Goal: Task Accomplishment & Management: Manage account settings

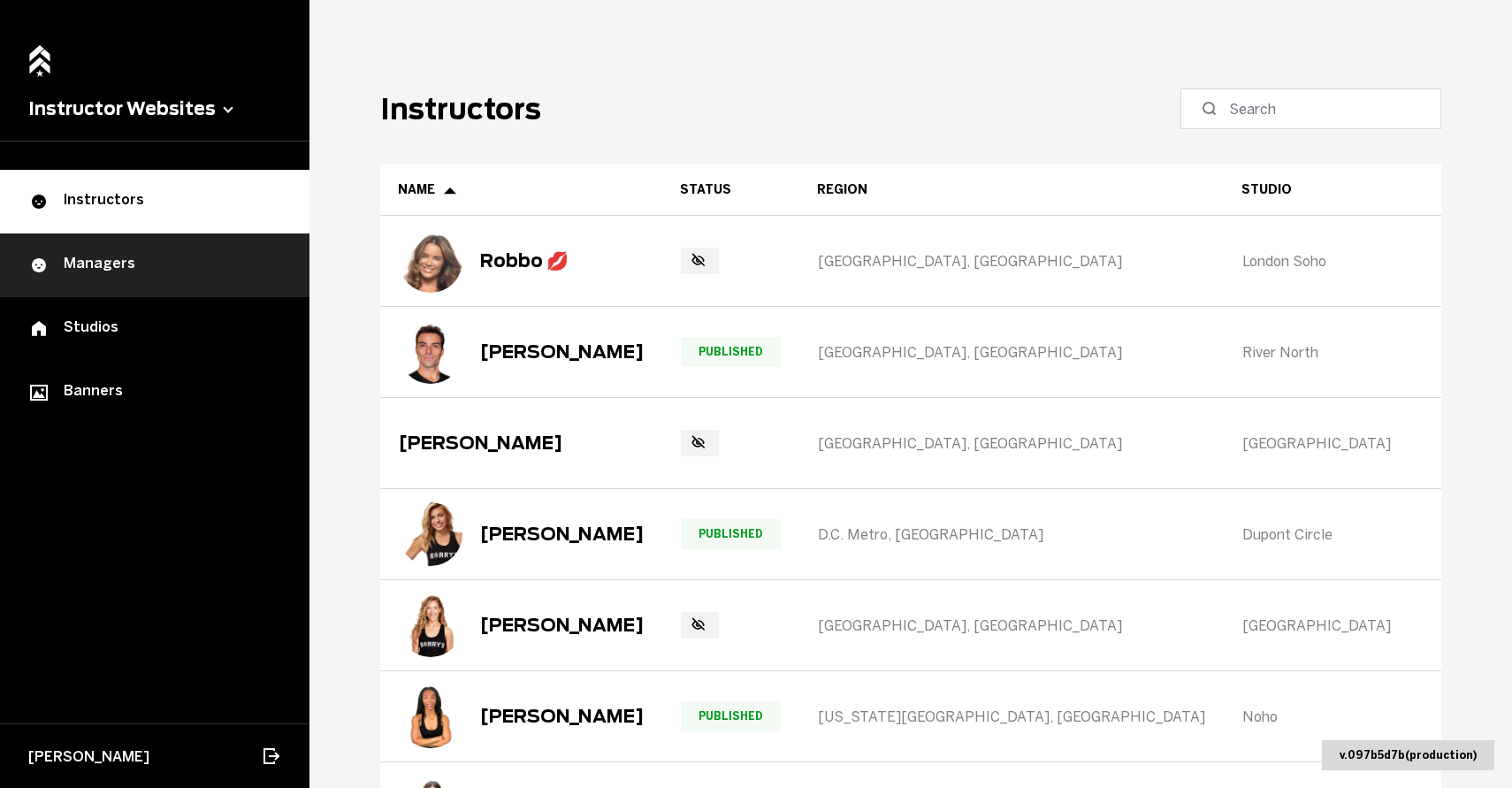
click at [238, 245] on link "Managers" at bounding box center [154, 265] width 309 height 63
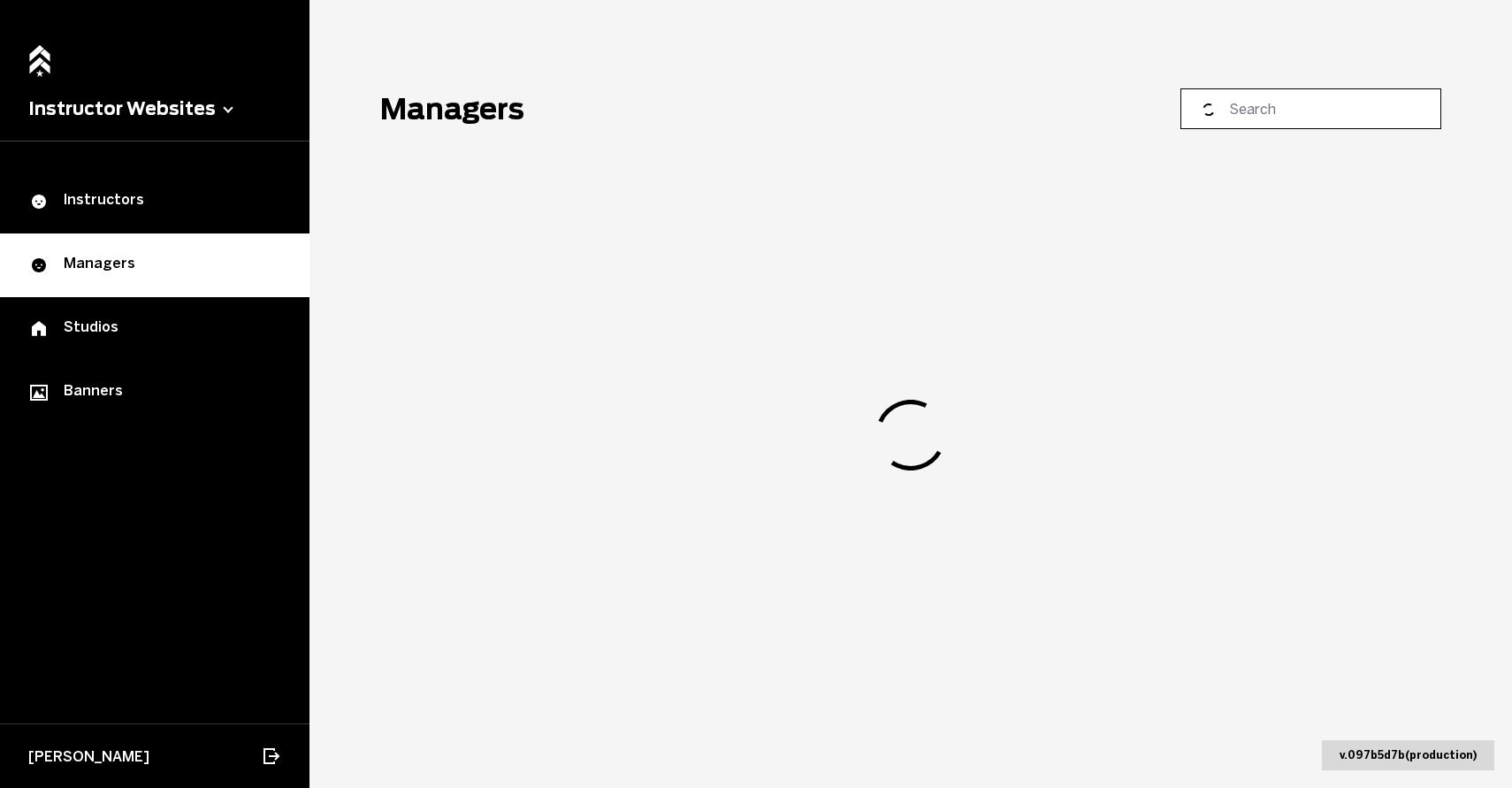
click at [1278, 111] on input at bounding box center [1317, 108] width 176 height 21
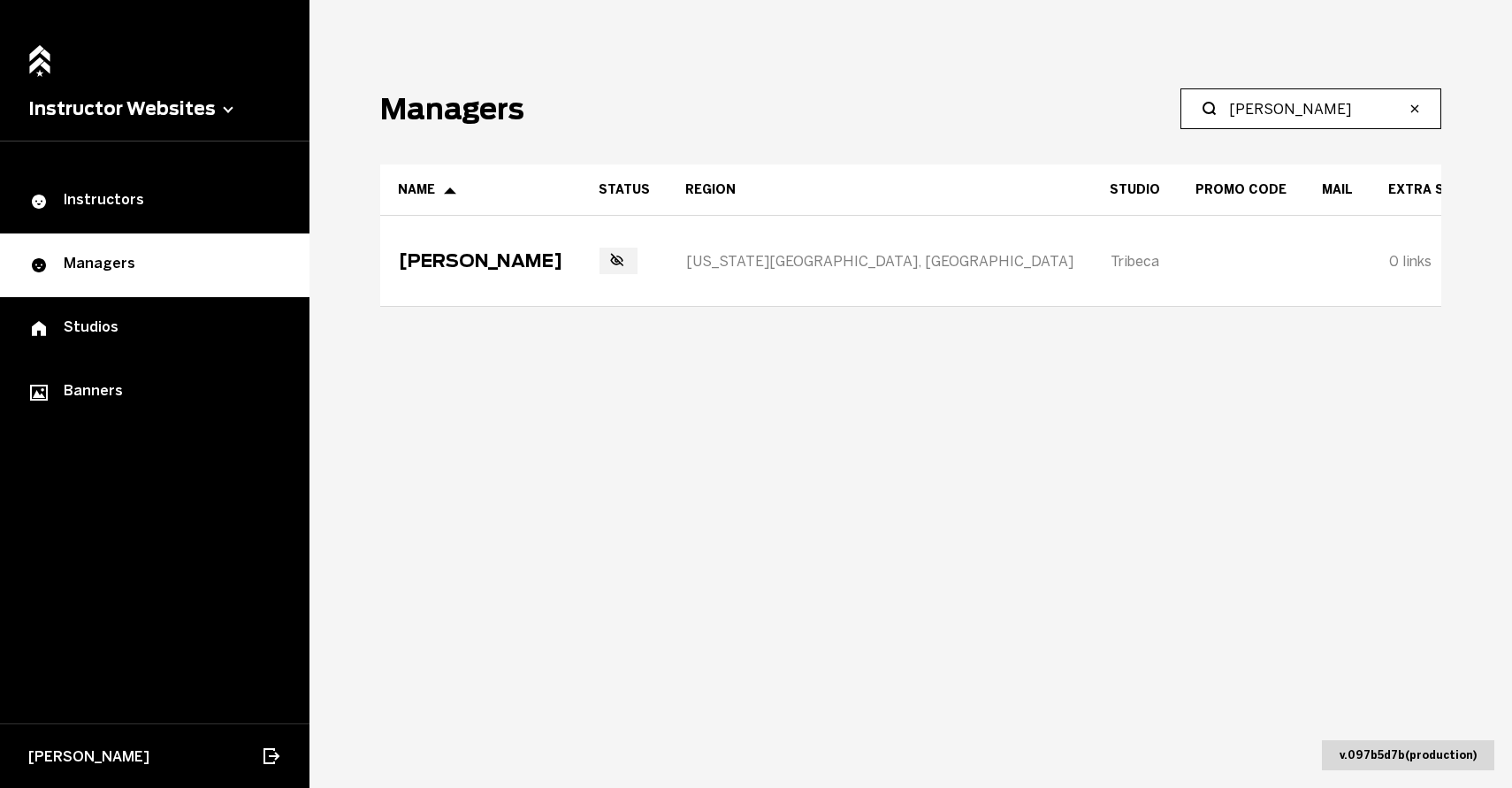
click at [1280, 109] on input "[PERSON_NAME]" at bounding box center [1317, 108] width 176 height 21
paste input "[PERSON_NAME]"
type input "[PERSON_NAME]"
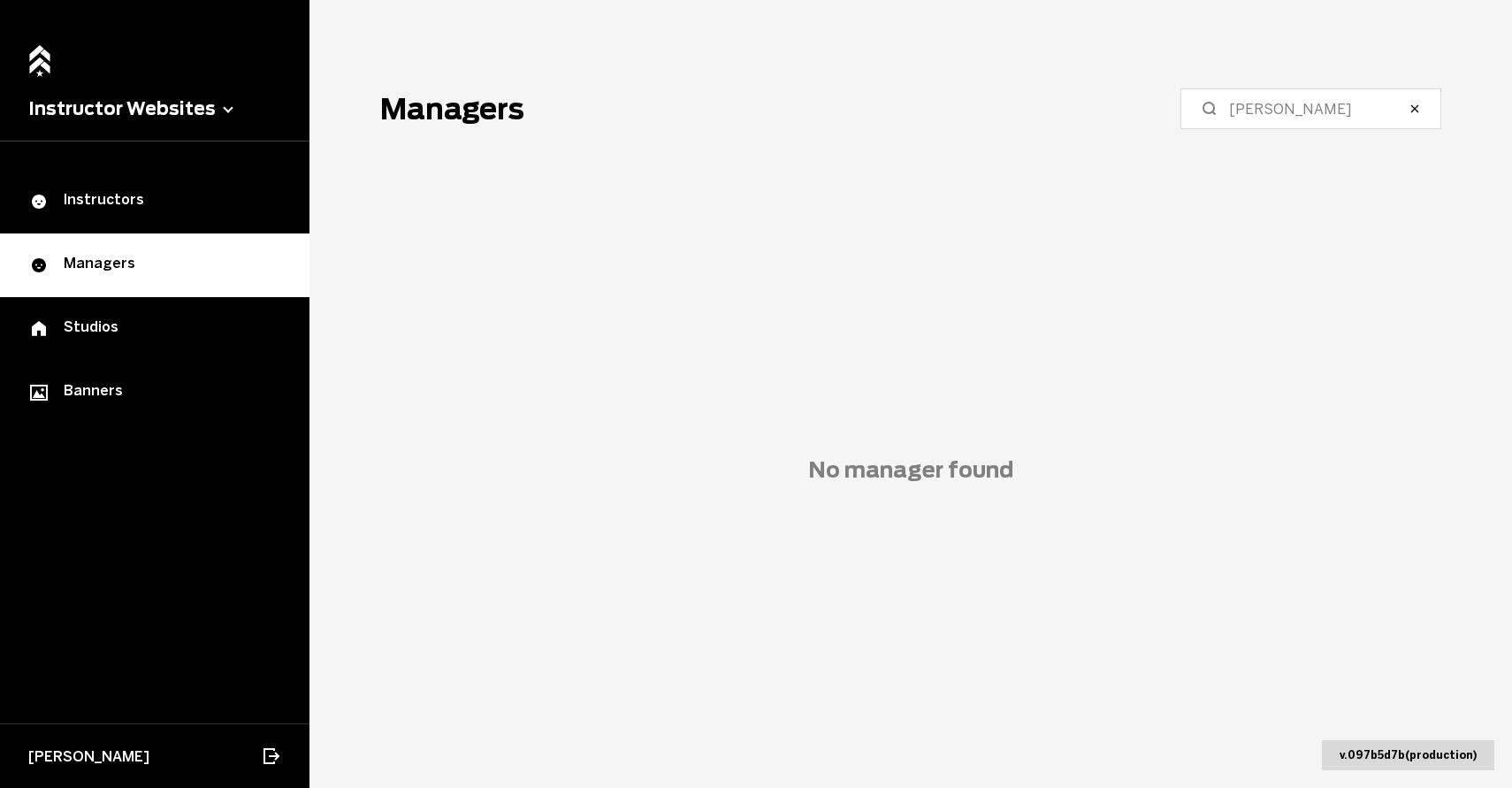
click at [579, 389] on span "No manager found" at bounding box center [911, 470] width 1061 height 611
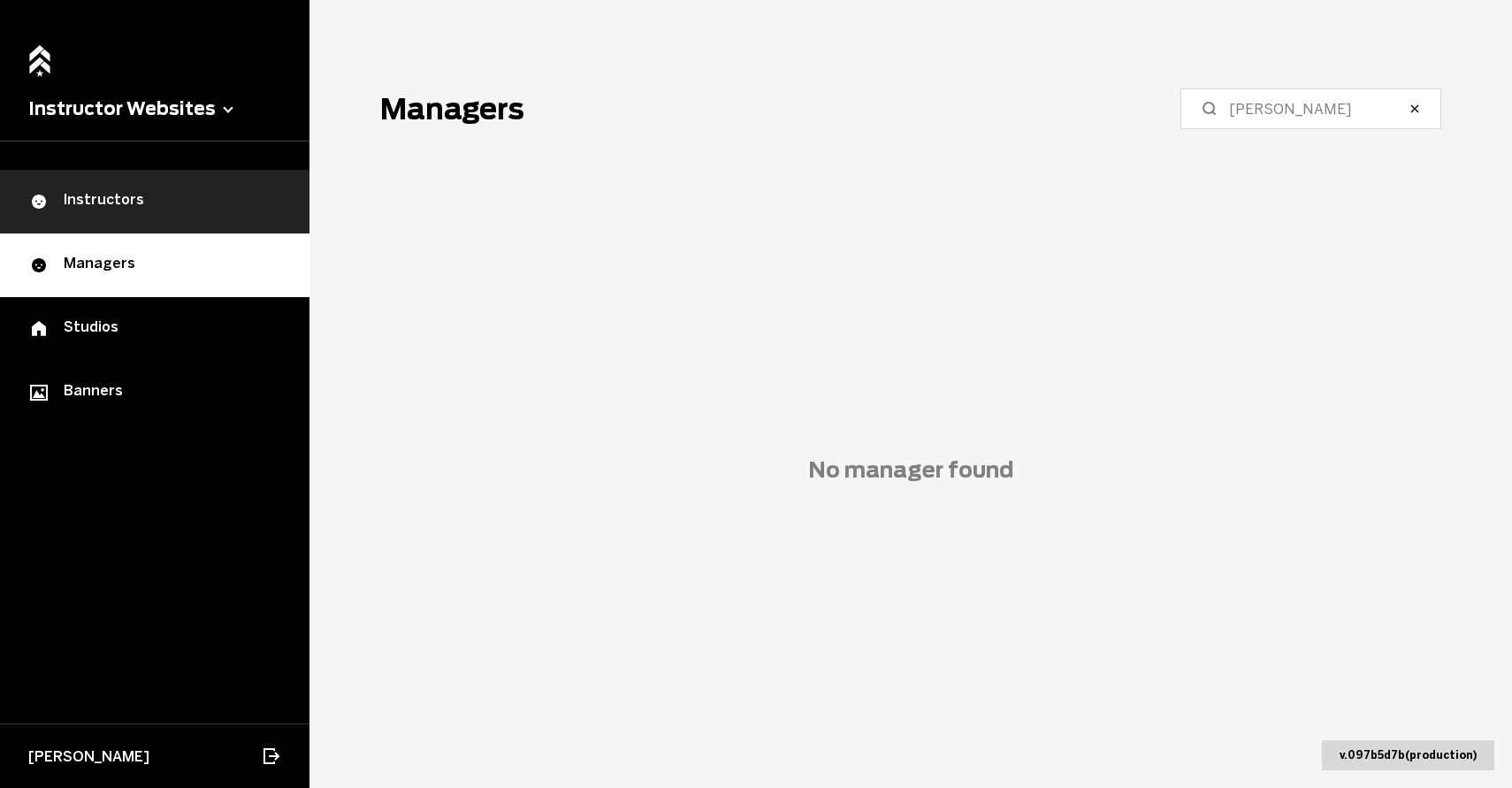
click at [117, 172] on link "Instructors" at bounding box center [154, 201] width 309 height 63
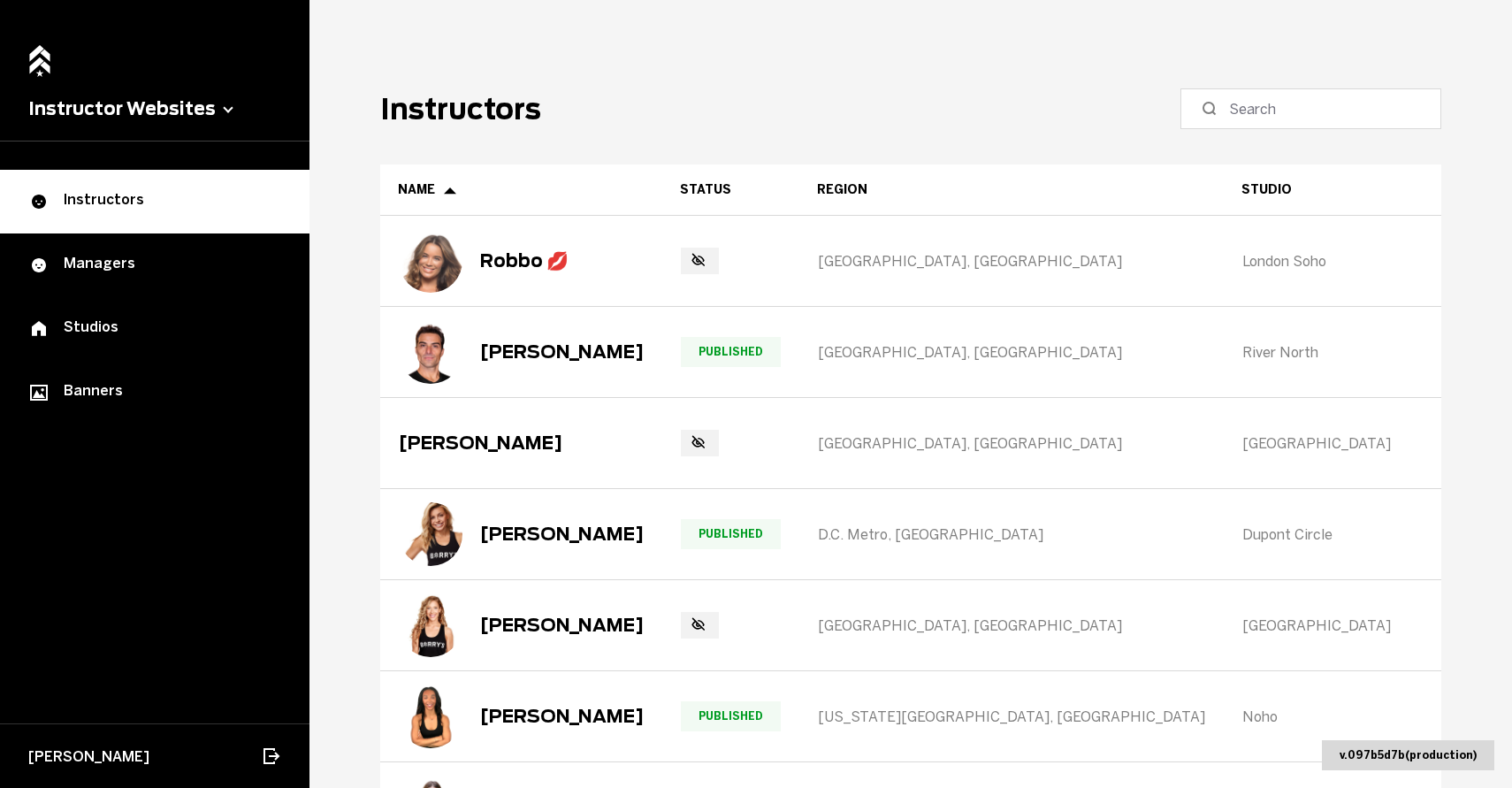
click at [1266, 123] on label at bounding box center [1310, 108] width 260 height 40
click at [1266, 119] on input at bounding box center [1317, 108] width 176 height 21
click at [1266, 110] on input at bounding box center [1317, 108] width 176 height 21
paste input "[PERSON_NAME]"
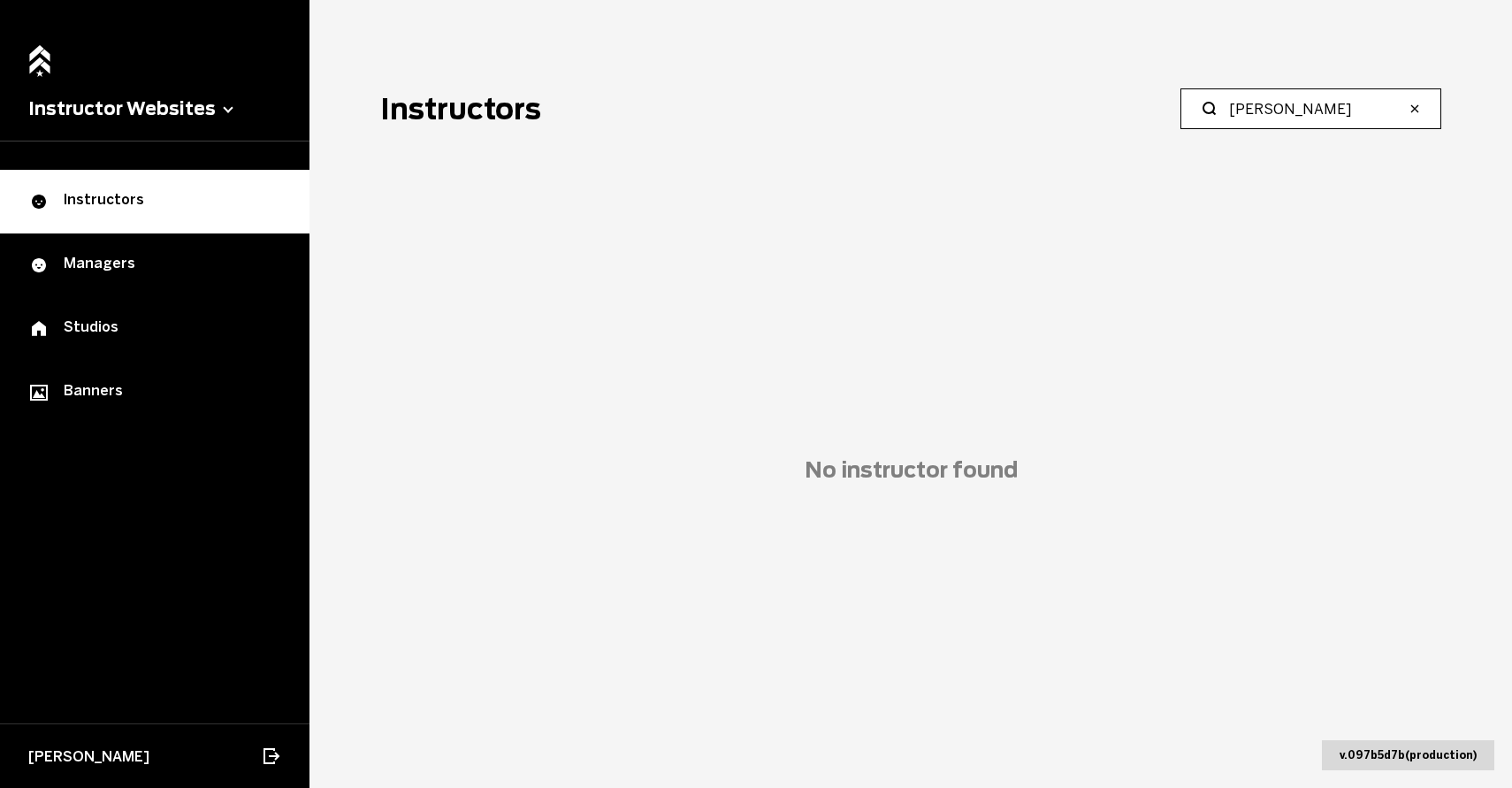
drag, startPoint x: 1297, startPoint y: 104, endPoint x: 1178, endPoint y: 107, distance: 119.0
click at [1178, 107] on header "Instructors [PERSON_NAME]" at bounding box center [911, 108] width 1061 height 40
type input "[PERSON_NAME]"
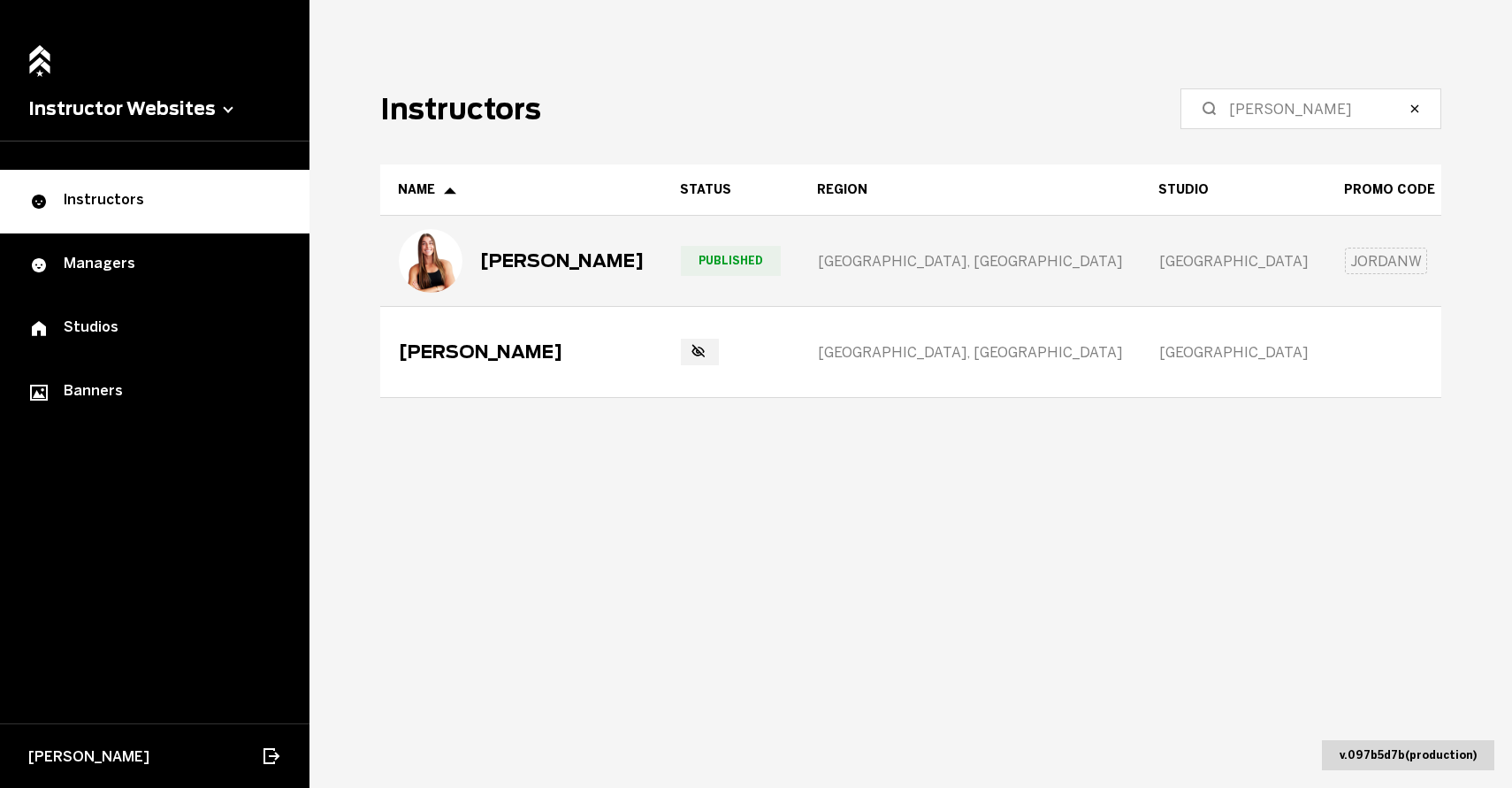
click at [522, 239] on div "[PERSON_NAME]" at bounding box center [521, 261] width 245 height 63
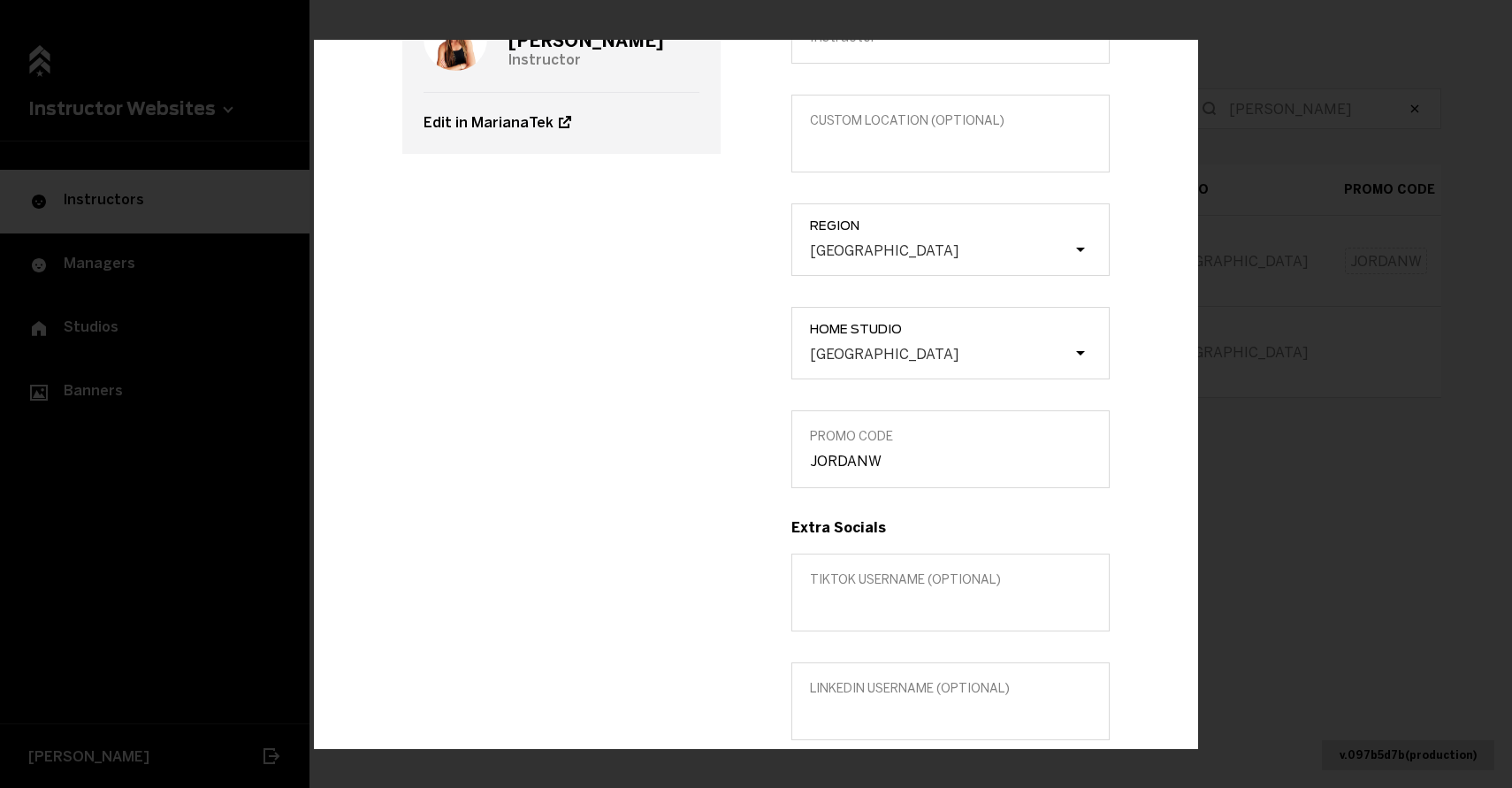
scroll to position [224, 0]
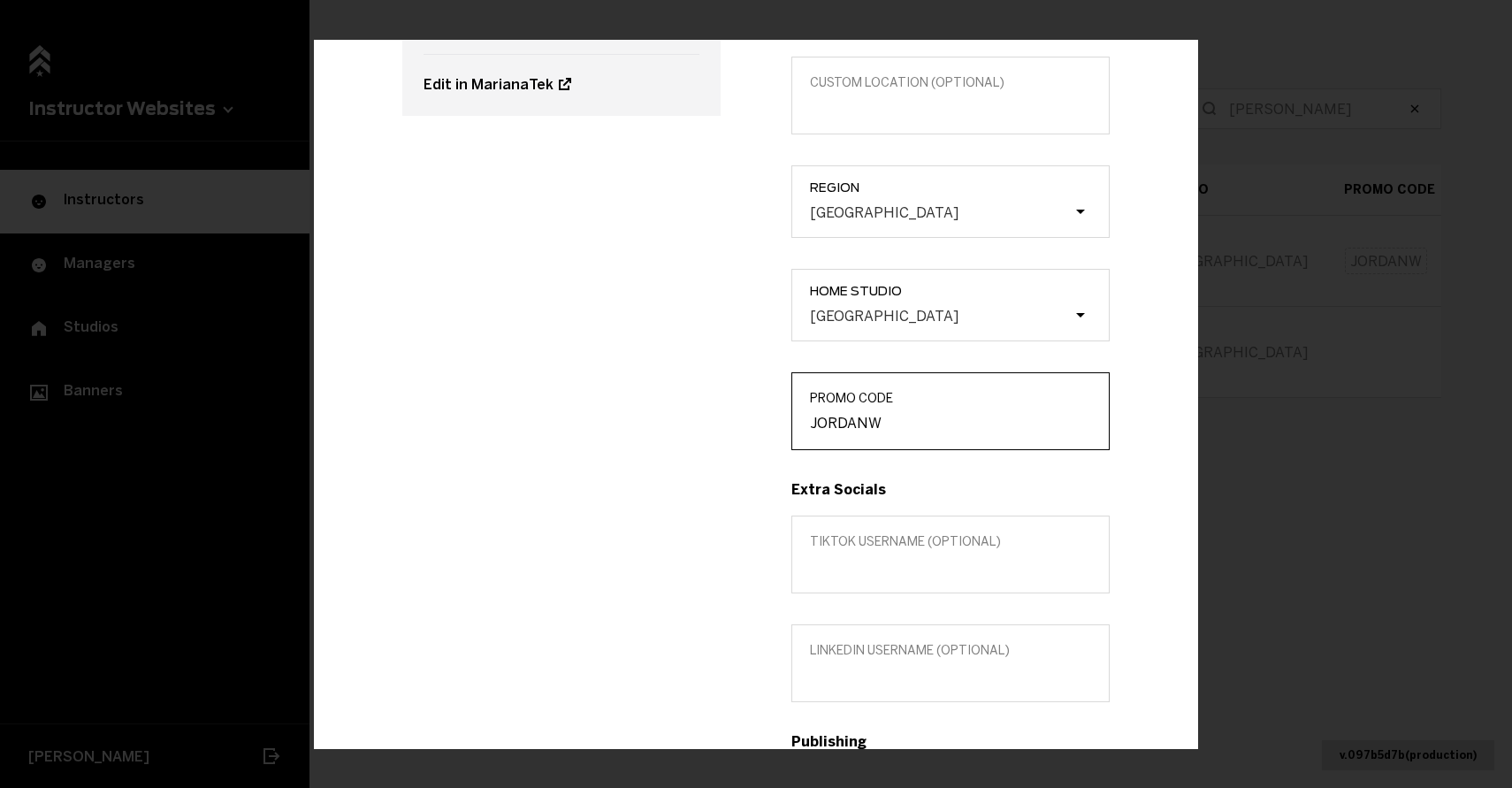
click at [849, 424] on input "JORDANW" at bounding box center [950, 423] width 281 height 17
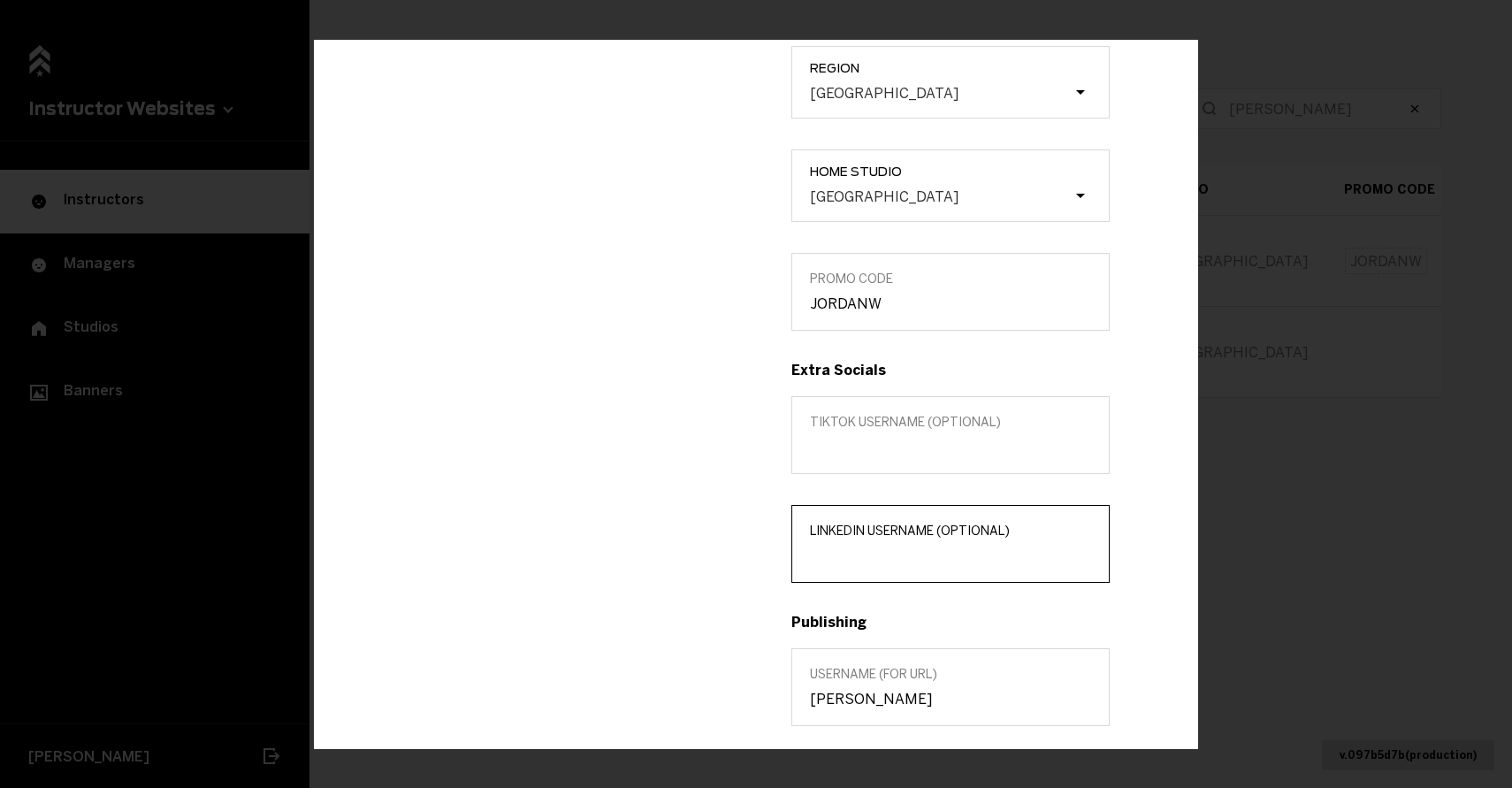
click at [842, 552] on input "LinkedIn username (optional)" at bounding box center [950, 556] width 281 height 17
paste input "[PERSON_NAME]-"
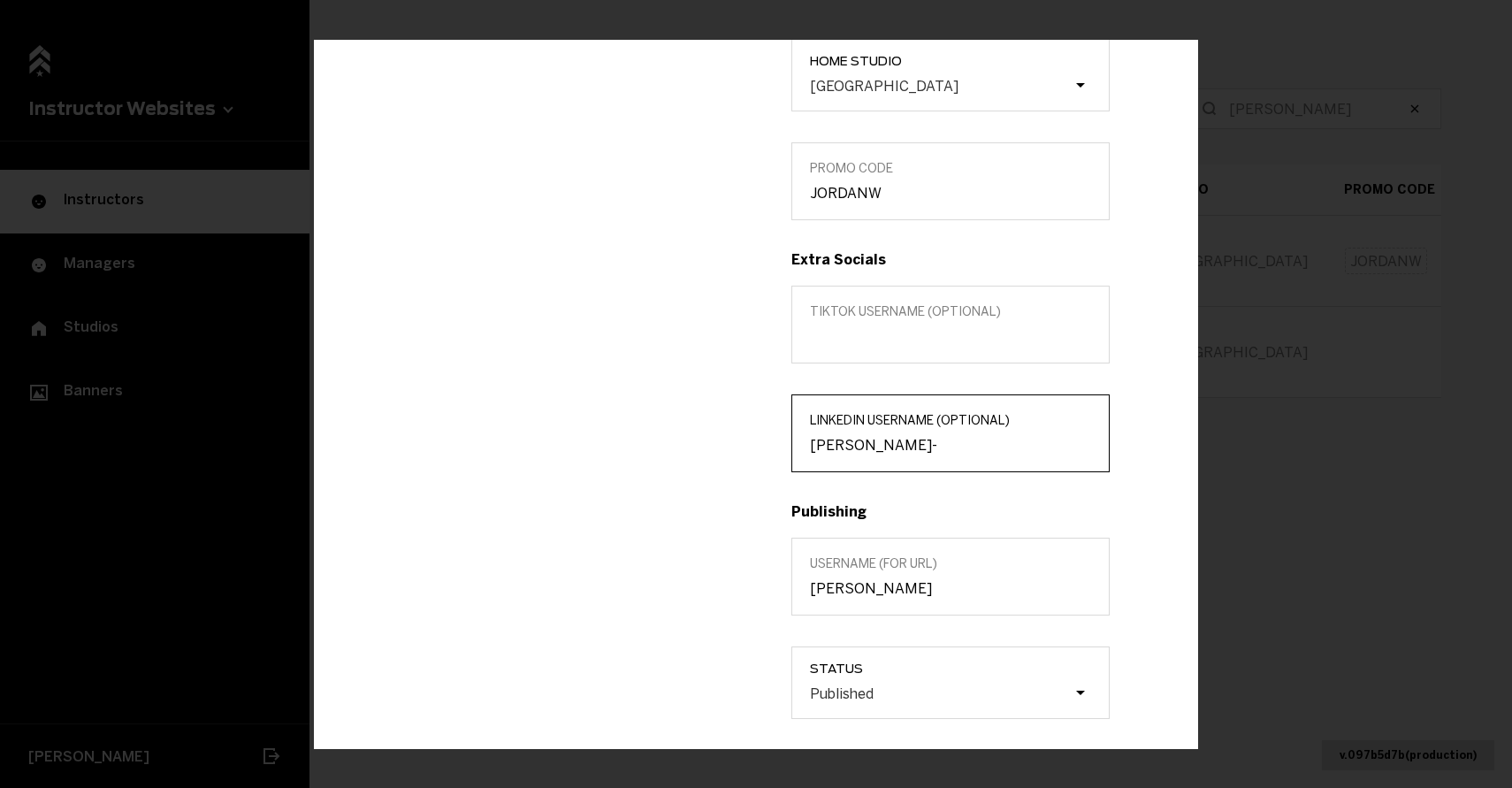
scroll to position [589, 0]
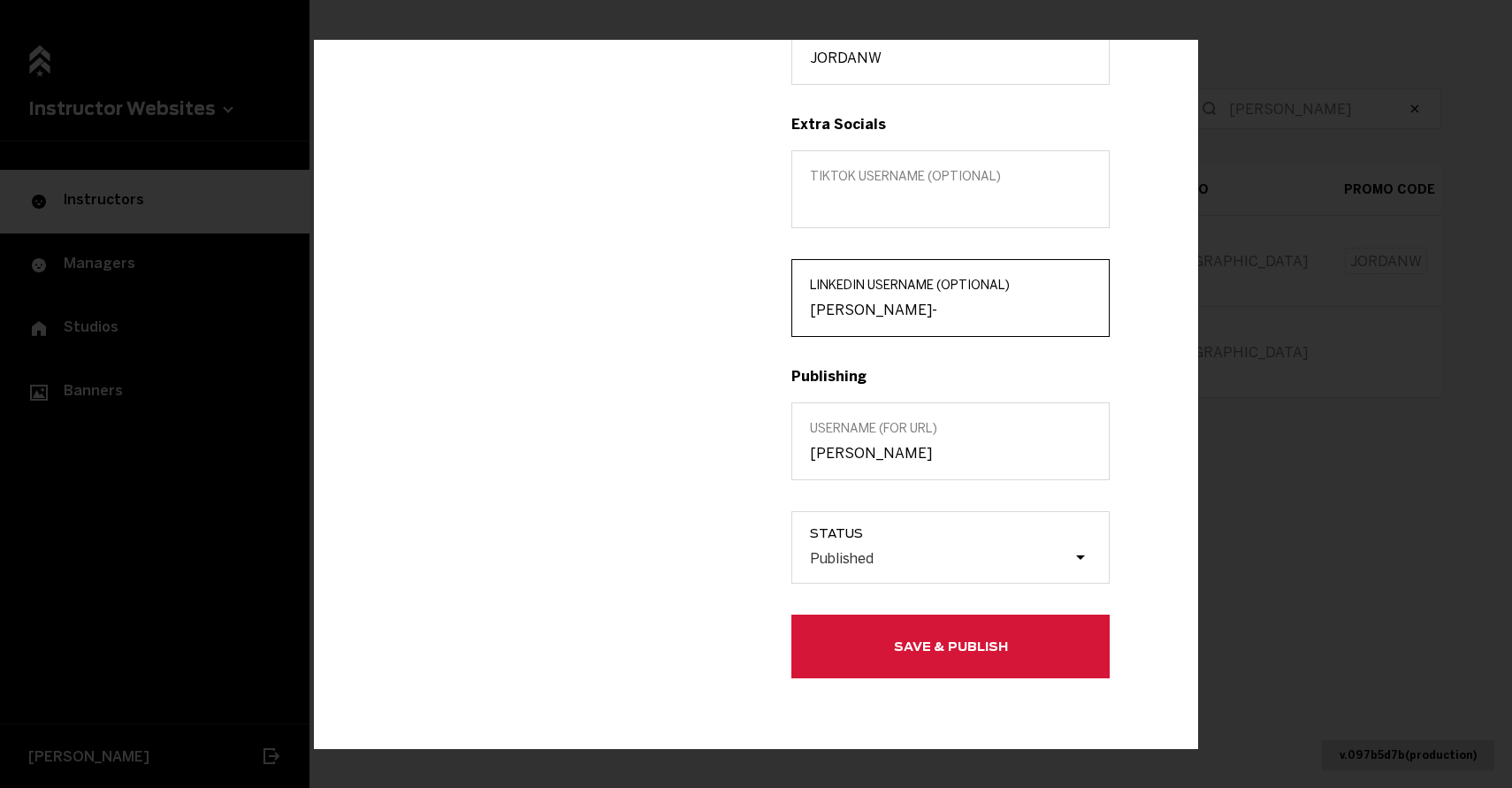
type input "[PERSON_NAME]-"
click at [909, 634] on button "Save & Publish" at bounding box center [950, 646] width 318 height 63
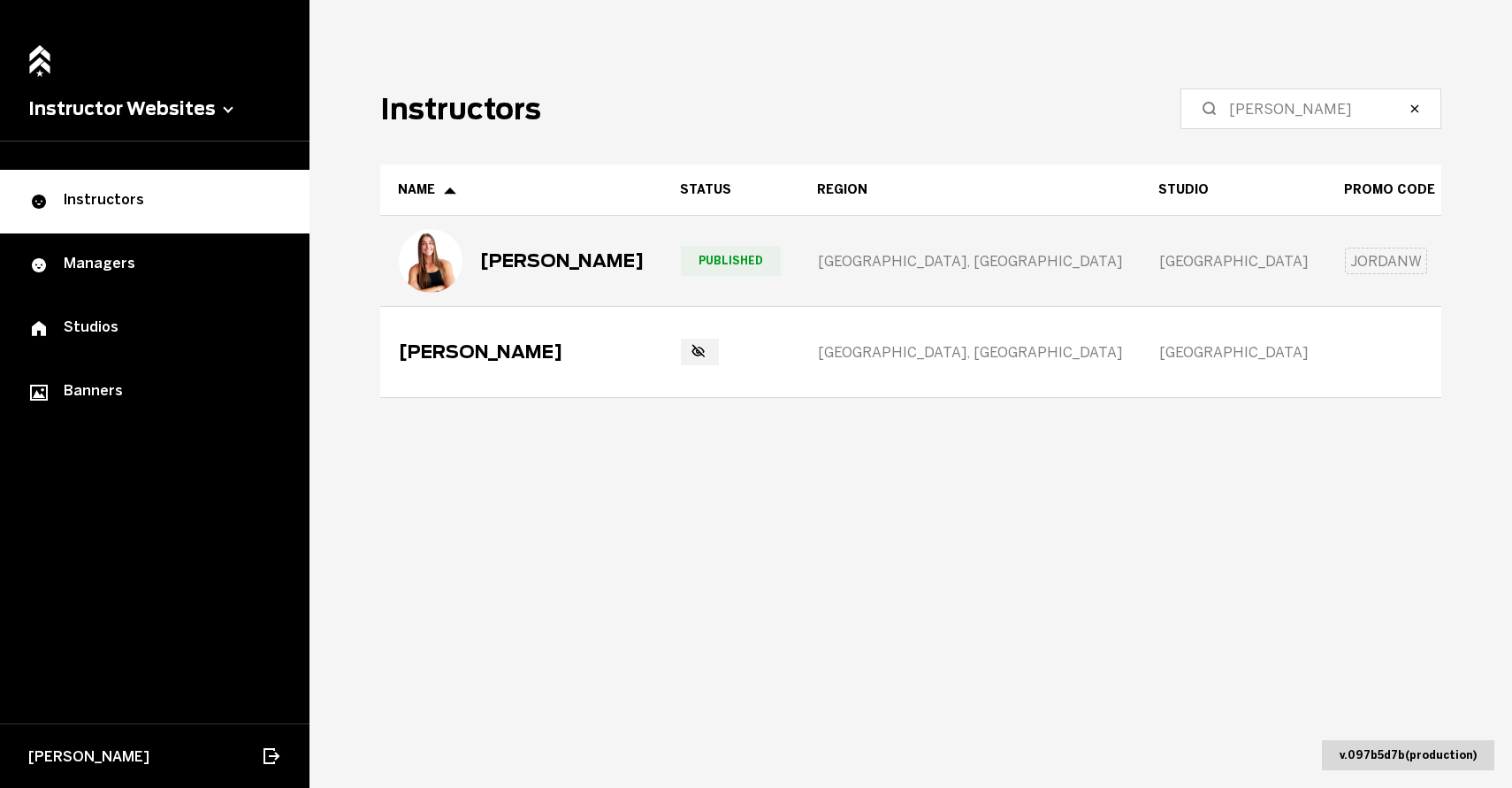
click at [597, 248] on div "[PERSON_NAME]" at bounding box center [521, 261] width 245 height 63
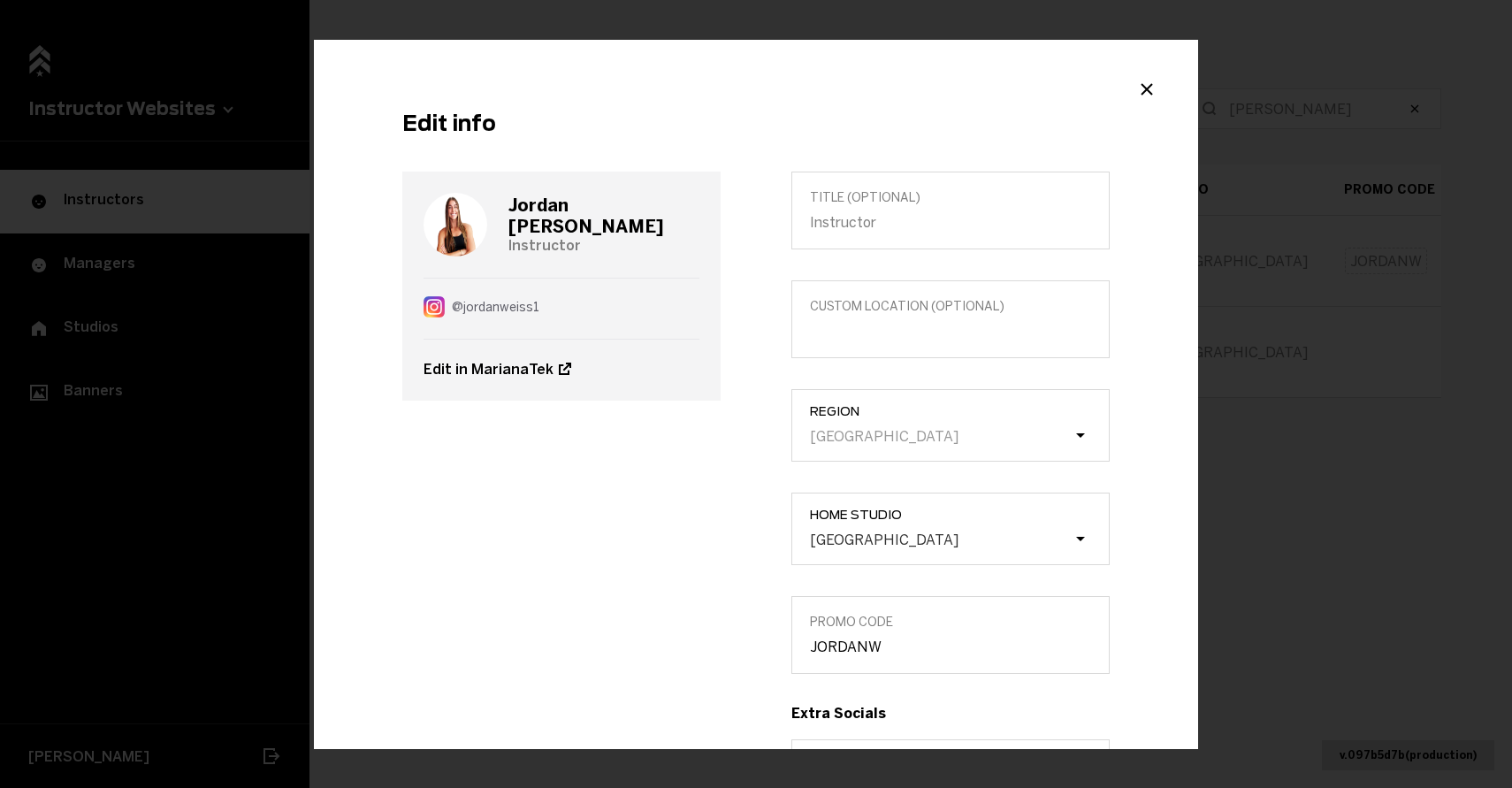
scroll to position [565, 0]
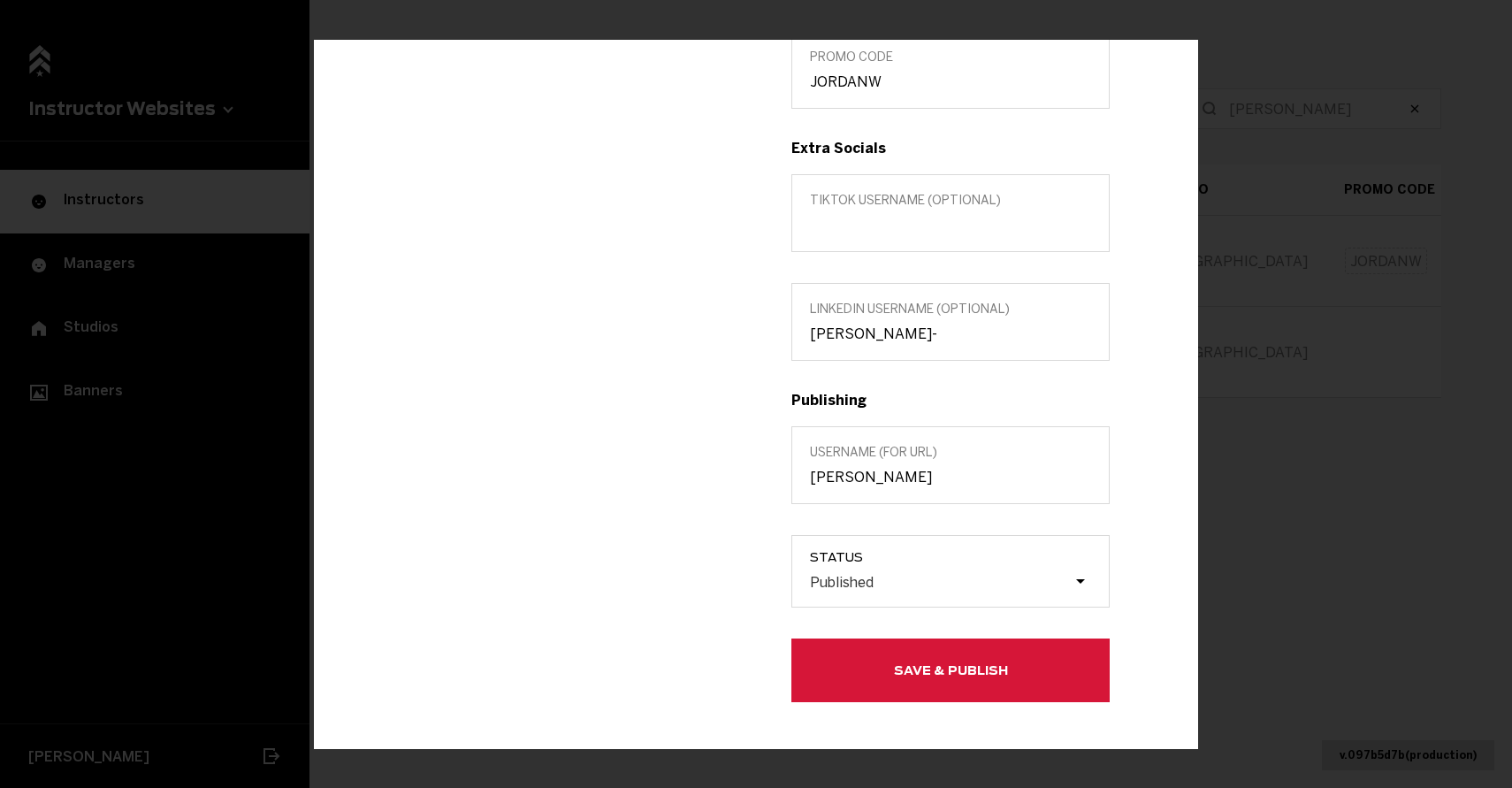
click at [886, 492] on label "Username (for url) [PERSON_NAME]" at bounding box center [950, 465] width 318 height 78
click at [886, 485] on input "[PERSON_NAME]" at bounding box center [950, 477] width 281 height 17
click at [880, 481] on input "[PERSON_NAME]" at bounding box center [950, 477] width 281 height 17
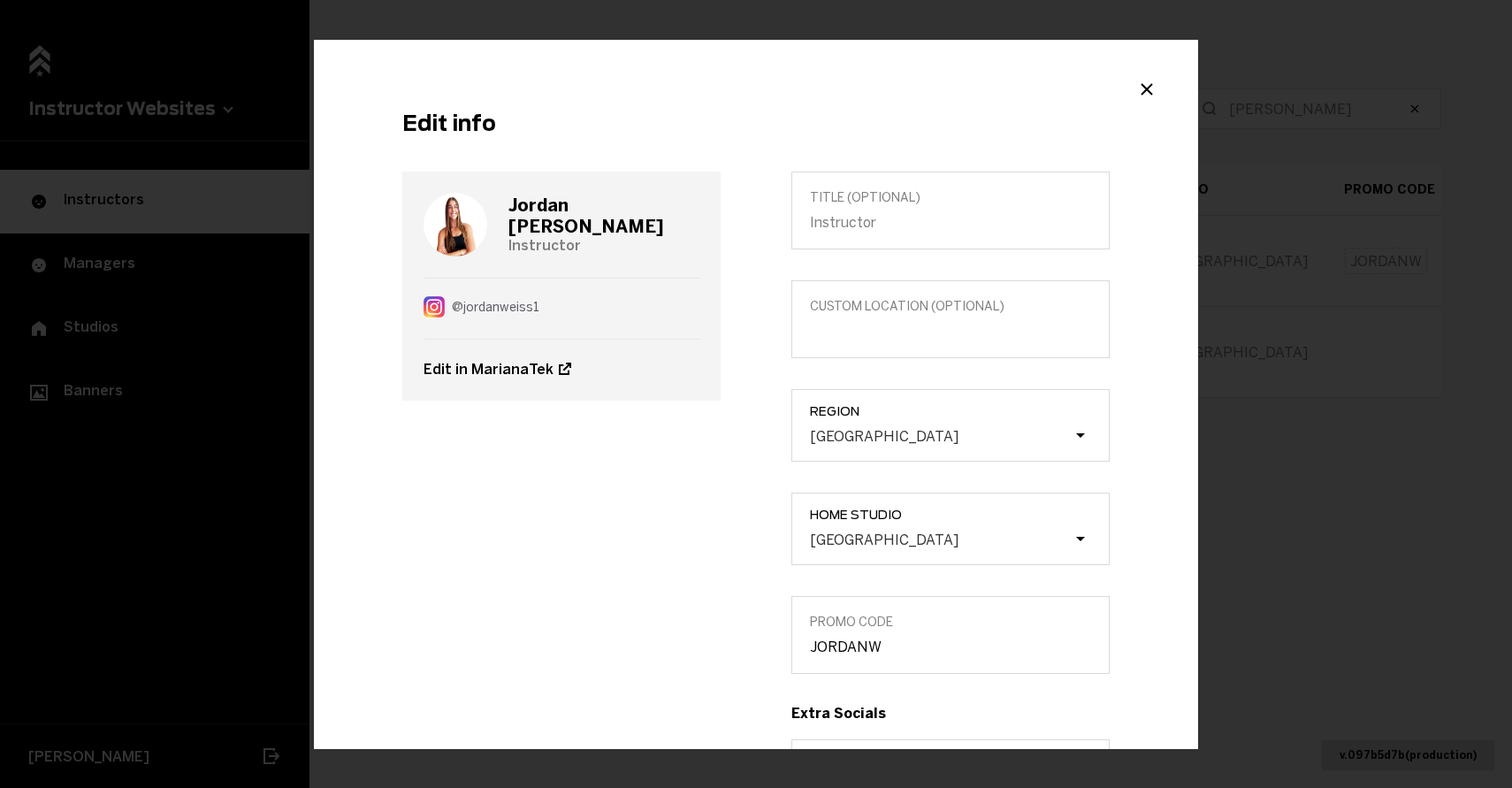
scroll to position [239, 0]
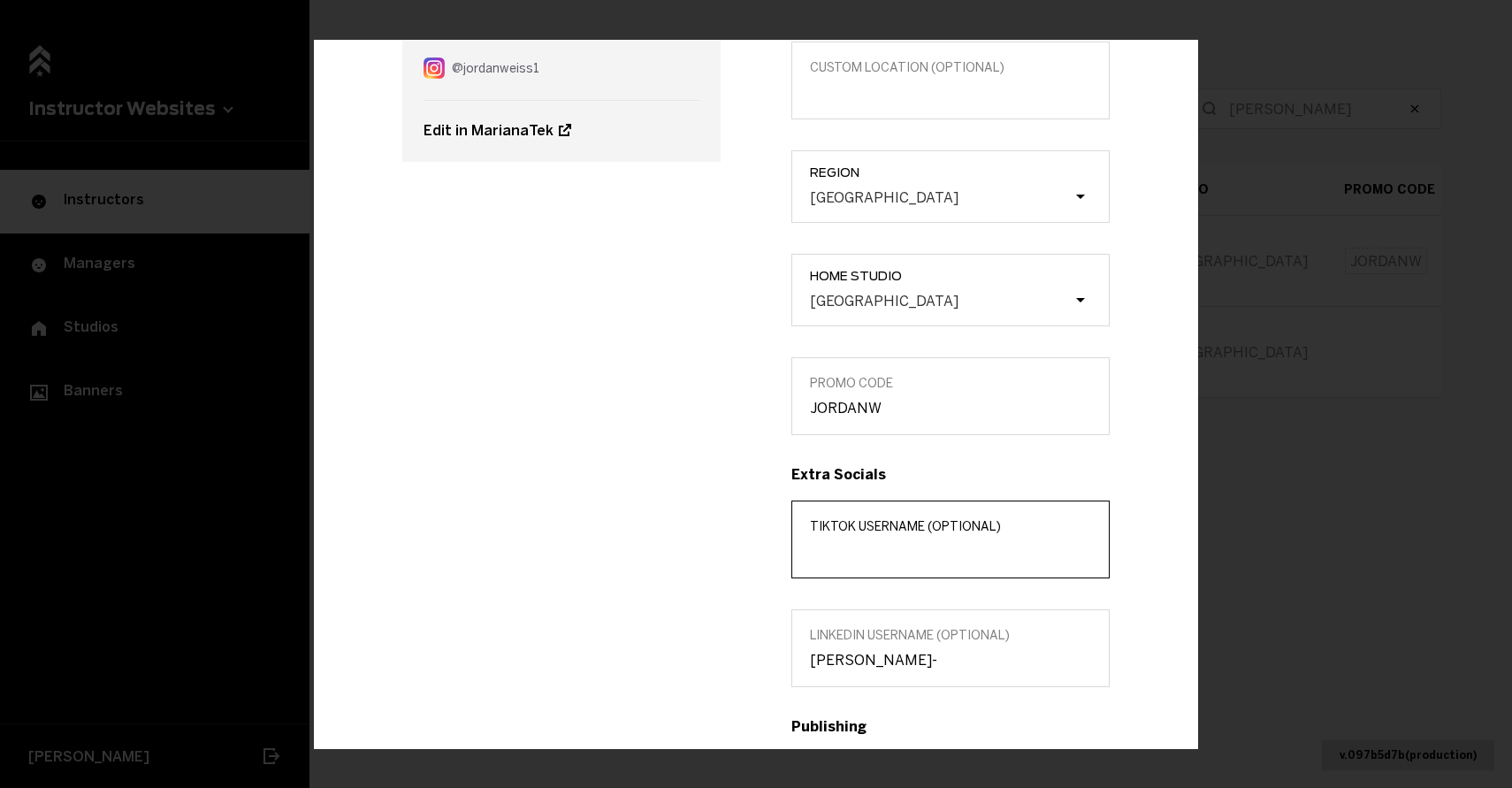
click at [868, 551] on input "TikTok username (optional)" at bounding box center [950, 551] width 281 height 17
paste input "_jordanweiss"
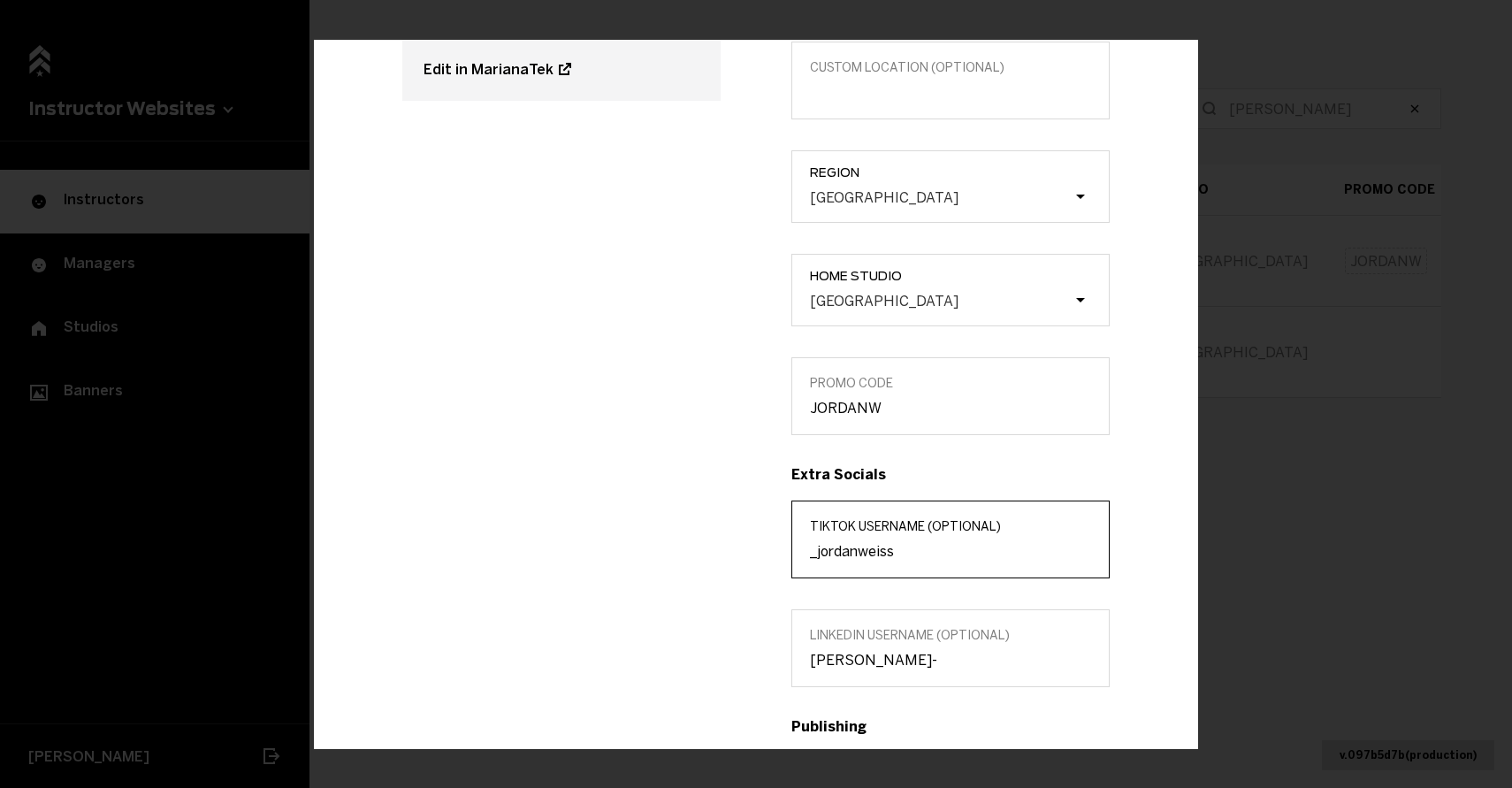
scroll to position [512, 0]
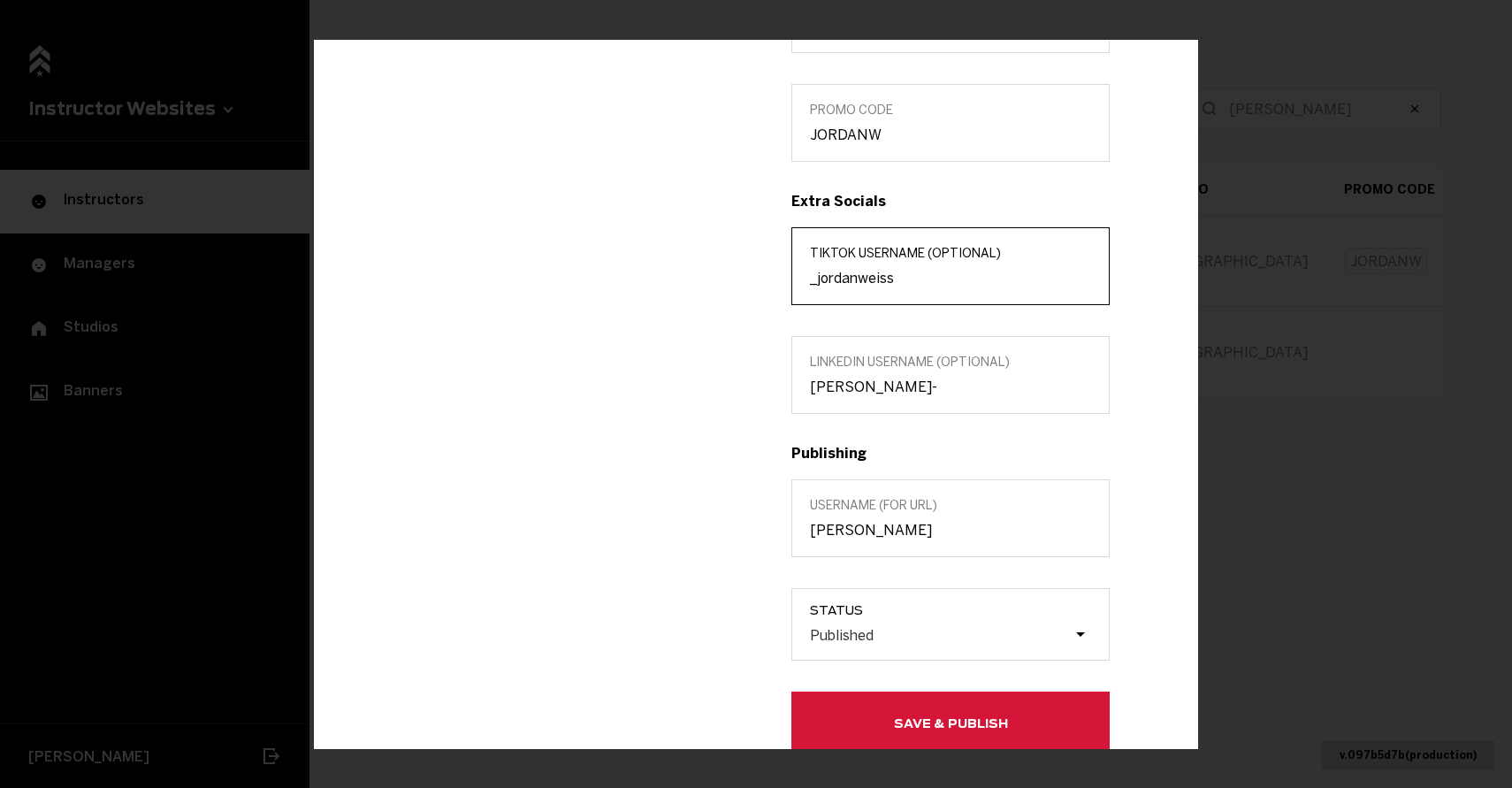
type input "_jordanweiss"
click at [906, 705] on button "Save & Publish" at bounding box center [950, 723] width 318 height 63
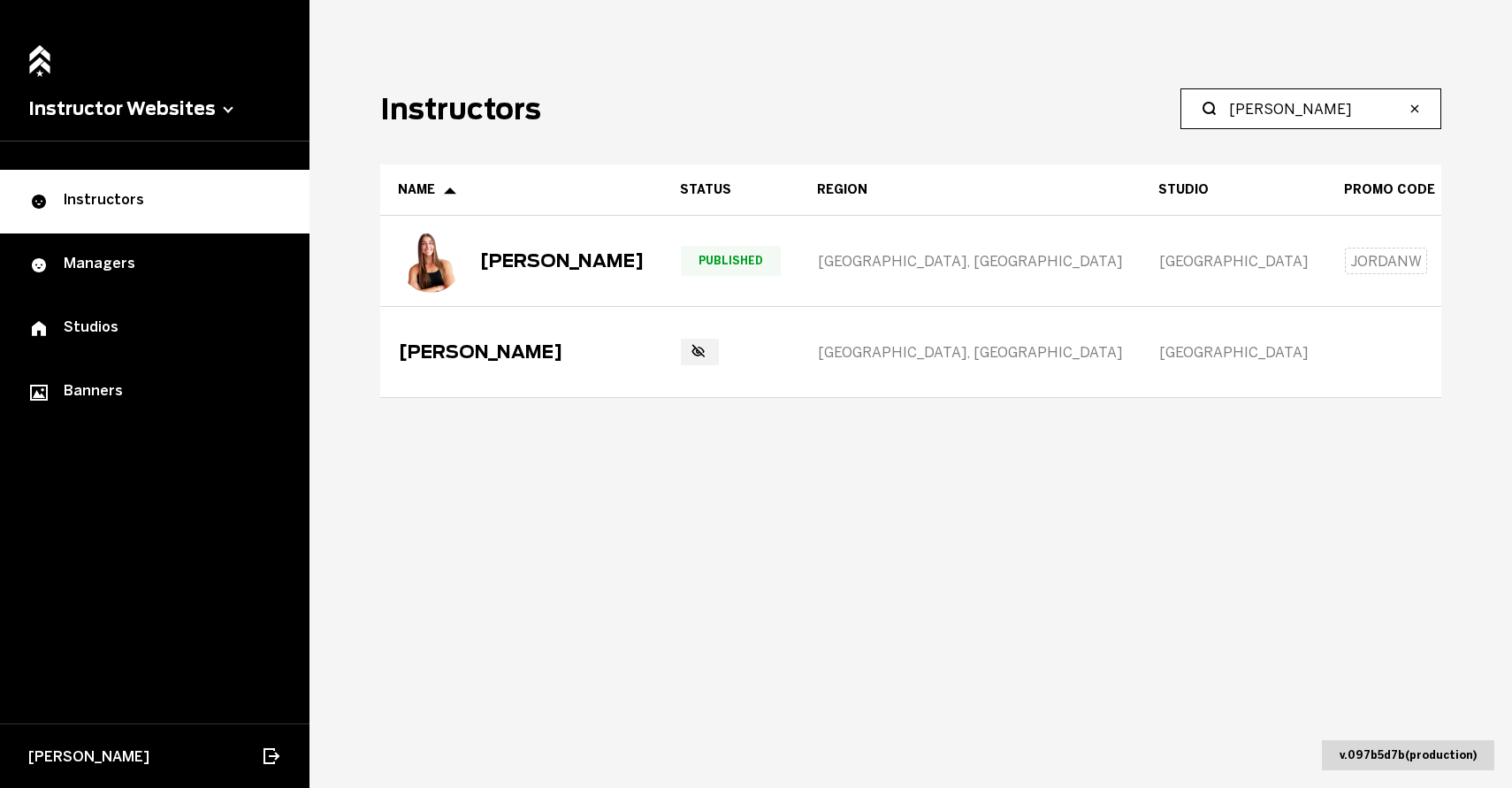
click at [1308, 105] on input "[PERSON_NAME]" at bounding box center [1317, 108] width 176 height 21
type input "[PERSON_NAME]"
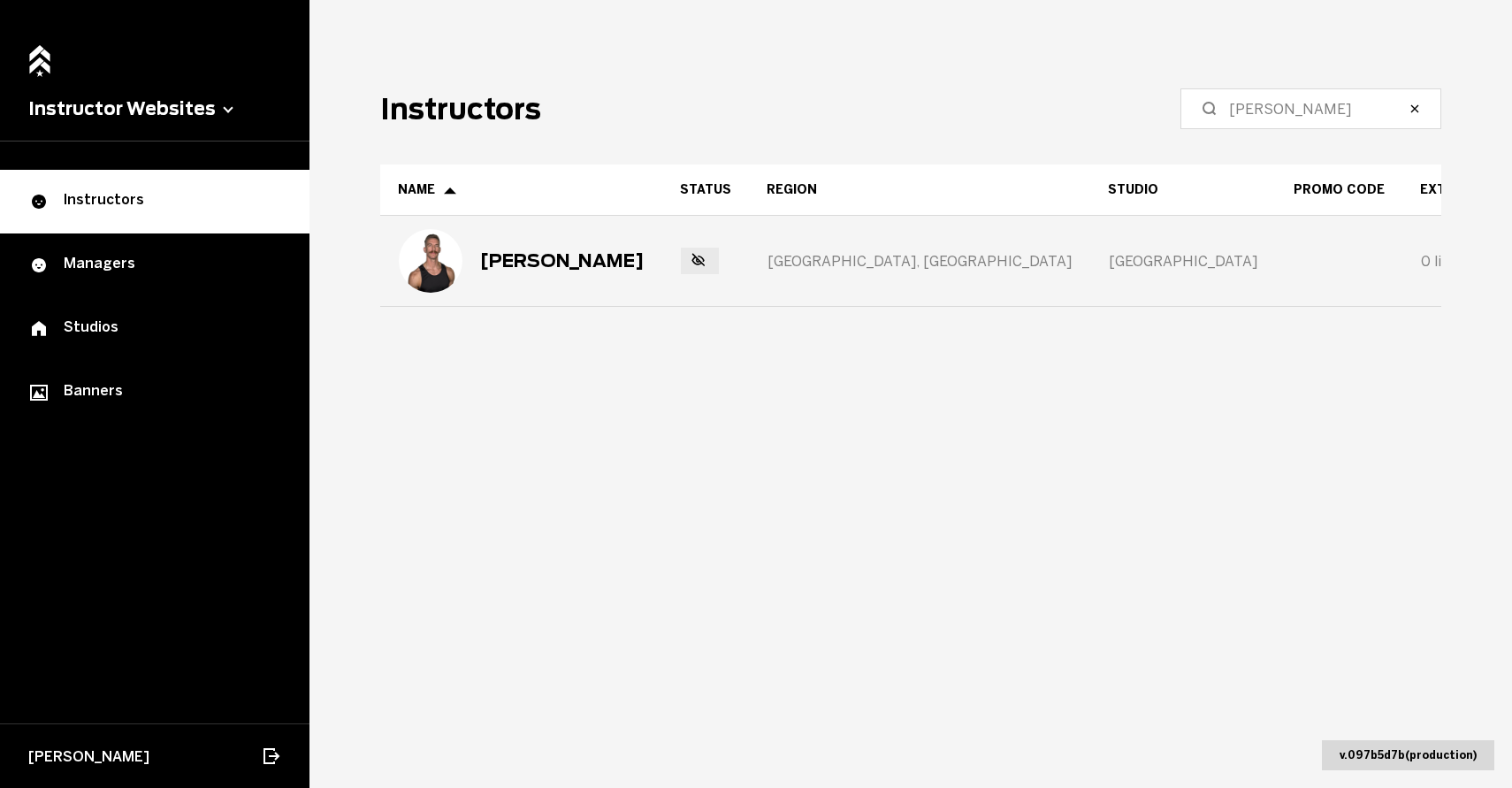
click at [529, 266] on div "[PERSON_NAME]" at bounding box center [562, 261] width 163 height 21
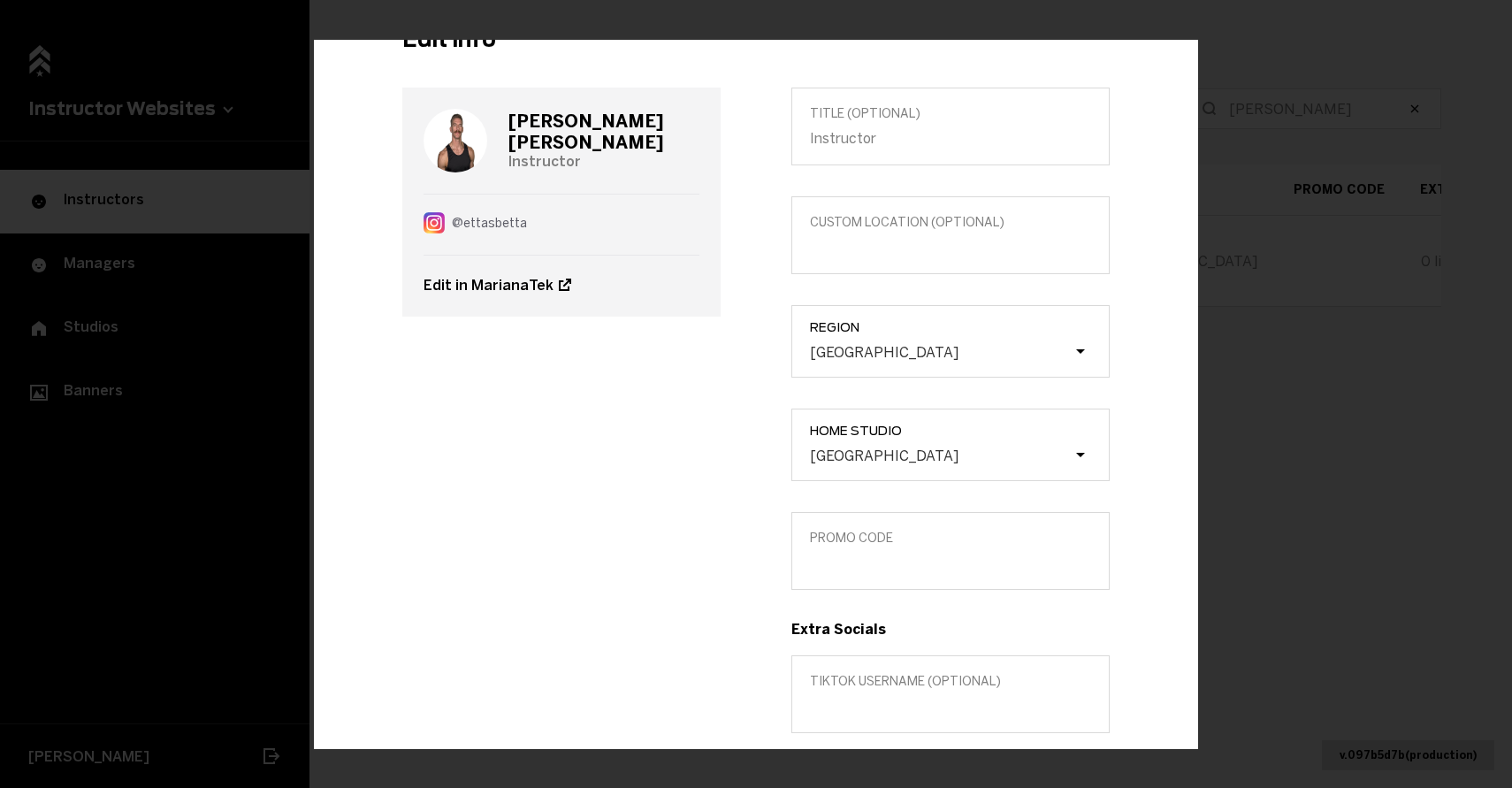
scroll to position [222, 0]
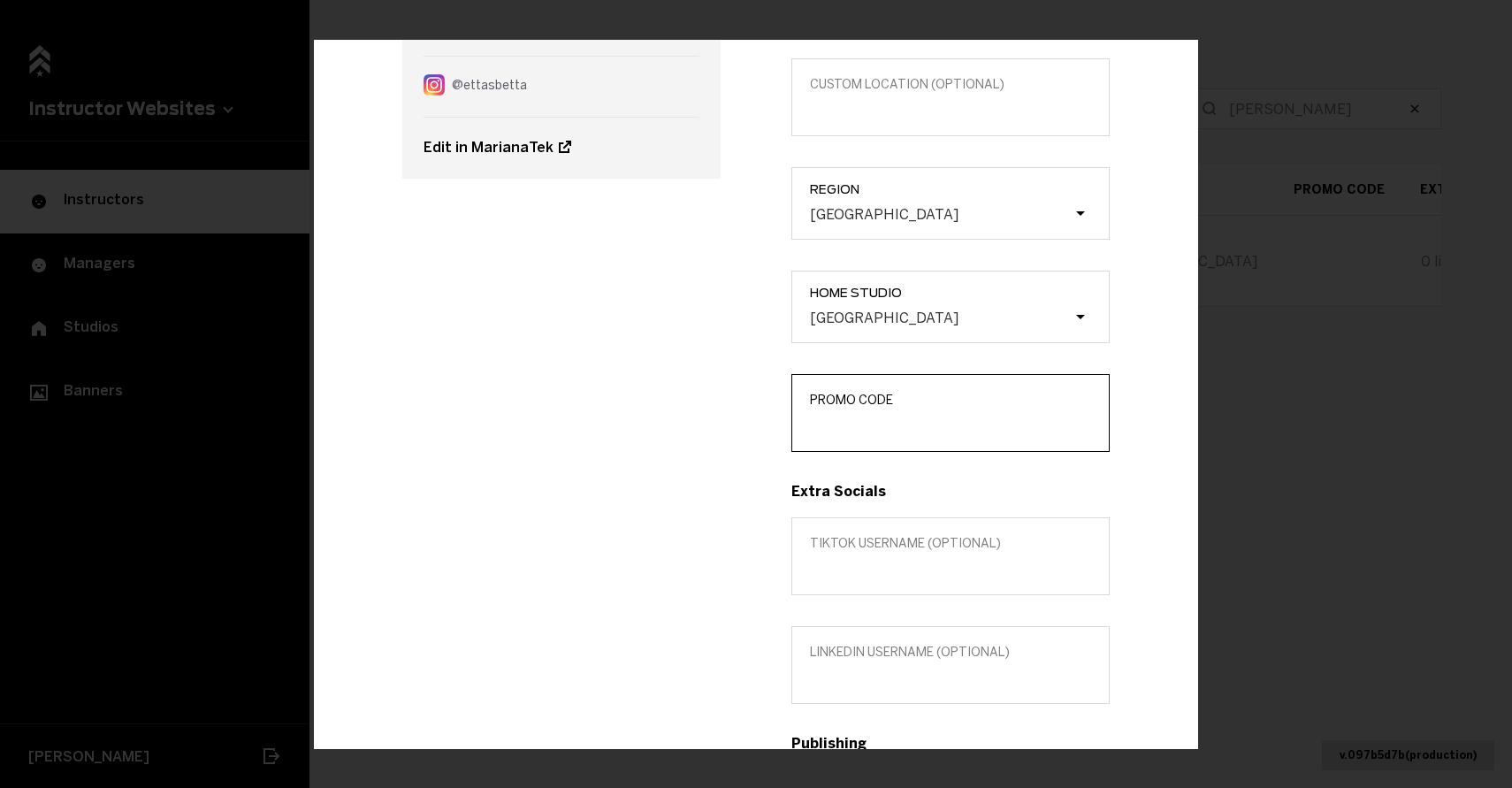
click at [834, 424] on input "Promo Code" at bounding box center [950, 425] width 281 height 17
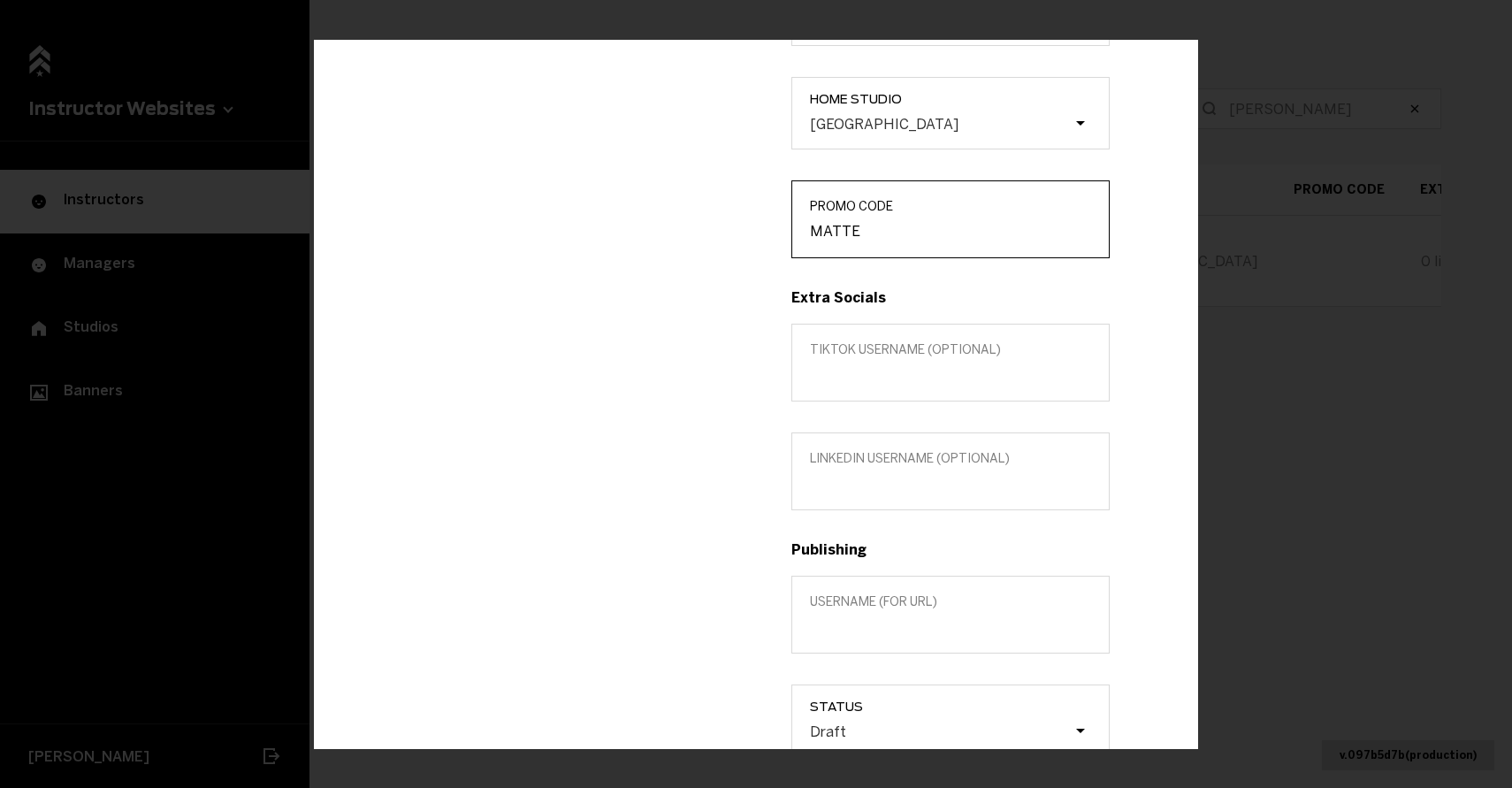
scroll to position [425, 0]
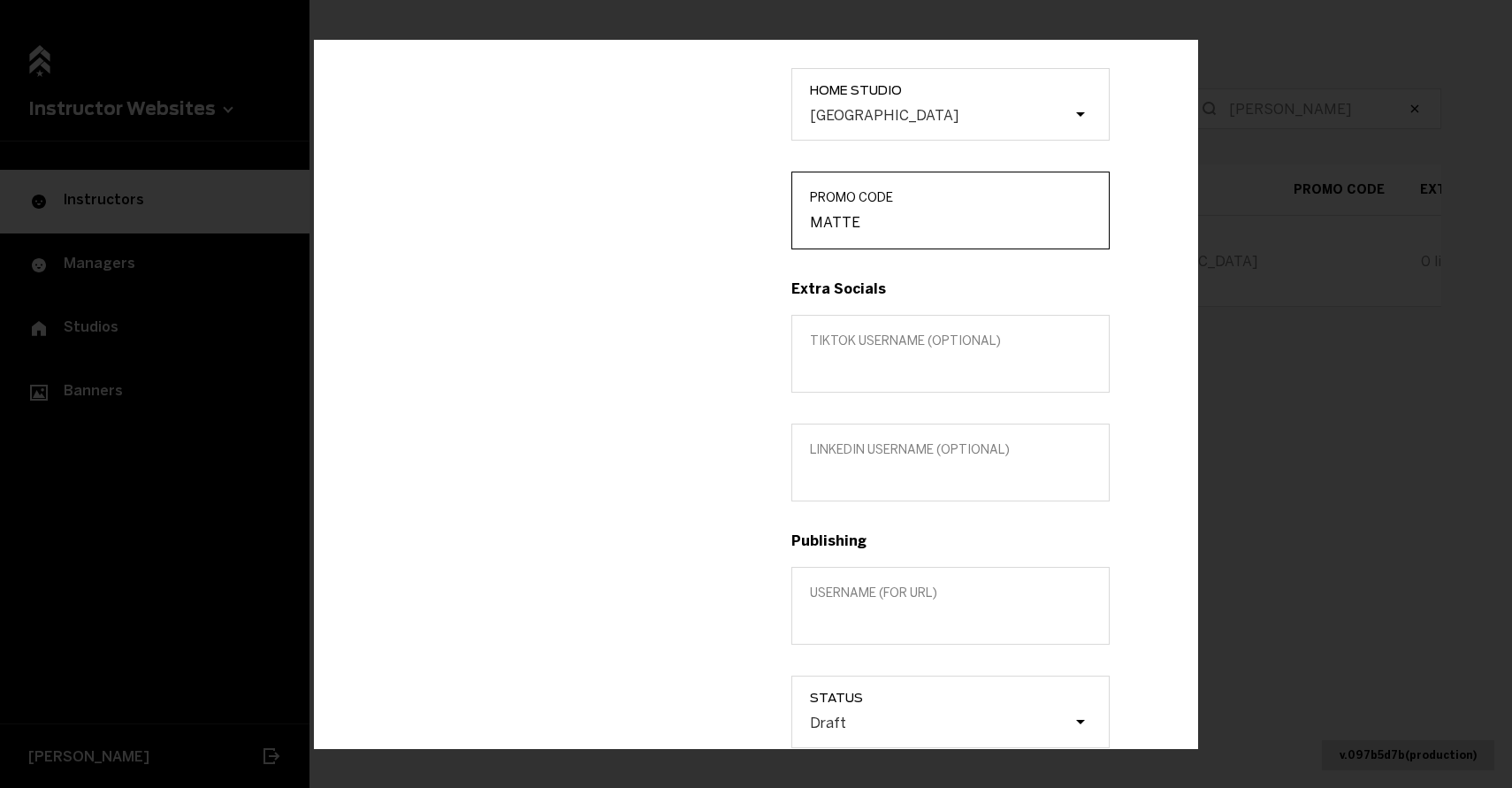
type input "MATTE"
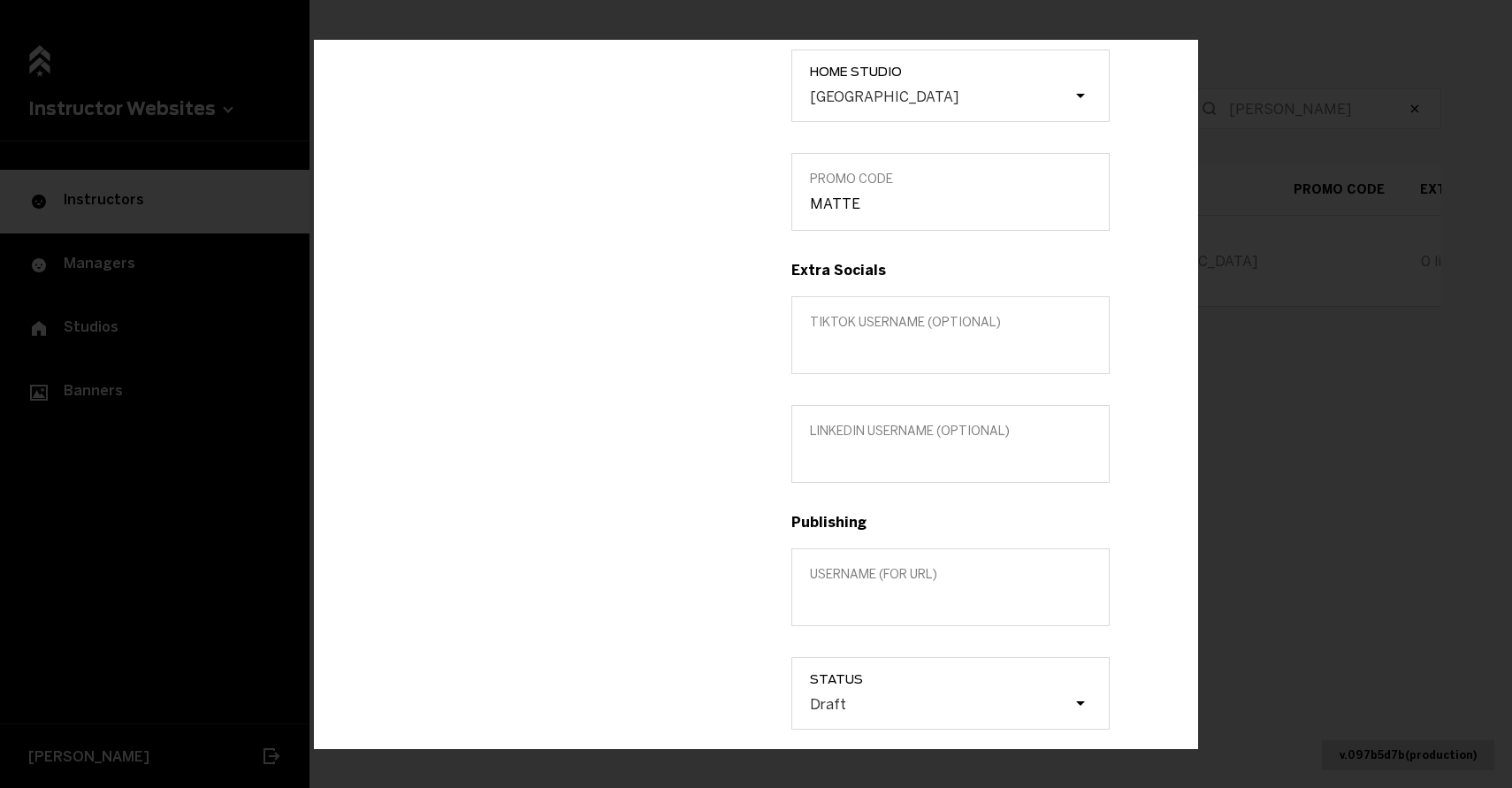
scroll to position [486, 0]
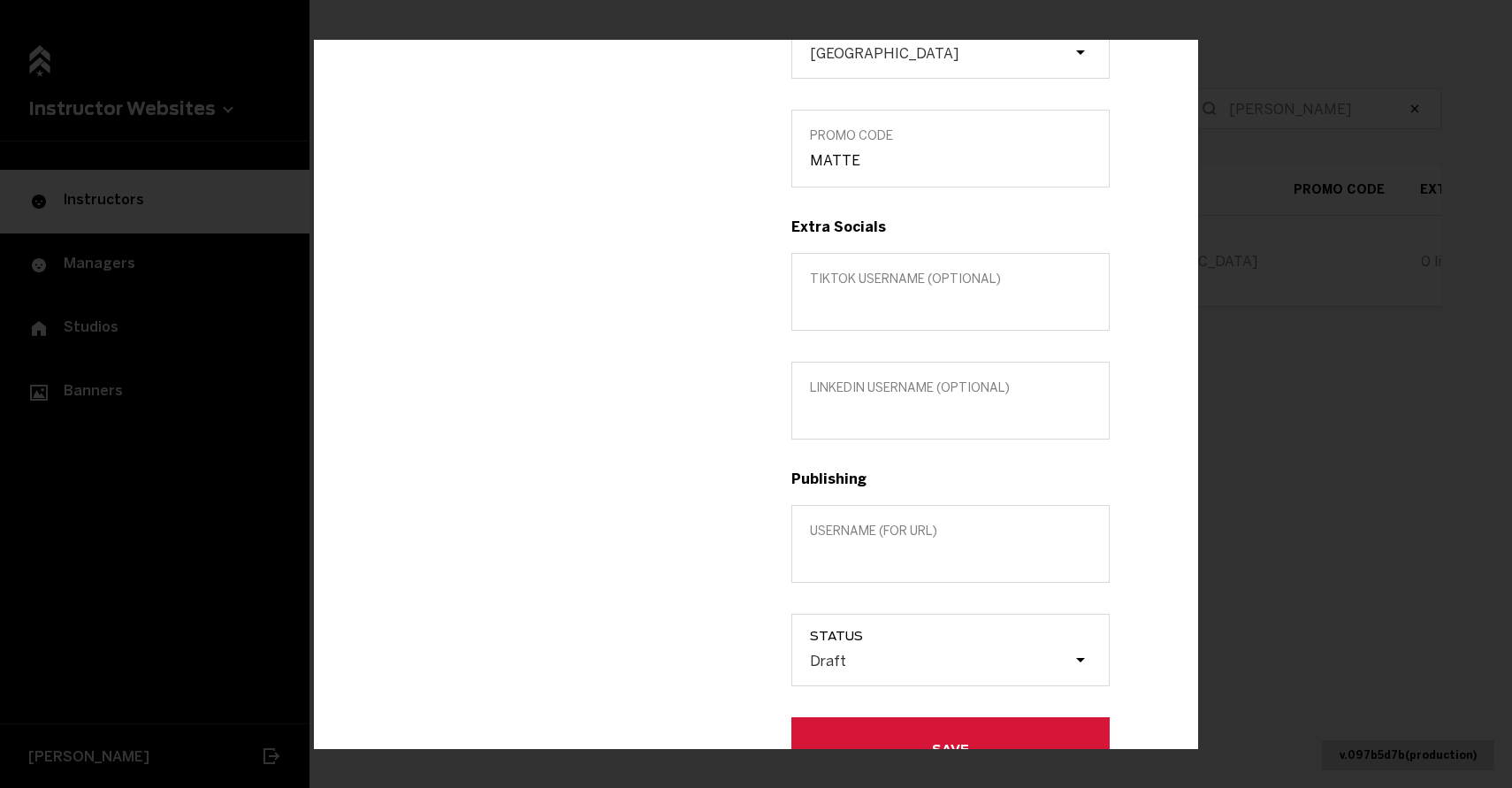
click at [830, 563] on label "Username (for url)" at bounding box center [950, 544] width 318 height 78
click at [830, 563] on input "Username (for url)" at bounding box center [950, 556] width 281 height 17
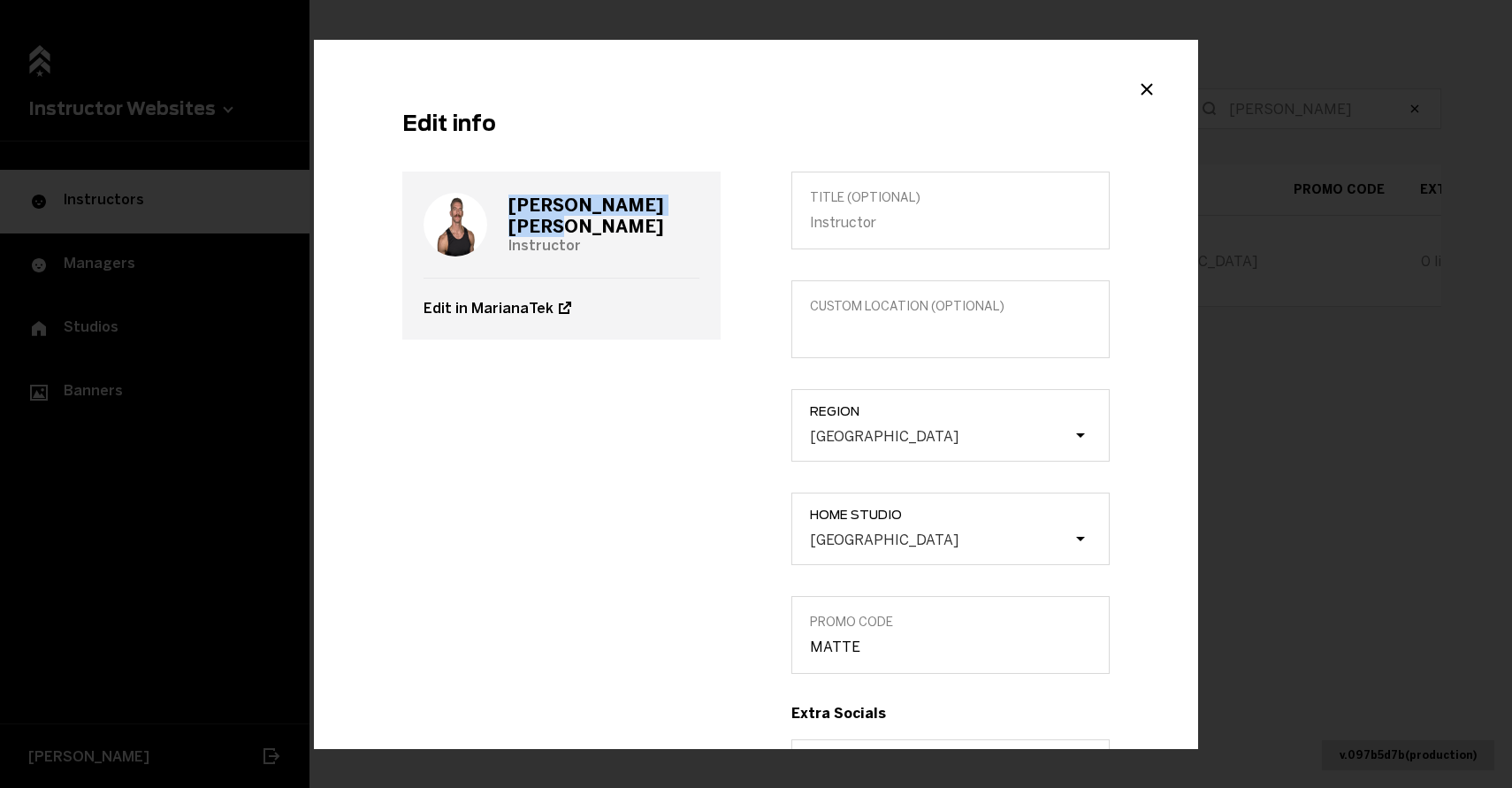
drag, startPoint x: 619, startPoint y: 212, endPoint x: 503, endPoint y: 211, distance: 116.0
click at [503, 211] on div "[PERSON_NAME] Instructor" at bounding box center [561, 225] width 276 height 106
copy h3 "[PERSON_NAME]"
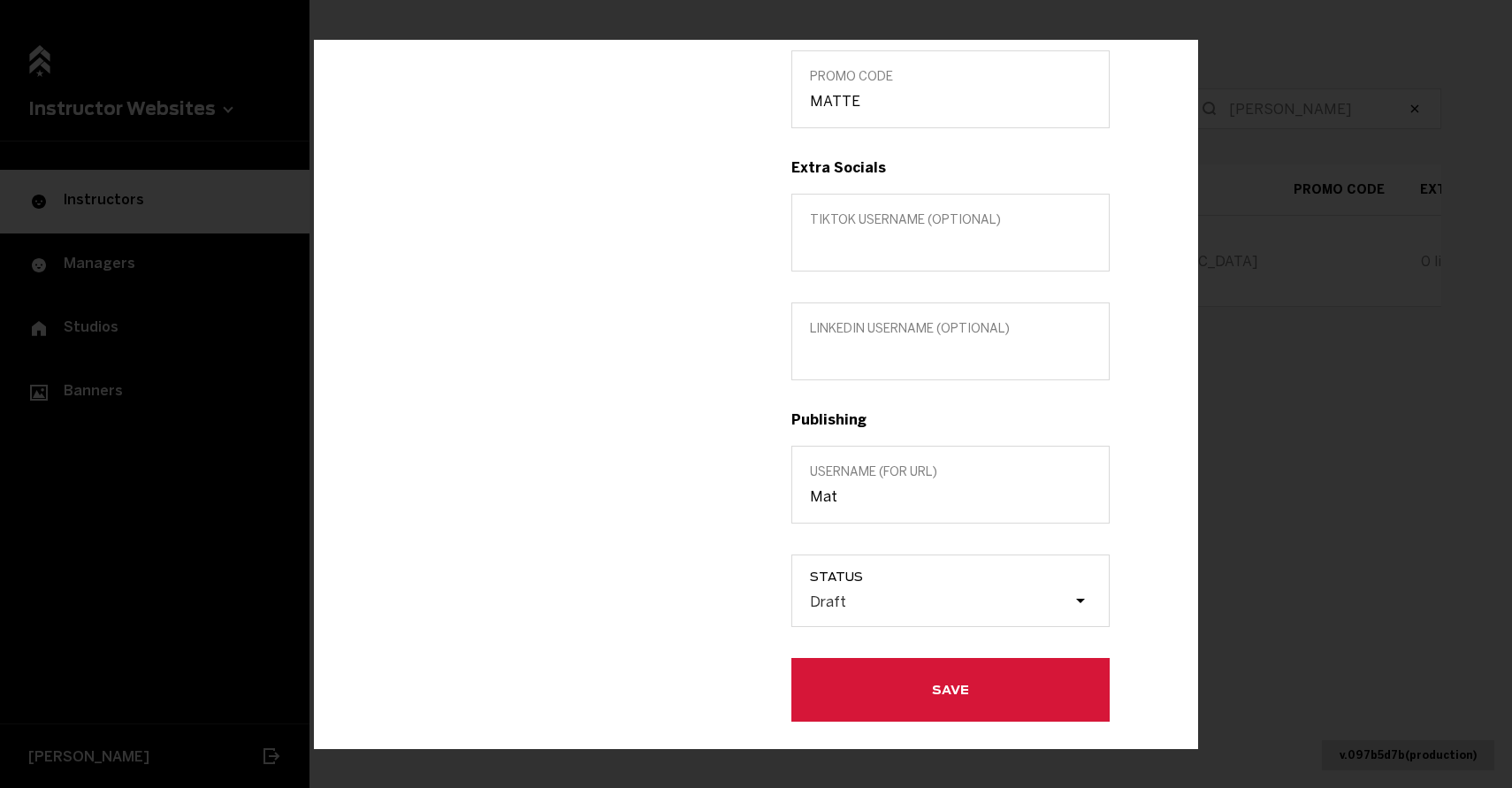
scroll to position [589, 0]
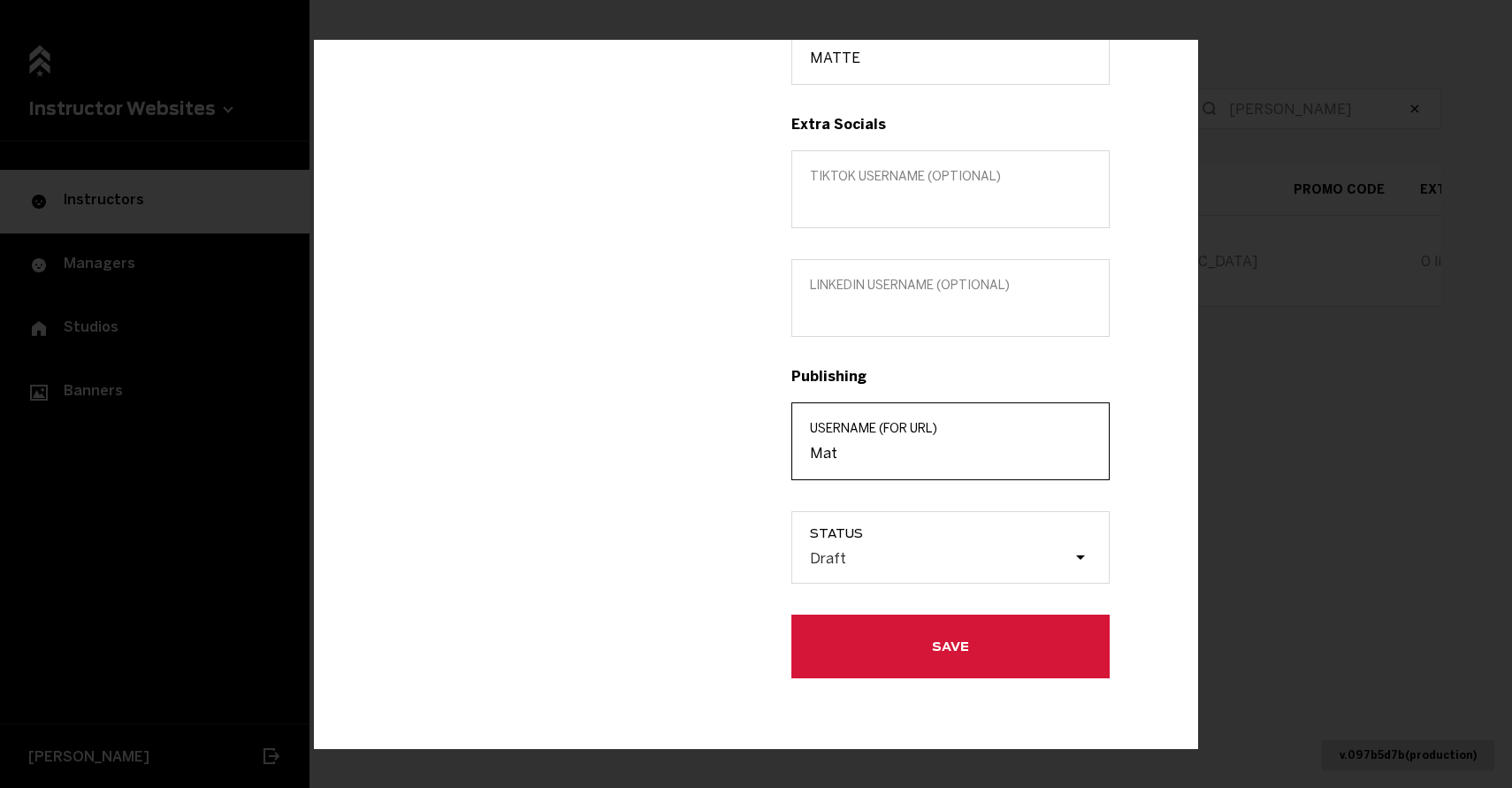
click at [842, 457] on input "Mat" at bounding box center [950, 453] width 281 height 17
paste input "[PERSON_NAME]"
click at [844, 446] on input "[PERSON_NAME]" at bounding box center [950, 453] width 281 height 17
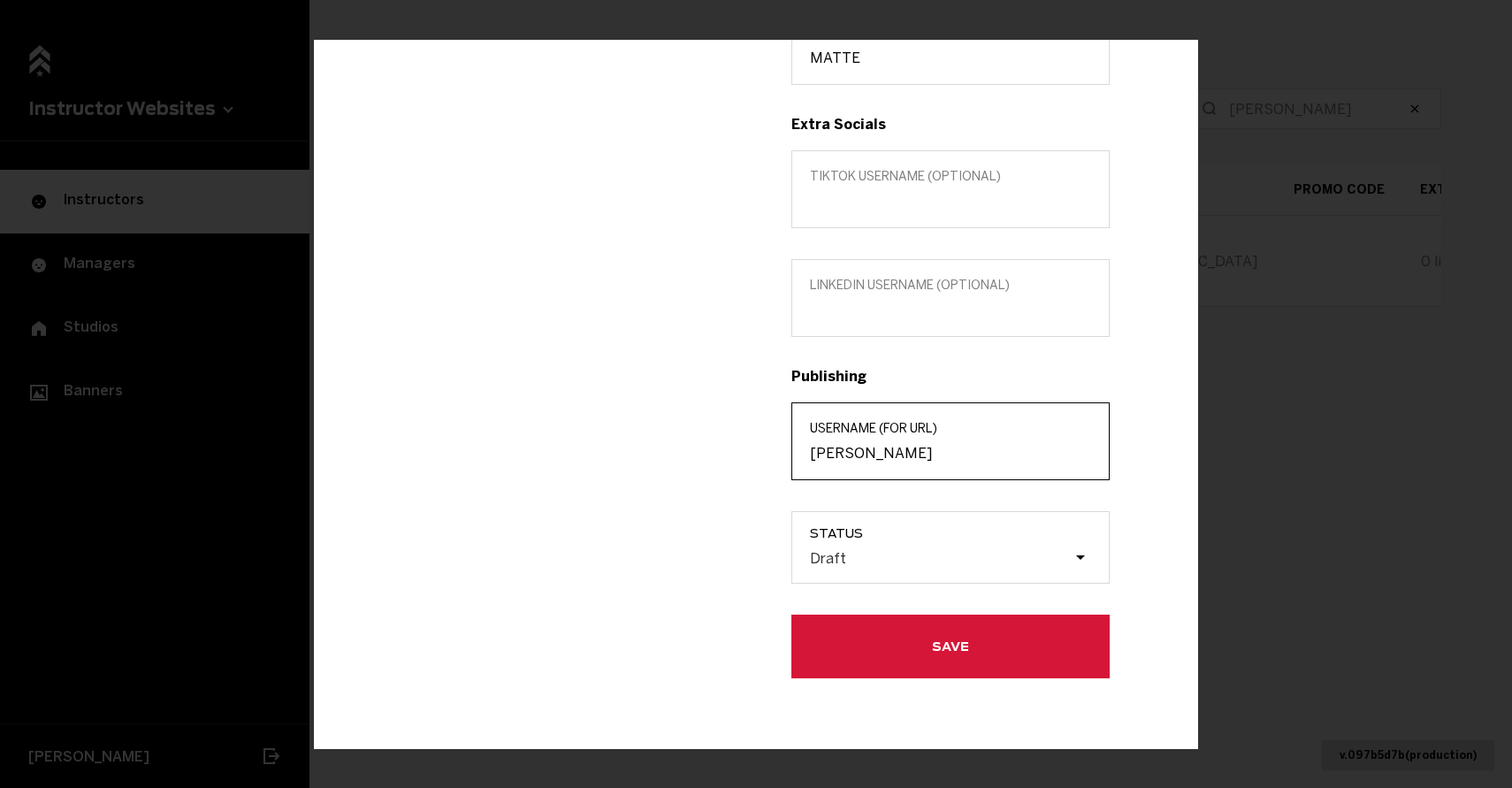
type input "[PERSON_NAME]"
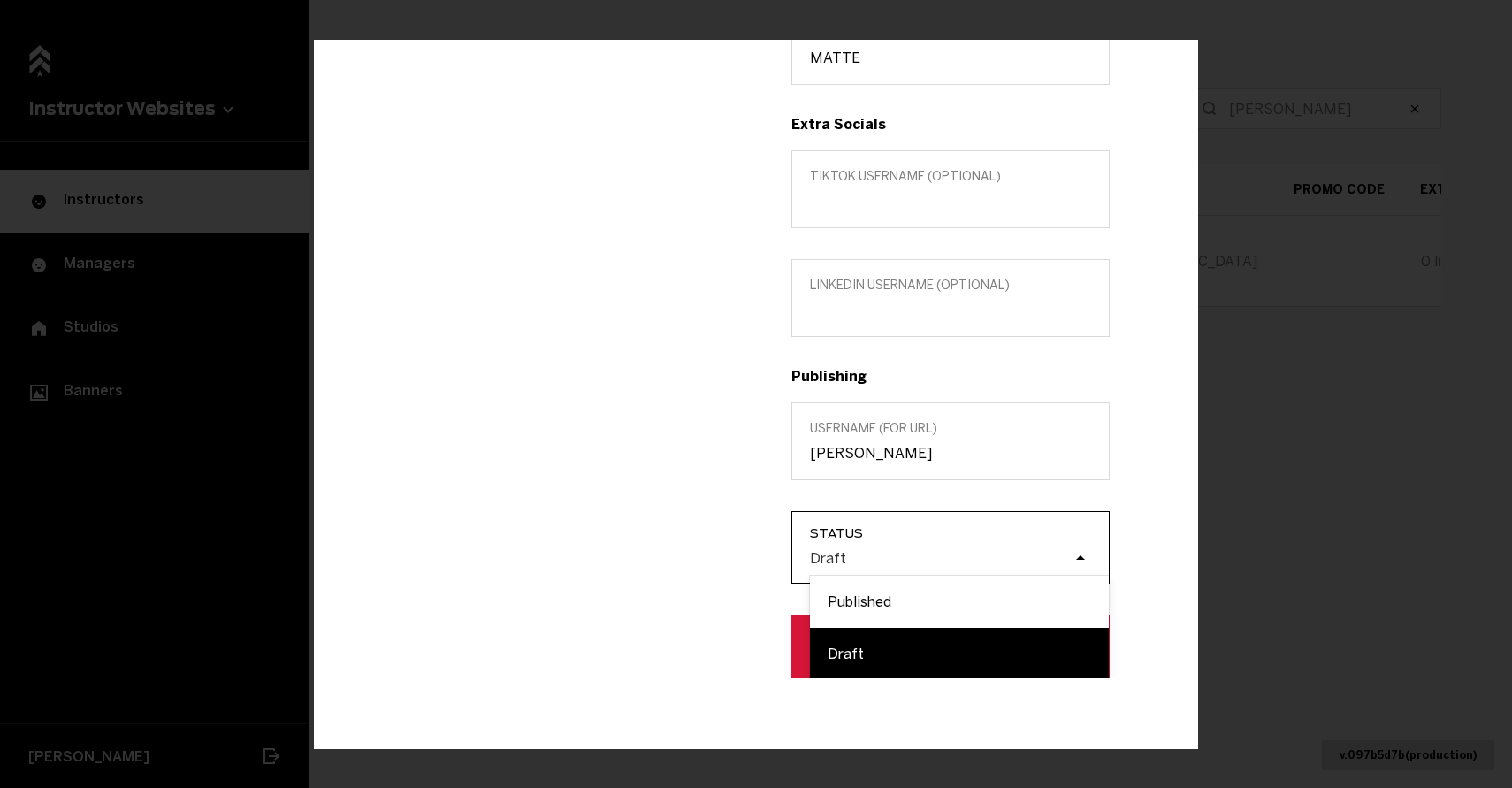
click at [911, 542] on div "Draft" at bounding box center [959, 559] width 299 height 34
click at [721, 558] on input "Status option Draft focused, 2 of 2. 2 results available. Use Up and Down to ch…" at bounding box center [721, 558] width 0 height 0
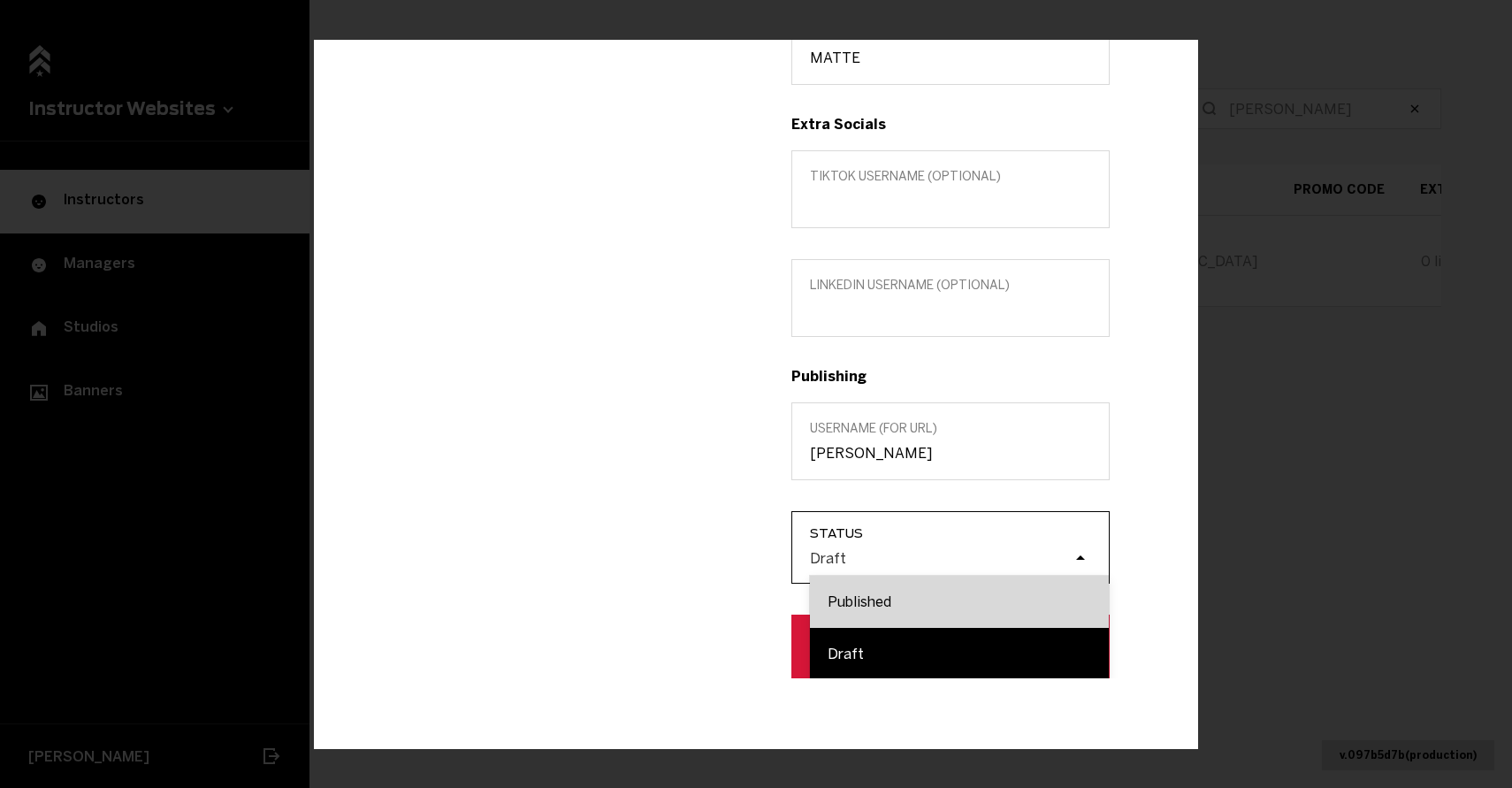
click at [909, 592] on div "Published" at bounding box center [959, 602] width 299 height 52
click at [721, 558] on input "Status option Published focused, 1 of 2. 2 results available. Use Up and Down t…" at bounding box center [721, 558] width 0 height 0
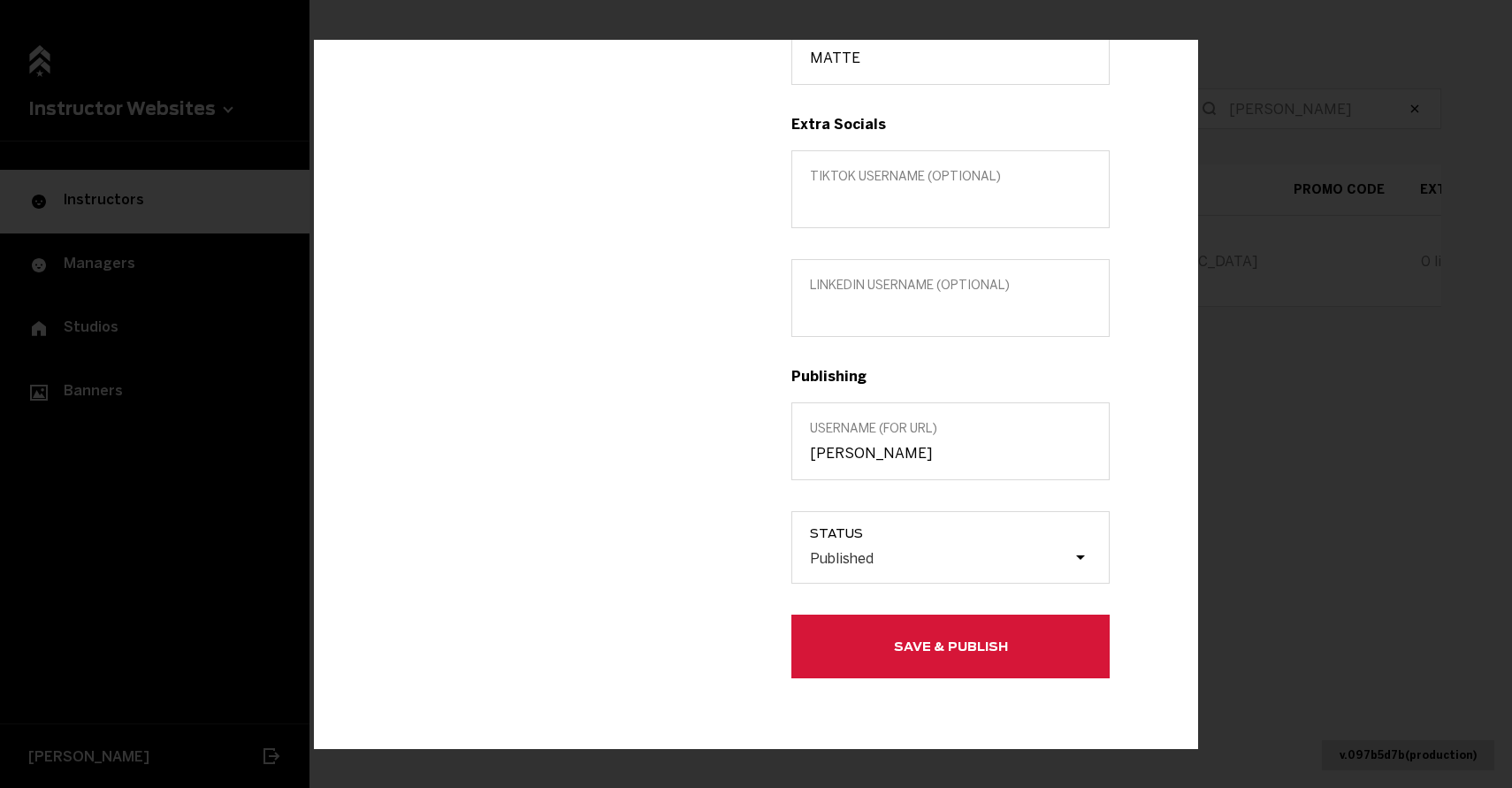
click at [899, 630] on button "Save & Publish" at bounding box center [950, 646] width 318 height 63
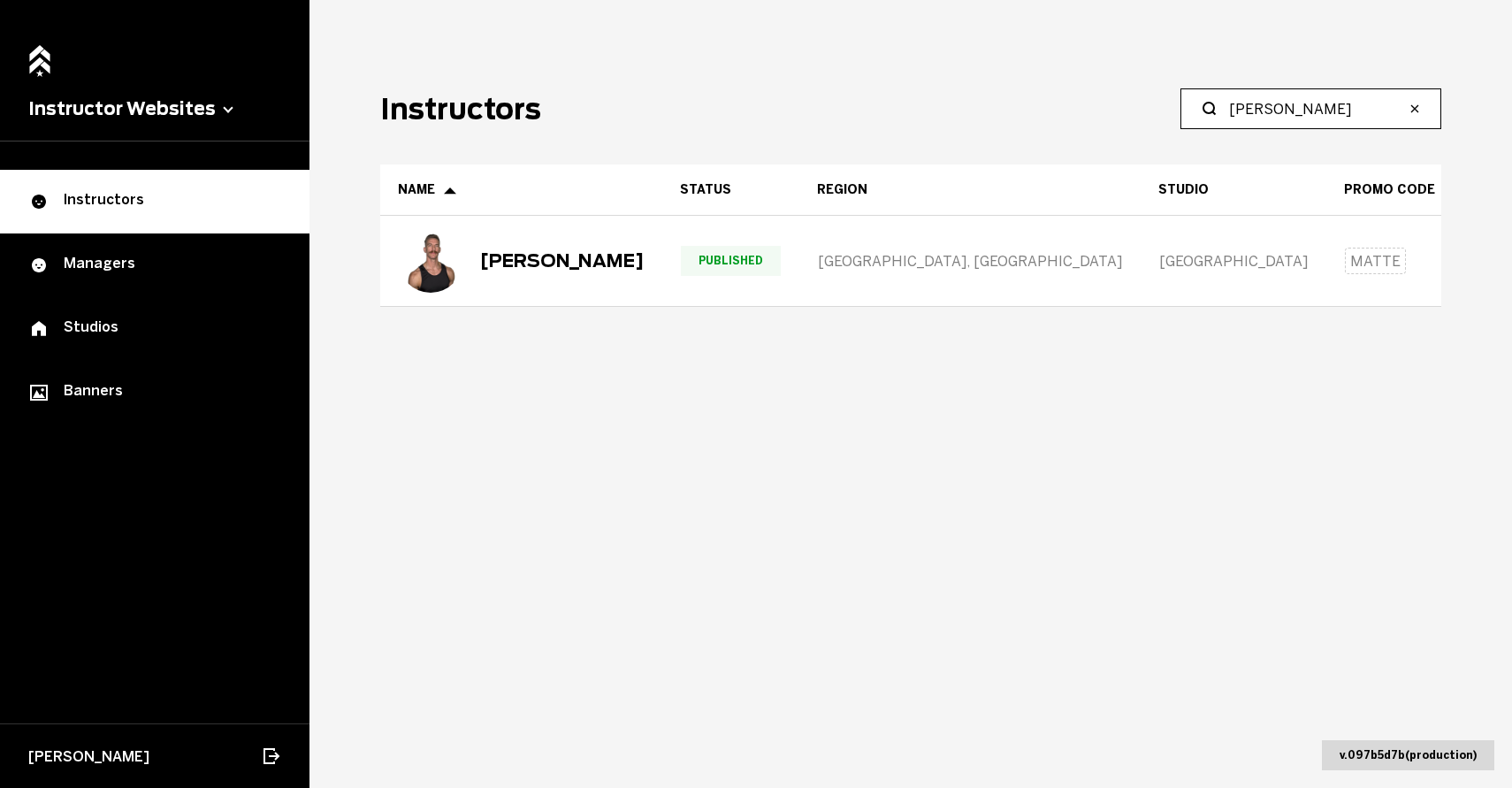
click at [1296, 107] on input "[PERSON_NAME]" at bounding box center [1317, 108] width 176 height 21
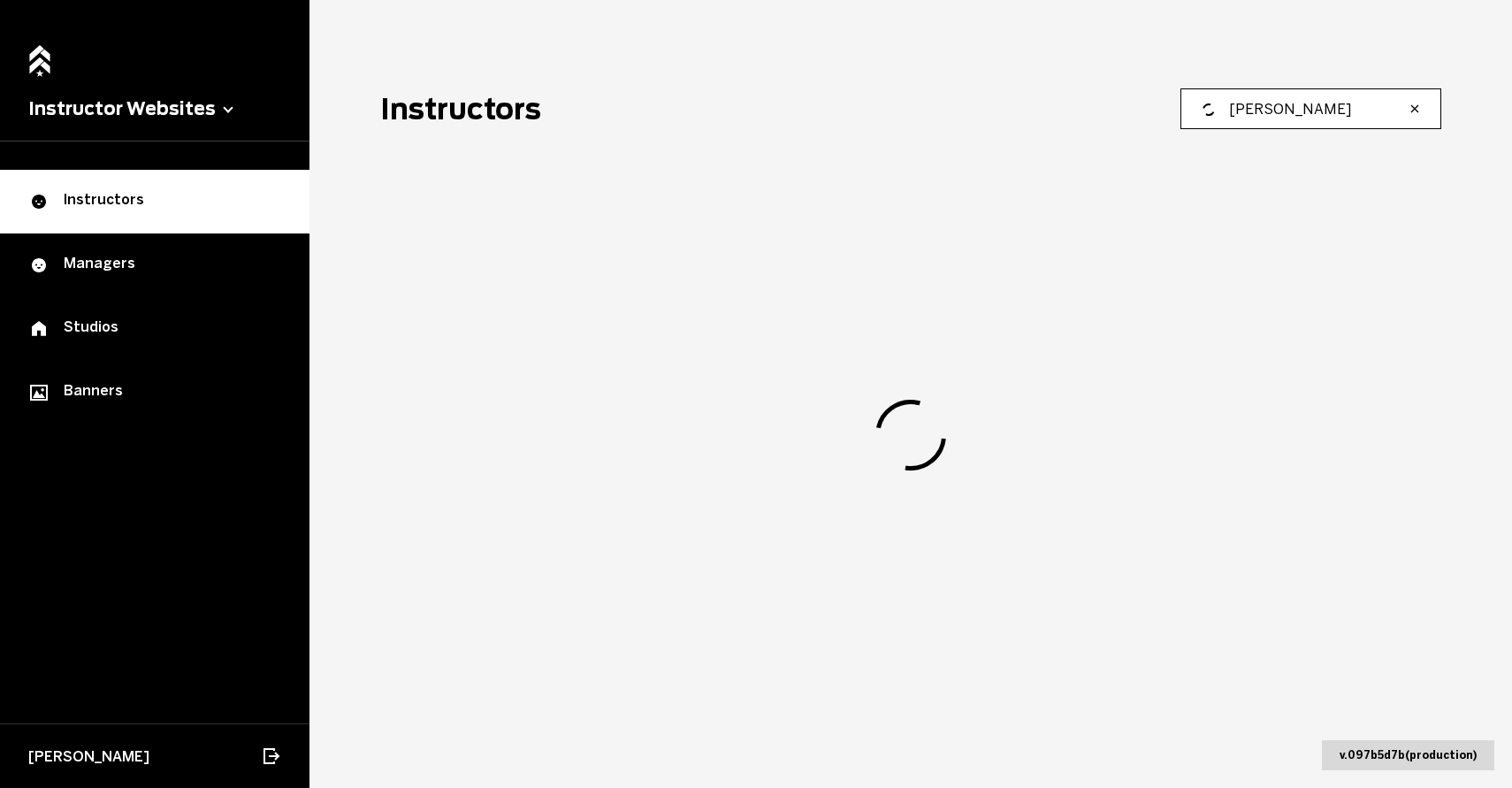
type input "[PERSON_NAME]"
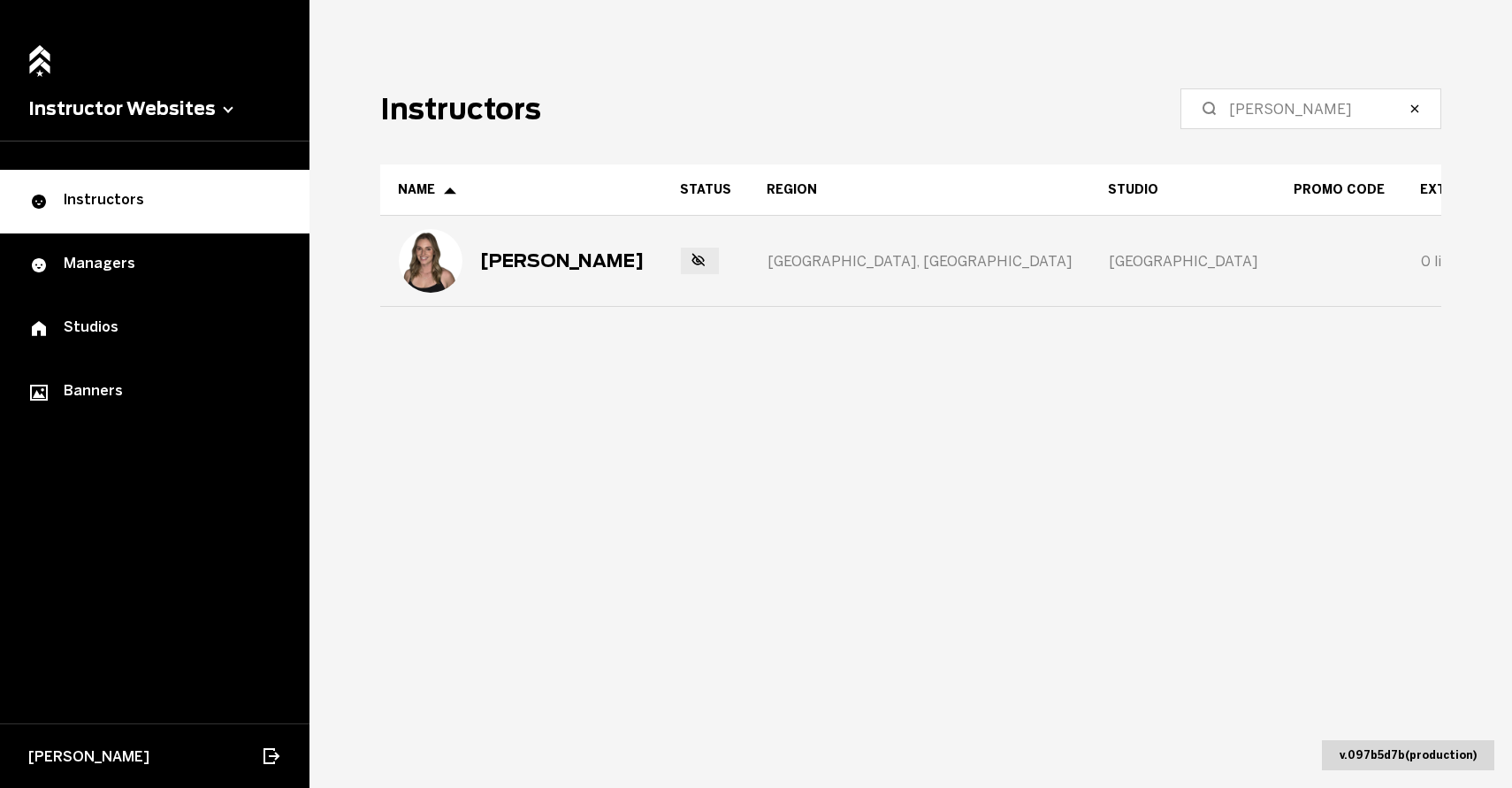
click at [459, 248] on img at bounding box center [430, 261] width 63 height 63
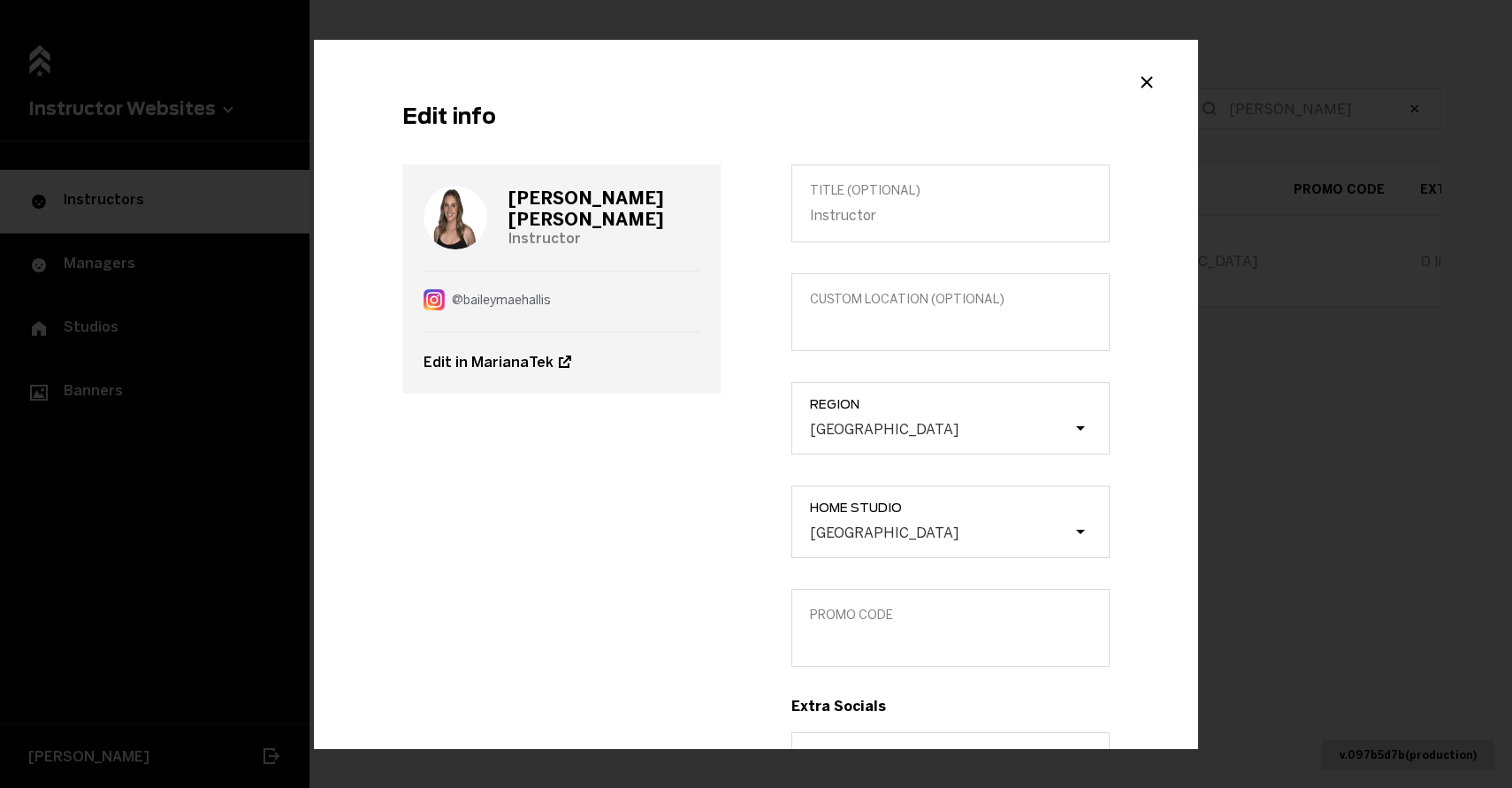
scroll to position [8, 0]
click at [591, 204] on h3 "[PERSON_NAME]" at bounding box center [603, 207] width 191 height 42
copy h3 "[PERSON_NAME]"
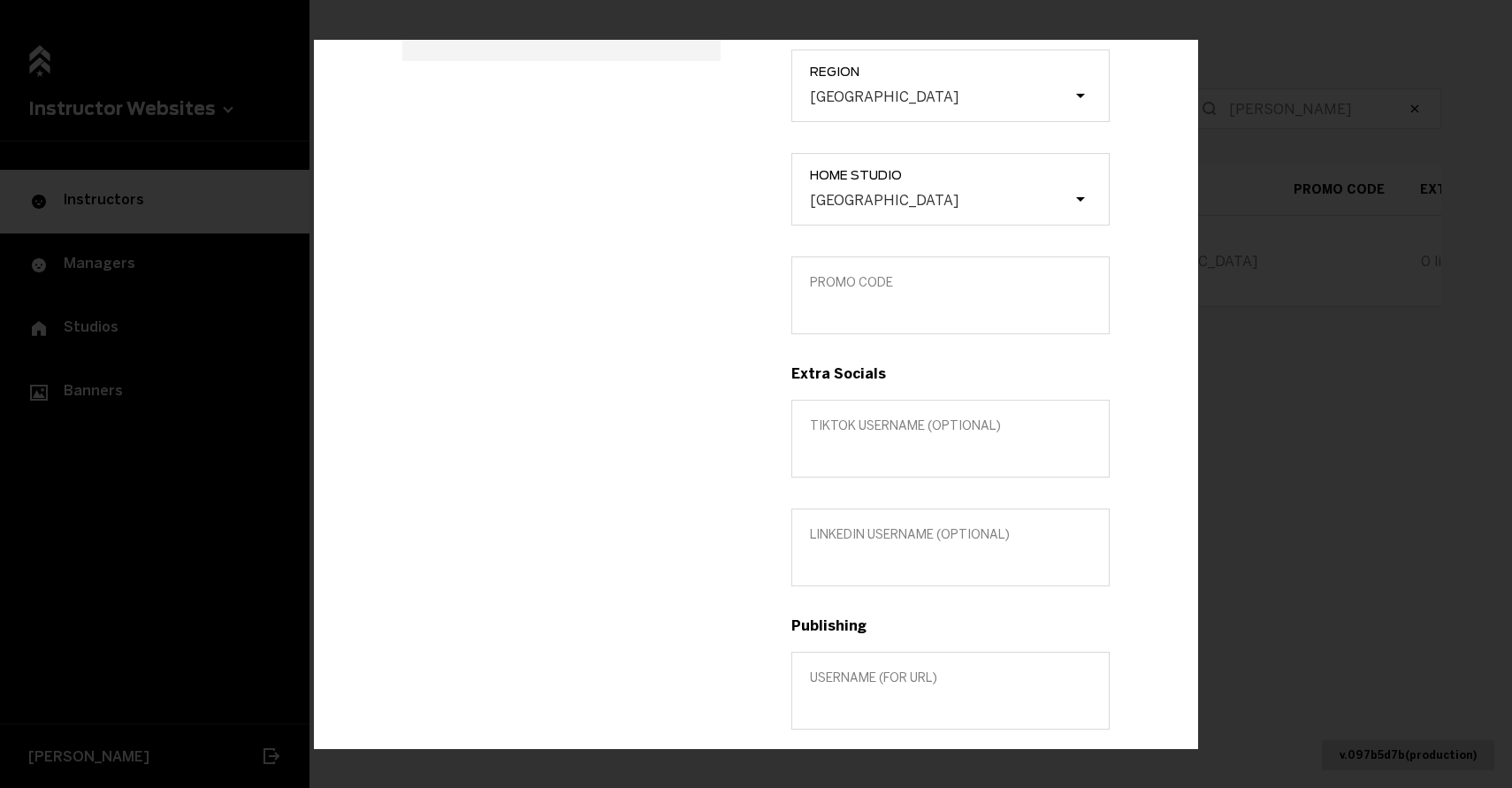
scroll to position [567, 0]
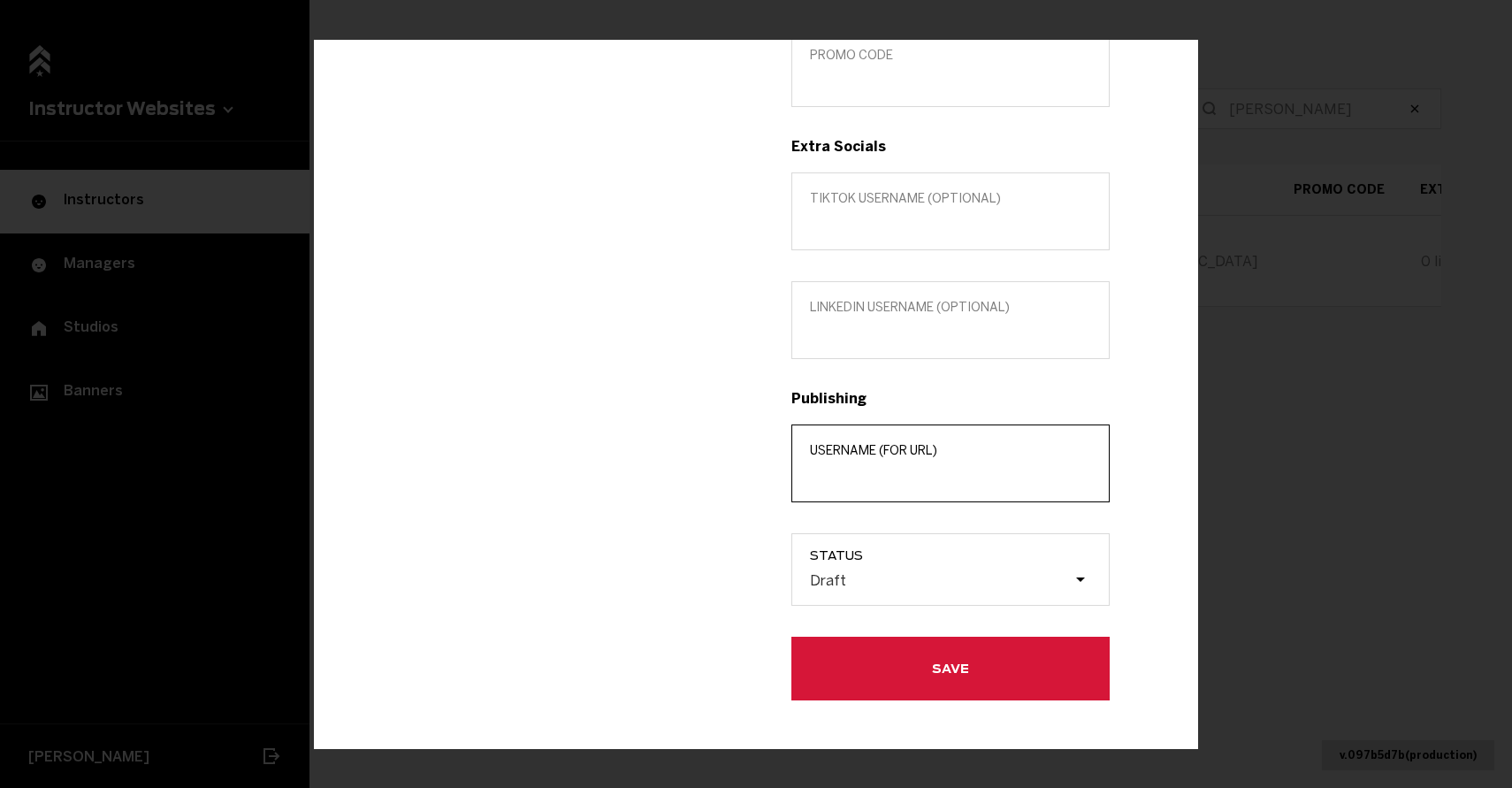
click at [877, 476] on input "Username (for url)" at bounding box center [950, 475] width 281 height 17
paste input "[PERSON_NAME]"
click at [850, 475] on input "[PERSON_NAME]" at bounding box center [950, 475] width 281 height 17
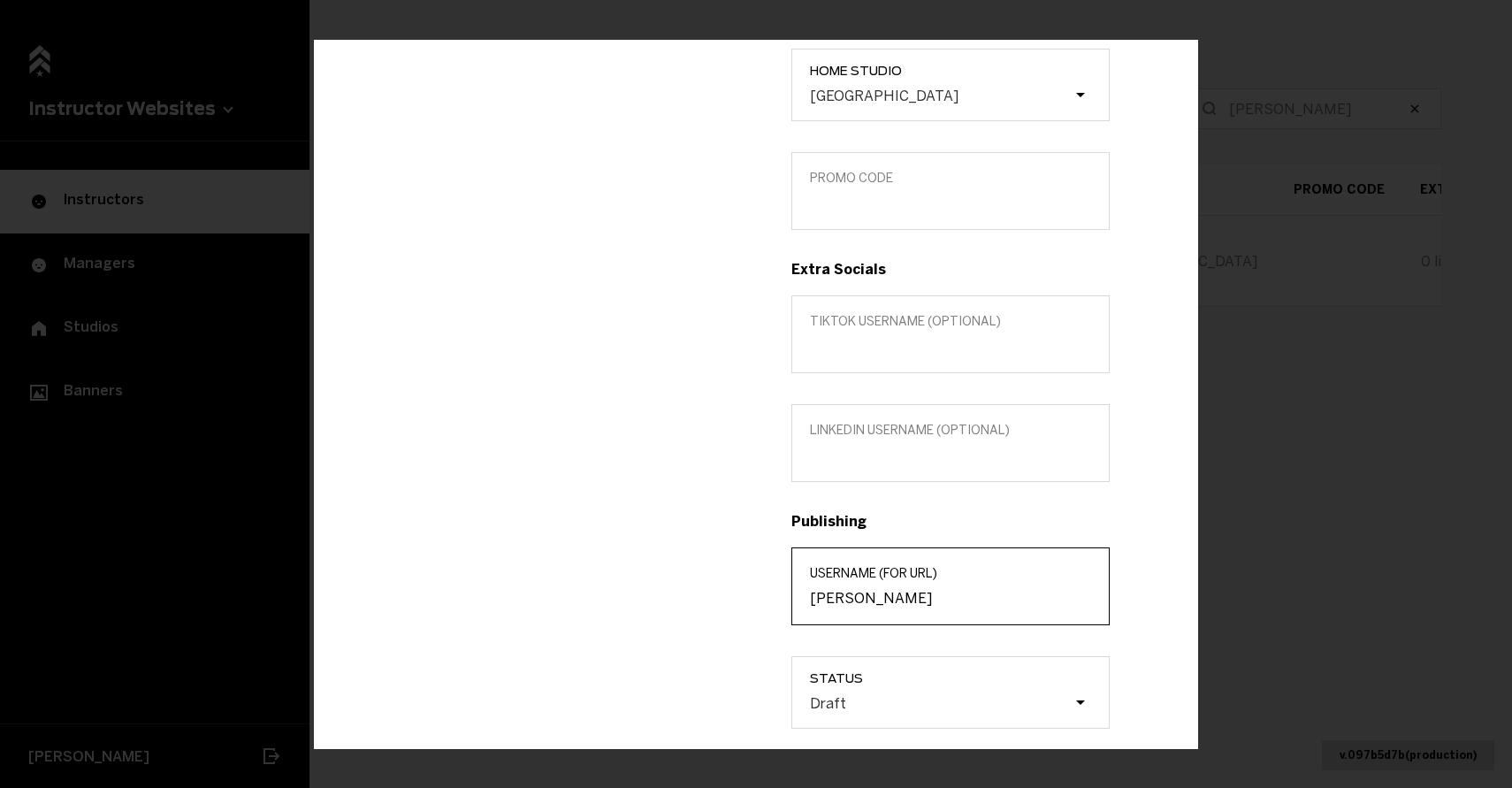
type input "[PERSON_NAME]"
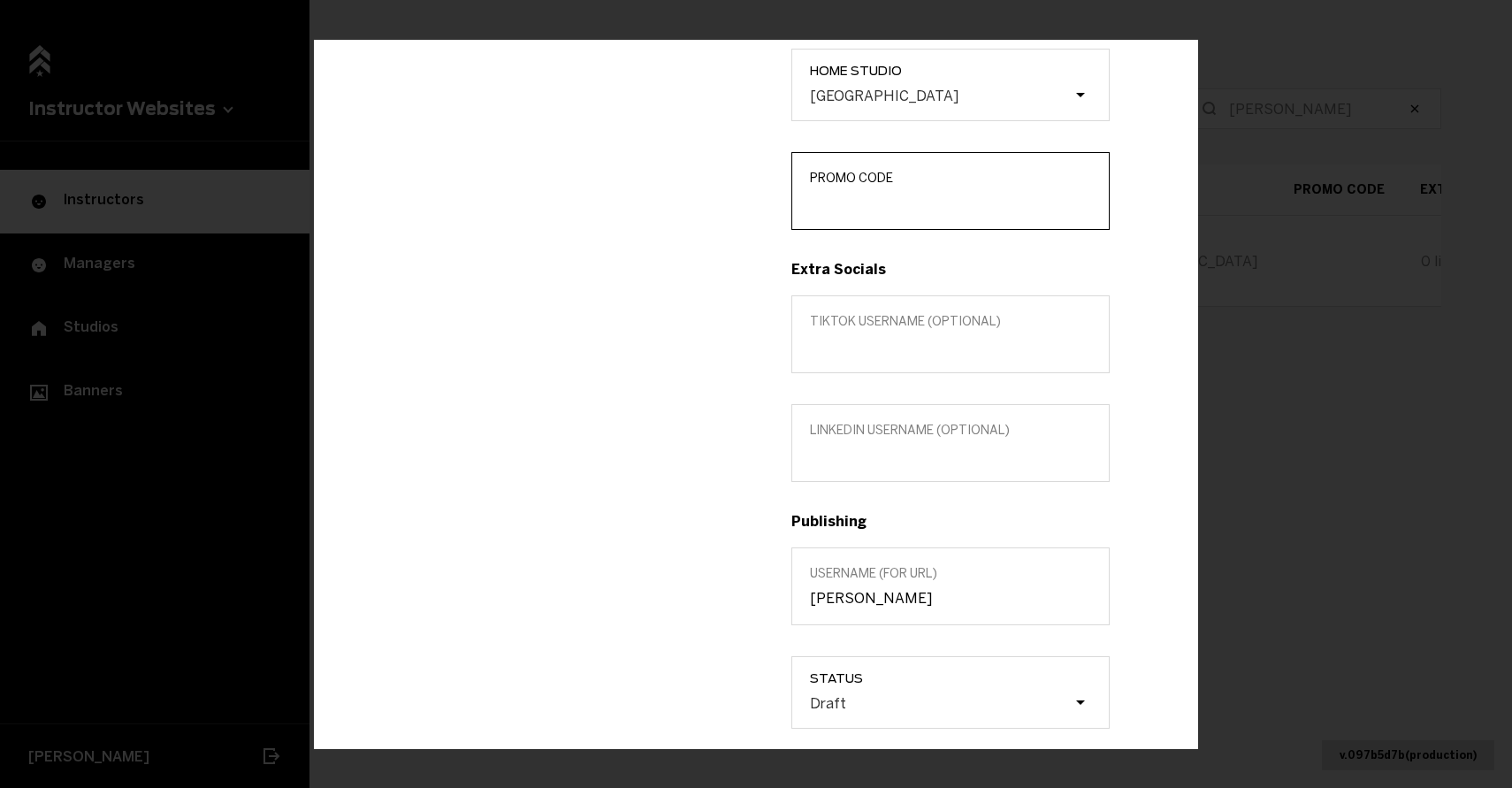
click at [900, 207] on input "Promo Code" at bounding box center [950, 203] width 281 height 17
type input "BAILEYH"
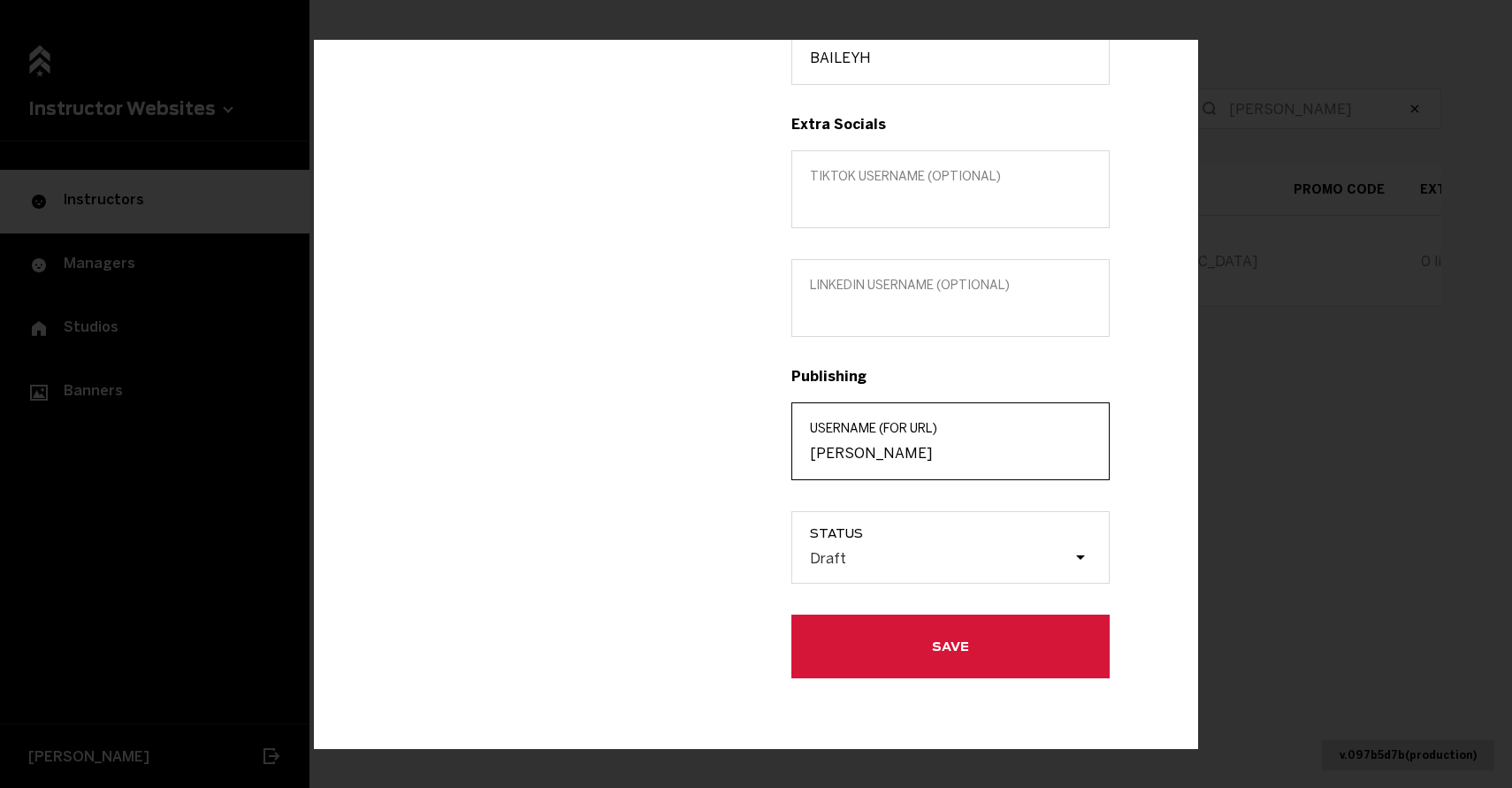
click at [882, 450] on input "[PERSON_NAME]" at bounding box center [950, 453] width 281 height 17
click at [879, 541] on label "Status Draft" at bounding box center [950, 547] width 318 height 72
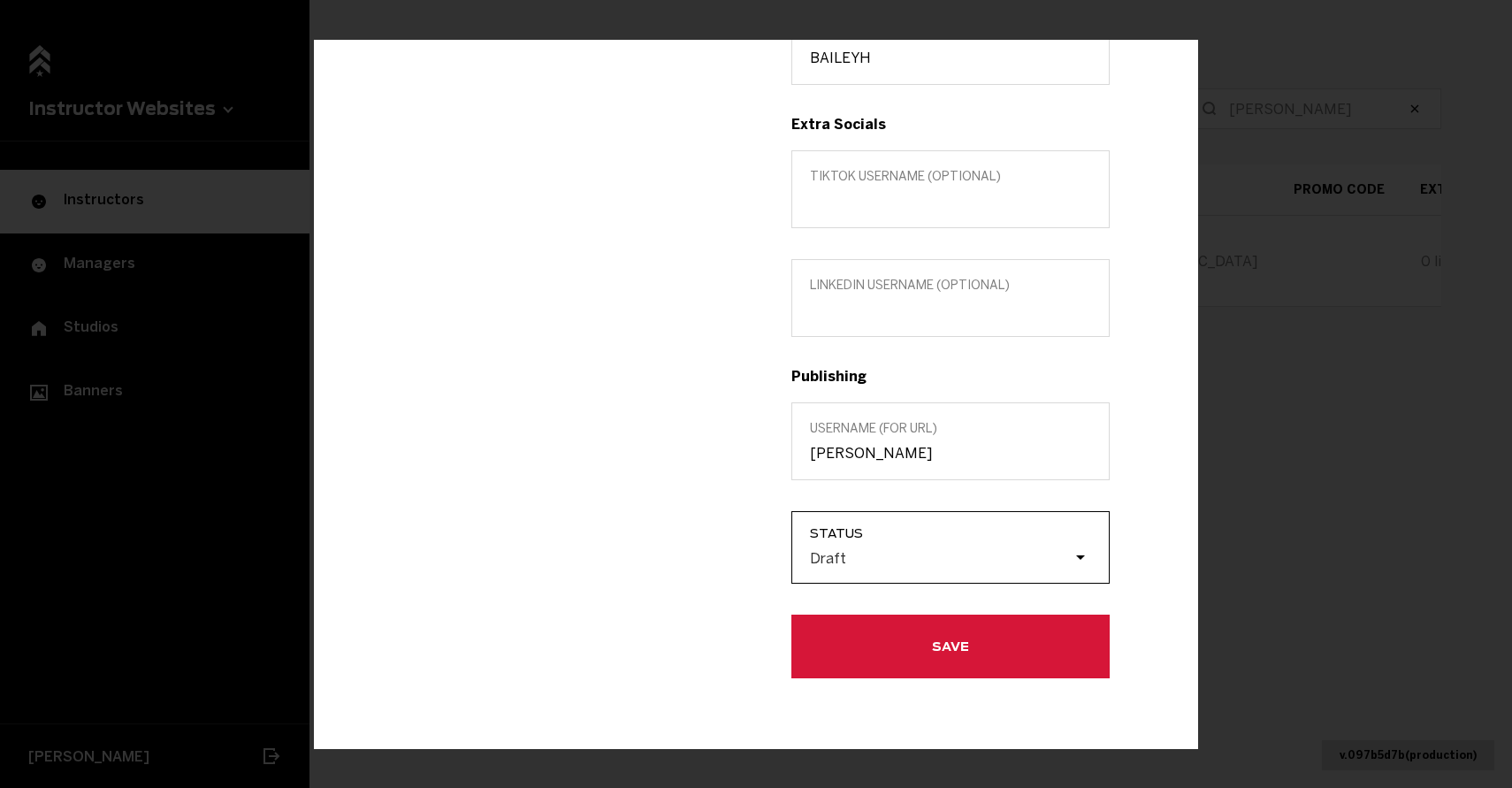
click at [721, 558] on input "Status Draft" at bounding box center [721, 558] width 0 height 0
click at [883, 569] on div "Draft" at bounding box center [959, 559] width 299 height 34
click at [721, 558] on input "Status 0 results available. Select is focused , press Down to open the menu, Dr…" at bounding box center [721, 558] width 0 height 0
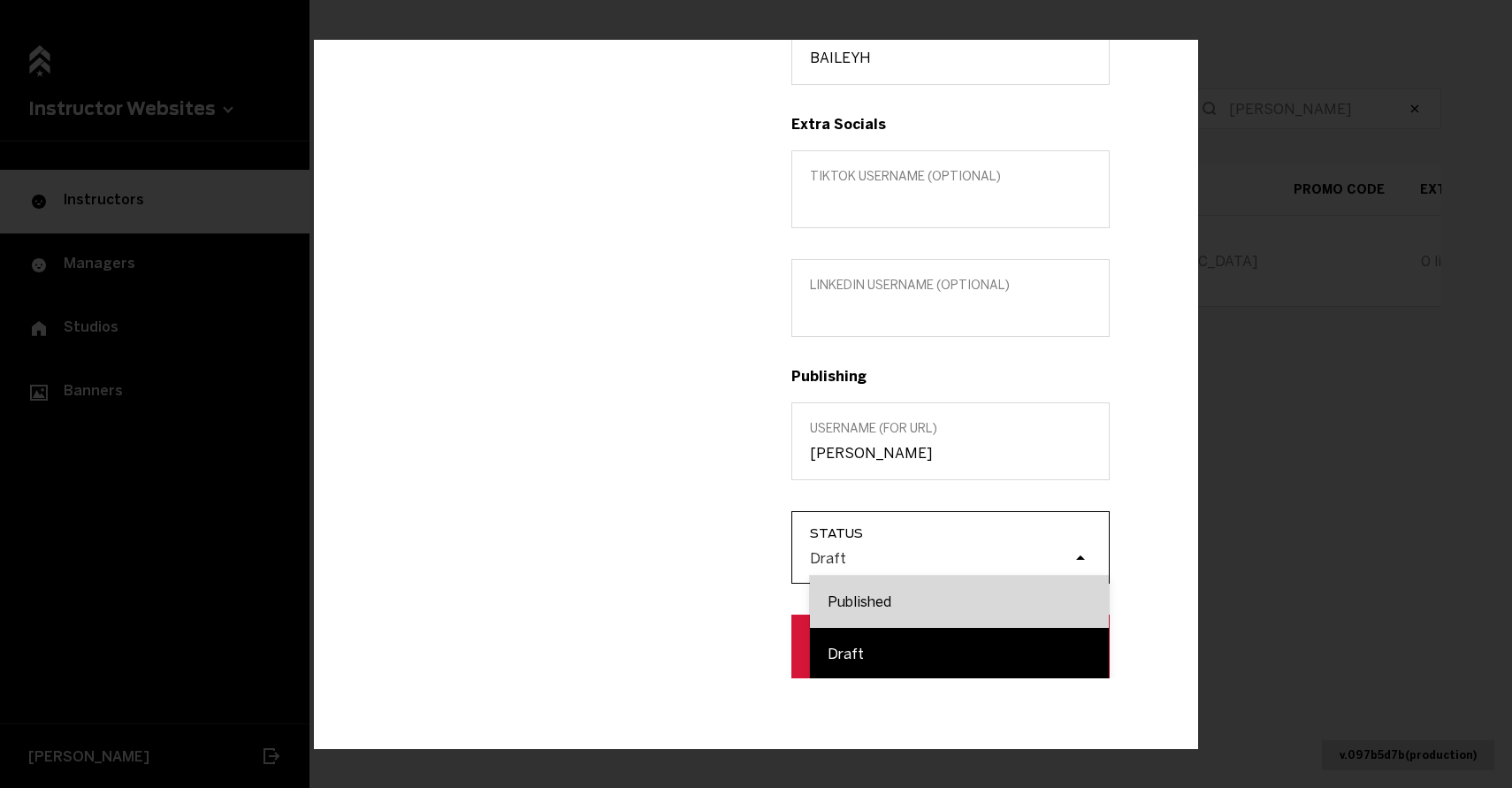
click at [872, 592] on div "Published" at bounding box center [959, 602] width 299 height 52
click at [721, 558] on input "Status option Draft focused, 2 of 2. 2 results available. Use Up and Down to ch…" at bounding box center [721, 558] width 0 height 0
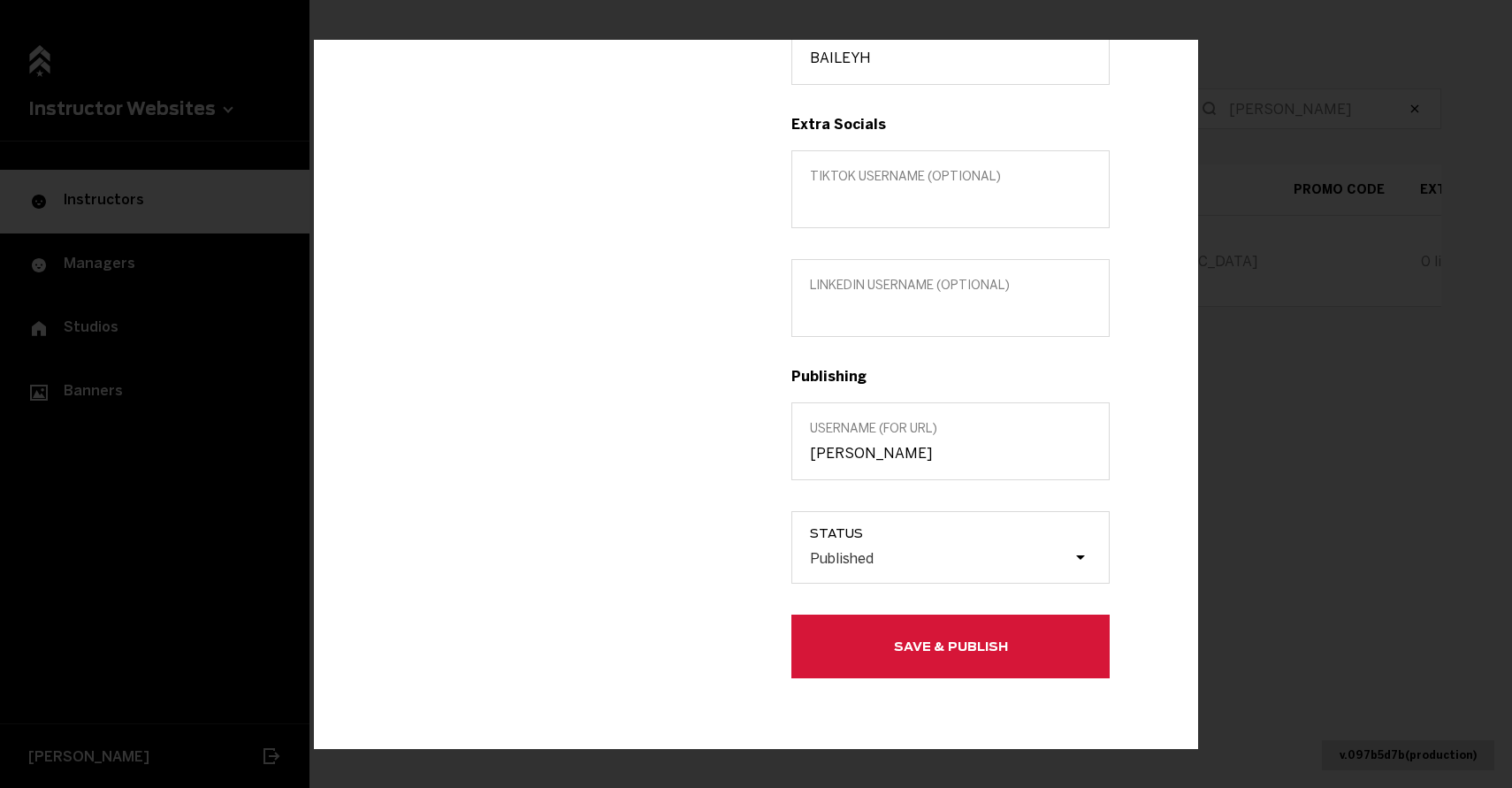
click at [891, 639] on button "Save & Publish" at bounding box center [950, 646] width 318 height 63
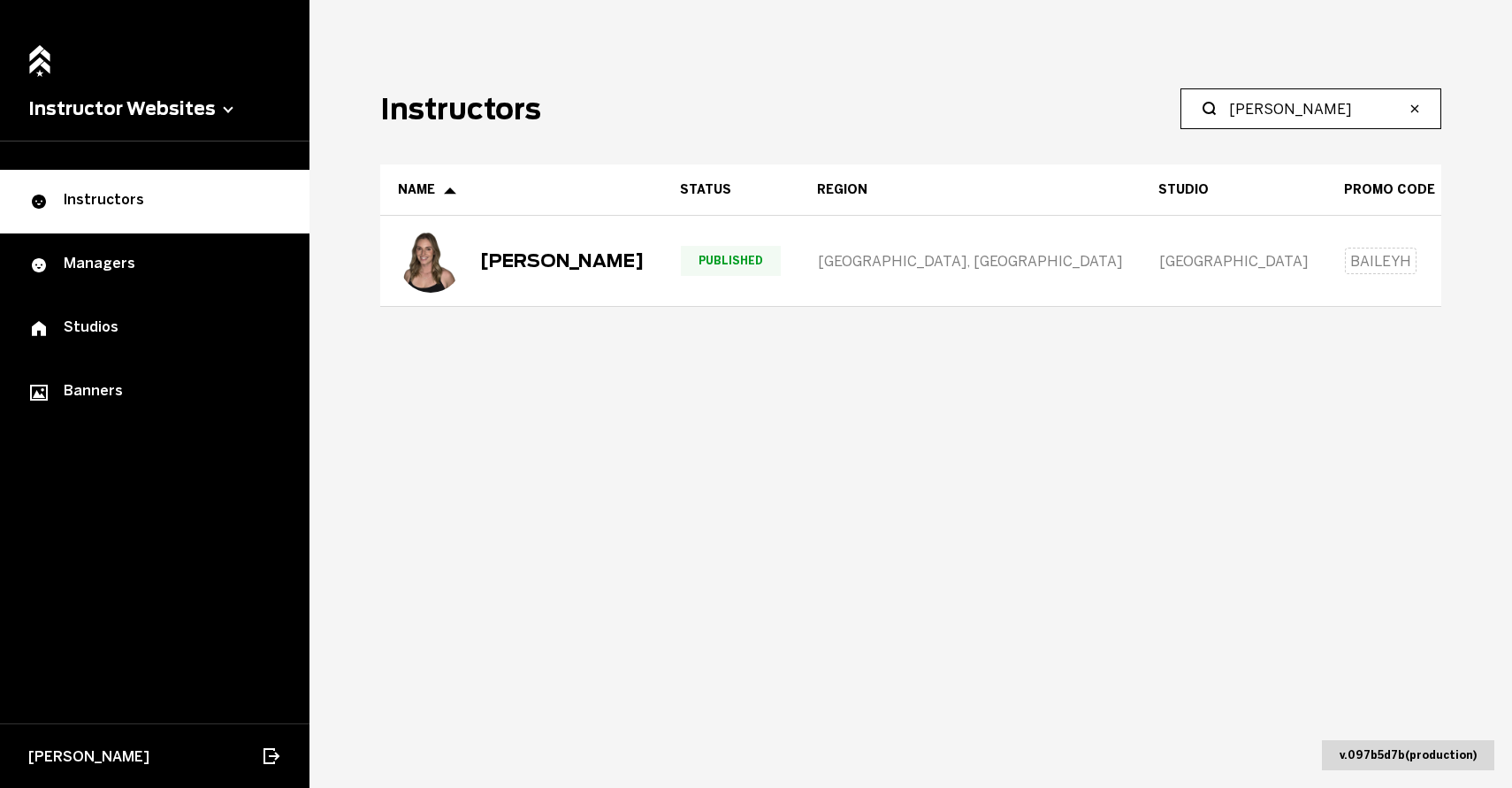
click at [1269, 102] on input "[PERSON_NAME]" at bounding box center [1317, 108] width 176 height 21
type input "Halle"
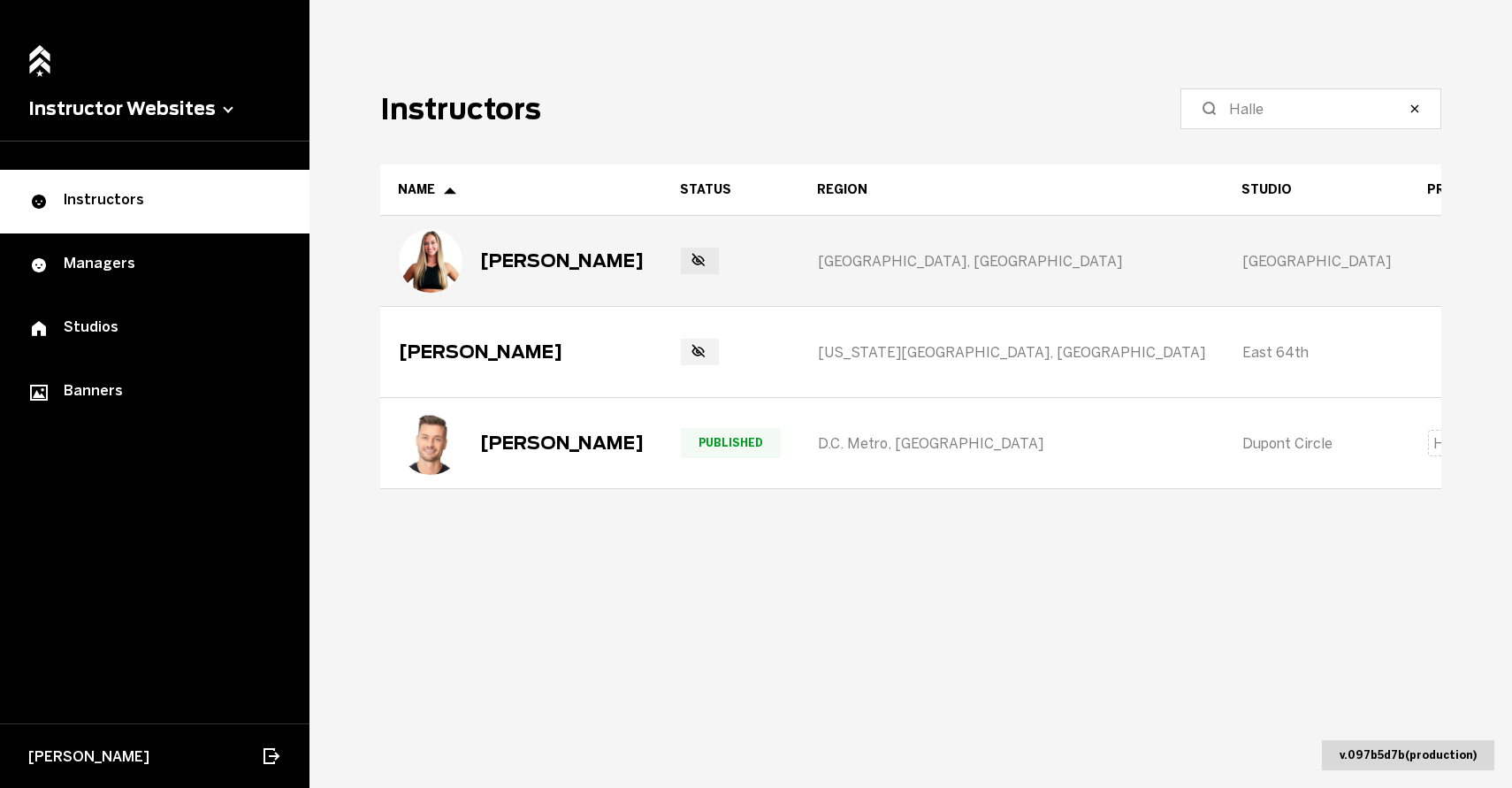
click at [524, 259] on div "[PERSON_NAME]" at bounding box center [562, 261] width 163 height 21
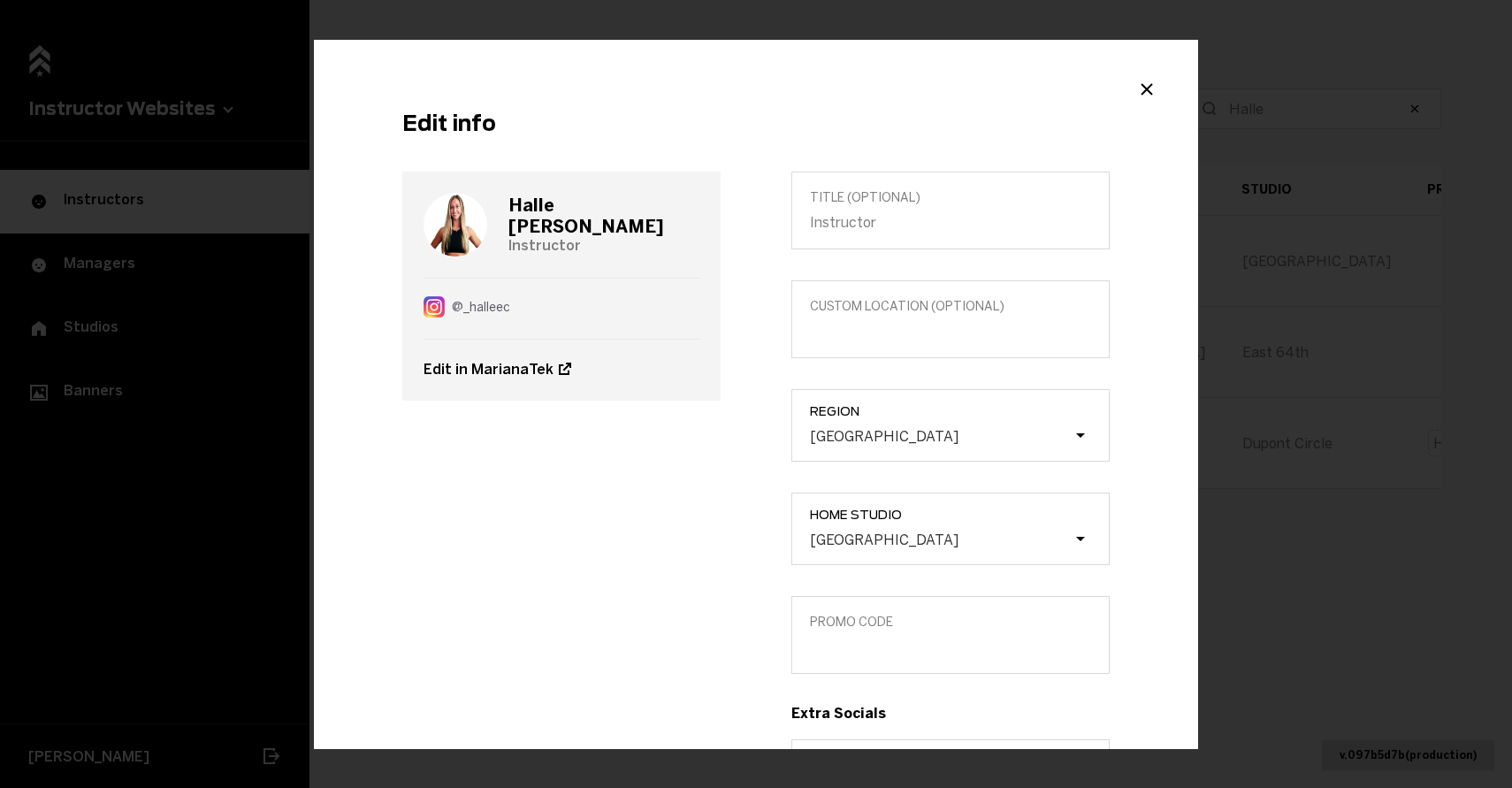
scroll to position [165, 0]
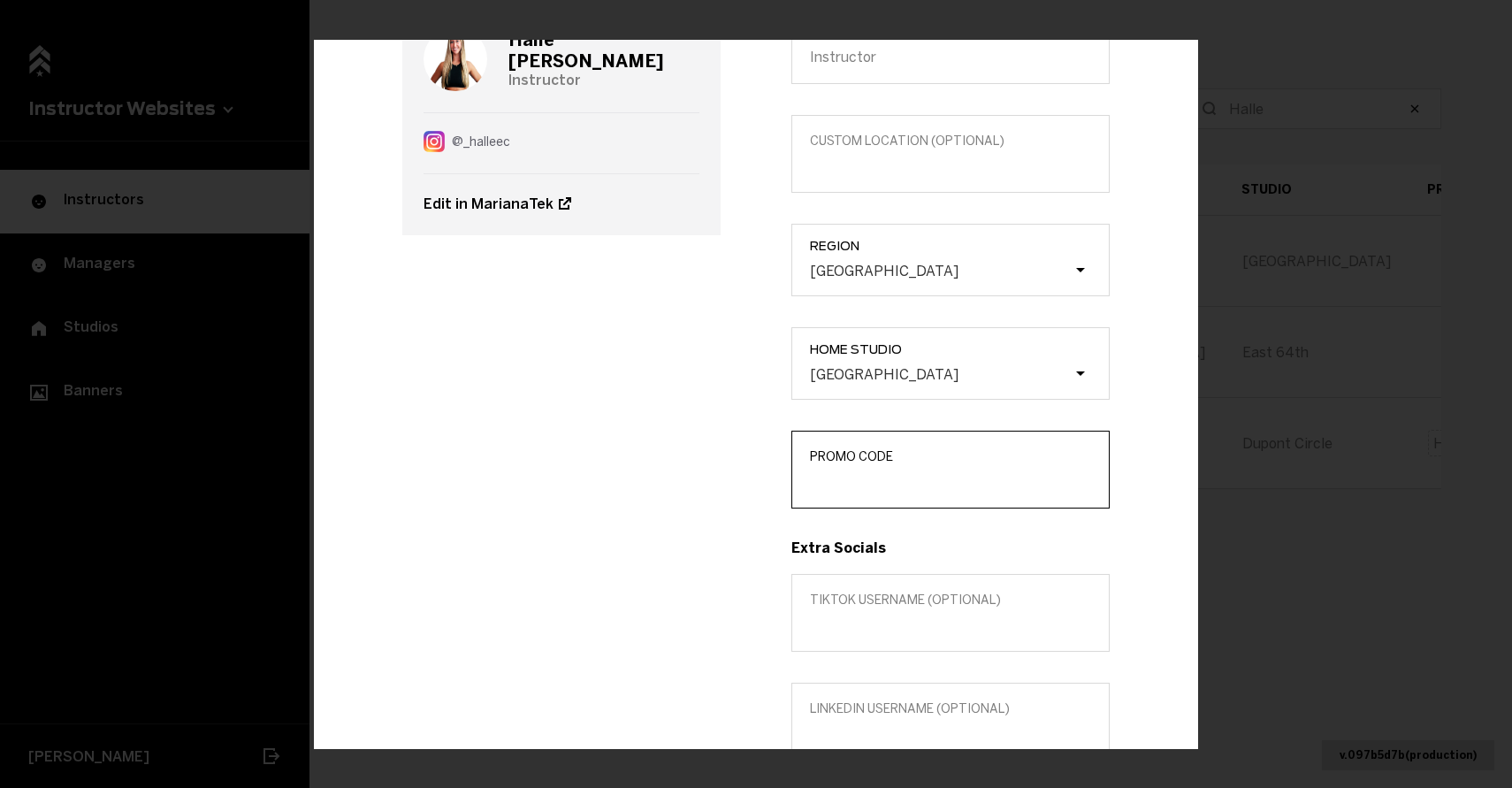
click at [875, 481] on input "Promo Code" at bounding box center [950, 482] width 281 height 17
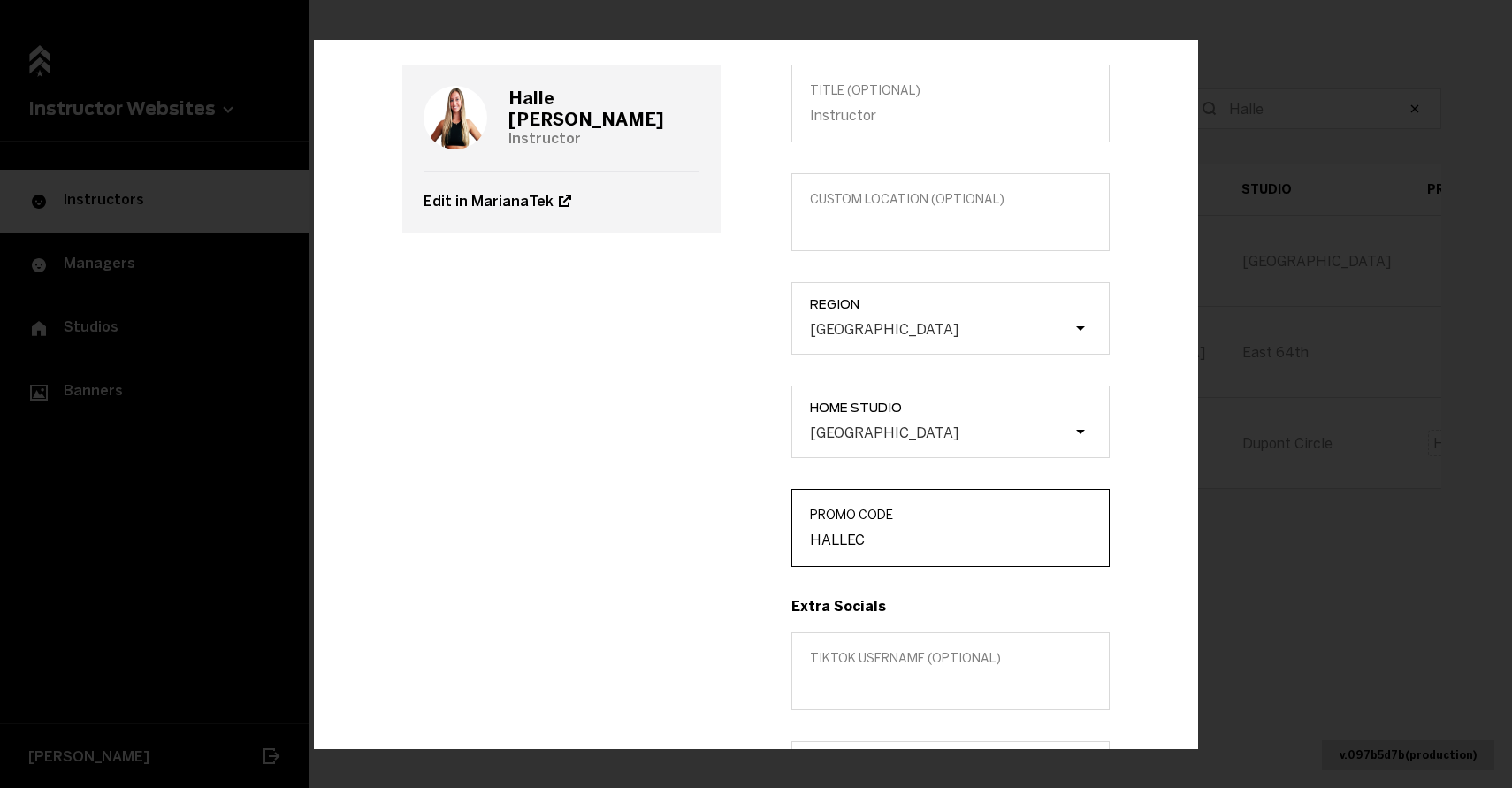
scroll to position [0, 0]
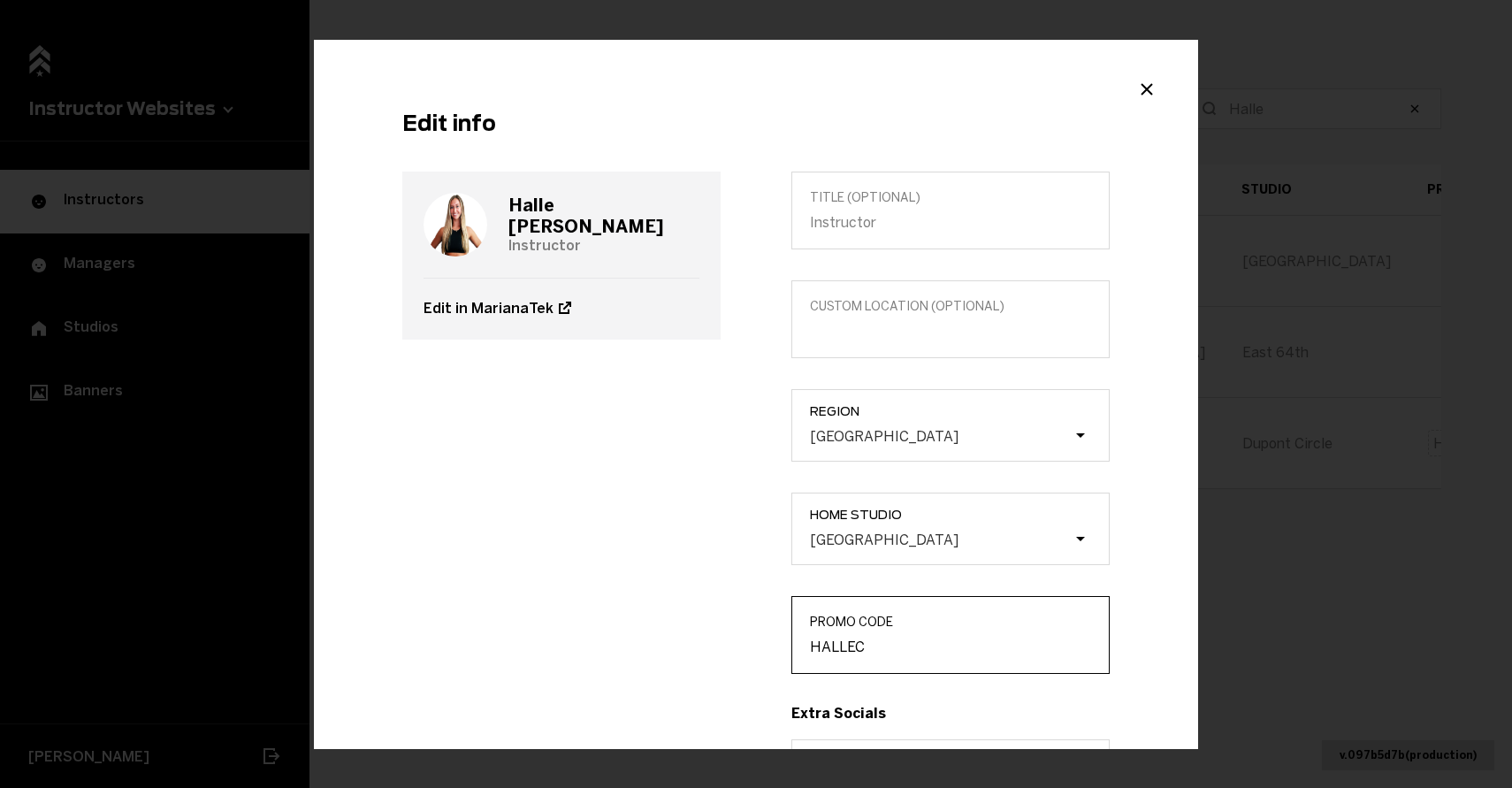
type input "HALLEC"
drag, startPoint x: 595, startPoint y: 211, endPoint x: 492, endPoint y: 209, distance: 103.0
click at [492, 209] on div "[PERSON_NAME] Instructor" at bounding box center [561, 225] width 276 height 106
copy div "[PERSON_NAME]"
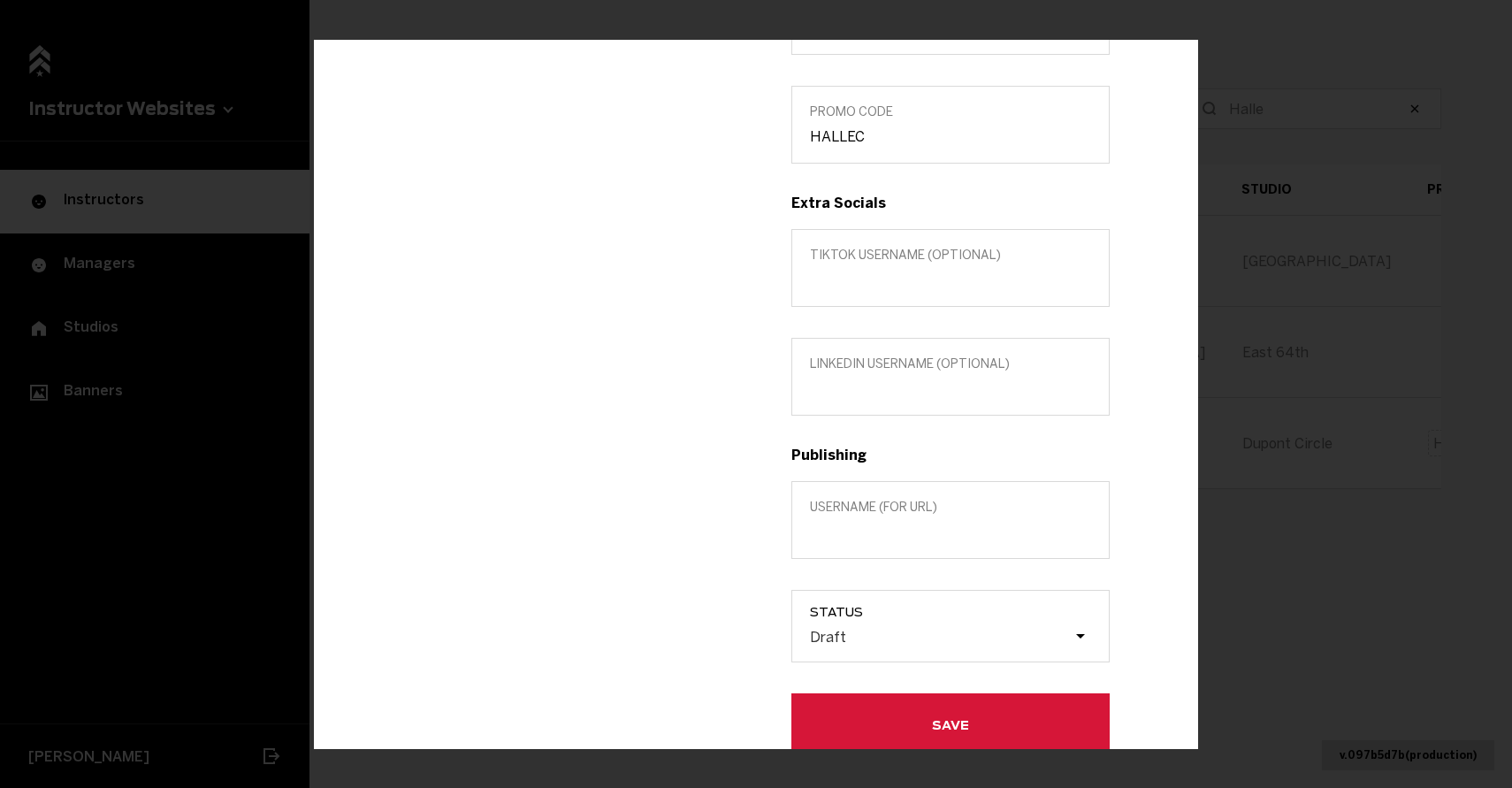
scroll to position [589, 0]
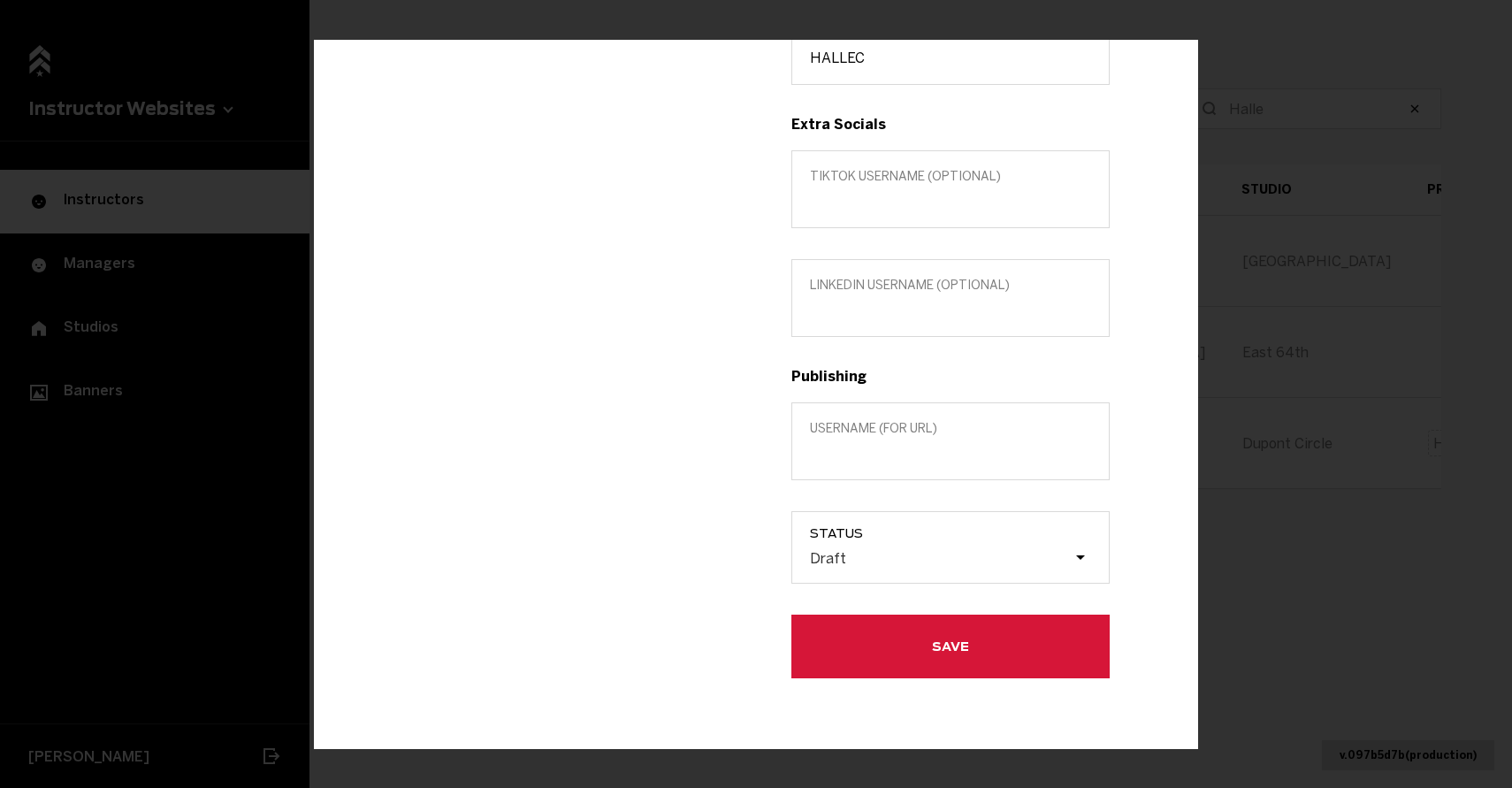
click at [886, 469] on label "Username (for url)" at bounding box center [950, 441] width 318 height 78
click at [886, 461] on input "Username (for url)" at bounding box center [950, 453] width 281 height 17
paste input "[PERSON_NAME]"
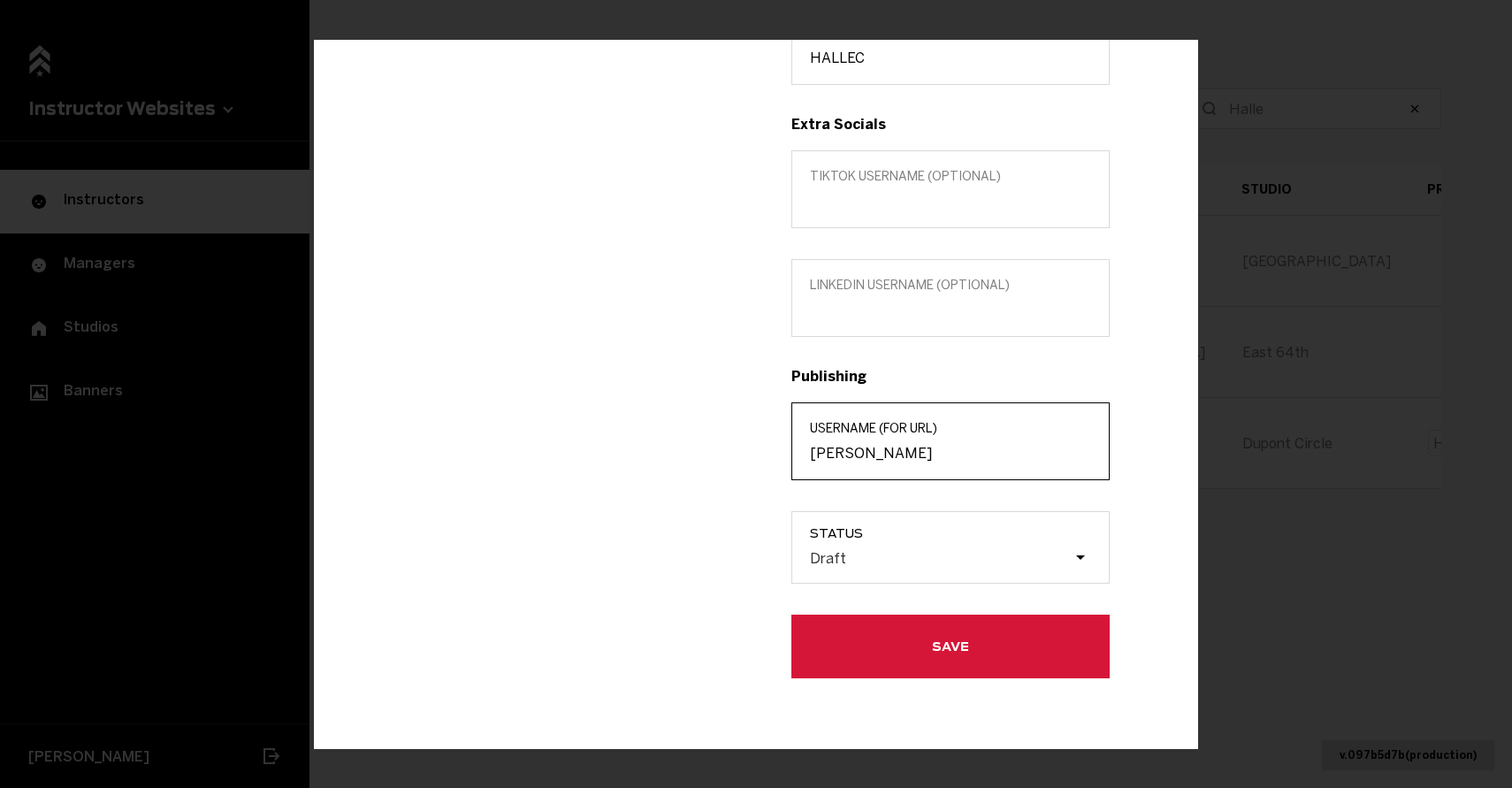
click at [850, 454] on input "[PERSON_NAME]" at bounding box center [950, 453] width 281 height 17
type input "[PERSON_NAME]"
click at [896, 541] on label "Status Draft" at bounding box center [950, 547] width 318 height 72
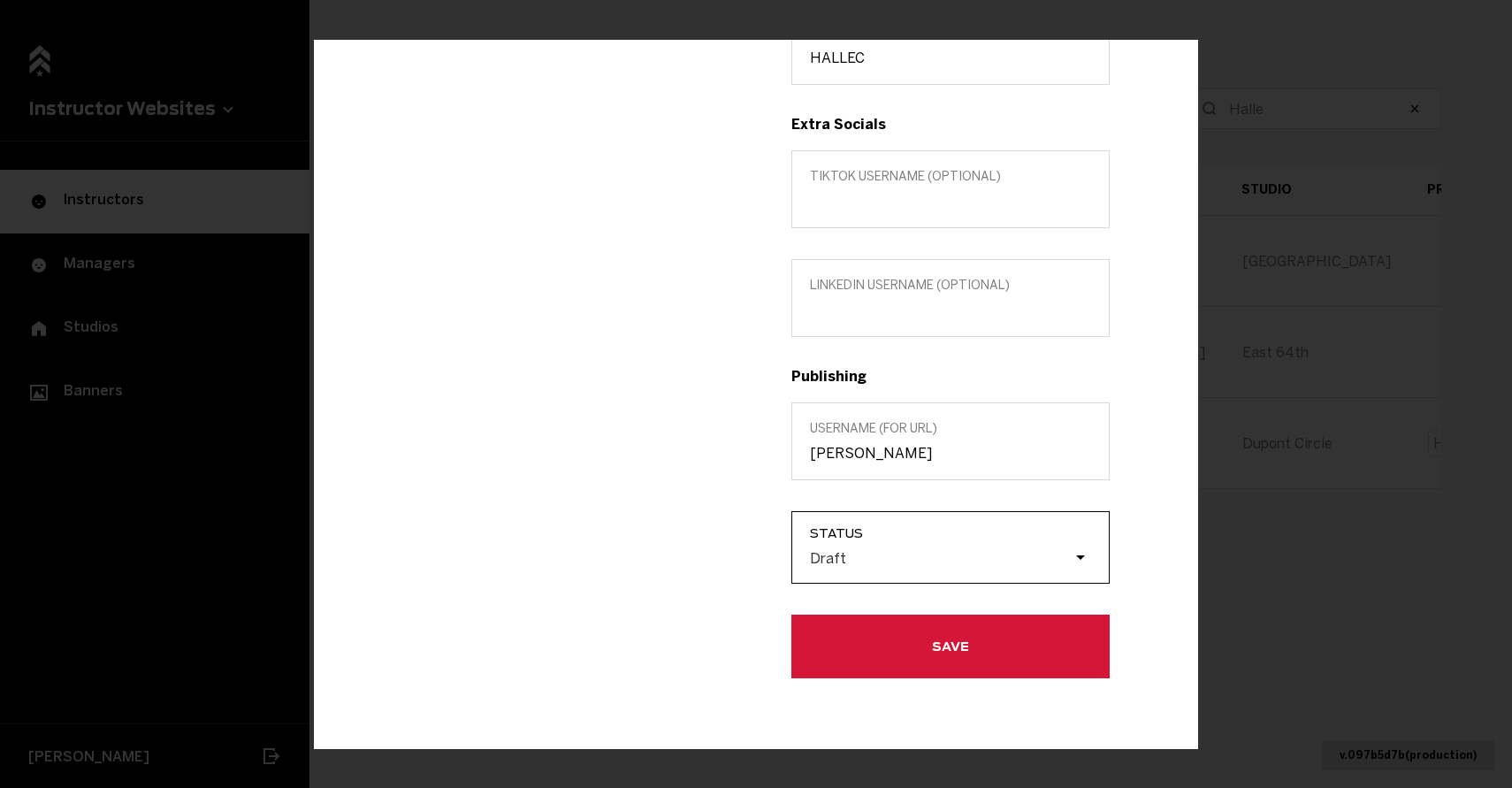
click at [877, 572] on div "Draft" at bounding box center [959, 559] width 299 height 34
click at [721, 558] on input "Status Draft" at bounding box center [721, 558] width 0 height 0
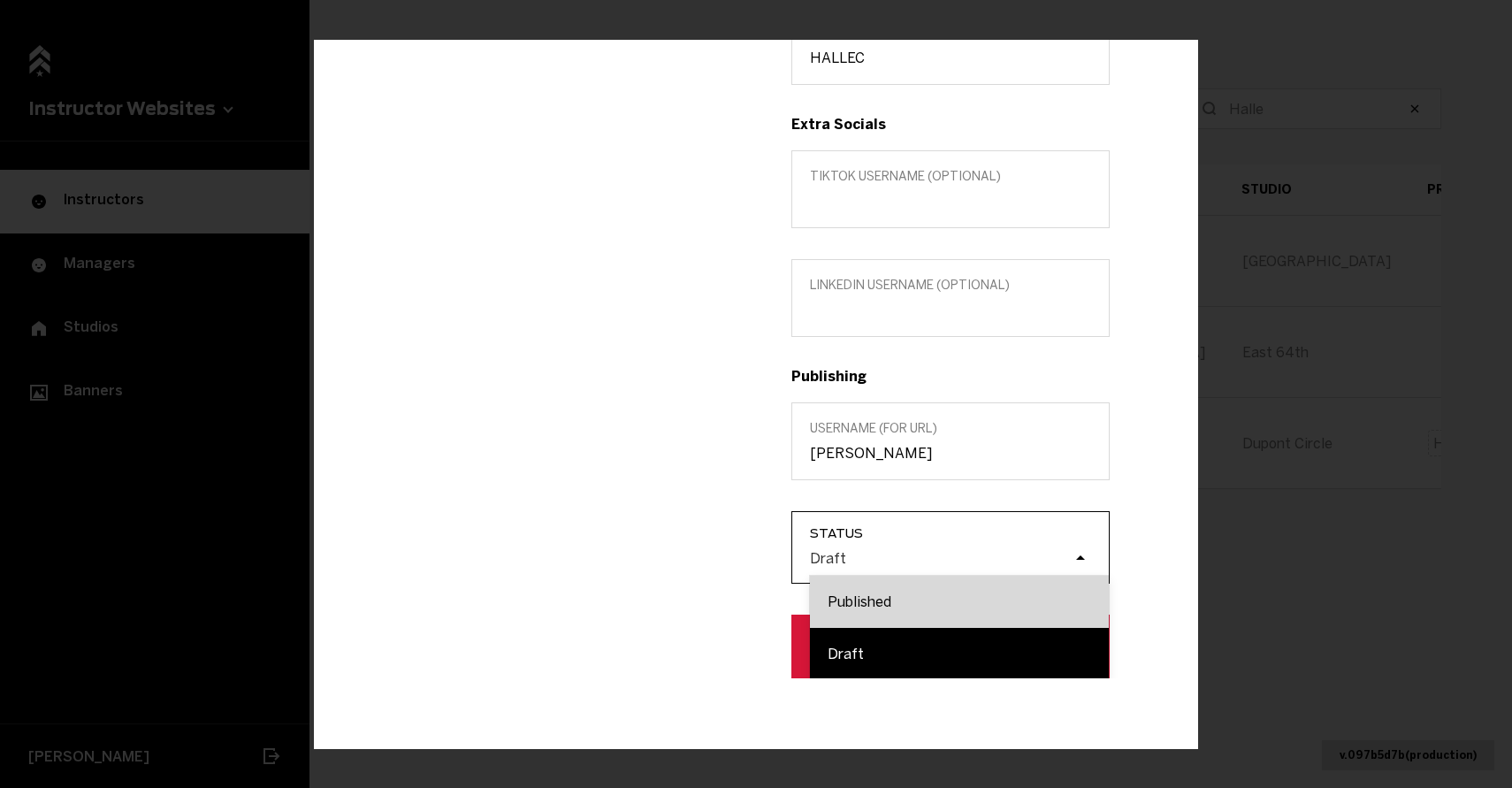
click at [880, 592] on div "Published" at bounding box center [959, 602] width 299 height 52
click at [721, 558] on input "Status option Published focused, 1 of 2. 2 results available. Use Up and Down t…" at bounding box center [721, 558] width 0 height 0
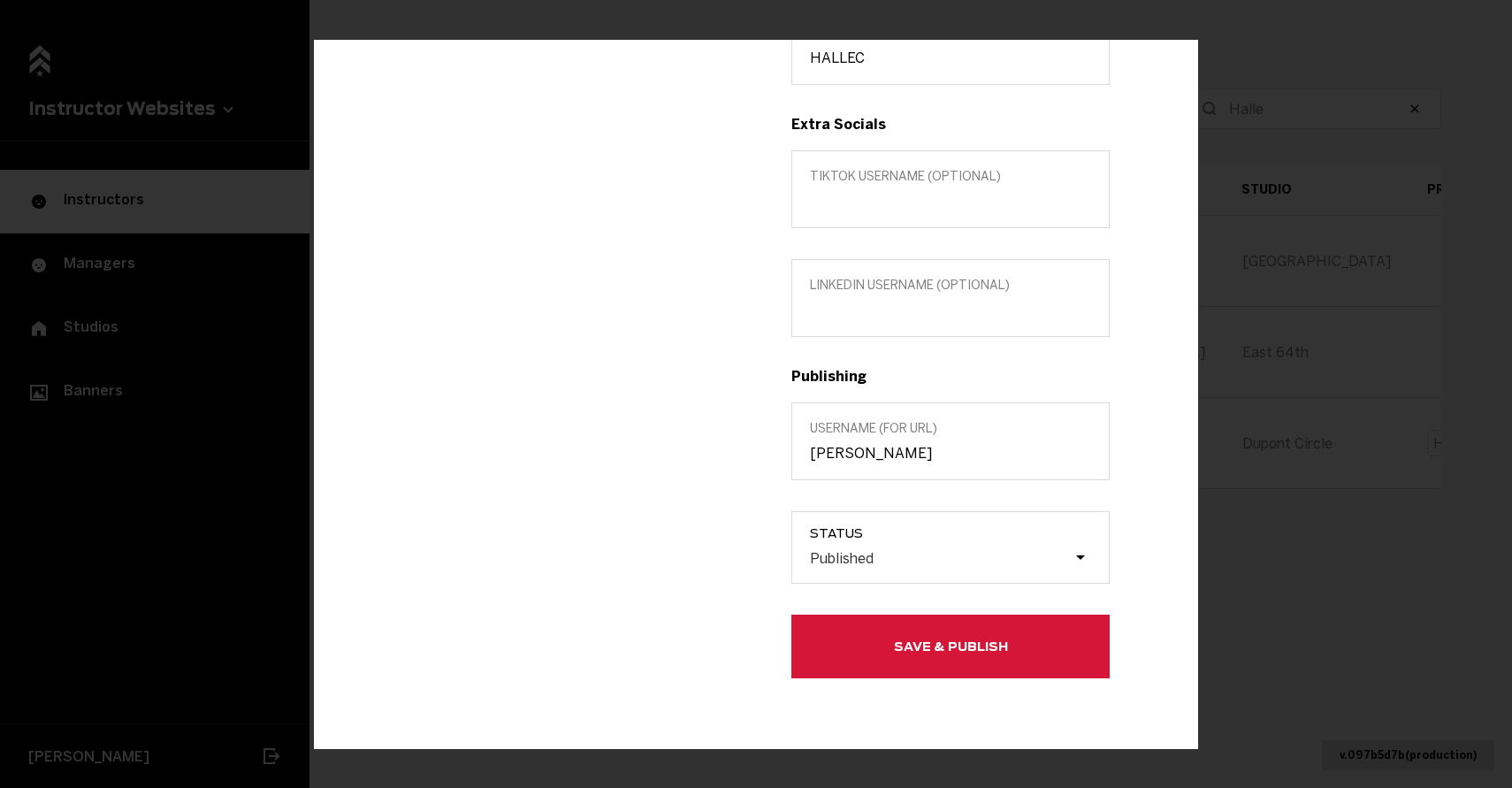
click at [883, 640] on button "Save & Publish" at bounding box center [950, 646] width 318 height 63
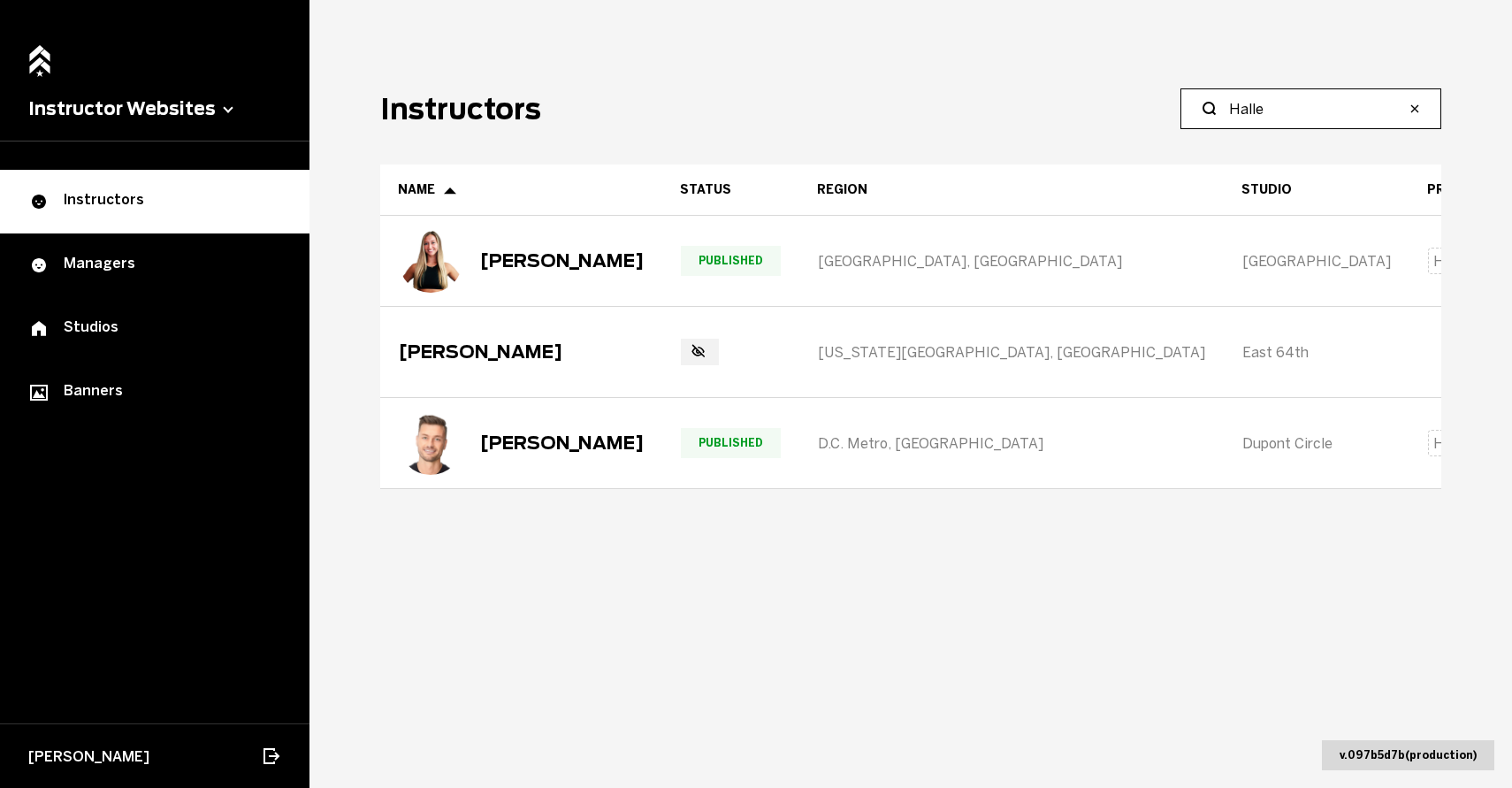
click at [1307, 107] on input "Halle" at bounding box center [1317, 108] width 176 height 21
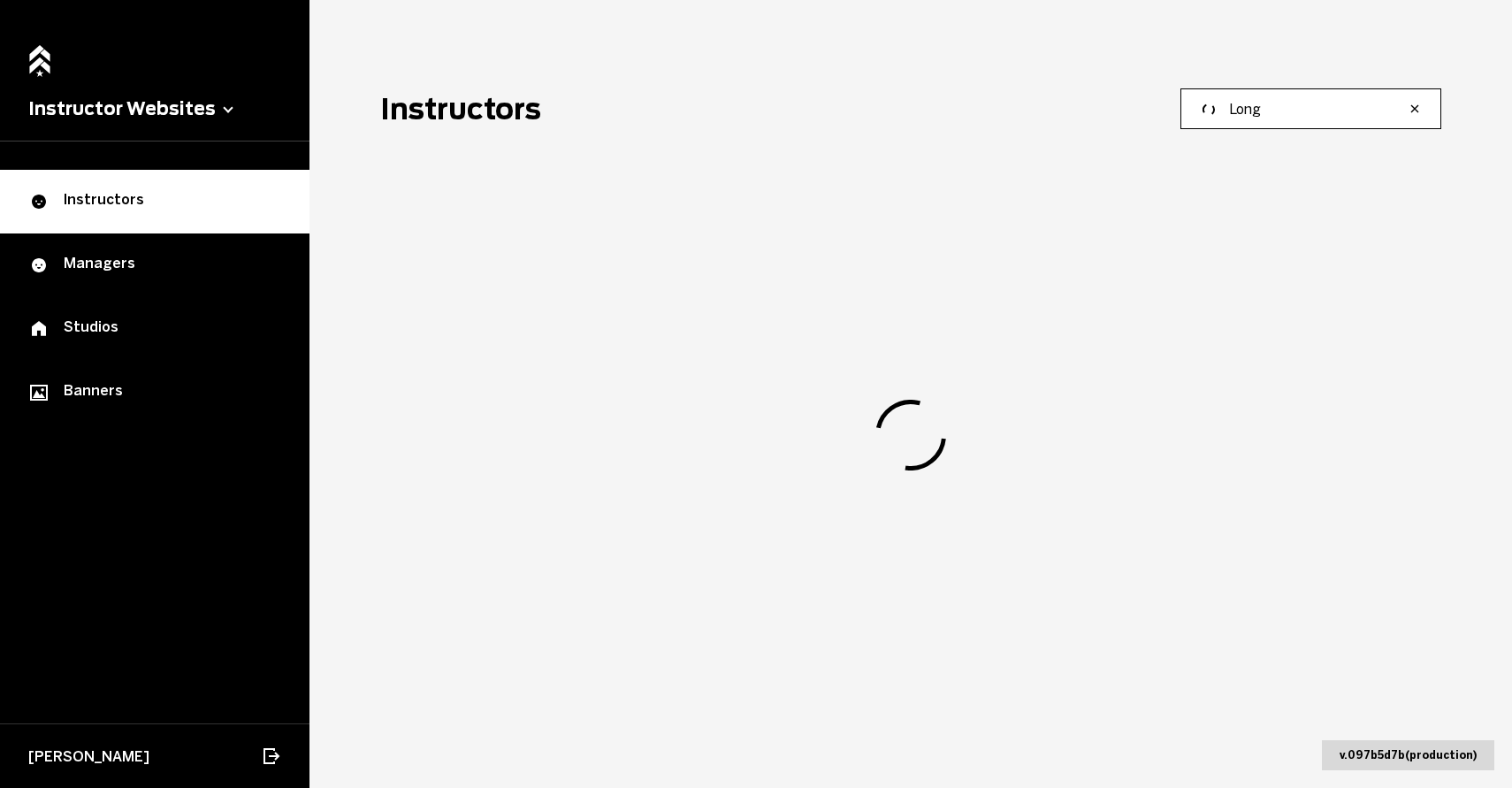
type input "Long"
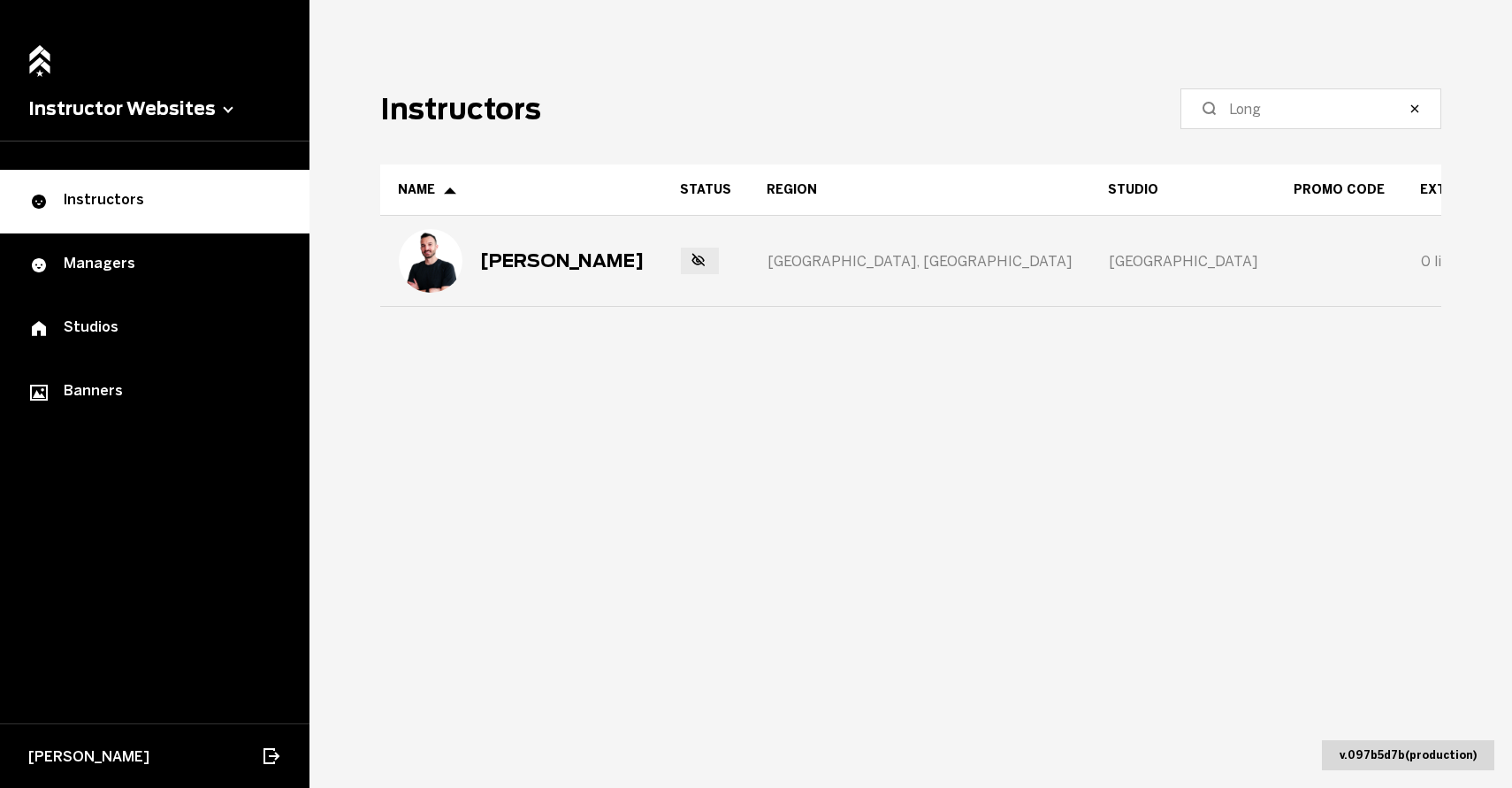
click at [546, 272] on div "[PERSON_NAME]" at bounding box center [521, 261] width 245 height 63
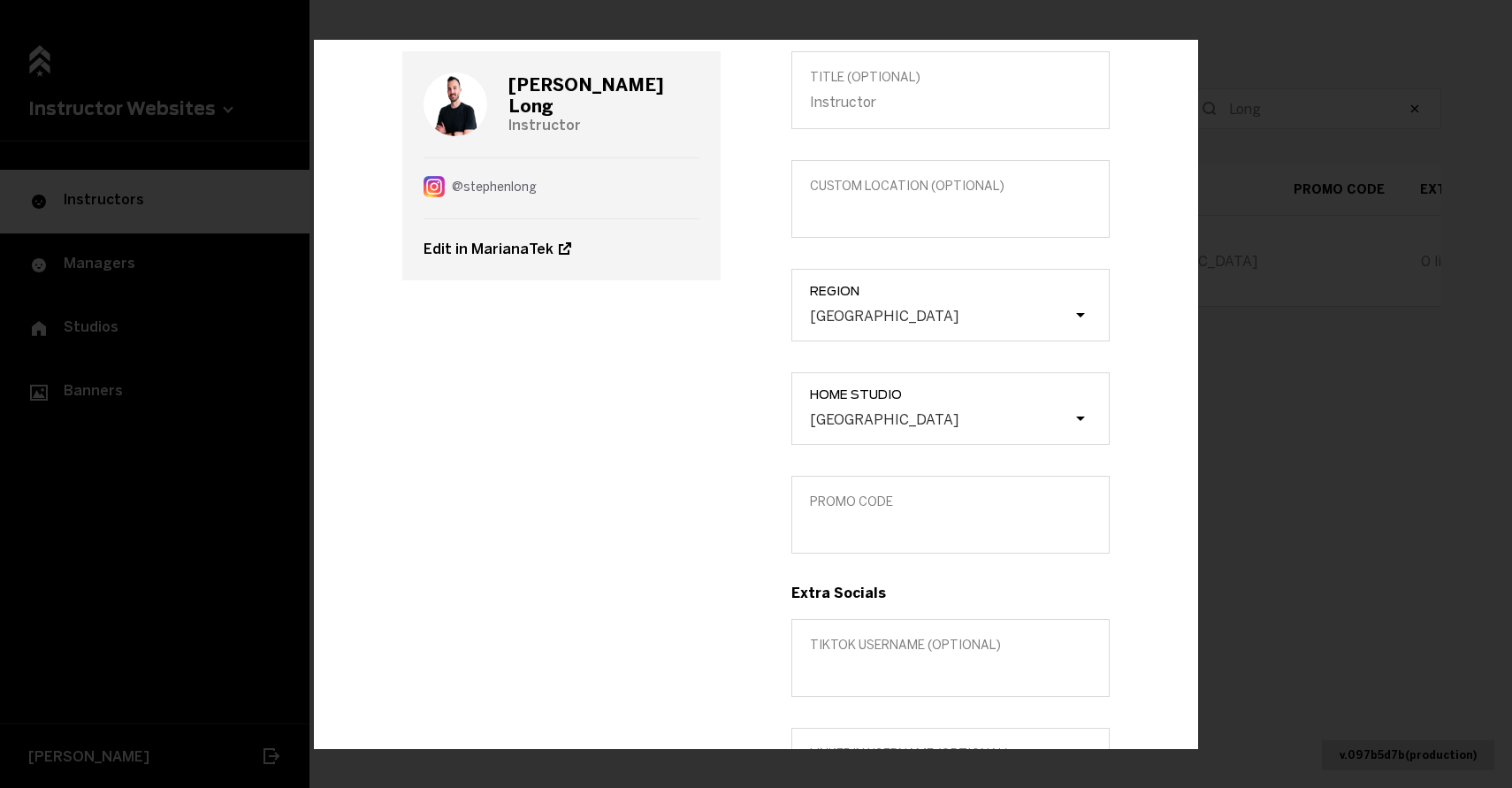
scroll to position [133, 0]
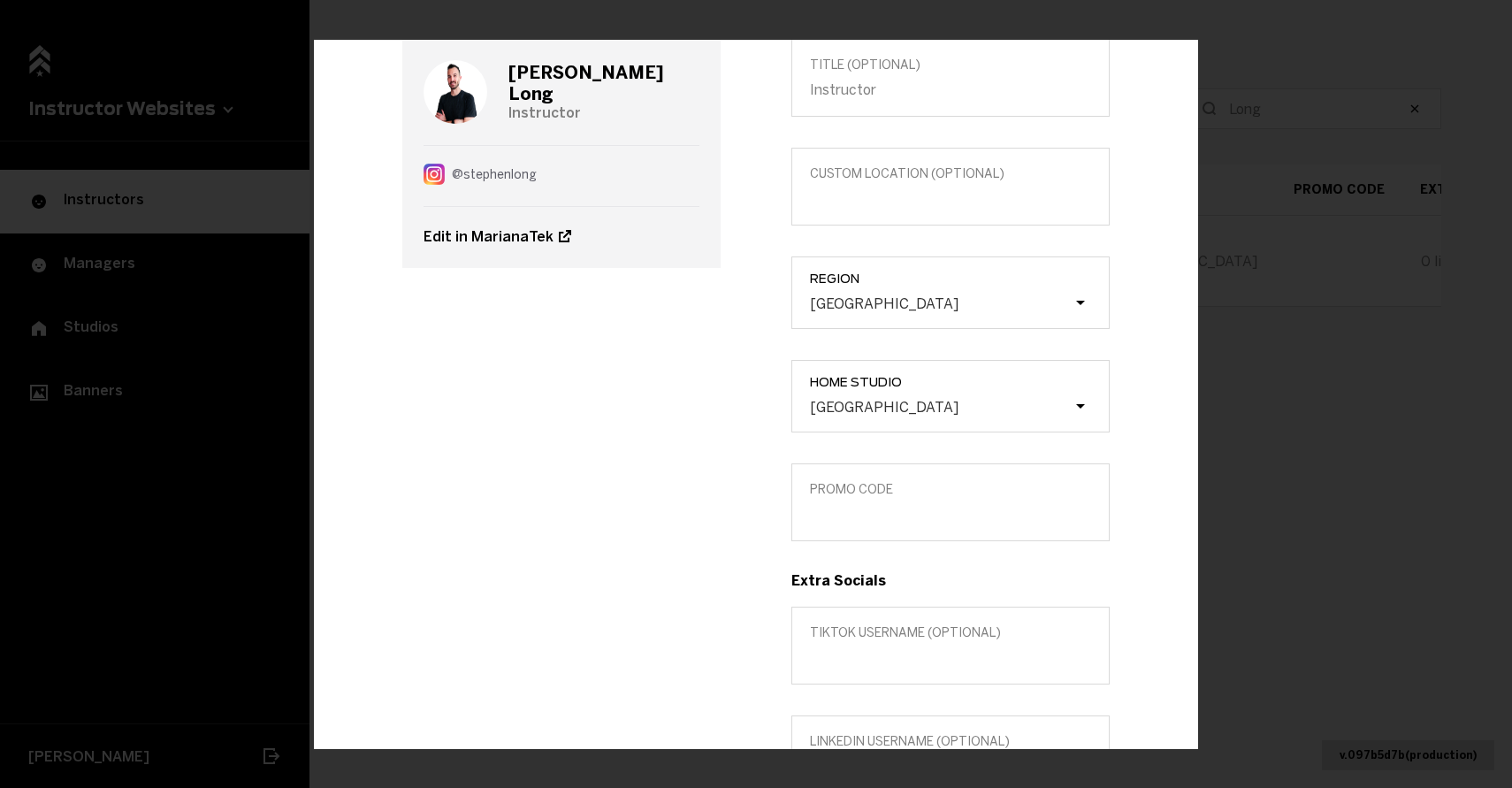
click at [862, 536] on label "Promo Code" at bounding box center [950, 502] width 318 height 78
click at [862, 523] on input "Promo Code" at bounding box center [950, 514] width 281 height 17
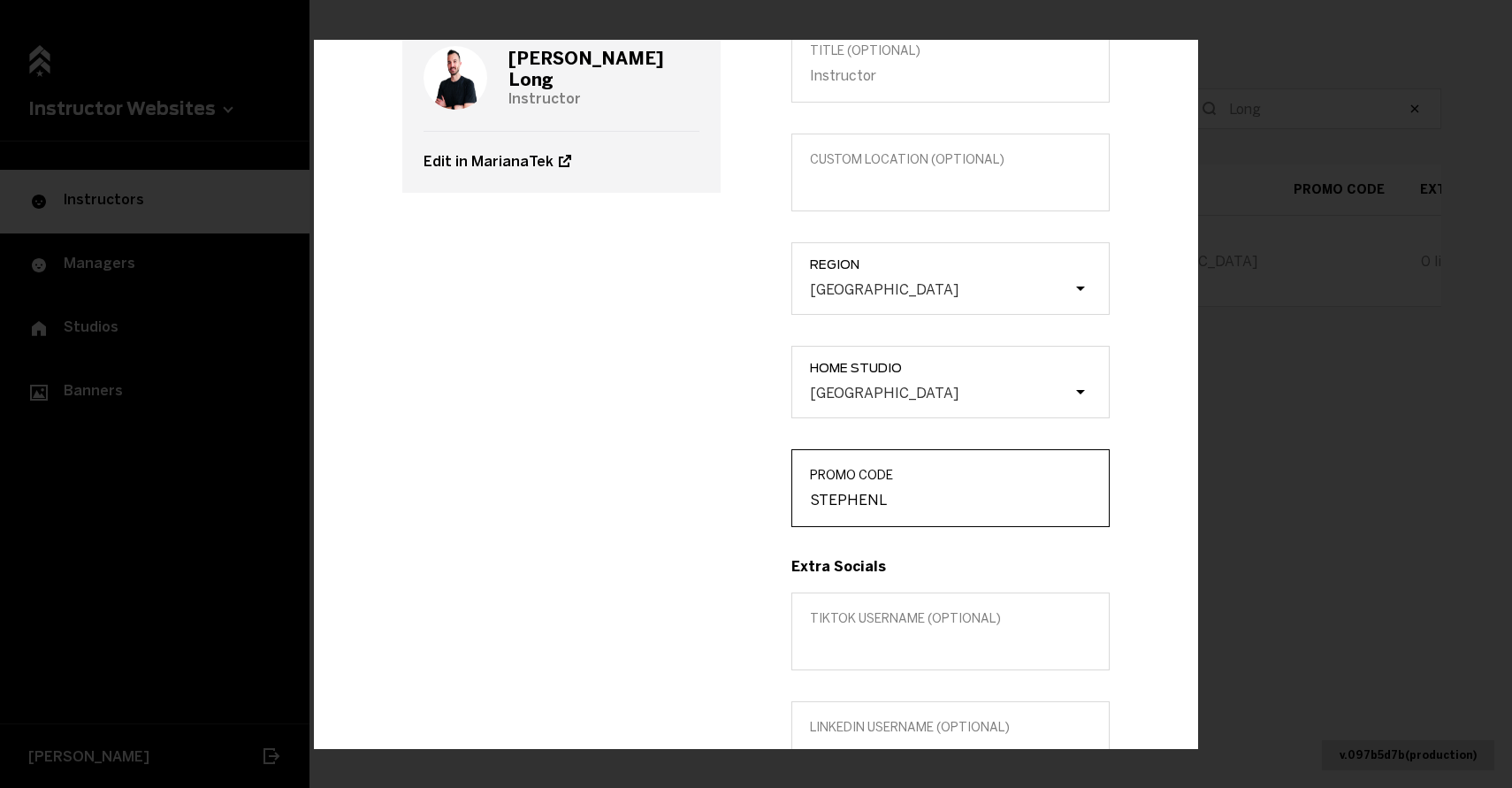
click at [852, 505] on input "STEPHENL" at bounding box center [950, 500] width 281 height 17
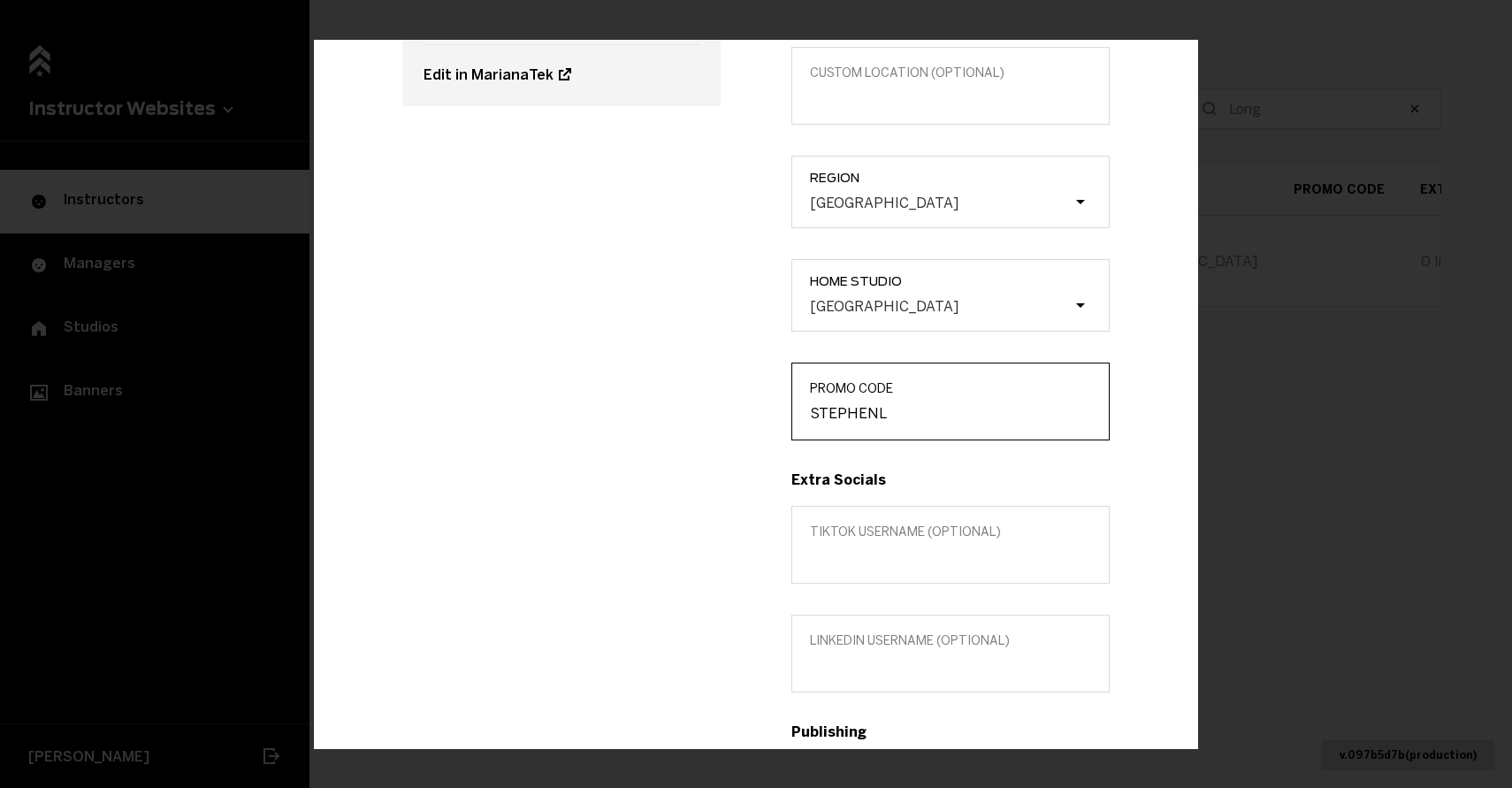
scroll to position [0, 0]
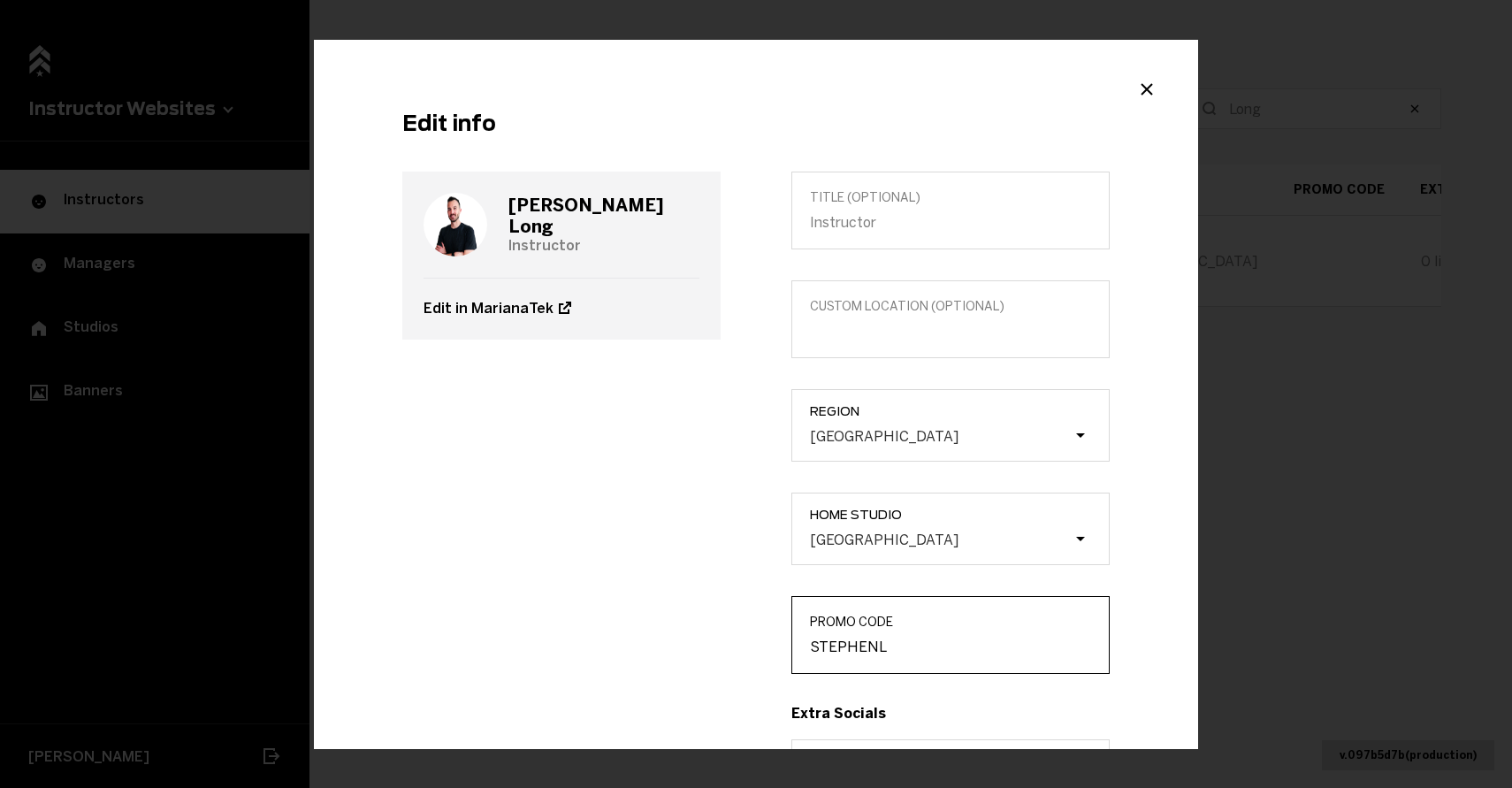
type input "STEPHENL"
drag, startPoint x: 649, startPoint y: 215, endPoint x: 499, endPoint y: 210, distance: 150.1
click at [500, 210] on div "[PERSON_NAME] Instructor" at bounding box center [561, 225] width 276 height 106
copy h3 "[PERSON_NAME]"
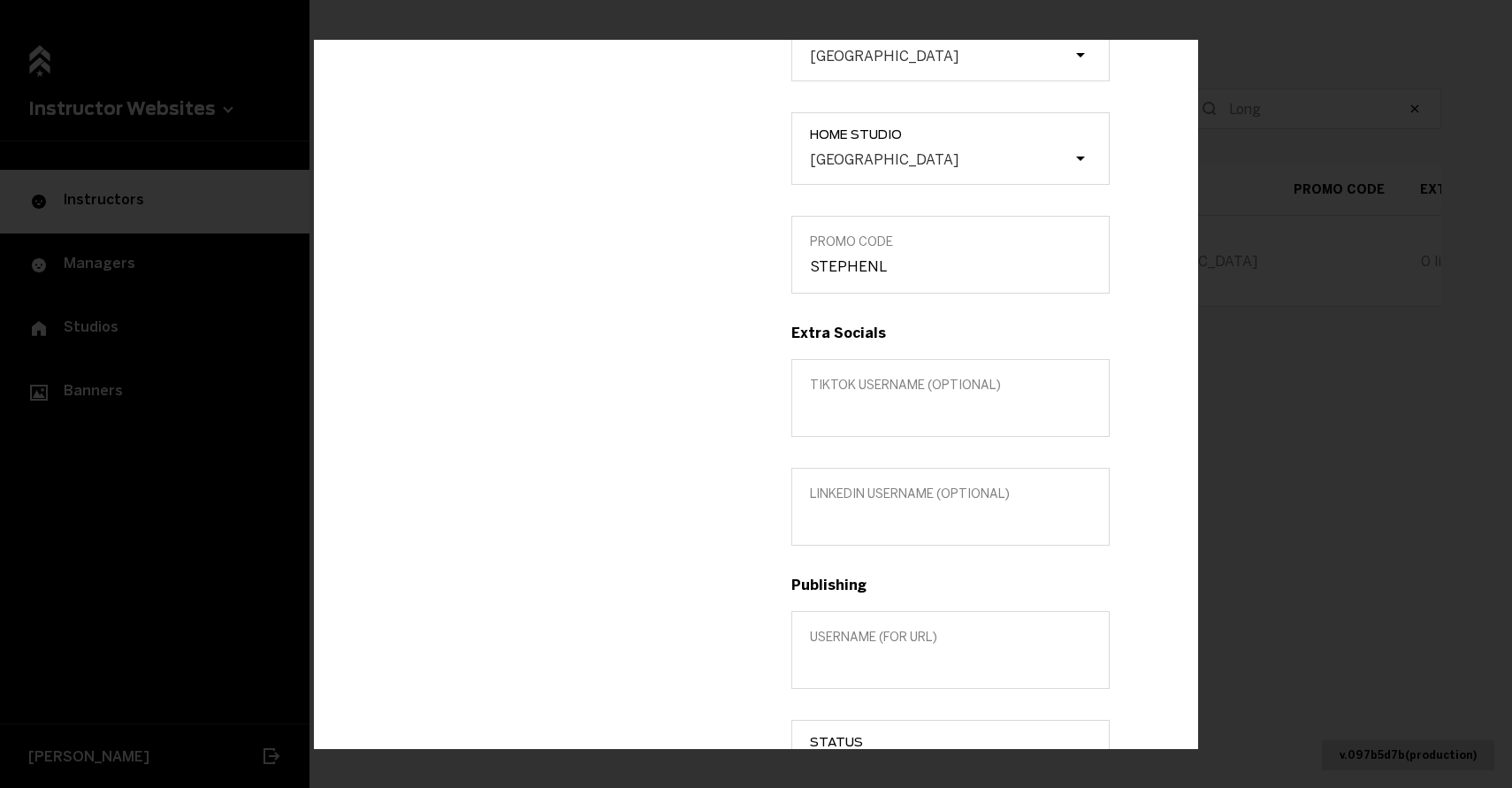
scroll to position [383, 0]
click at [857, 637] on span "Username (for url)" at bounding box center [950, 634] width 281 height 15
click at [857, 650] on input "Username (for url)" at bounding box center [950, 659] width 281 height 17
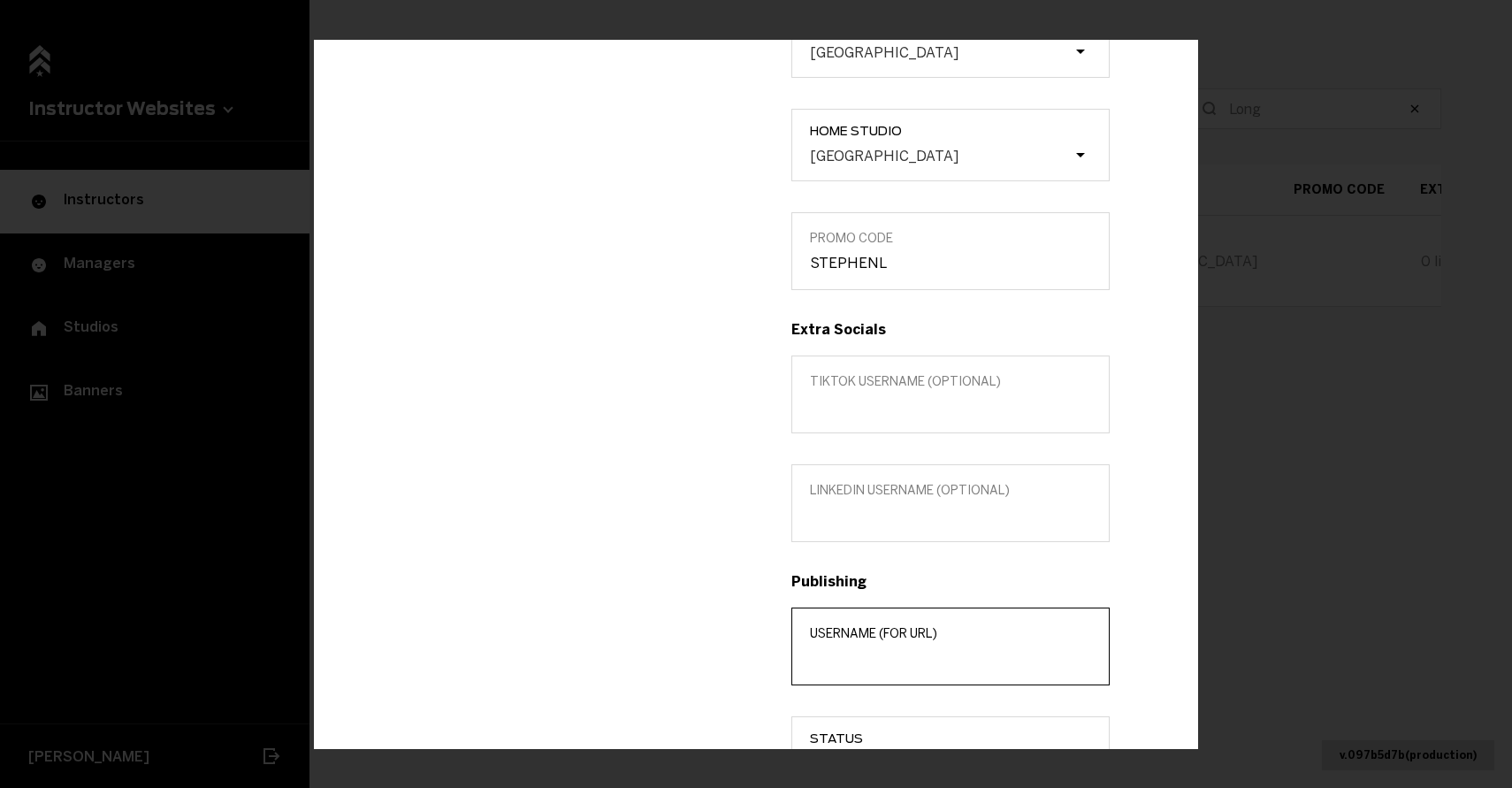
paste input "[PERSON_NAME]"
click at [870, 653] on input "[PERSON_NAME]" at bounding box center [950, 659] width 281 height 17
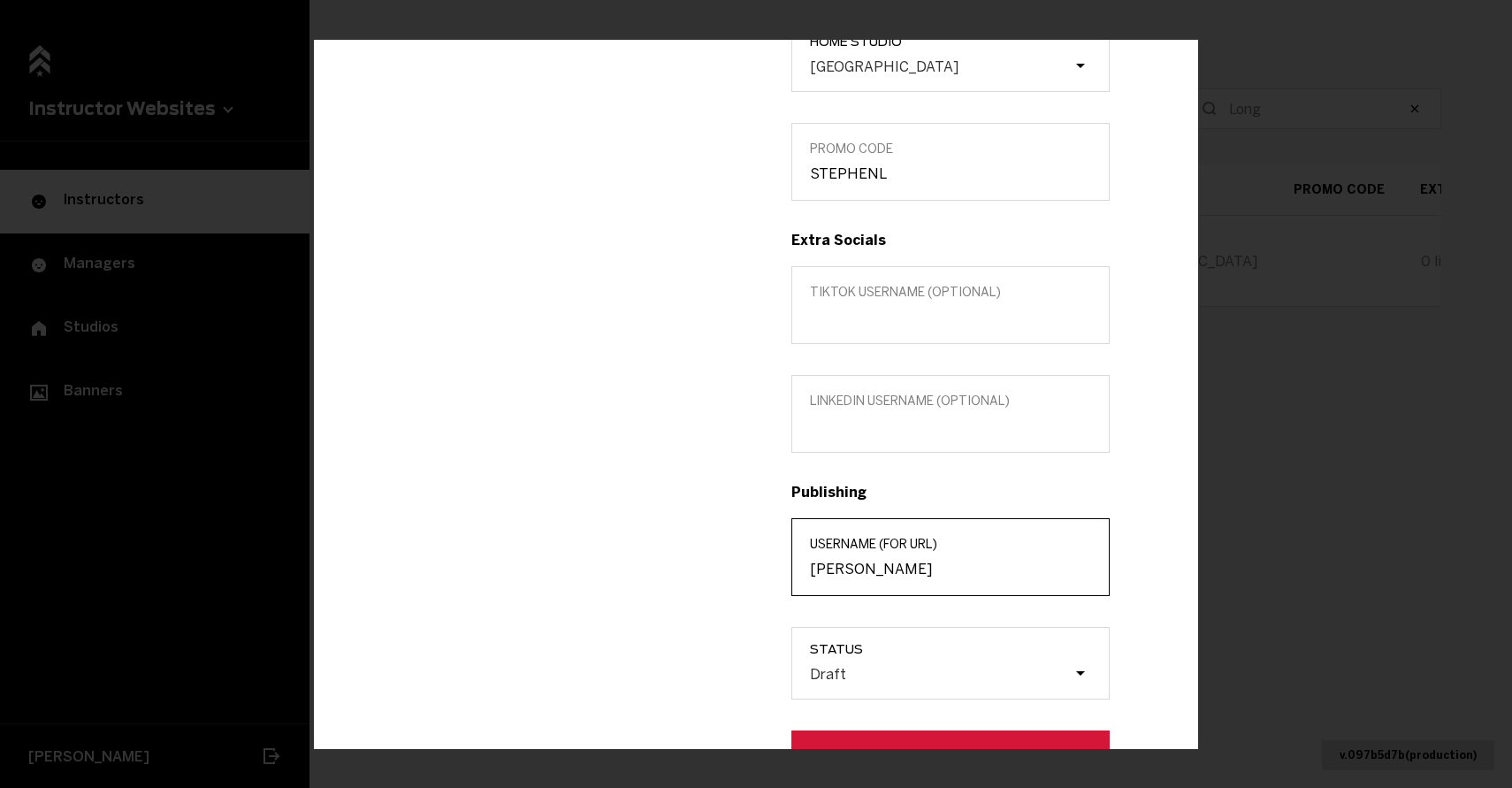
scroll to position [484, 0]
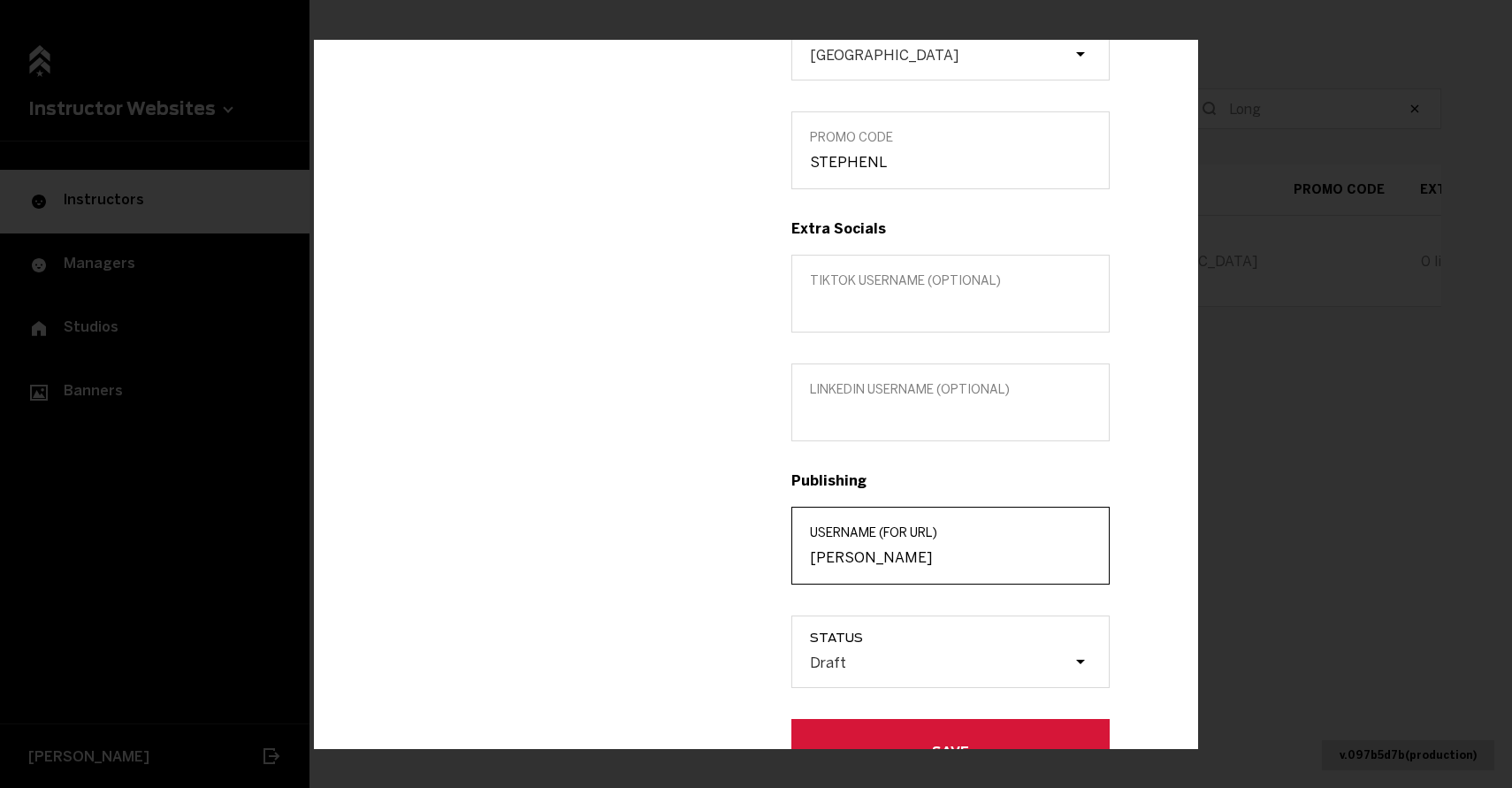
type input "[PERSON_NAME]"
click at [959, 631] on span "Status" at bounding box center [959, 637] width 299 height 14
click at [721, 662] on input "Status Draft" at bounding box center [721, 662] width 0 height 0
click at [933, 660] on div "Draft" at bounding box center [940, 661] width 265 height 17
click at [721, 662] on input "Status 0 results available. Select is focused , press Down to open the menu, Dr…" at bounding box center [721, 662] width 0 height 0
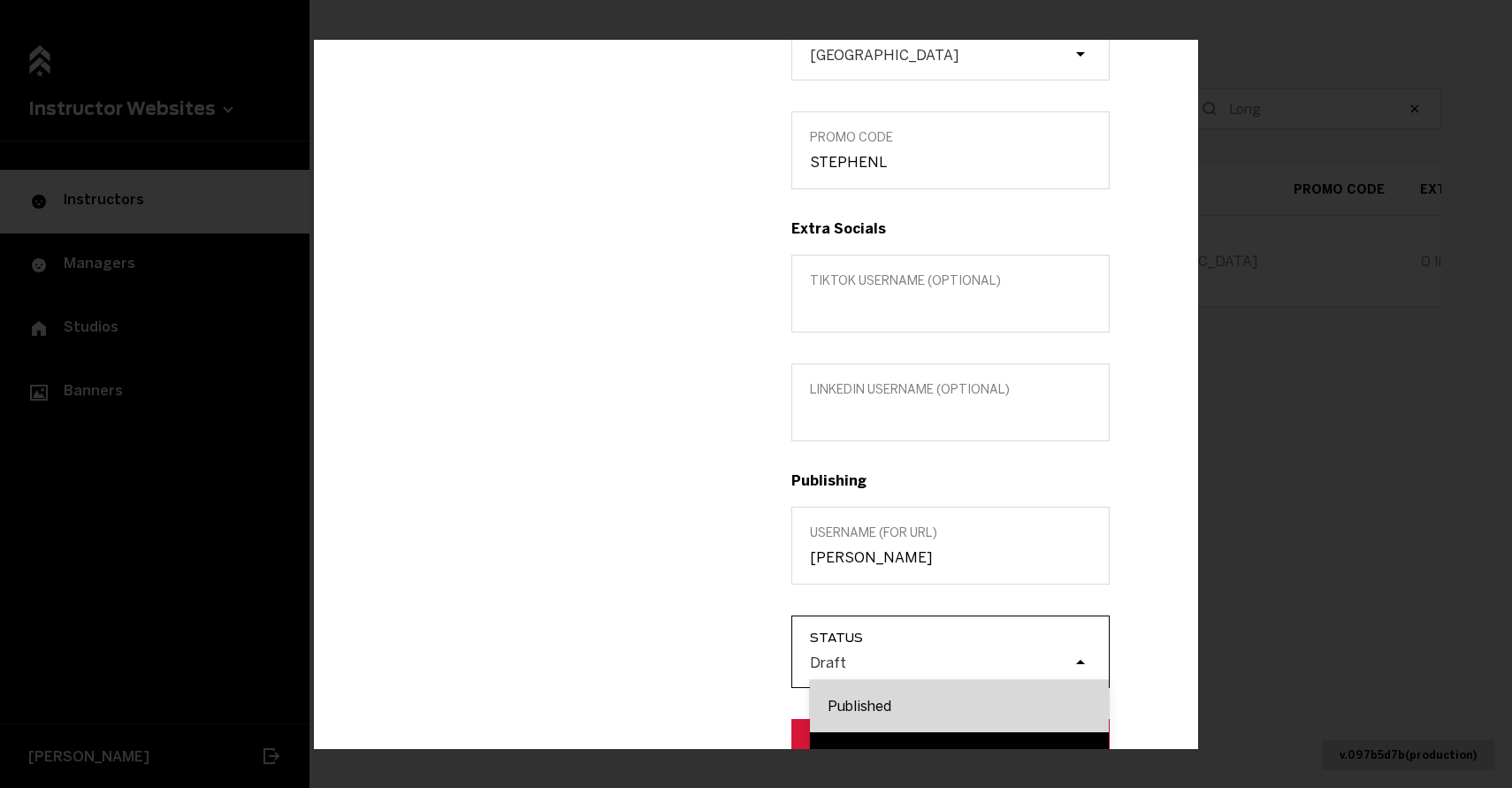
click at [907, 696] on div "Published" at bounding box center [959, 705] width 299 height 52
click at [721, 662] on input "Status option Published focused, 1 of 2. 2 results available. Use Up and Down t…" at bounding box center [721, 662] width 0 height 0
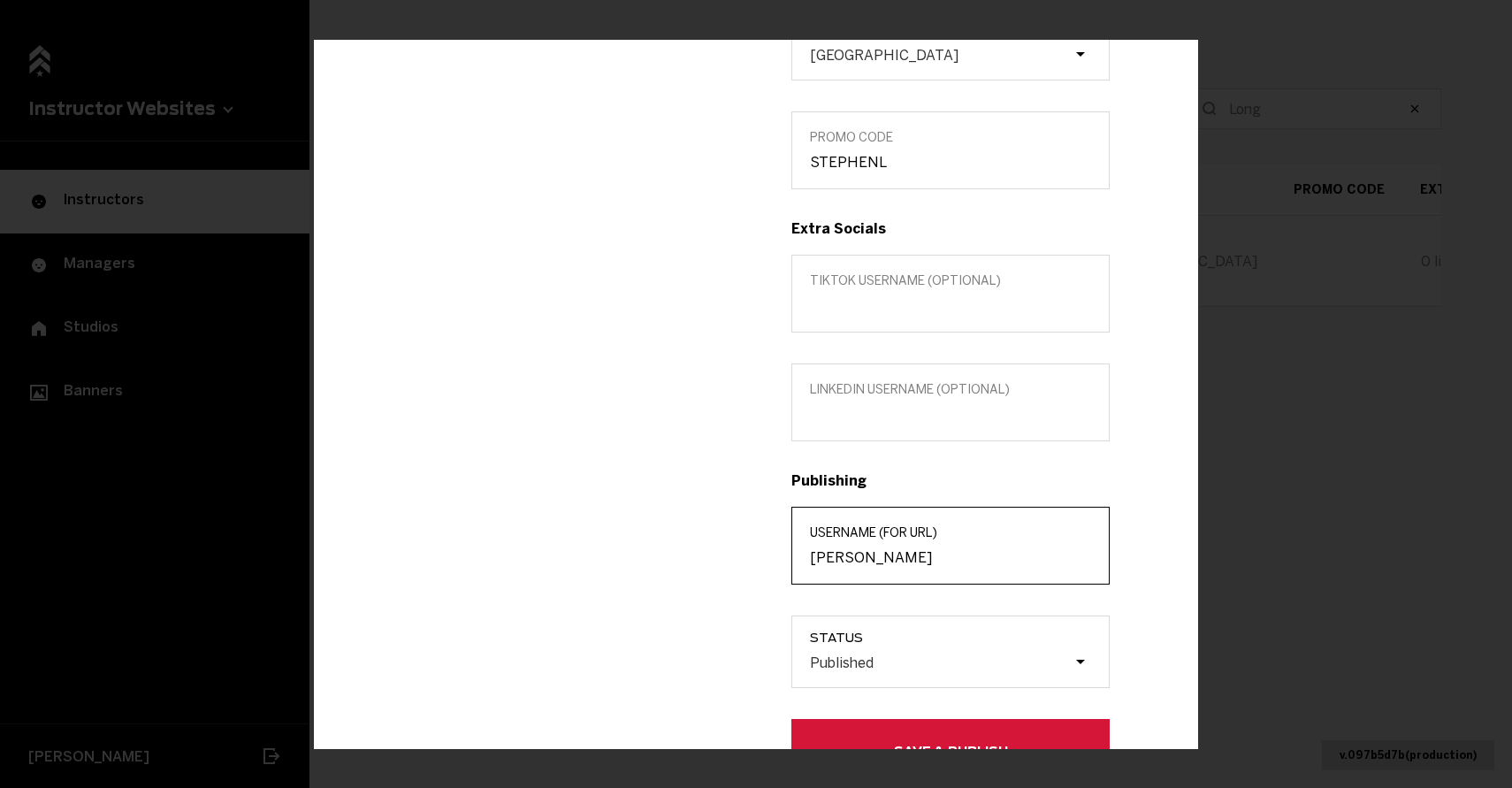
click at [890, 549] on input "[PERSON_NAME]" at bounding box center [950, 558] width 281 height 17
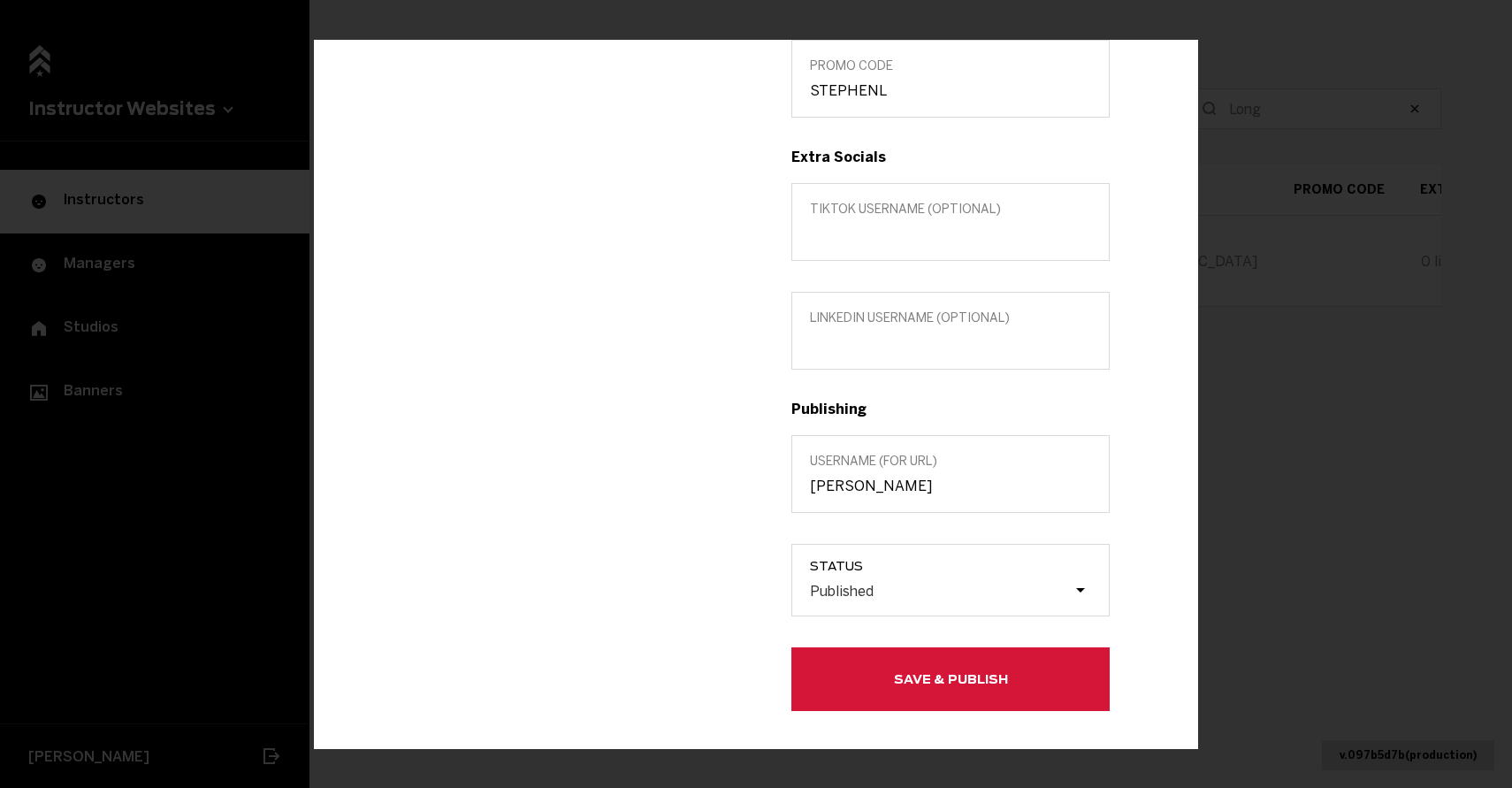
click at [911, 699] on button "Save & Publish" at bounding box center [950, 679] width 318 height 63
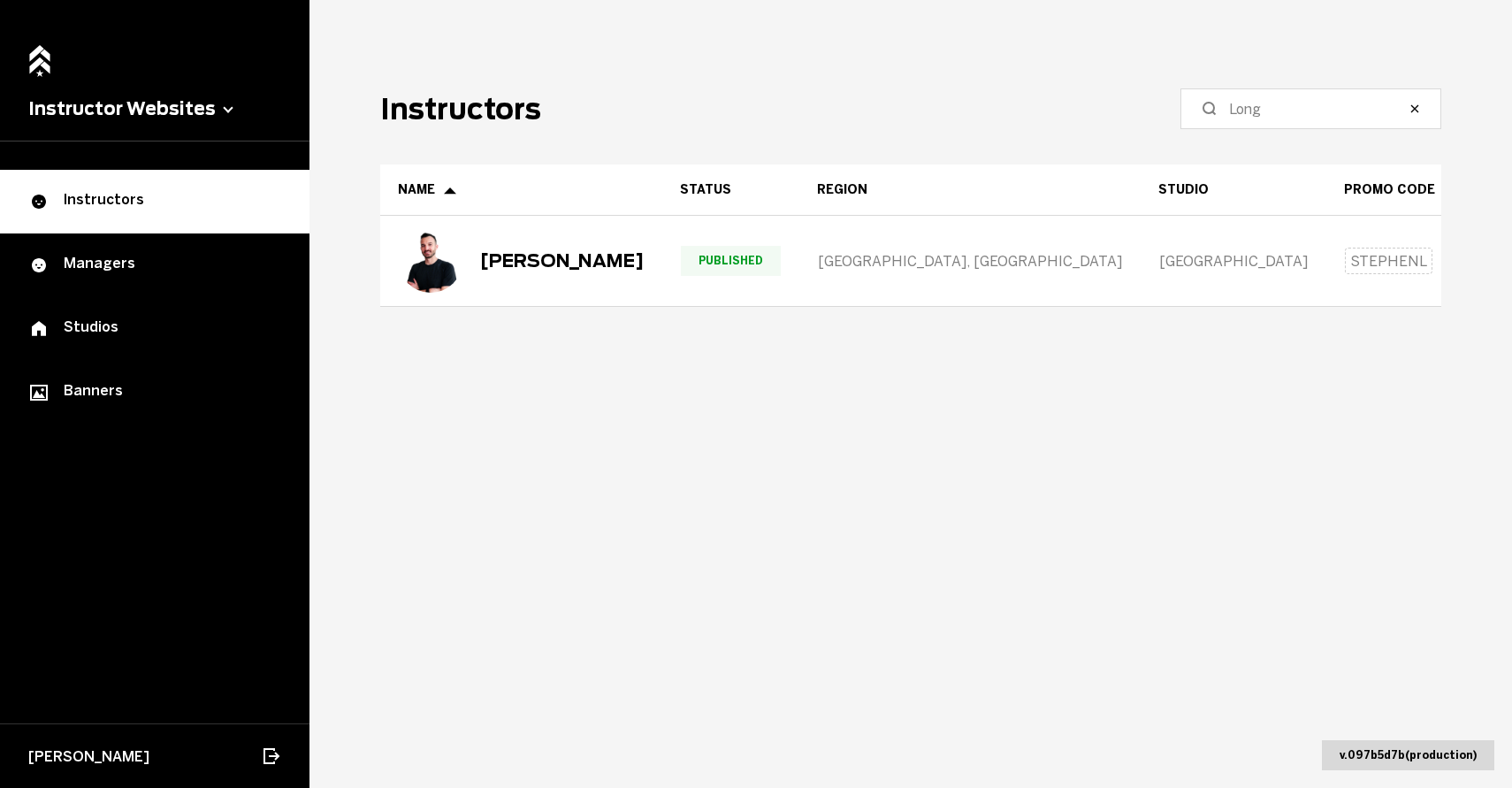
click at [678, 369] on main "Instructors Long Name Status Region Studio Promo Code Extra Socials Shopify Pic…" at bounding box center [910, 394] width 1202 height 788
click at [1268, 109] on input "Long" at bounding box center [1317, 108] width 176 height 21
type input "[PERSON_NAME]"
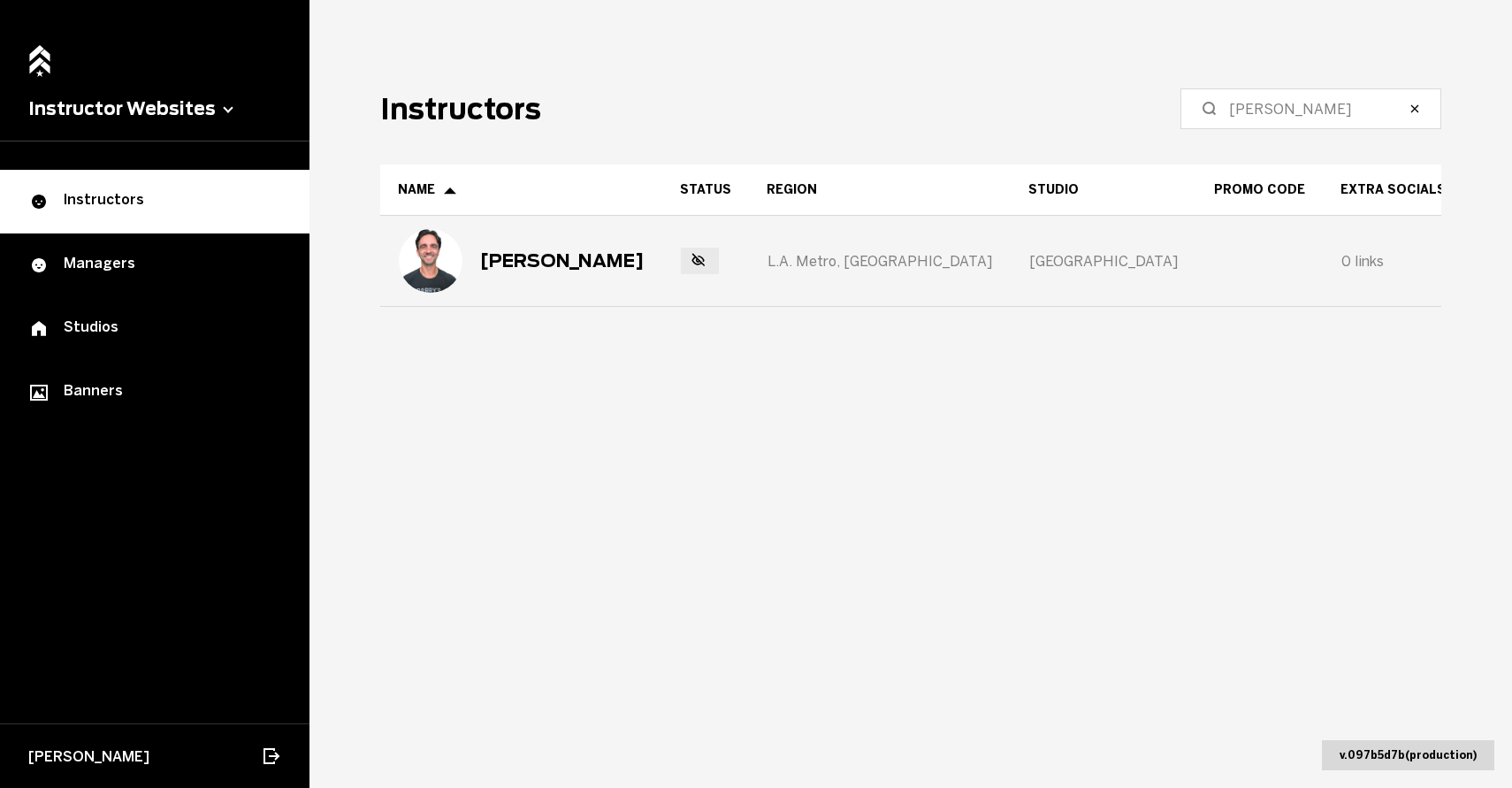
click at [434, 244] on img at bounding box center [430, 261] width 63 height 63
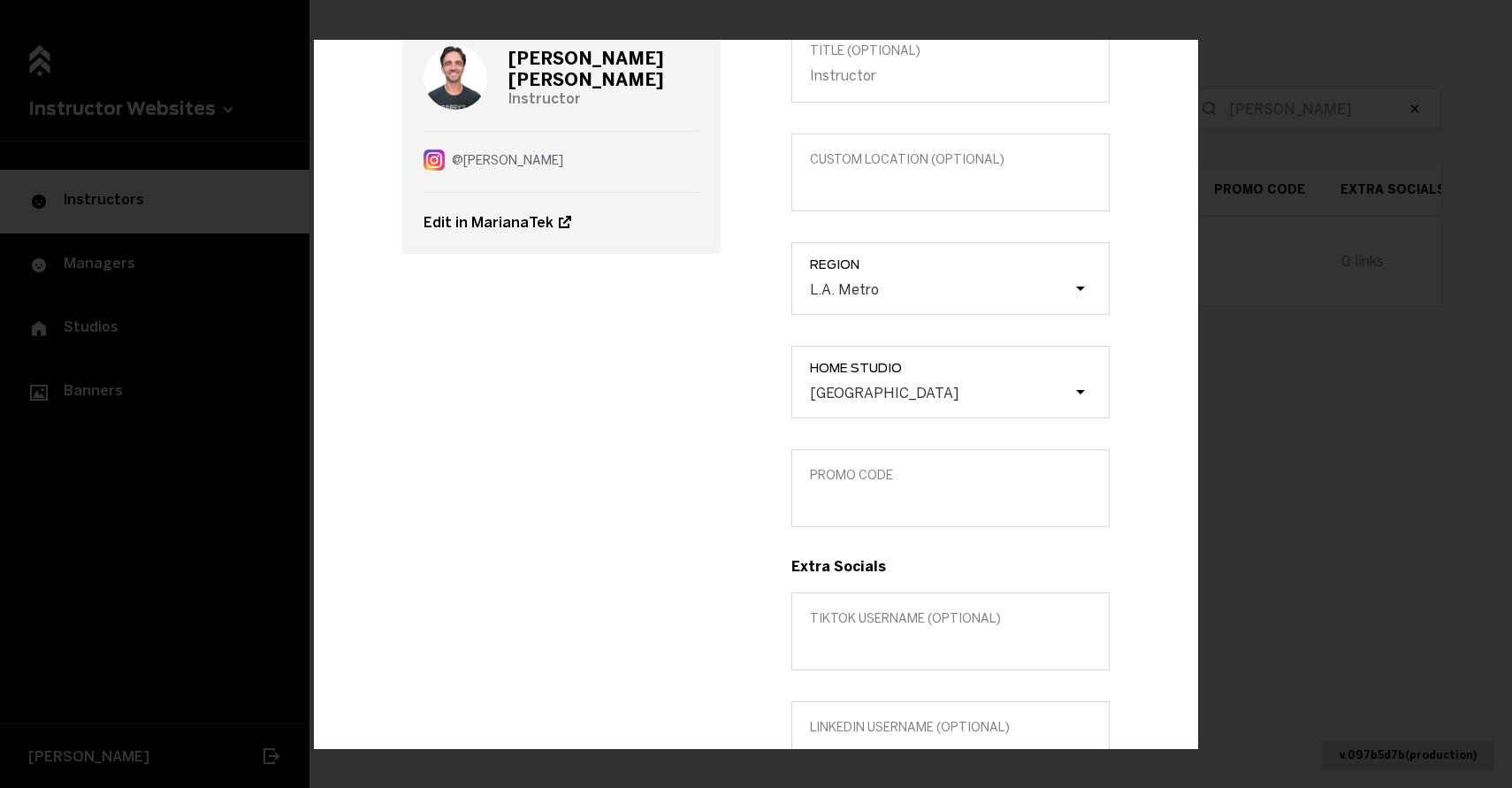
scroll to position [157, 0]
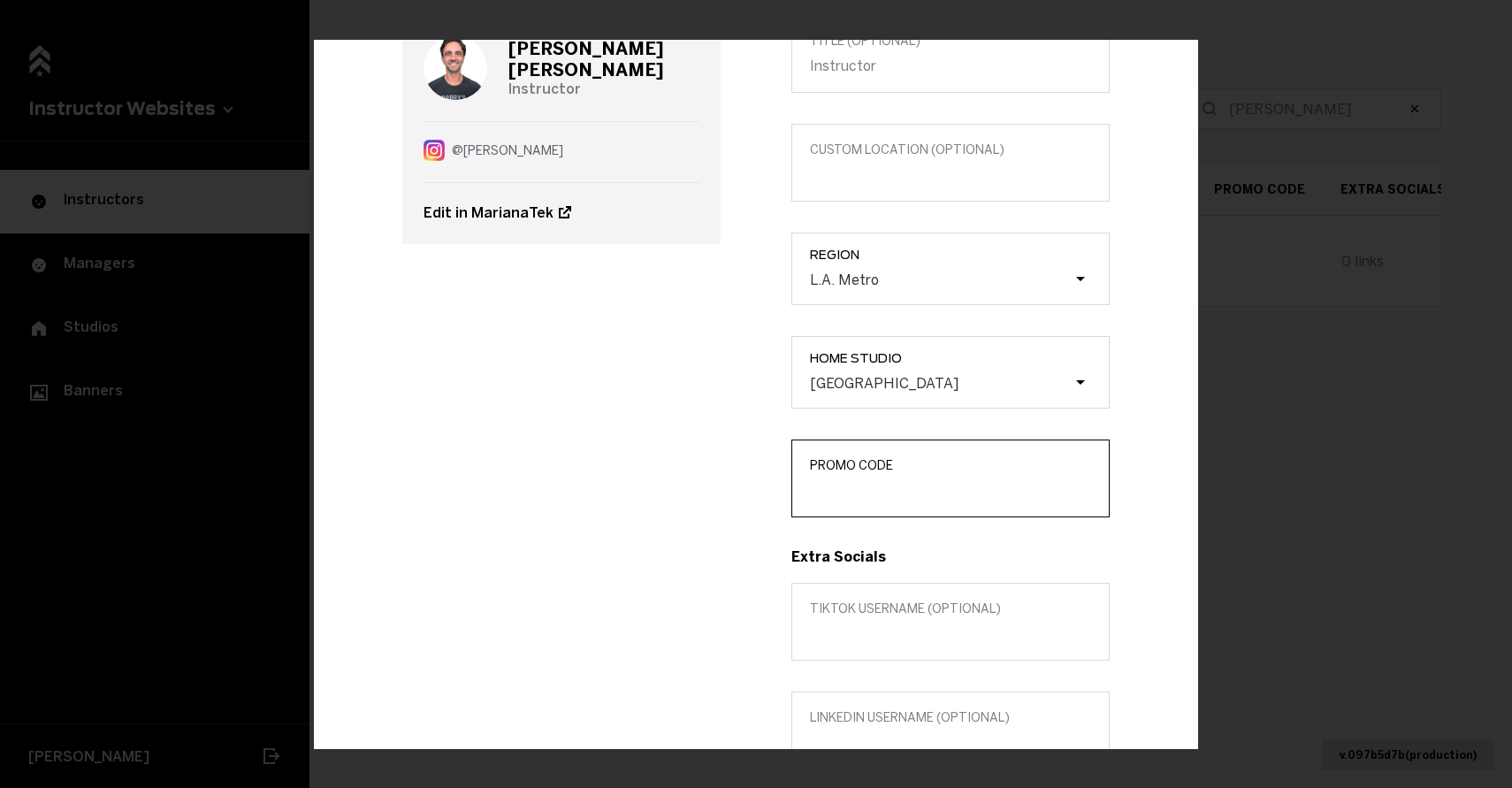
click at [843, 484] on input "Promo Code" at bounding box center [950, 490] width 281 height 17
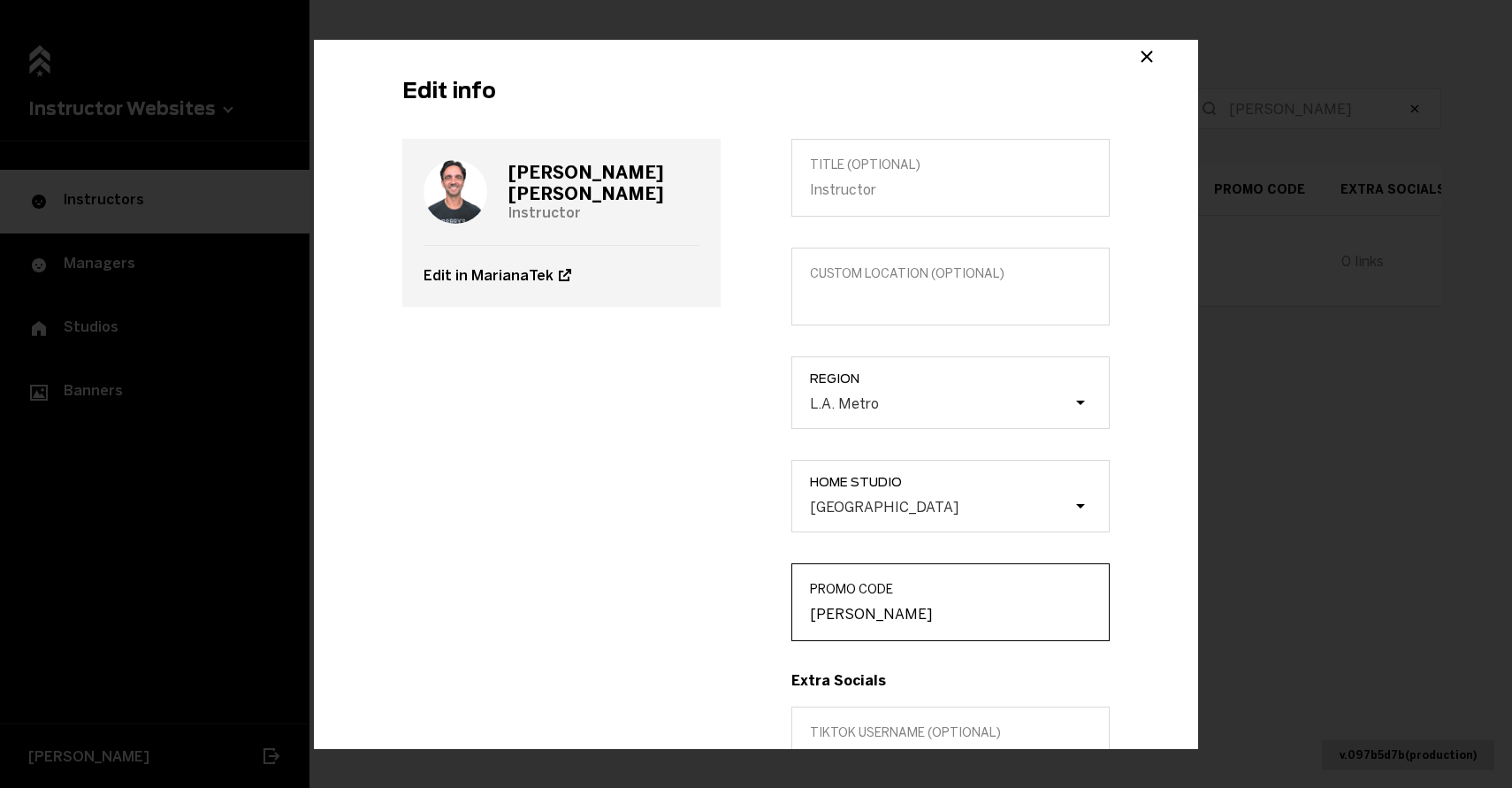
scroll to position [0, 0]
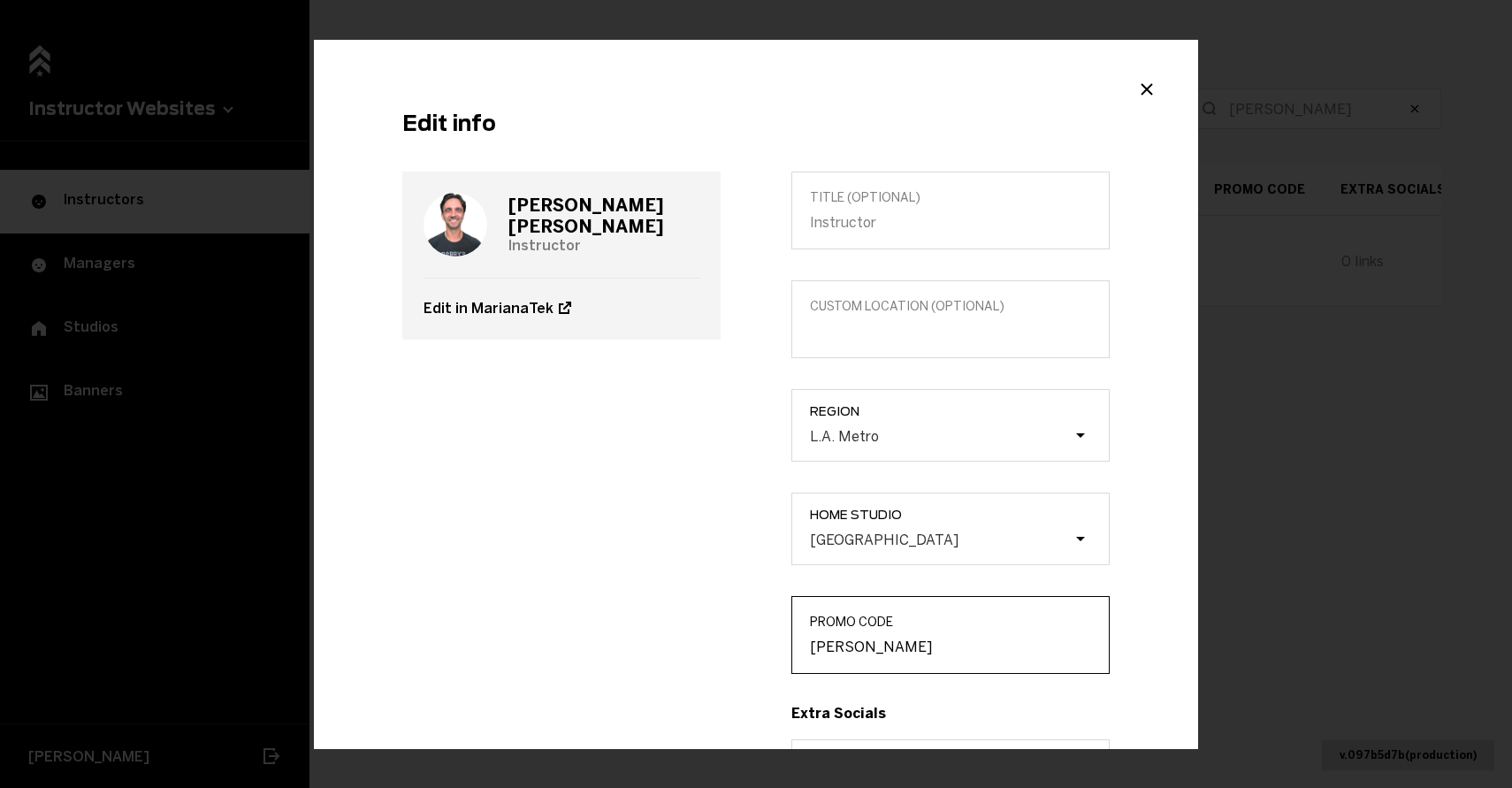
type input "[PERSON_NAME]"
drag, startPoint x: 621, startPoint y: 217, endPoint x: 480, endPoint y: 216, distance: 141.0
click at [480, 216] on div "[PERSON_NAME] Instructor" at bounding box center [561, 225] width 276 height 106
copy div "[PERSON_NAME]"
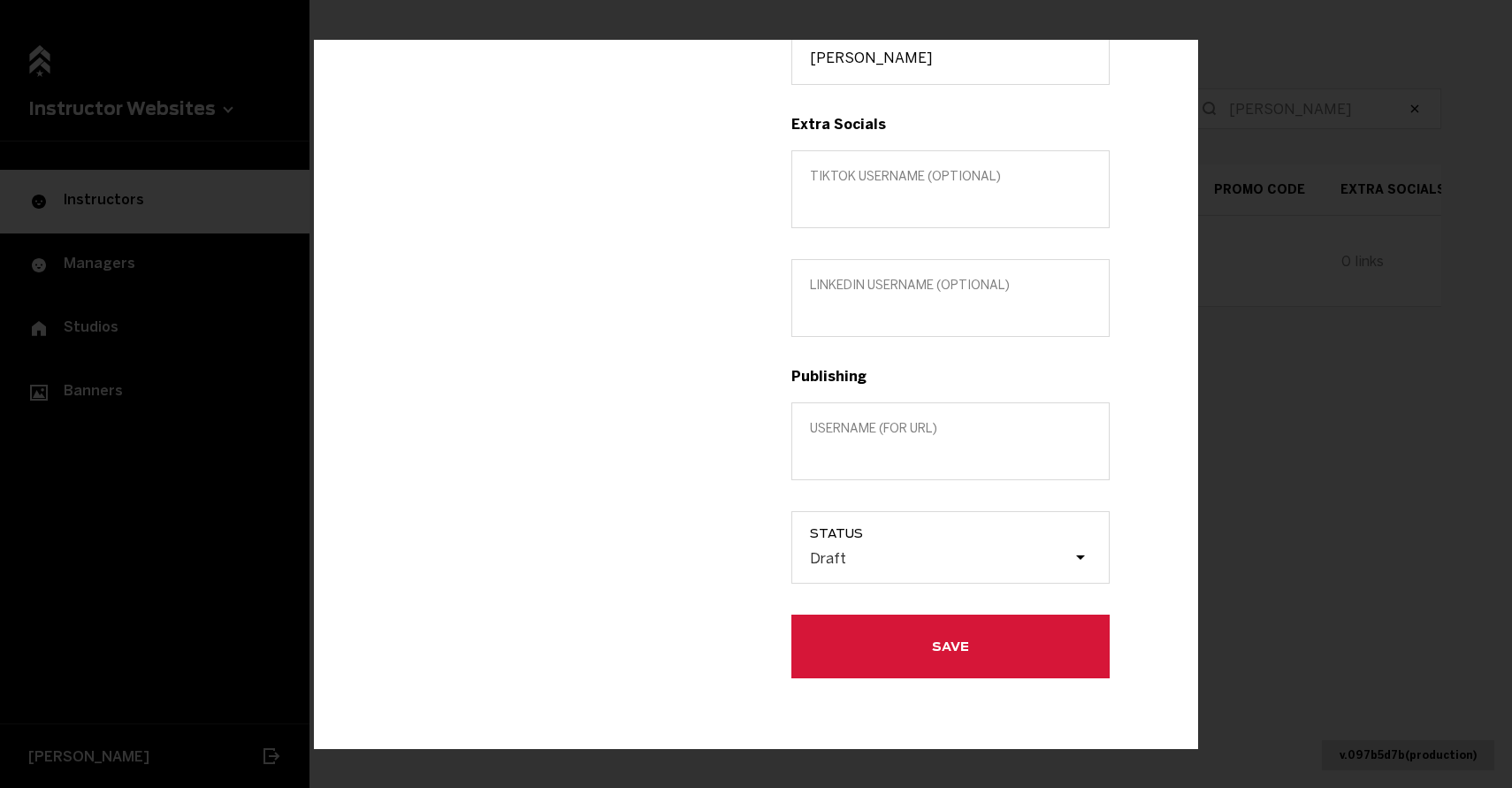
click at [867, 461] on label "Username (for url)" at bounding box center [950, 441] width 318 height 78
click at [867, 461] on input "Username (for url)" at bounding box center [950, 453] width 281 height 17
paste input "[PERSON_NAME]"
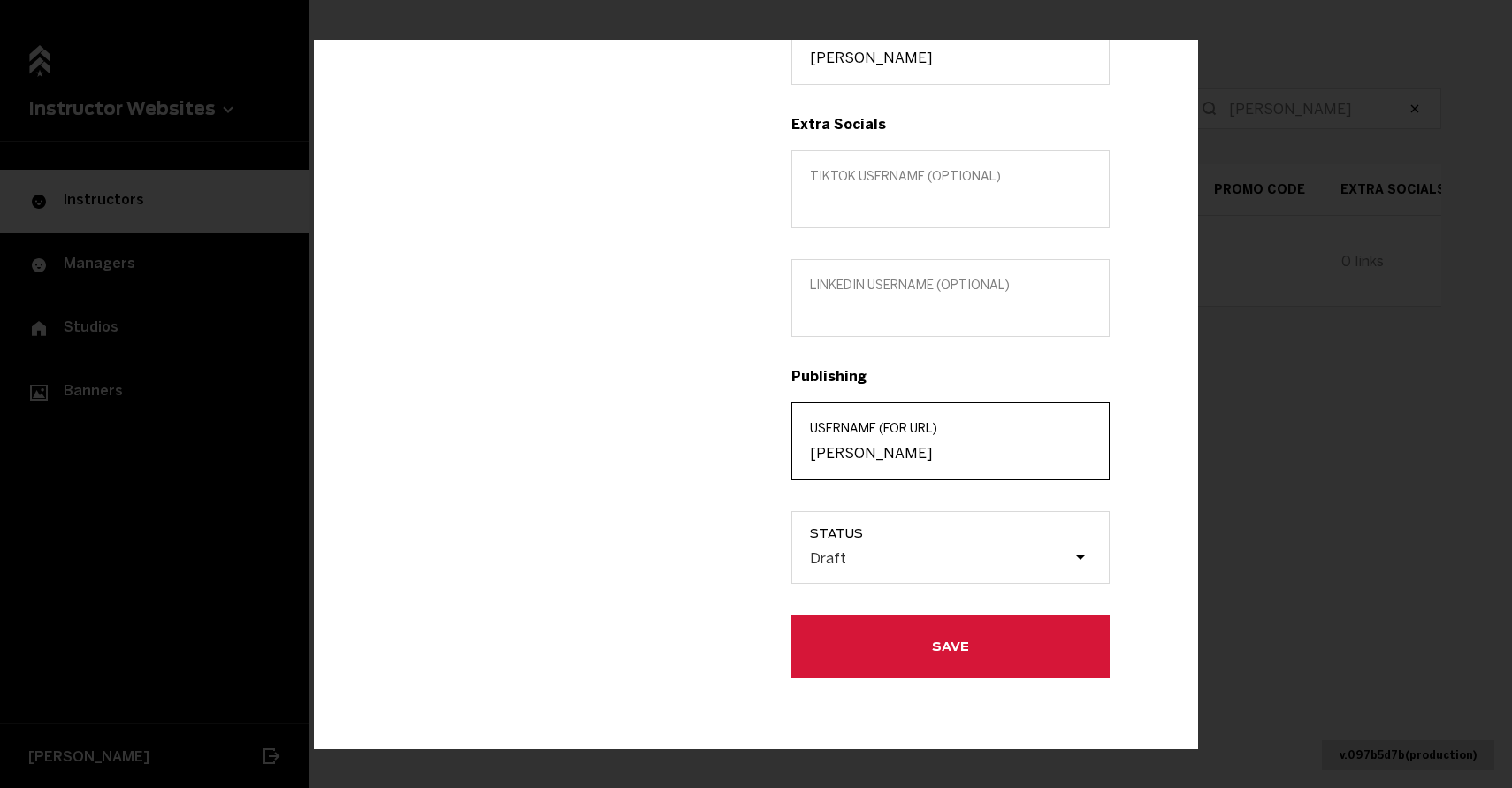
click at [855, 454] on input "[PERSON_NAME]" at bounding box center [950, 453] width 281 height 17
type input "[PERSON_NAME]"
click at [885, 536] on span "Status" at bounding box center [959, 533] width 299 height 14
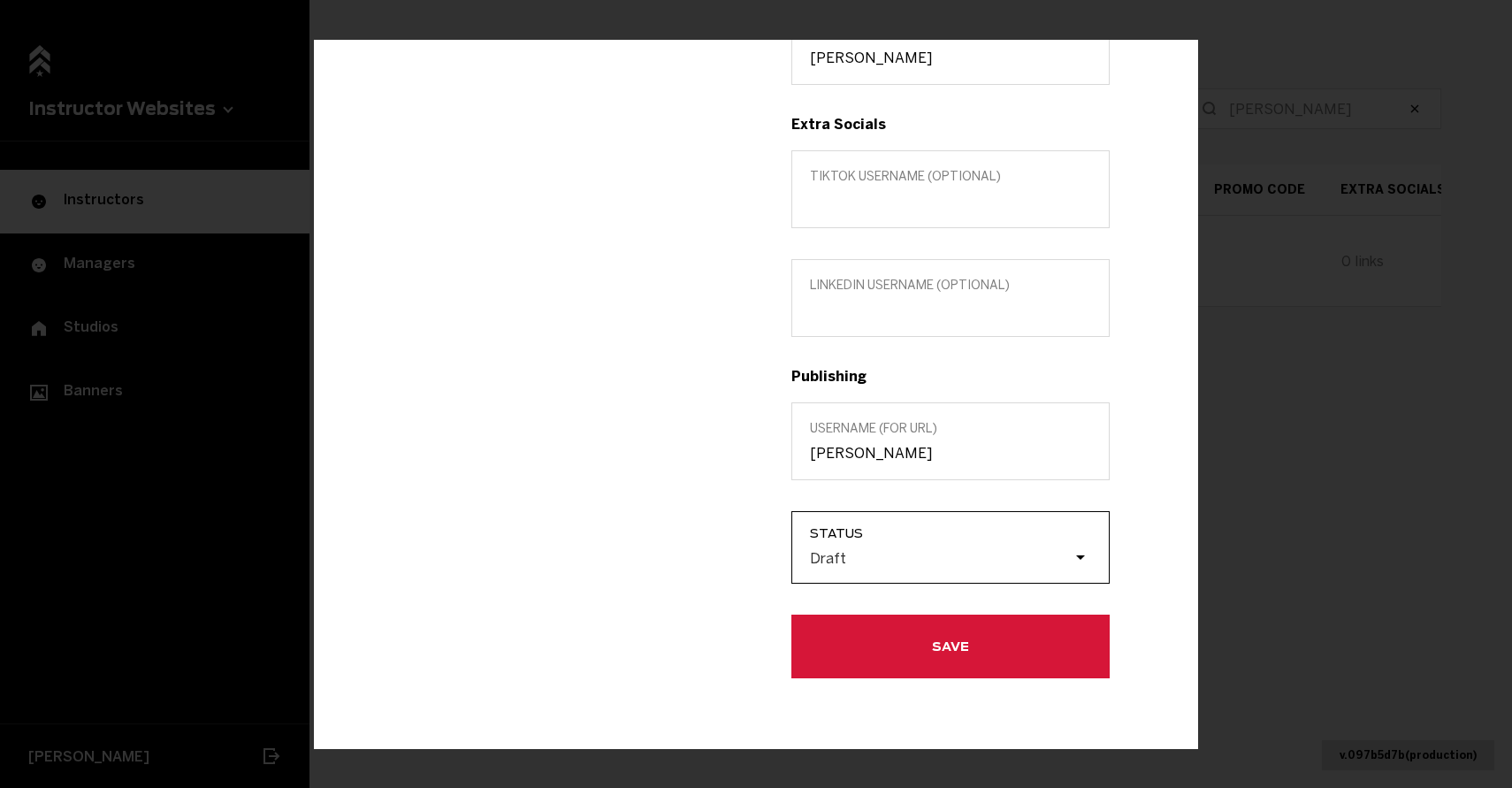
click at [721, 558] on input "Status Draft" at bounding box center [721, 558] width 0 height 0
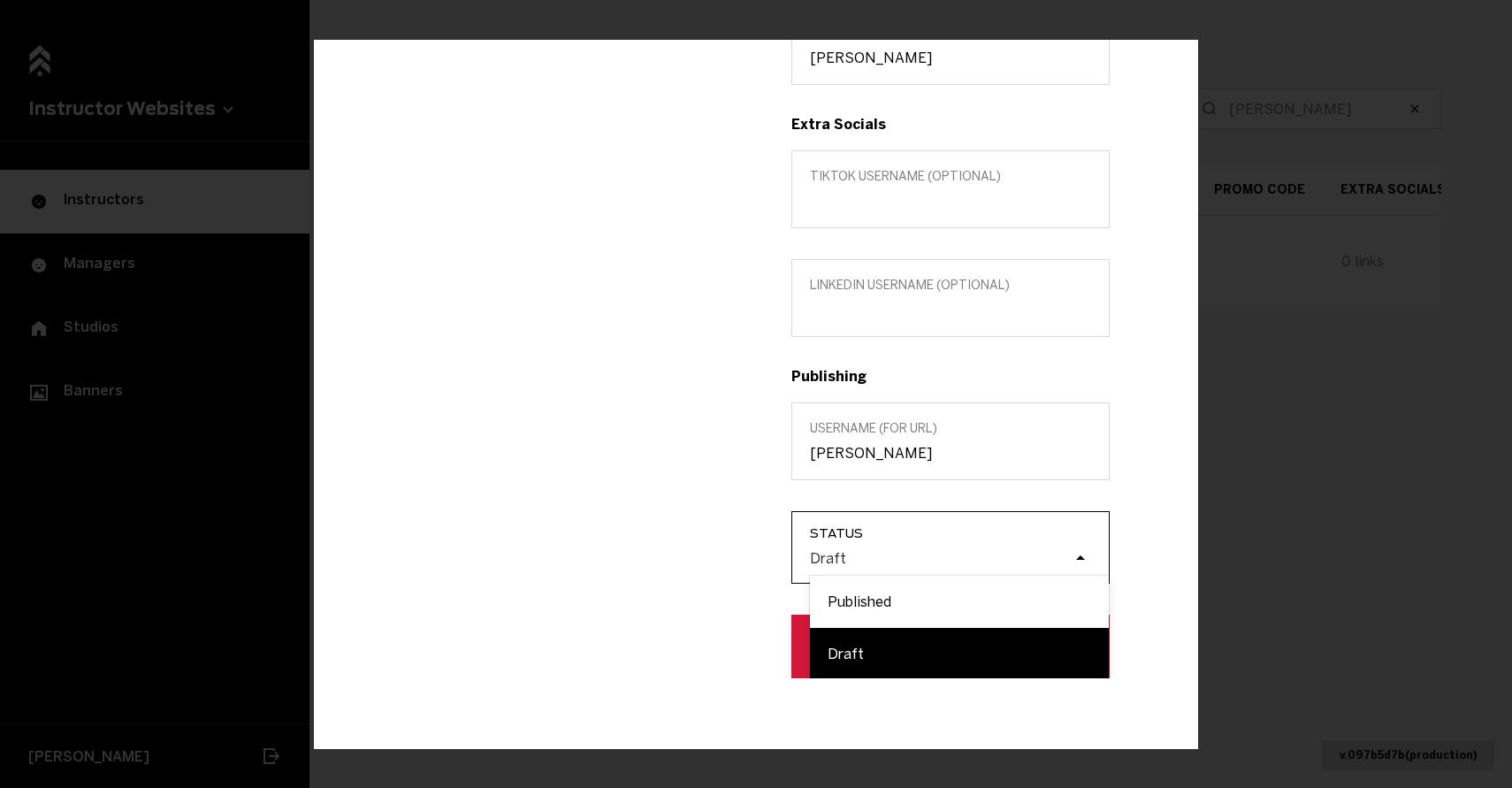
click at [878, 564] on div "Draft" at bounding box center [940, 558] width 265 height 17
click at [721, 558] on input "Status option Draft focused, 2 of 2. 2 results available. Use Up and Down to ch…" at bounding box center [721, 558] width 0 height 0
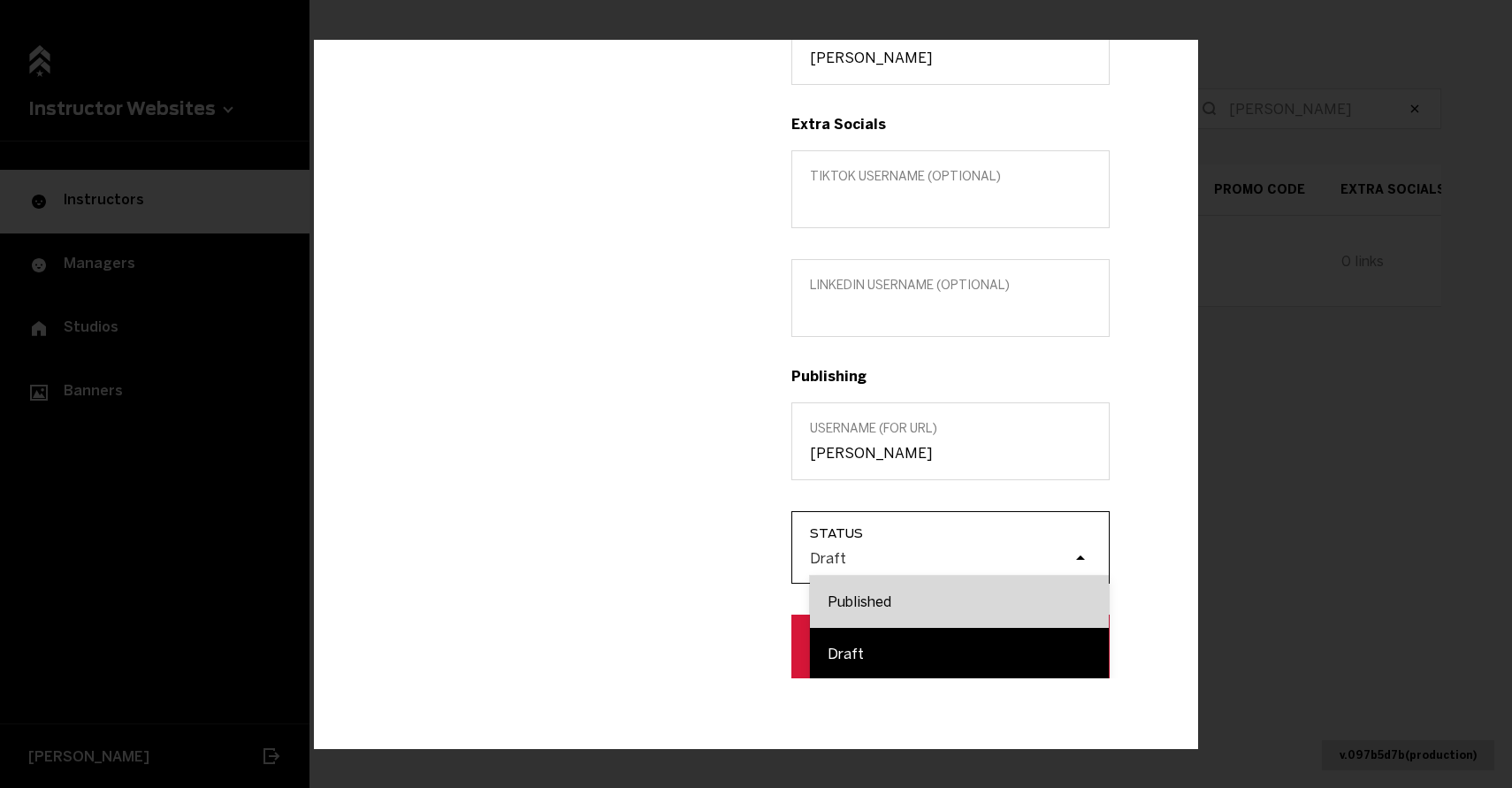
click at [880, 591] on div "Published" at bounding box center [959, 602] width 299 height 52
click at [721, 558] on input "Status option Published focused, 1 of 2. 2 results available. Use Up and Down t…" at bounding box center [721, 558] width 0 height 0
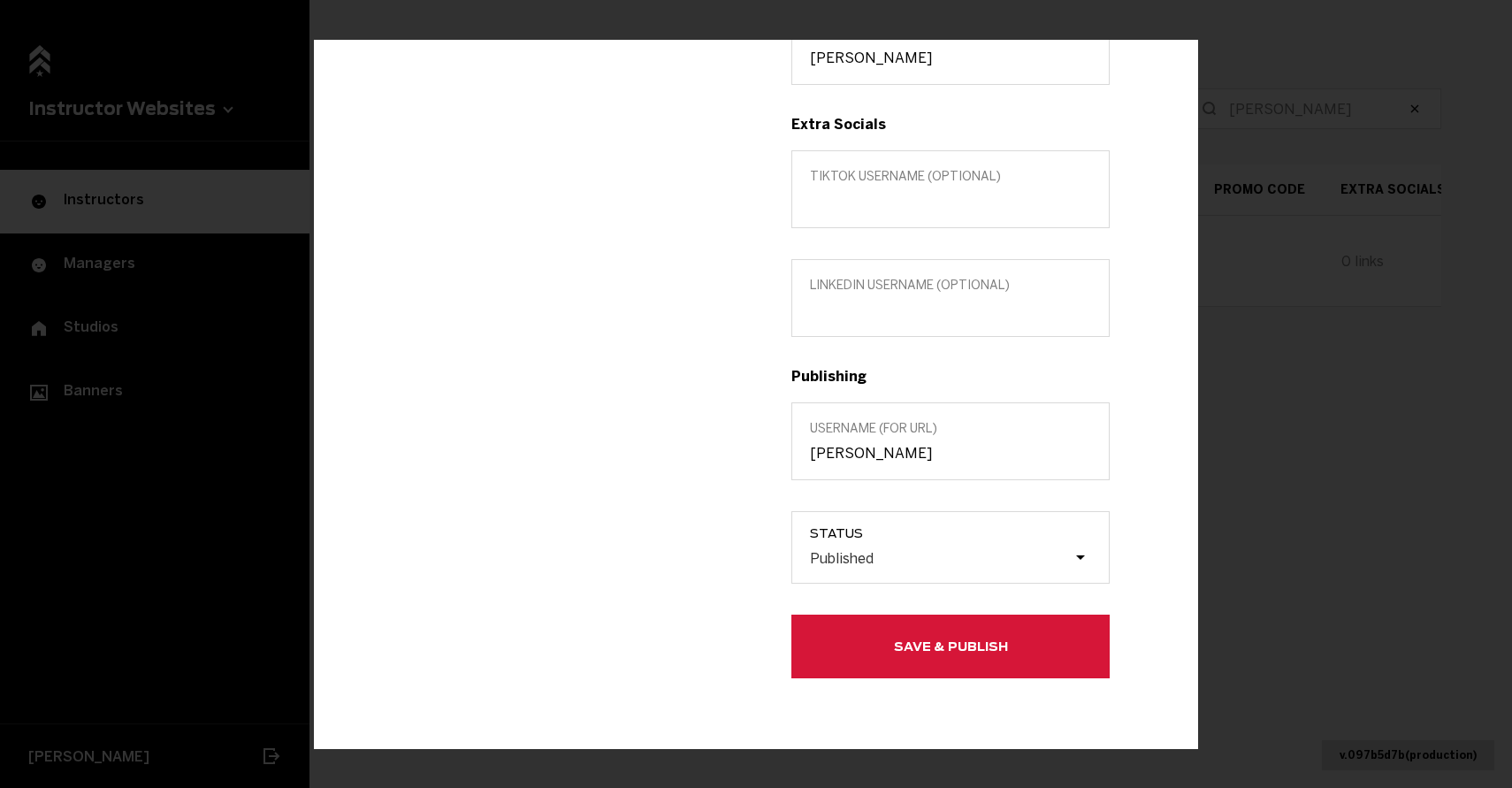
click at [881, 650] on button "Save & Publish" at bounding box center [950, 646] width 318 height 63
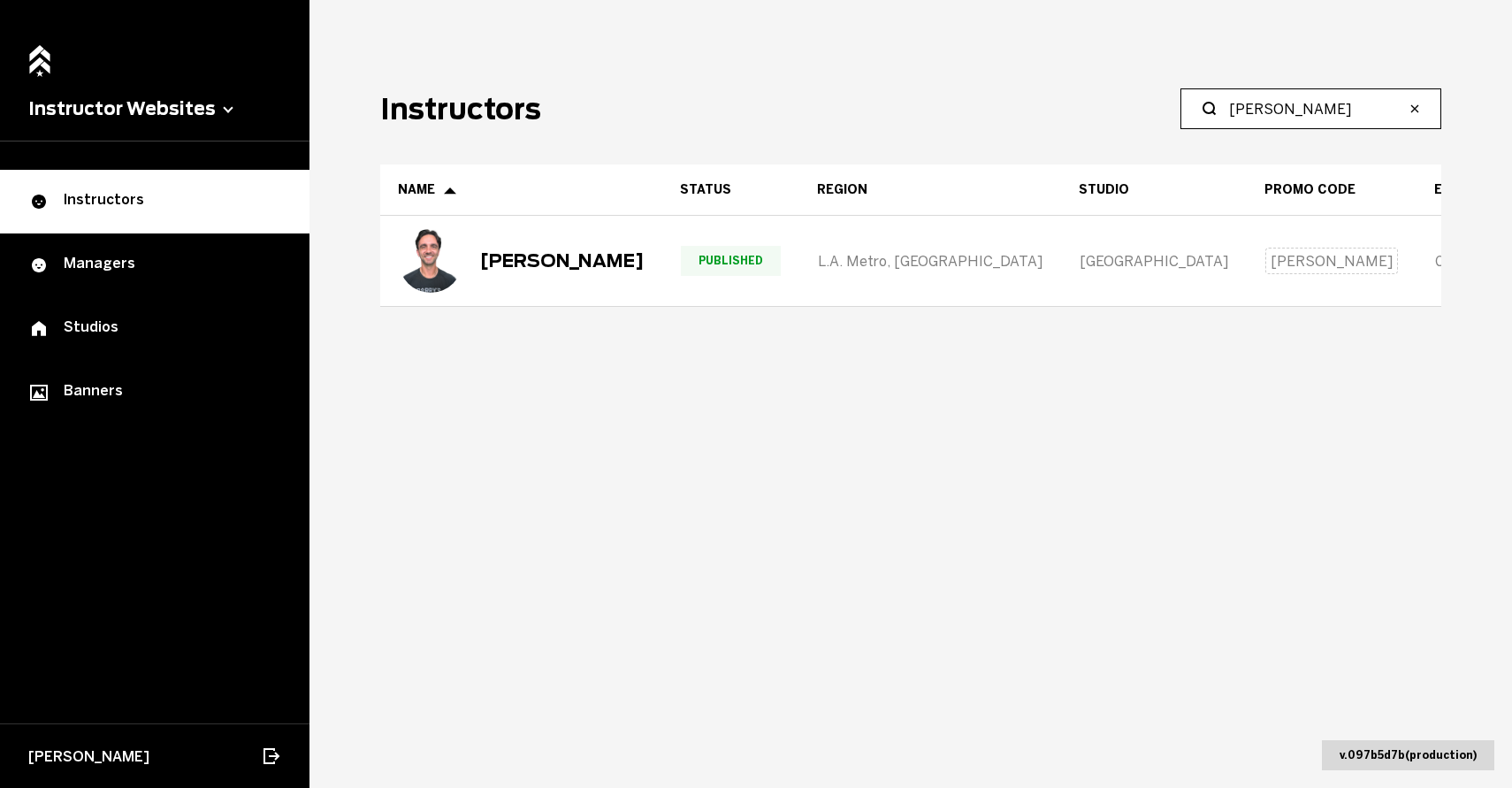
click at [1275, 111] on input "[PERSON_NAME]" at bounding box center [1317, 108] width 176 height 21
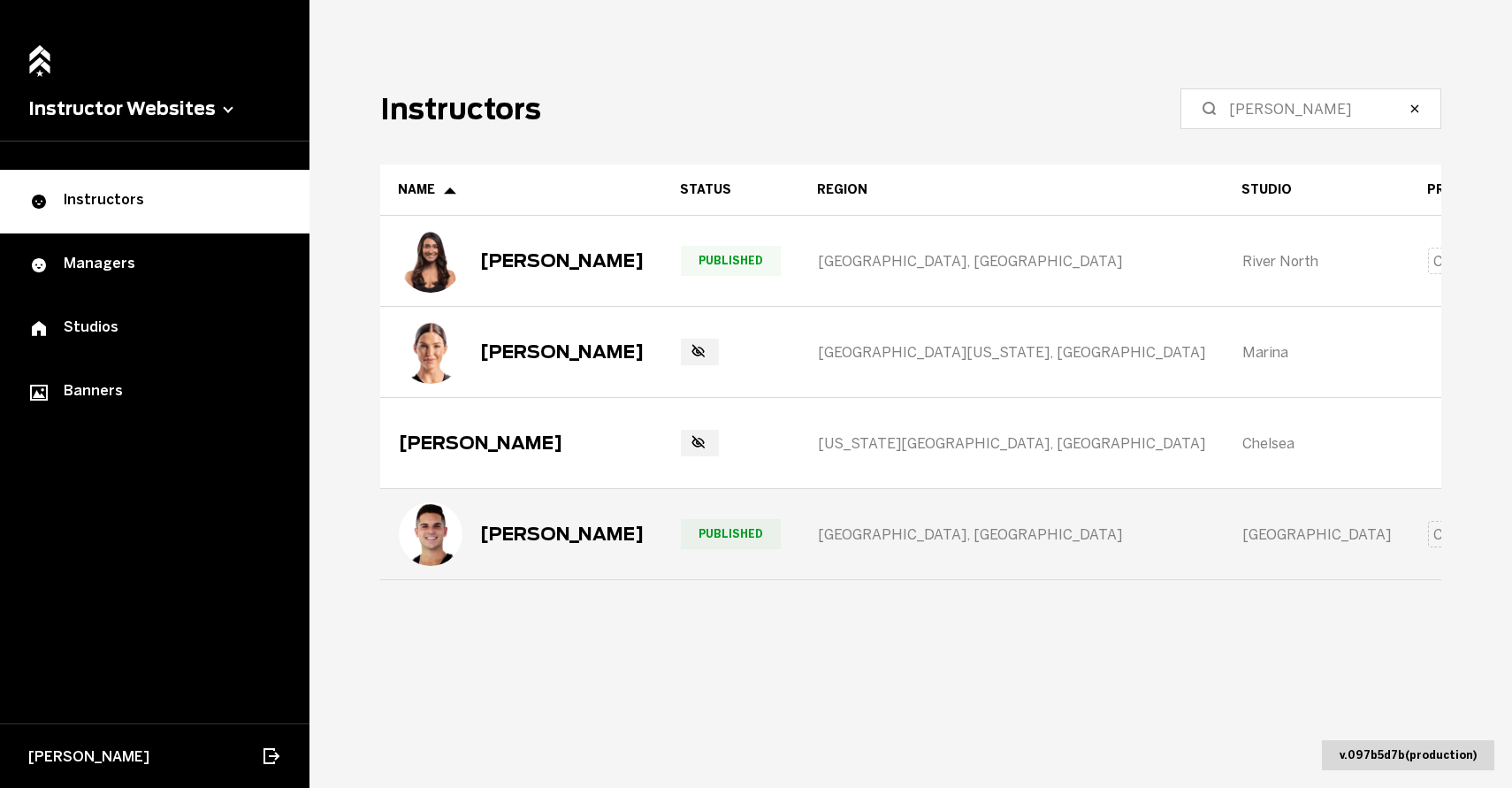
click at [527, 538] on div "[PERSON_NAME]" at bounding box center [562, 534] width 163 height 21
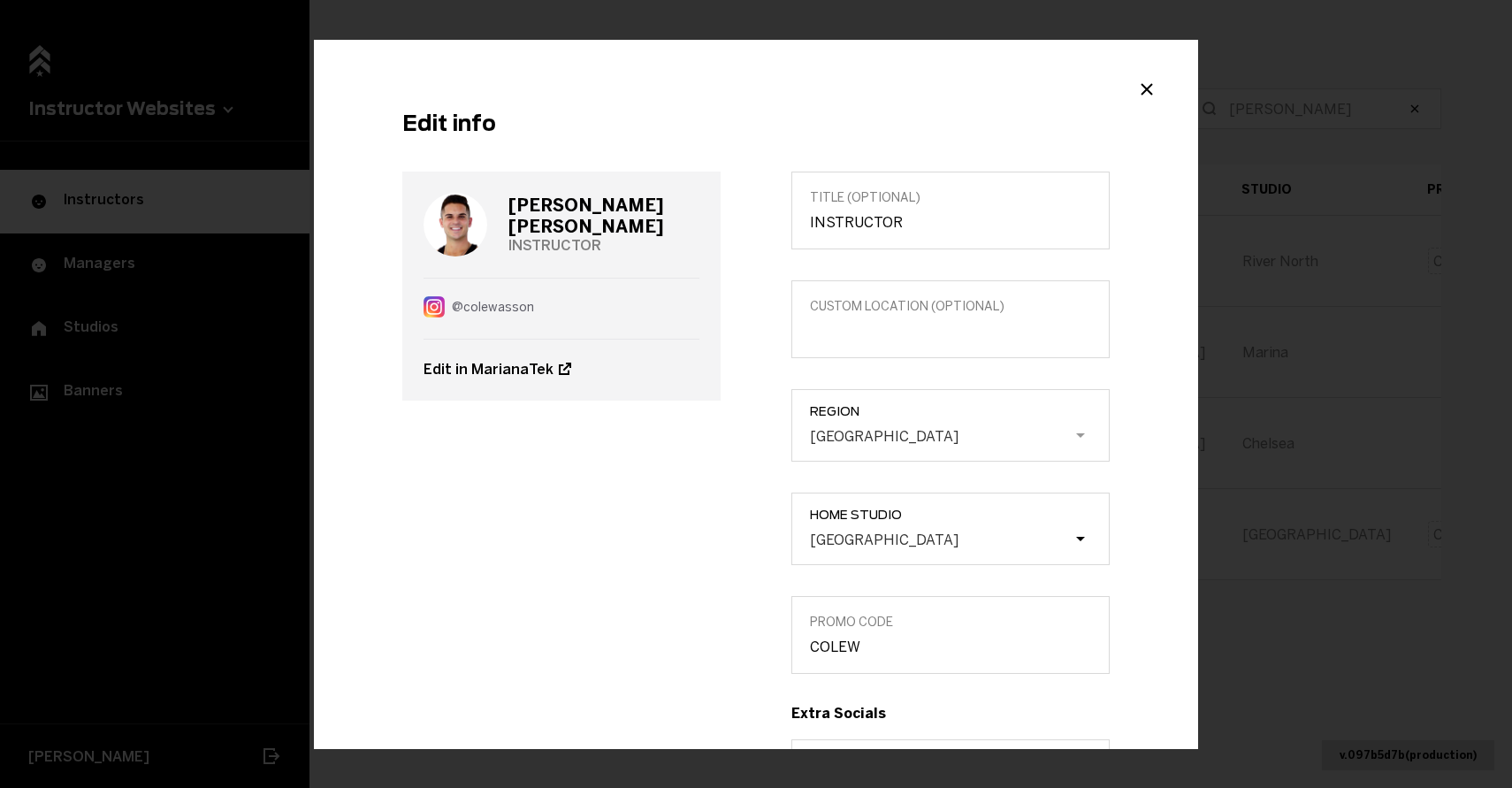
scroll to position [527, 0]
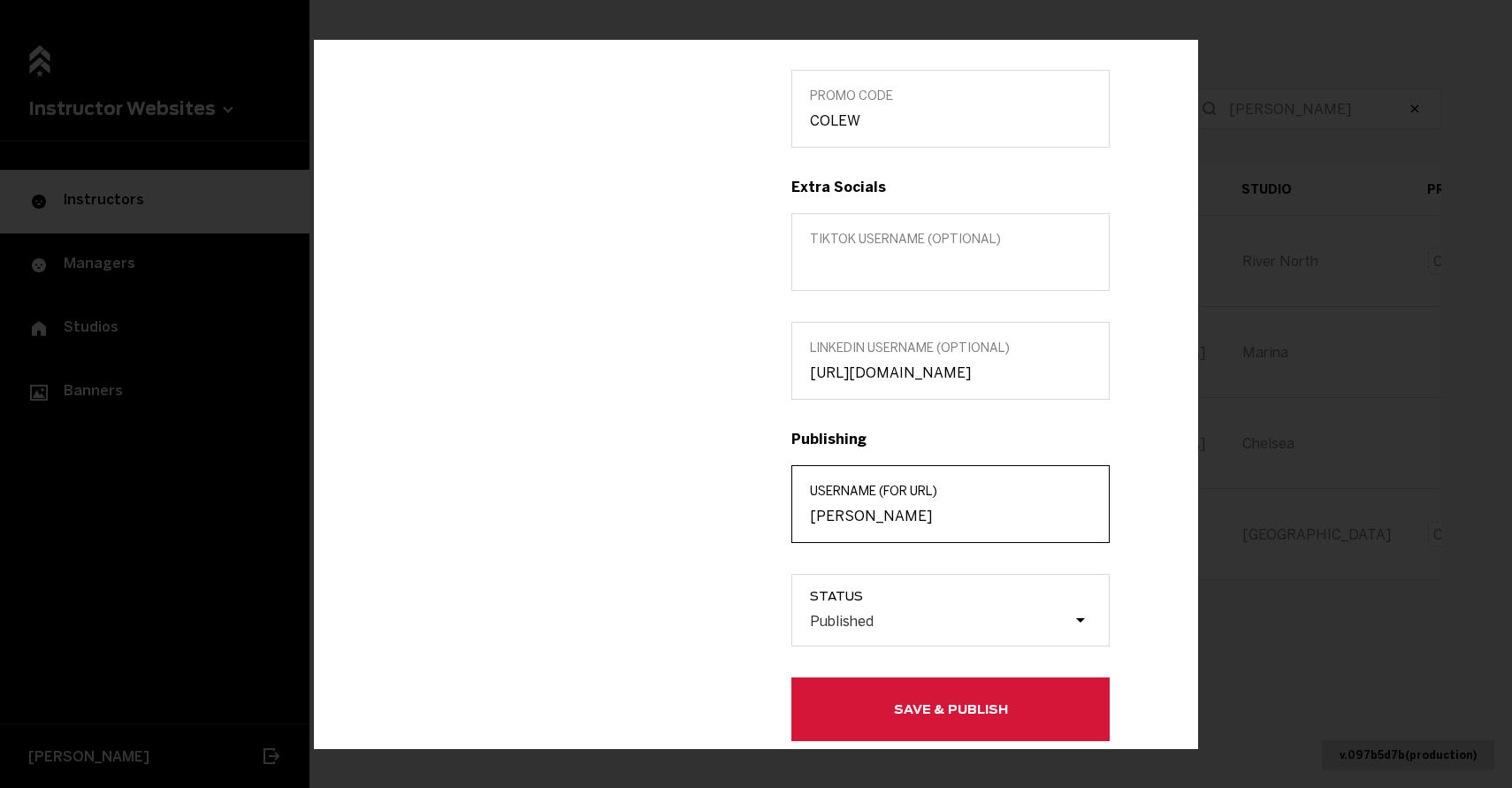
click at [888, 514] on input "[PERSON_NAME]" at bounding box center [950, 516] width 281 height 17
click at [1311, 271] on div "Edit info [PERSON_NAME] INSTRUCTOR @ colewasson Edit in MarianaTek Title (optio…" at bounding box center [756, 394] width 1512 height 788
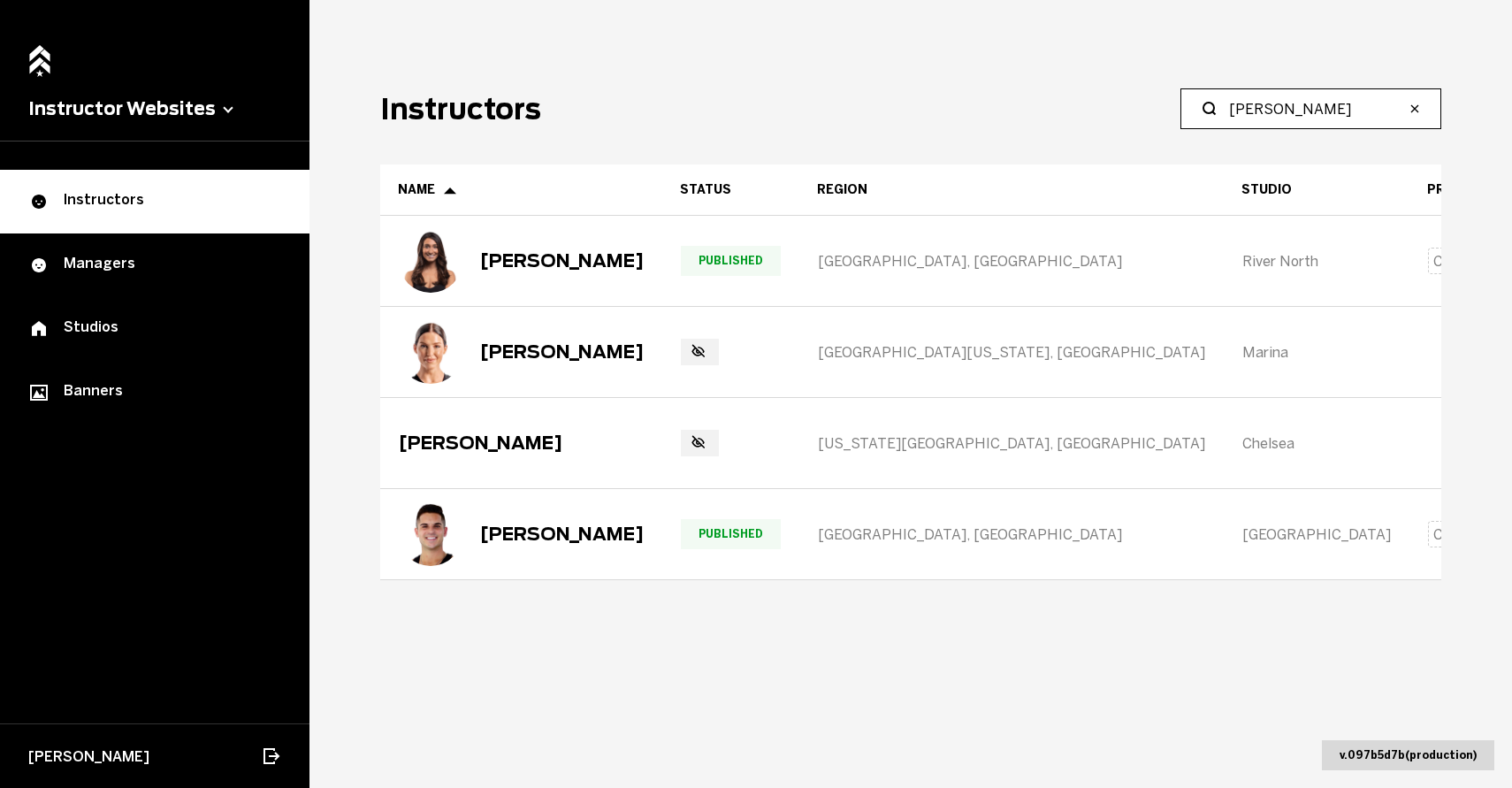
click at [1296, 113] on input "[PERSON_NAME]" at bounding box center [1317, 108] width 176 height 21
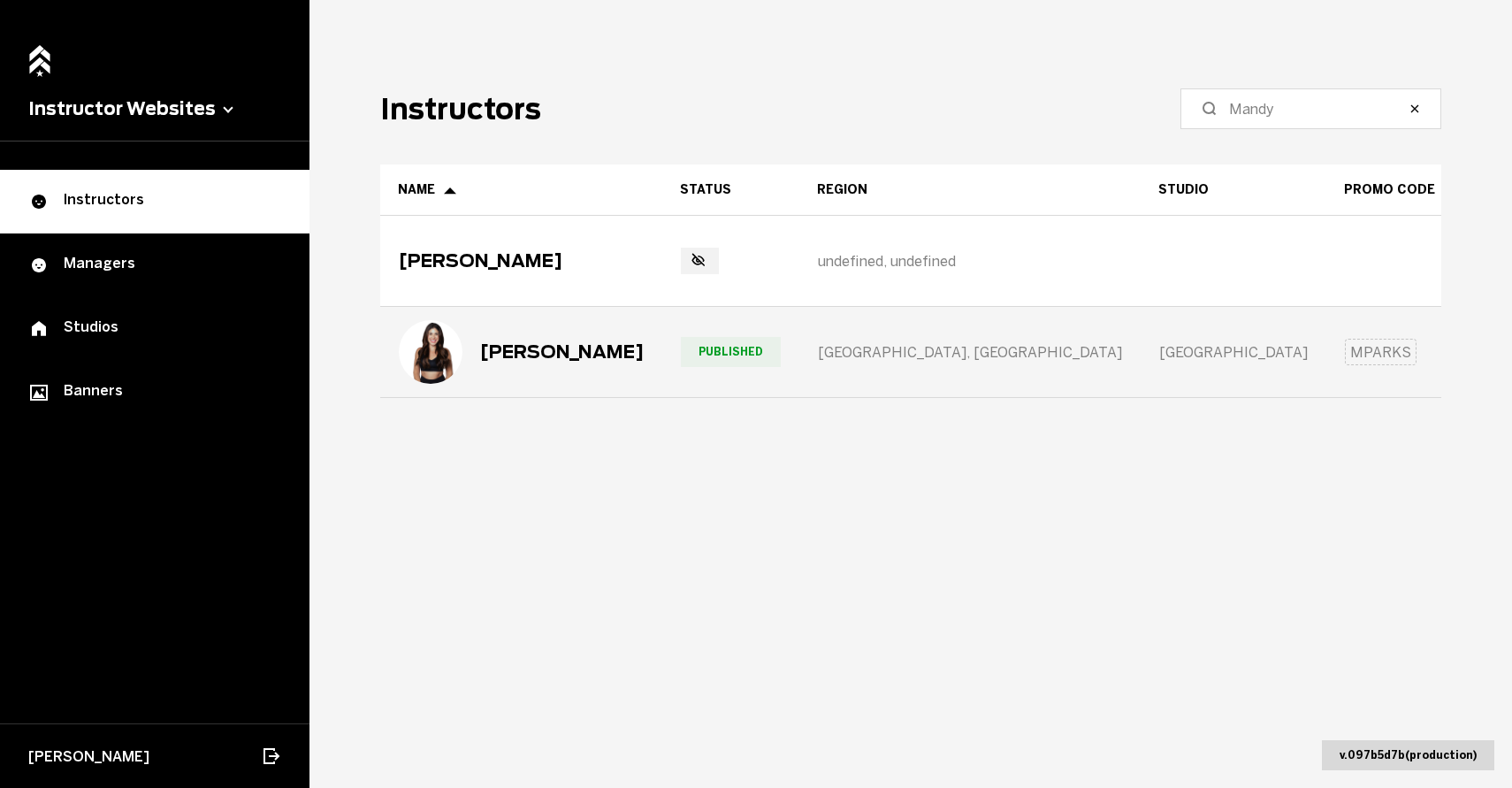
click at [568, 344] on div "[PERSON_NAME]" at bounding box center [562, 351] width 163 height 21
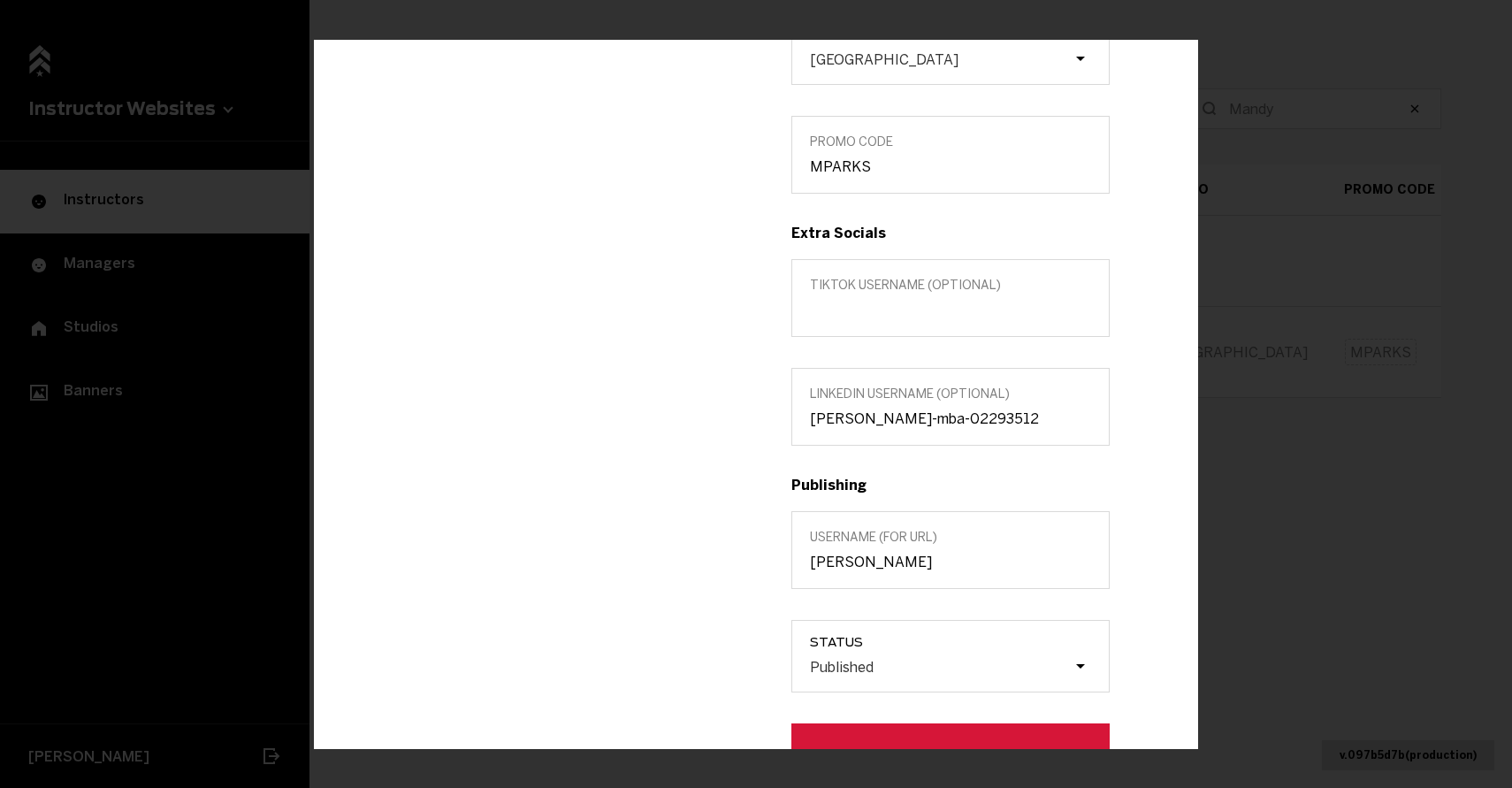
scroll to position [589, 0]
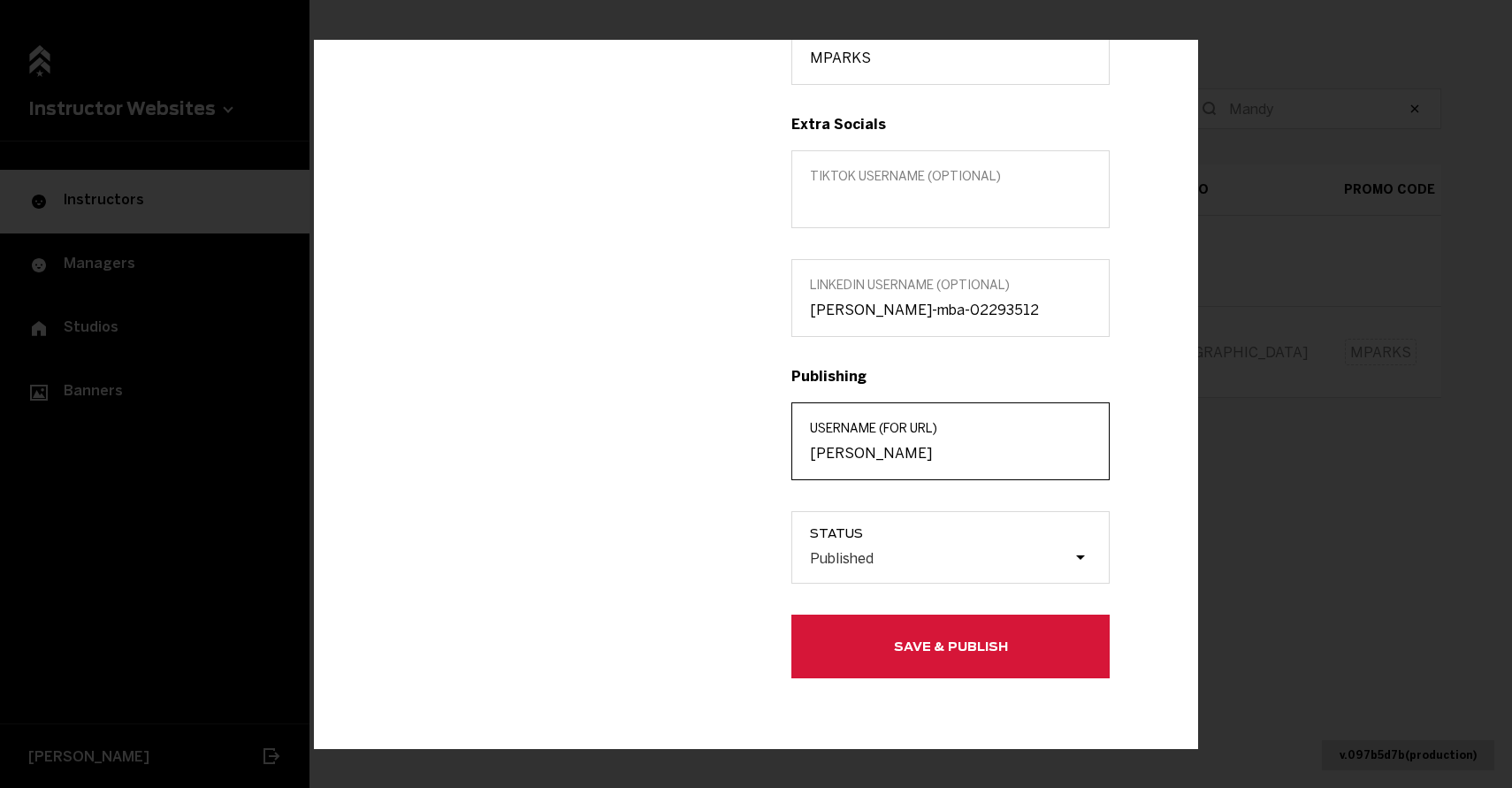
click at [869, 446] on input "[PERSON_NAME]" at bounding box center [950, 453] width 281 height 17
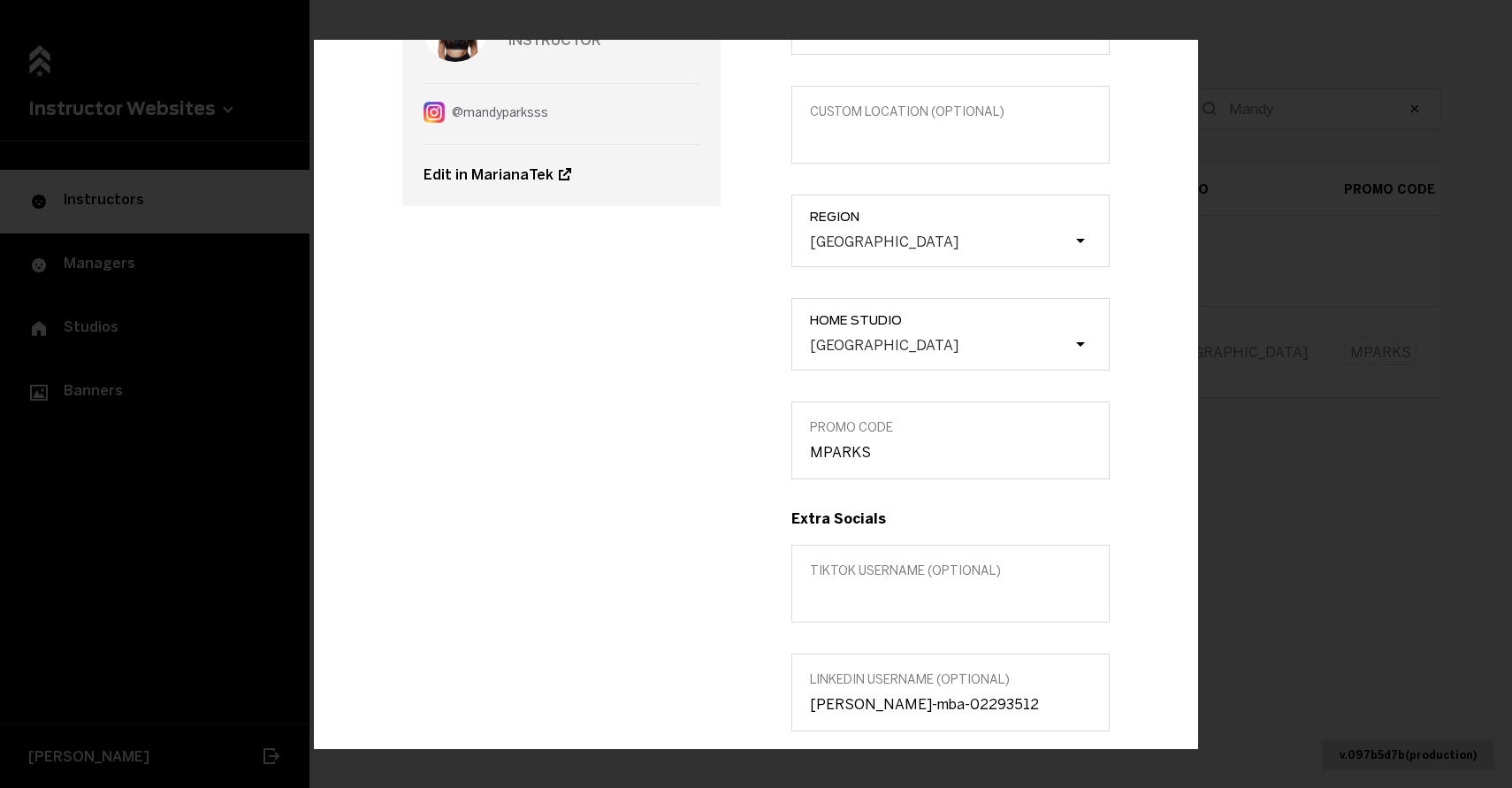
scroll to position [0, 0]
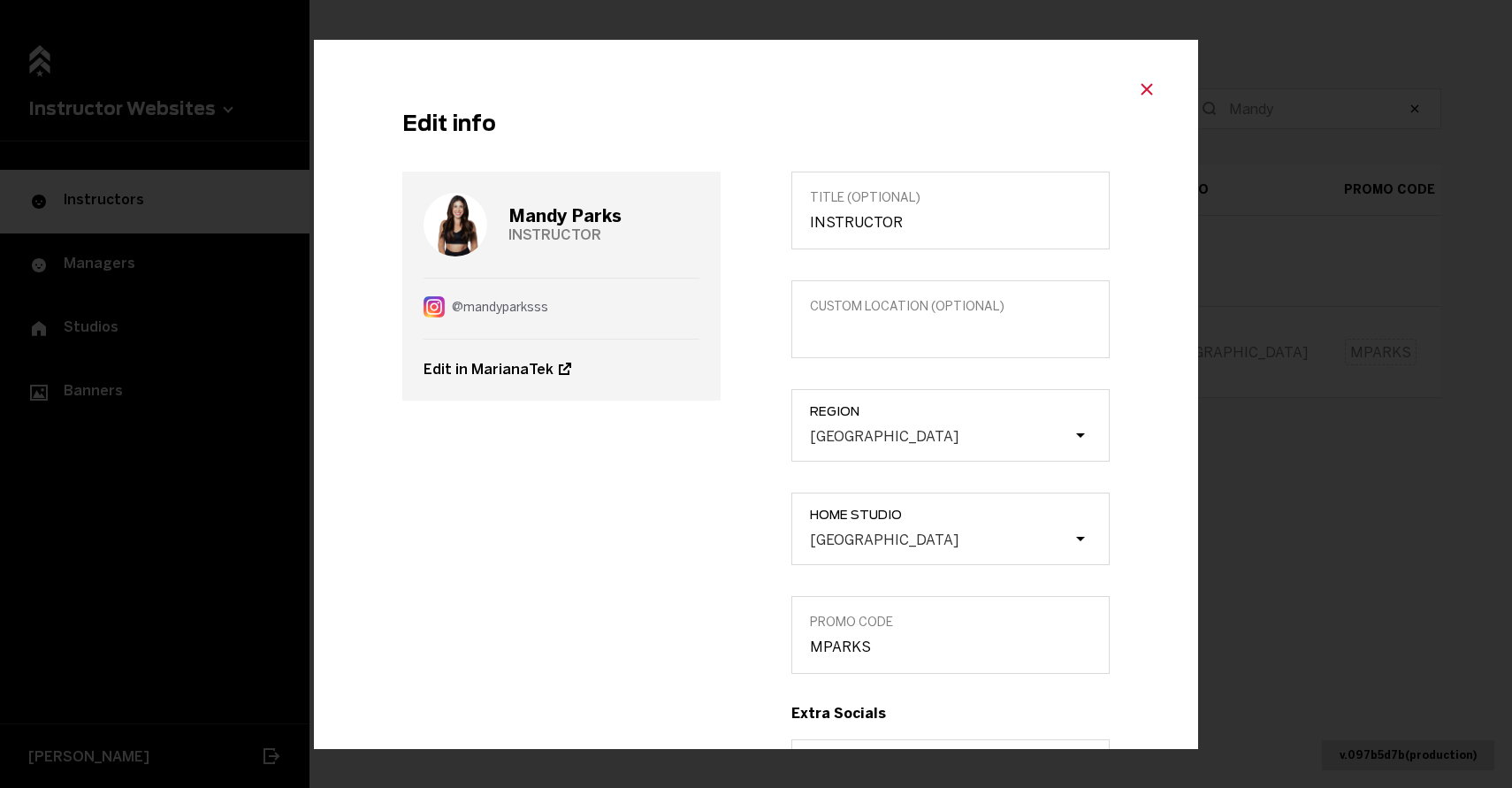
click at [1142, 90] on icon "Close modal" at bounding box center [1146, 89] width 21 height 21
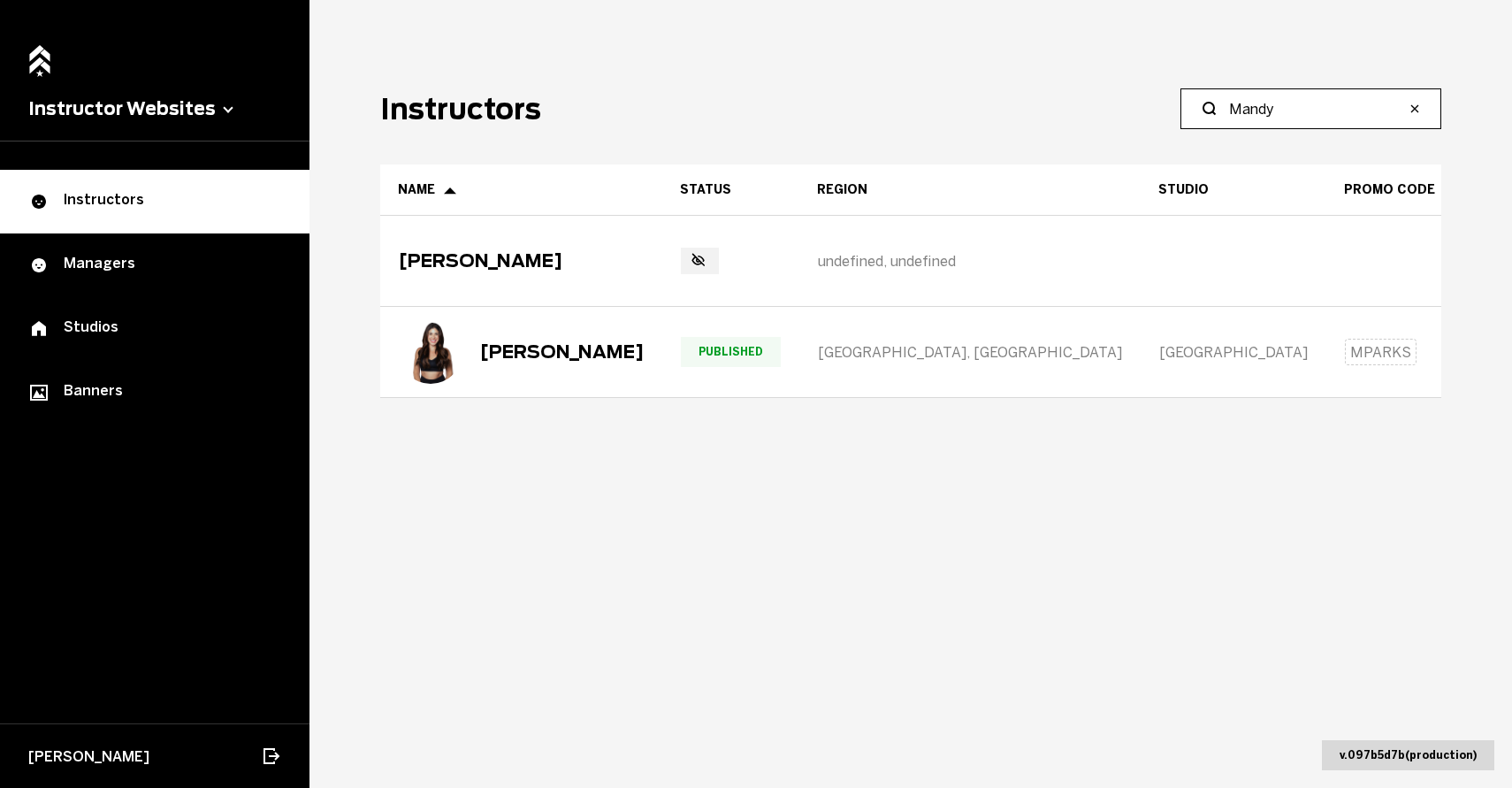
click at [1277, 103] on input "Mandy" at bounding box center [1317, 108] width 176 height 21
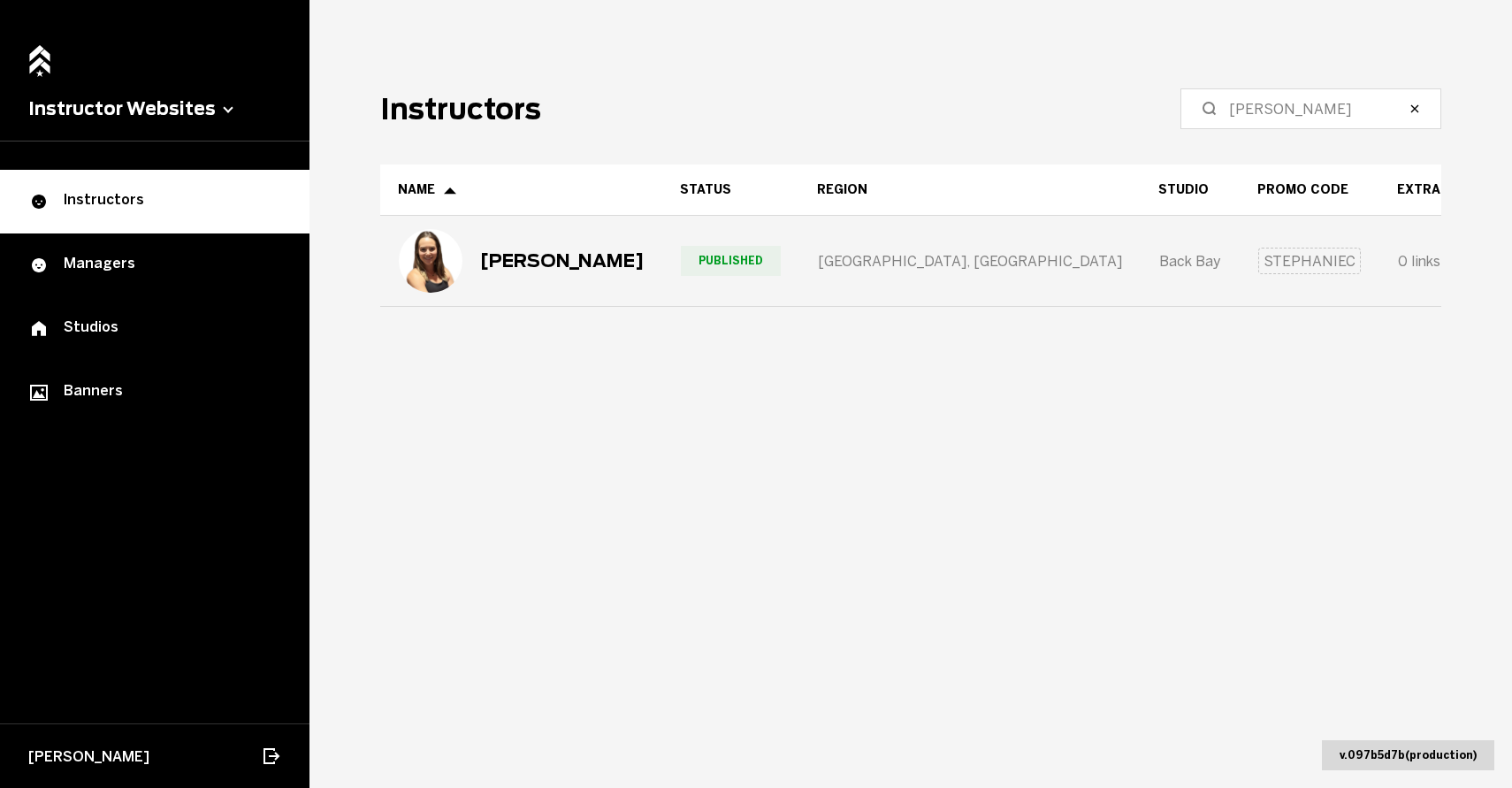
click at [540, 247] on div "[PERSON_NAME]" at bounding box center [521, 261] width 245 height 63
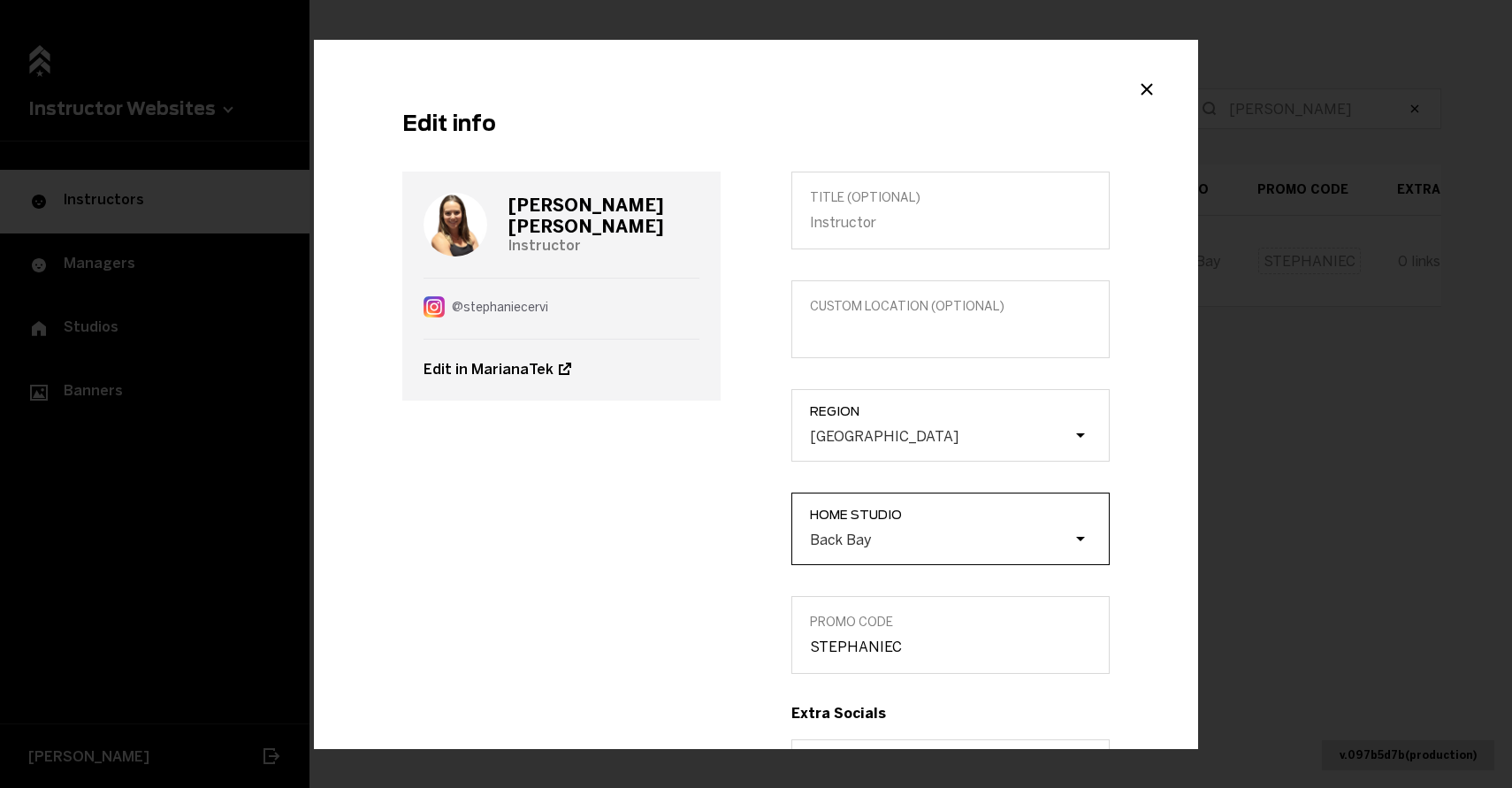
click at [858, 545] on div "Back Bay" at bounding box center [840, 538] width 61 height 17
click at [721, 539] on input "Home Studio Back Bay" at bounding box center [721, 539] width 0 height 0
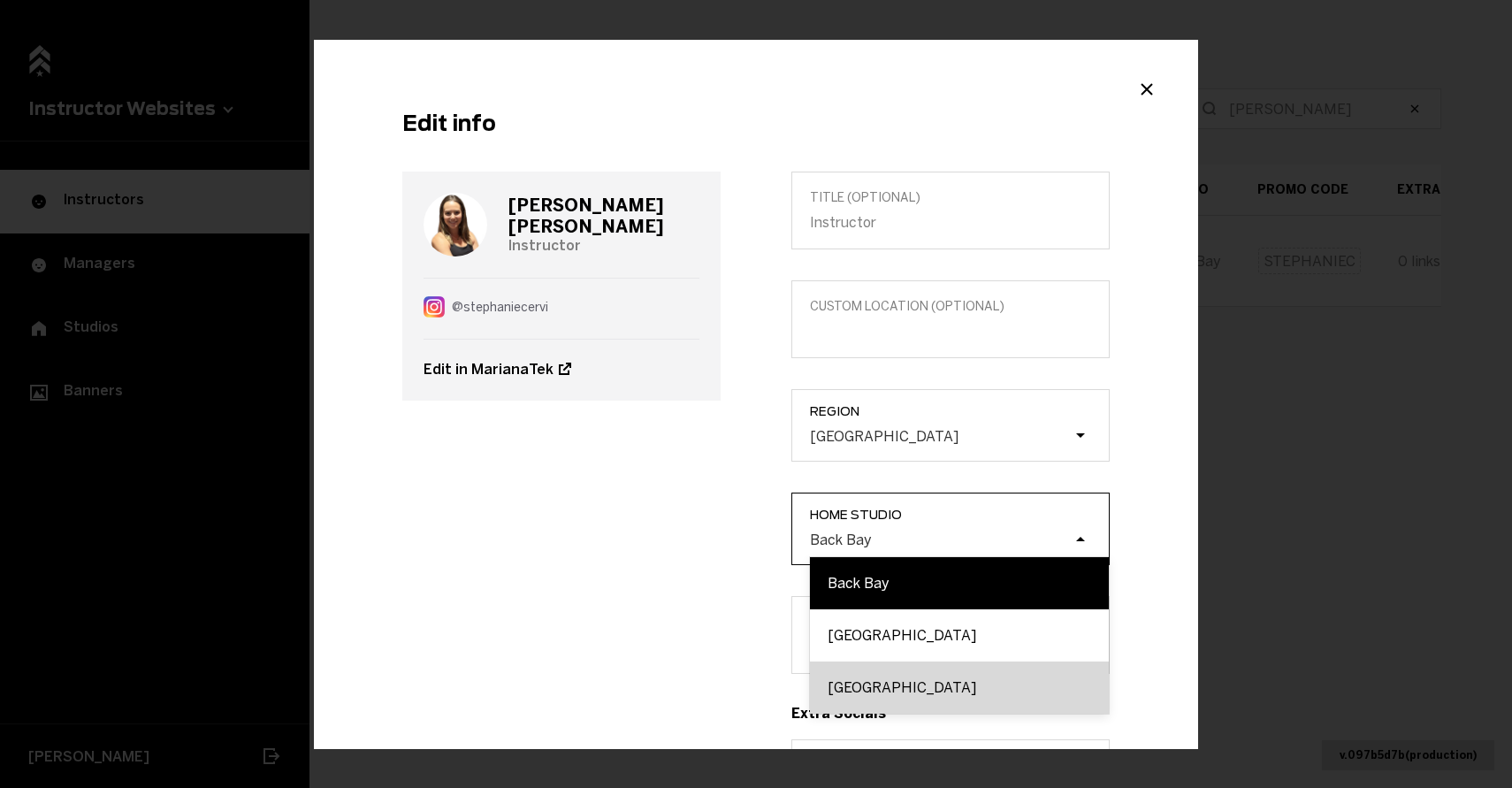
click at [861, 691] on div "[GEOGRAPHIC_DATA]" at bounding box center [959, 687] width 299 height 52
click at [721, 539] on input "Home Studio option [GEOGRAPHIC_DATA] focused, 3 of 3. 3 results available. Use …" at bounding box center [721, 539] width 0 height 0
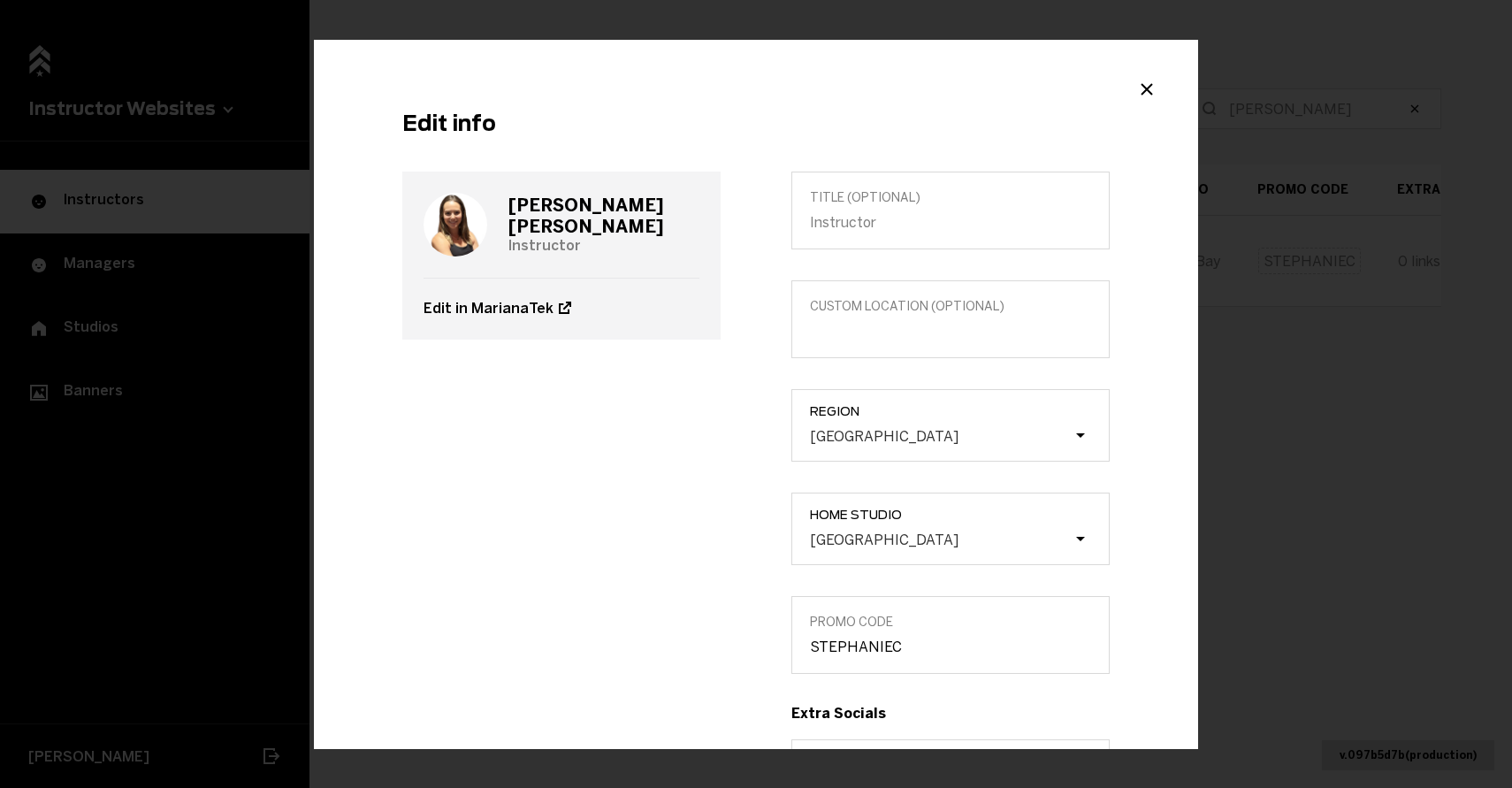
click at [693, 618] on div "[PERSON_NAME] Instructor Edit in MarianaTek" at bounding box center [561, 719] width 389 height 1096
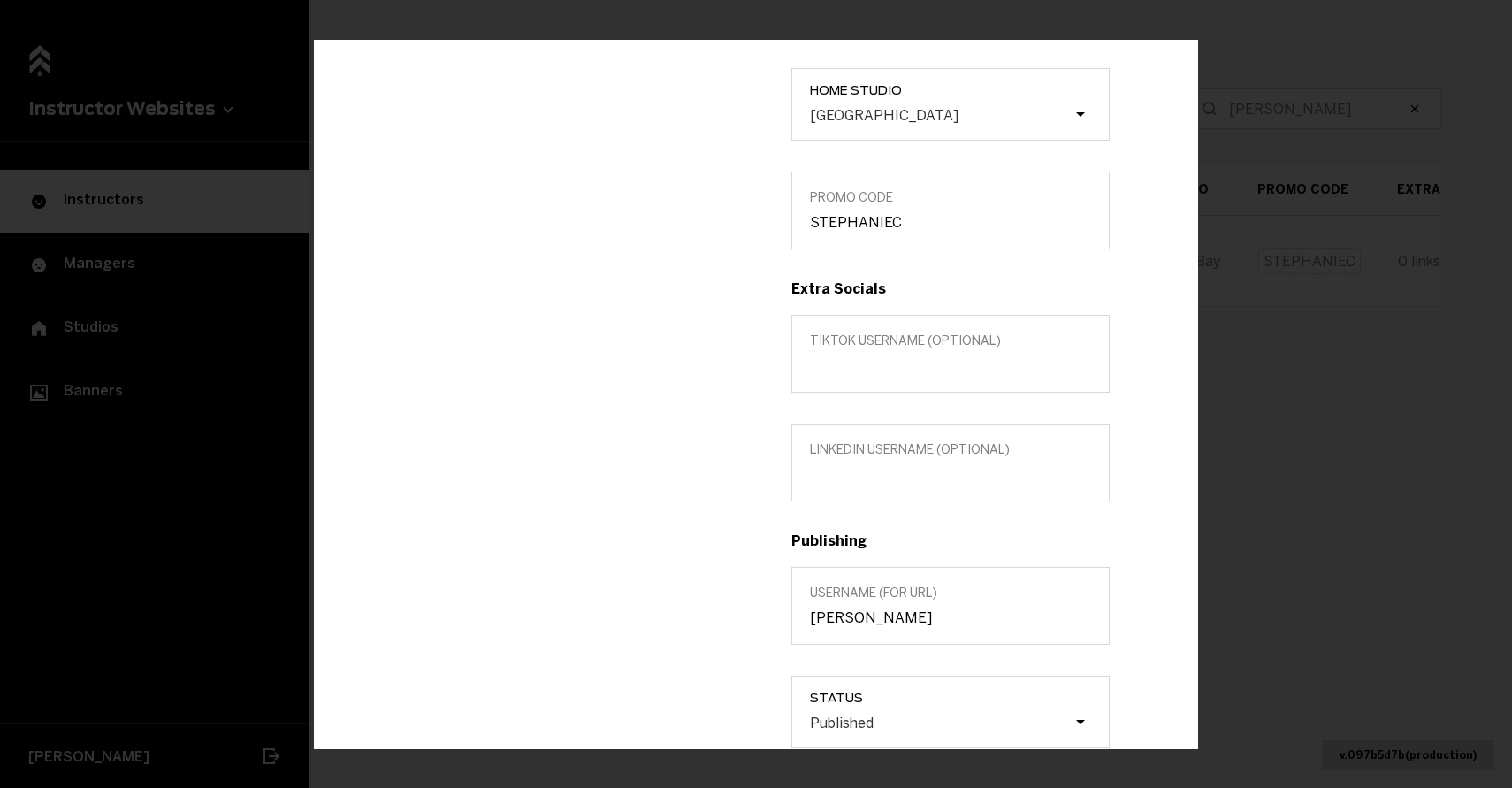
scroll to position [481, 0]
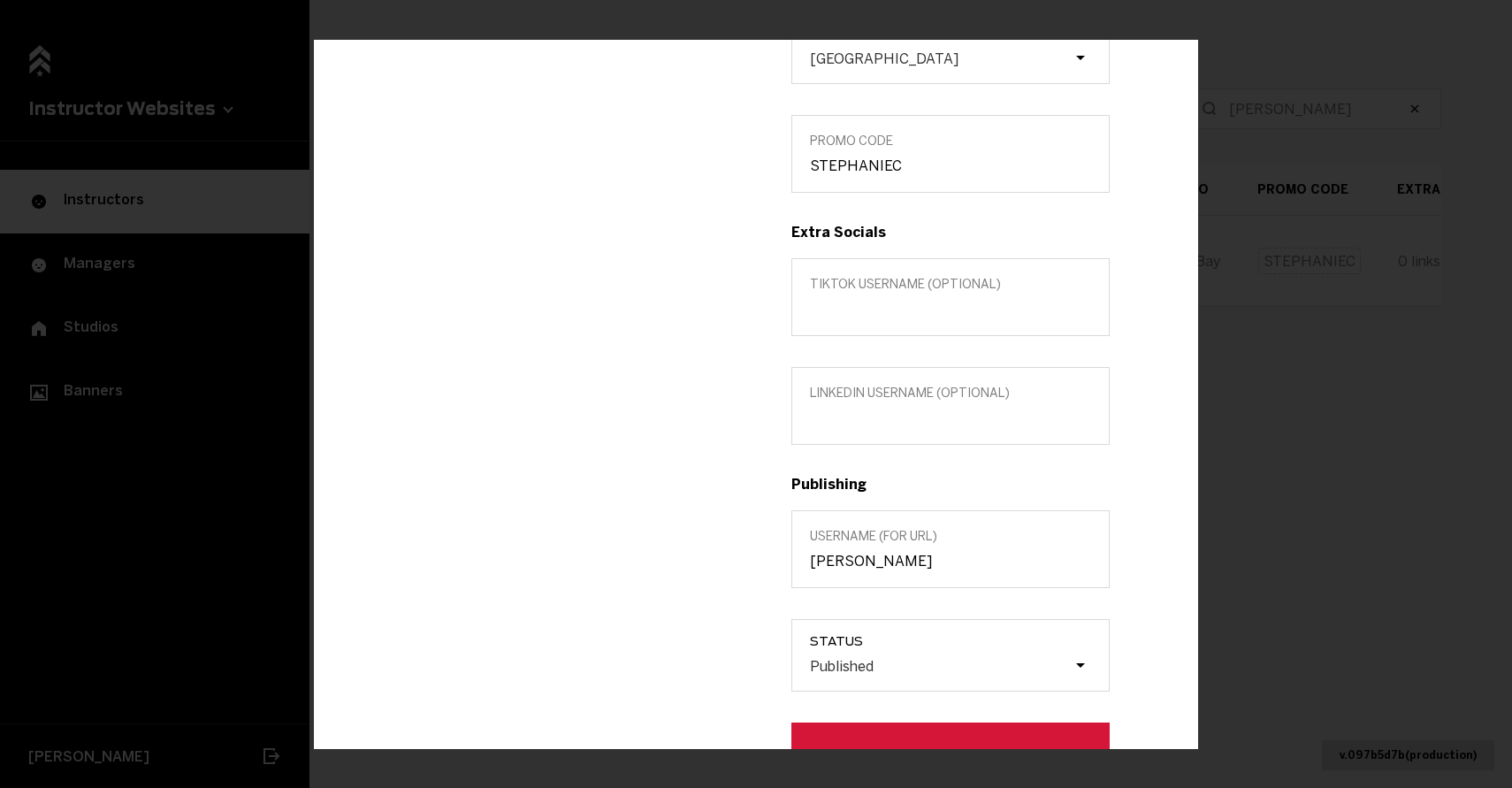
drag, startPoint x: 925, startPoint y: 569, endPoint x: 786, endPoint y: 563, distance: 139.1
click at [786, 563] on div "Title (optional) Custom location (Optional) Region [GEOGRAPHIC_DATA] Home Studi…" at bounding box center [950, 239] width 389 height 1096
click at [829, 560] on input "[PERSON_NAME]" at bounding box center [950, 561] width 281 height 17
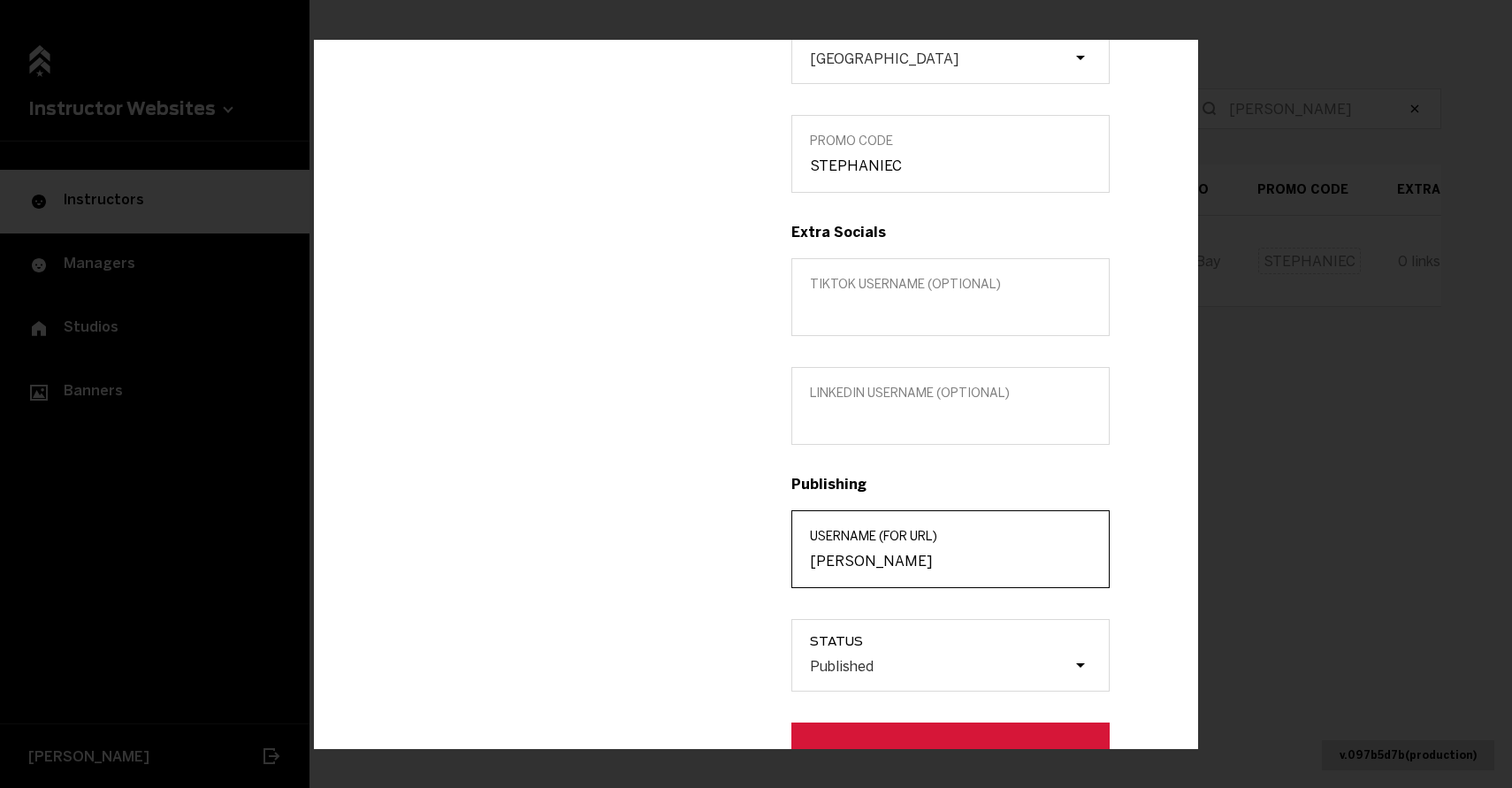
scroll to position [589, 0]
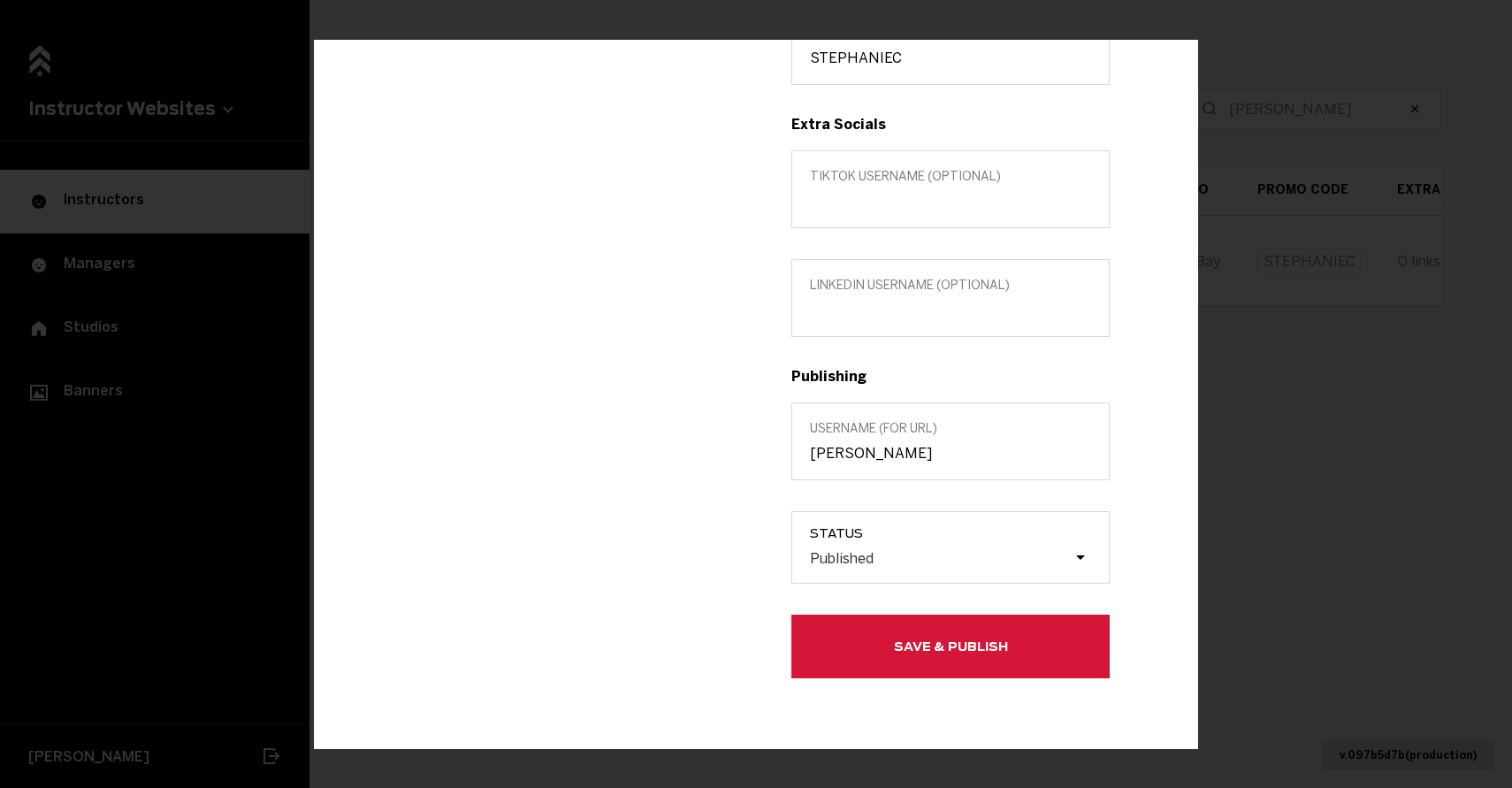
click at [950, 661] on button "Save & Publish" at bounding box center [950, 646] width 318 height 63
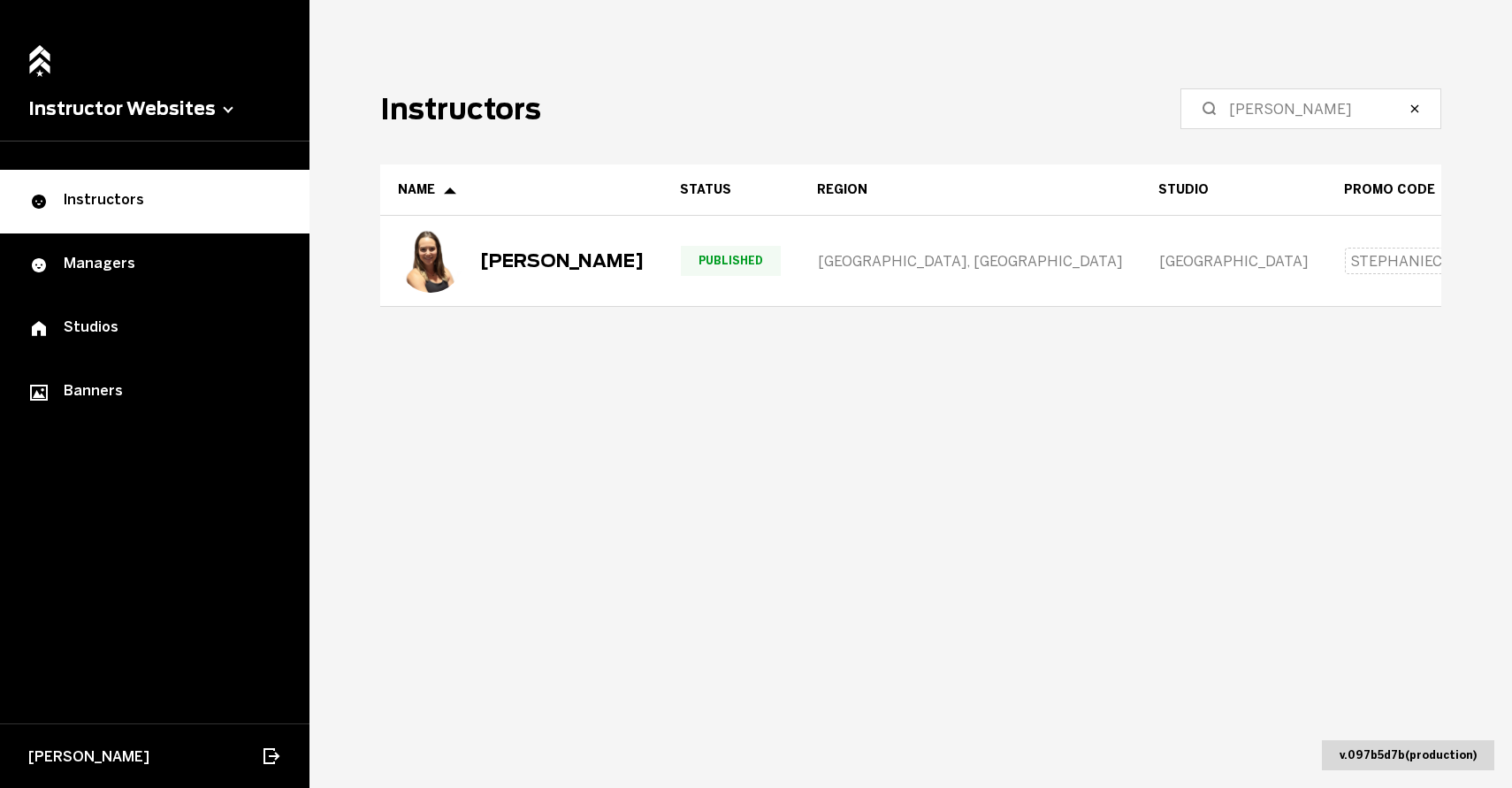
click at [1245, 111] on label "[PERSON_NAME]" at bounding box center [1310, 108] width 260 height 40
click at [1245, 111] on input "[PERSON_NAME]" at bounding box center [1317, 108] width 176 height 21
click at [1245, 111] on label "[PERSON_NAME]" at bounding box center [1310, 108] width 260 height 40
click at [1245, 111] on input "[PERSON_NAME]" at bounding box center [1317, 108] width 176 height 21
click at [1245, 111] on label "[PERSON_NAME]" at bounding box center [1310, 108] width 260 height 40
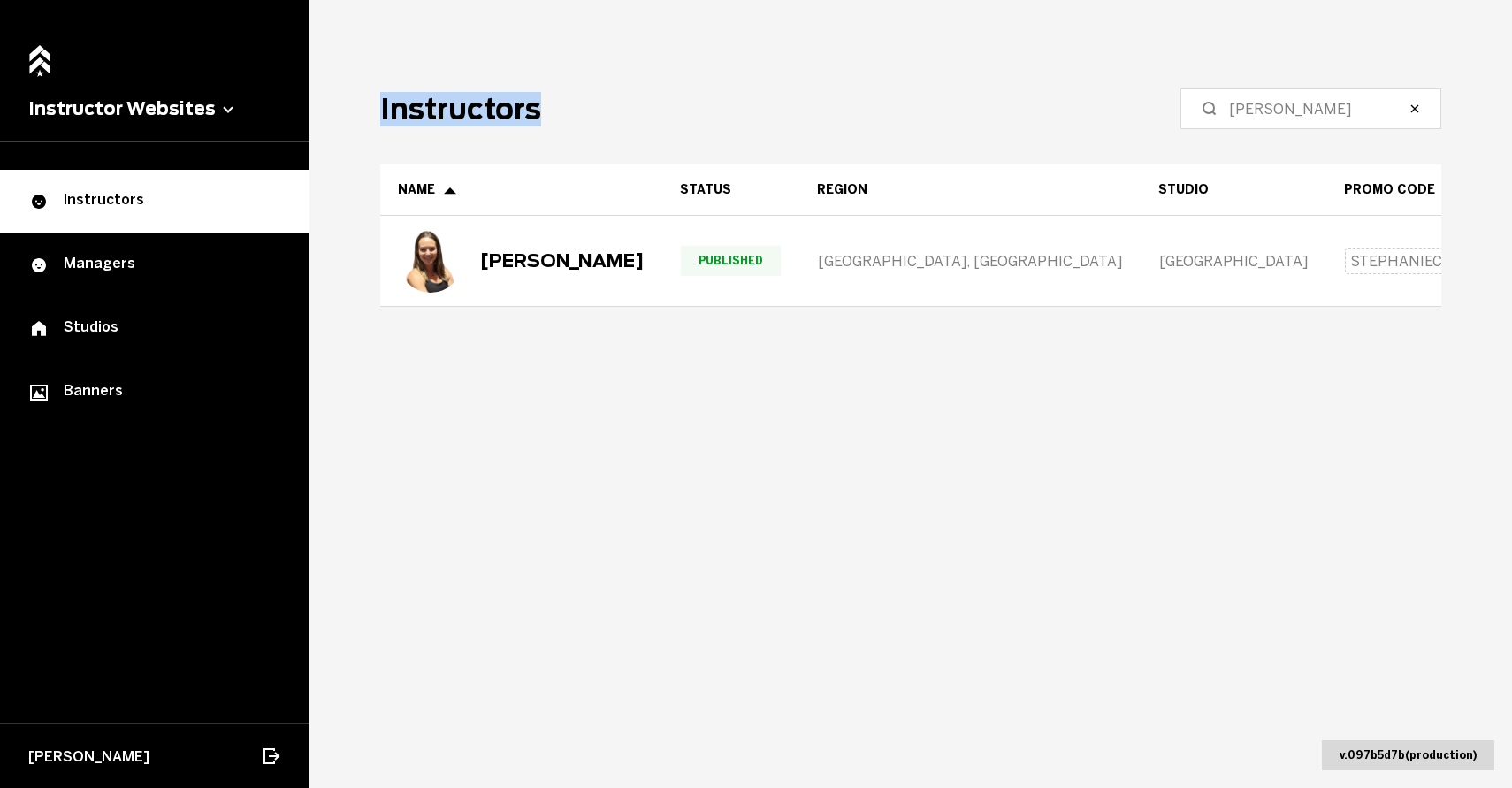
click at [1245, 111] on input "[PERSON_NAME]" at bounding box center [1317, 108] width 176 height 21
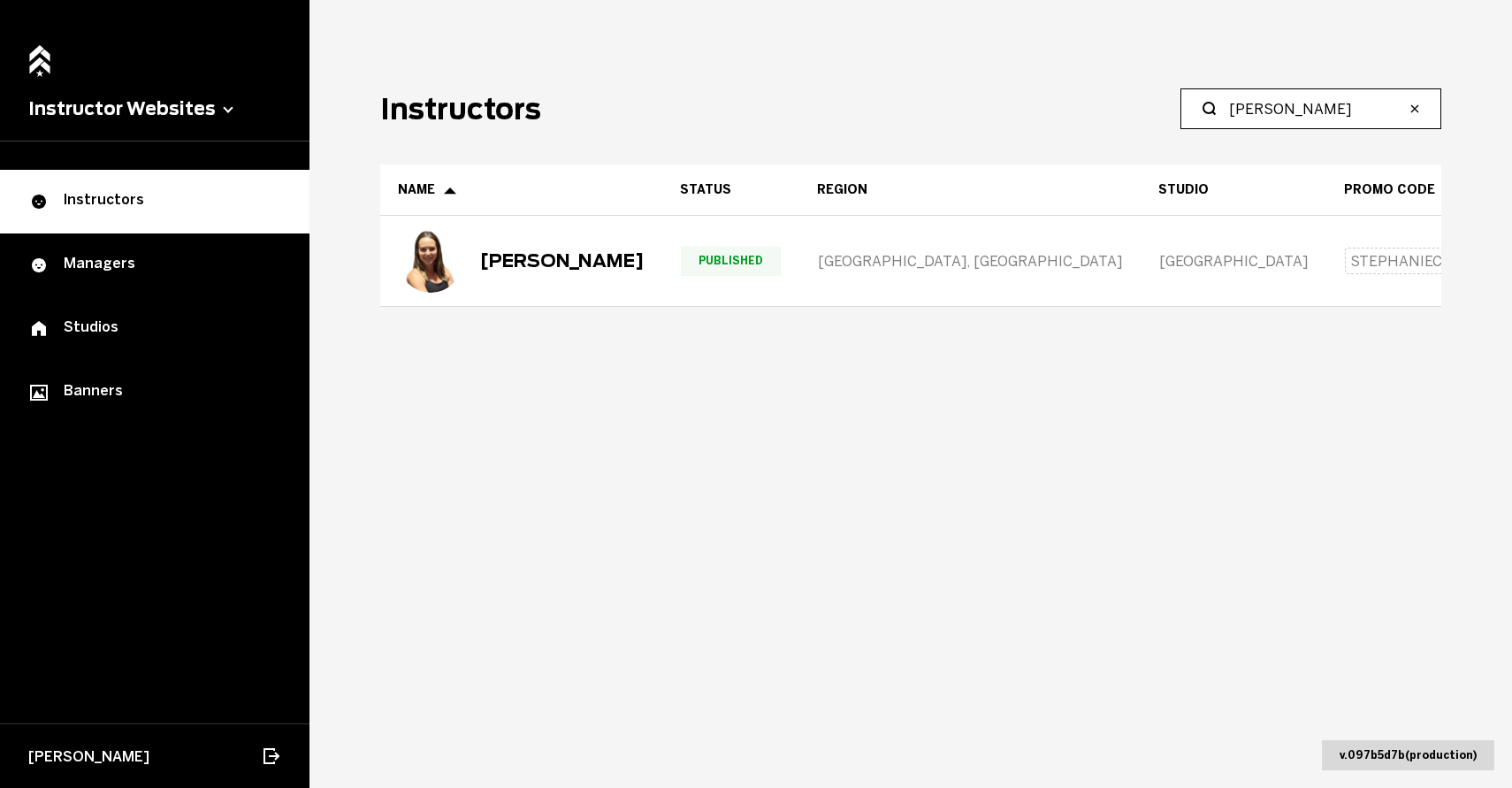
click at [1267, 110] on input "[PERSON_NAME]" at bounding box center [1317, 108] width 176 height 21
type input "Elanna"
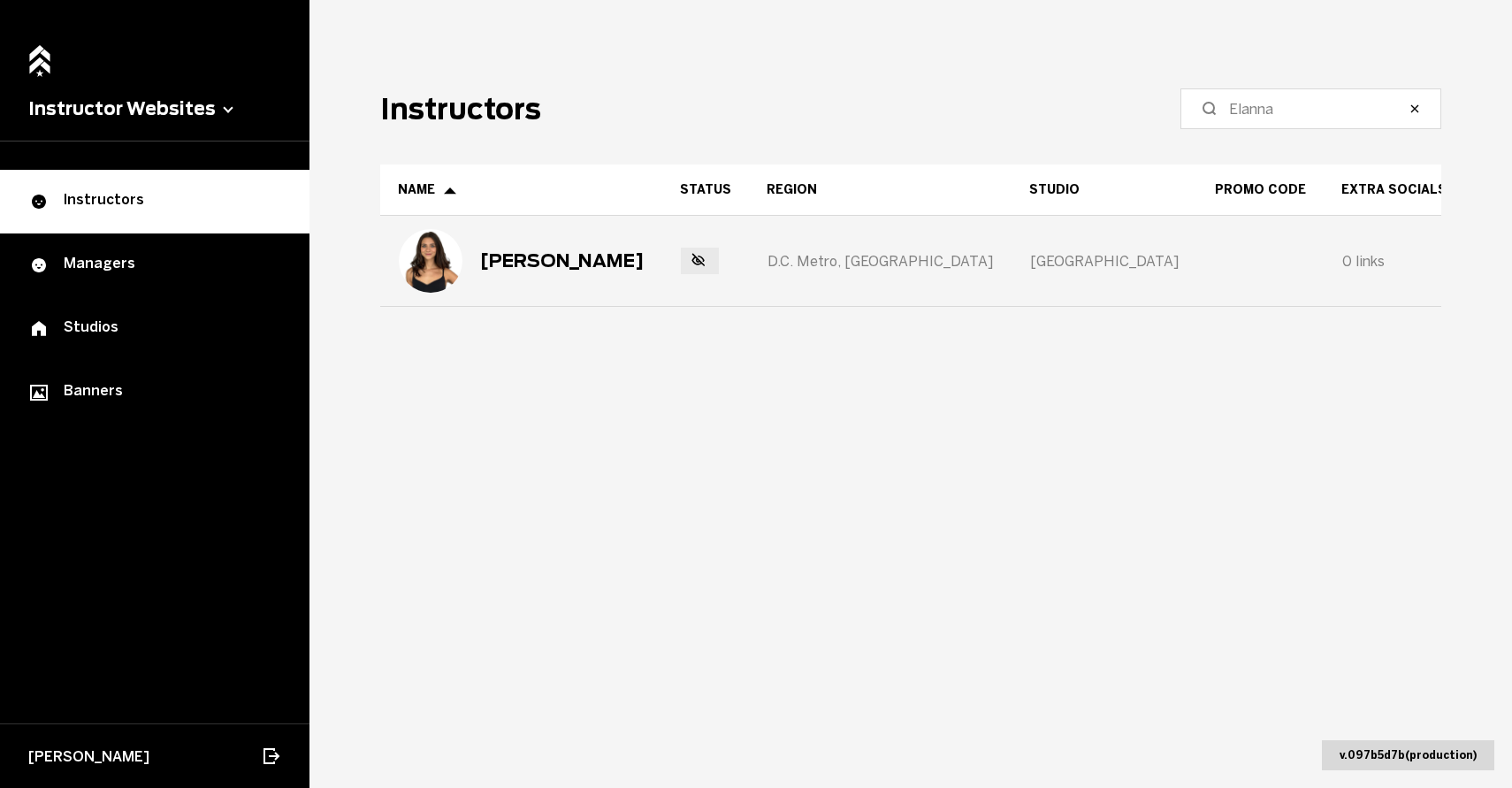
click at [661, 262] on div "[PERSON_NAME]" at bounding box center [522, 261] width 281 height 88
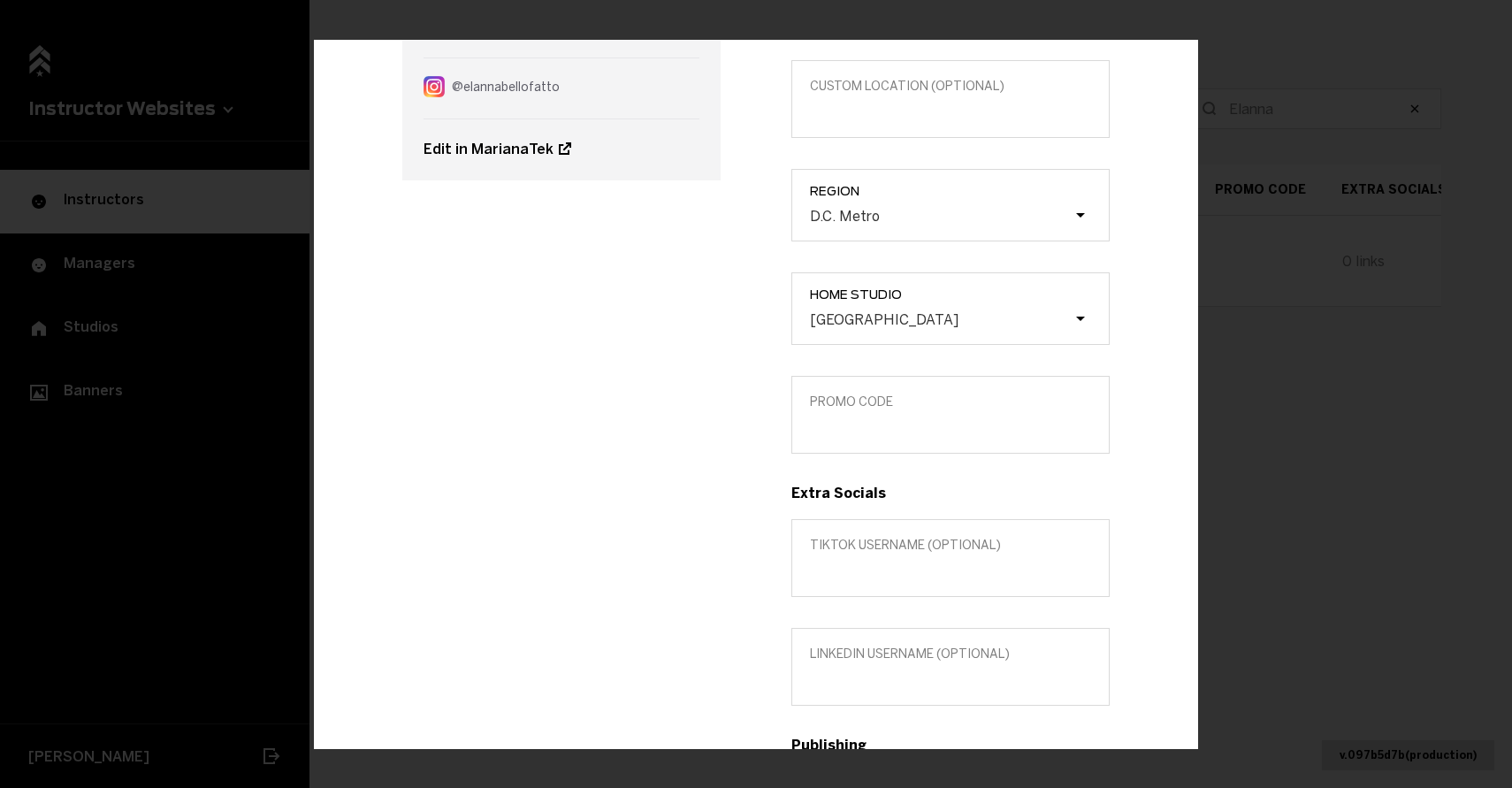
scroll to position [221, 0]
click at [907, 433] on input "Promo Code" at bounding box center [950, 426] width 281 height 17
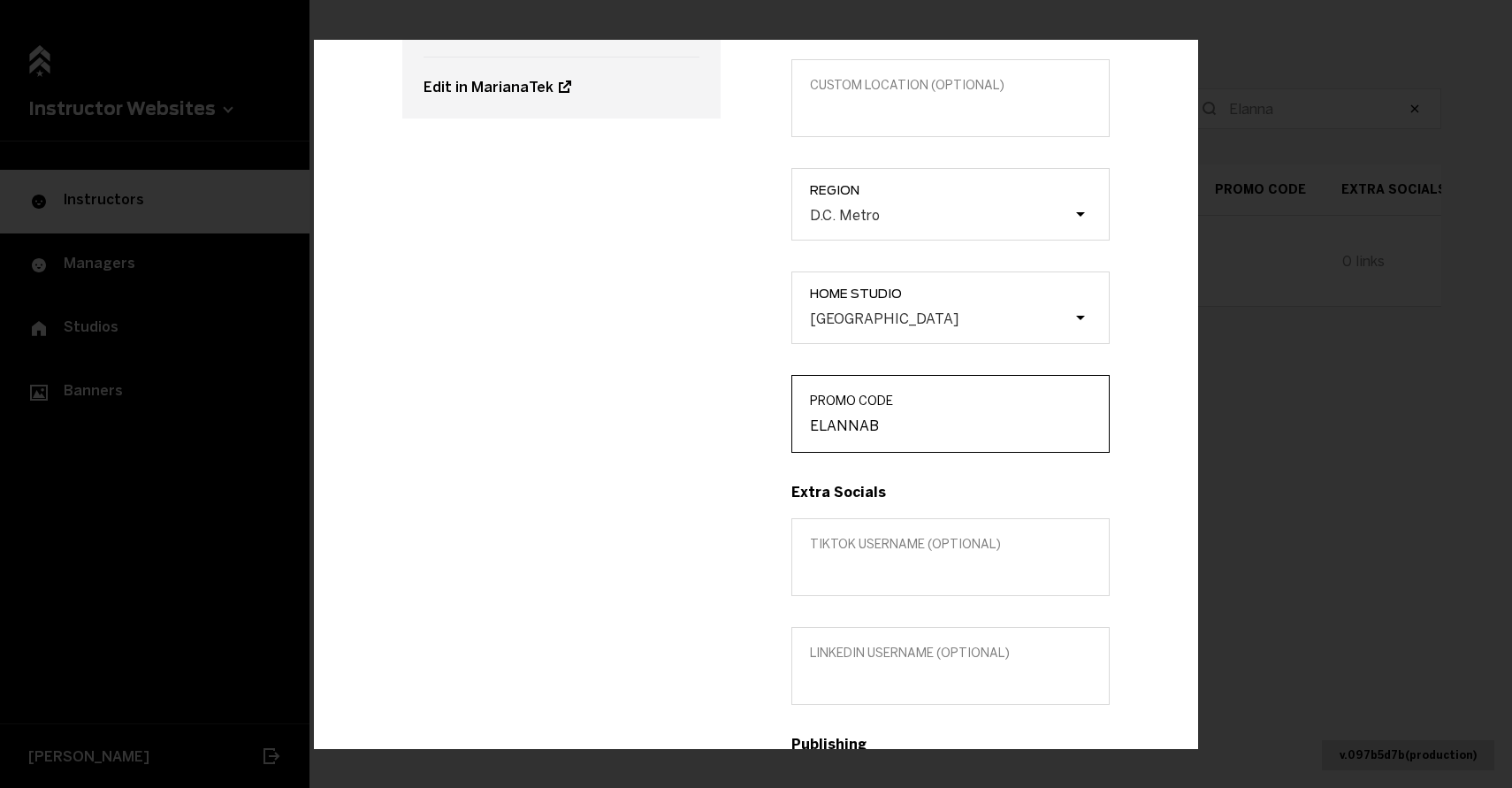
scroll to position [273, 0]
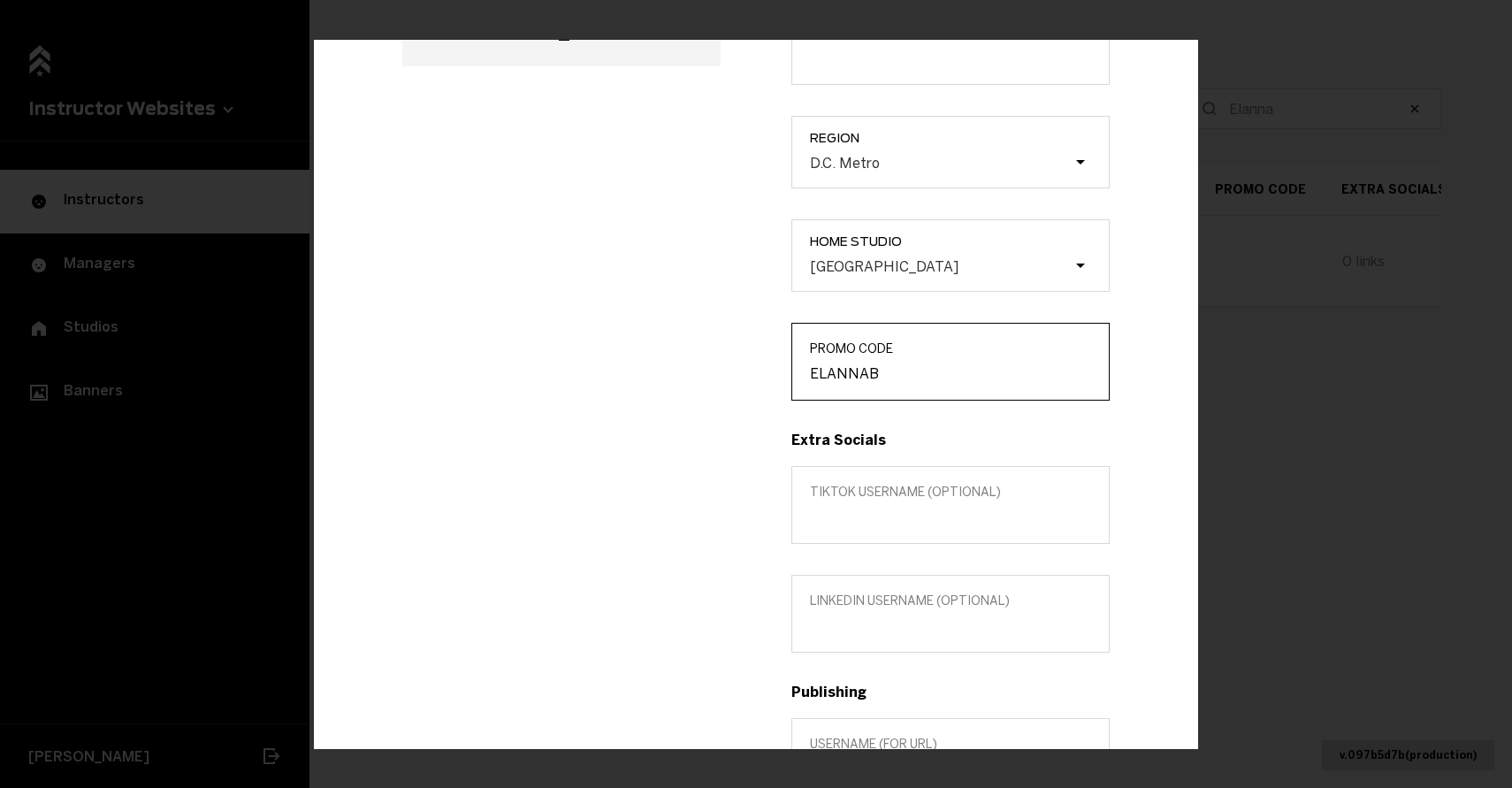
type input "ELANNAB"
click at [850, 531] on label "TikTok username (optional)" at bounding box center [950, 505] width 318 height 78
click at [850, 526] on input "TikTok username (optional)" at bounding box center [950, 516] width 281 height 17
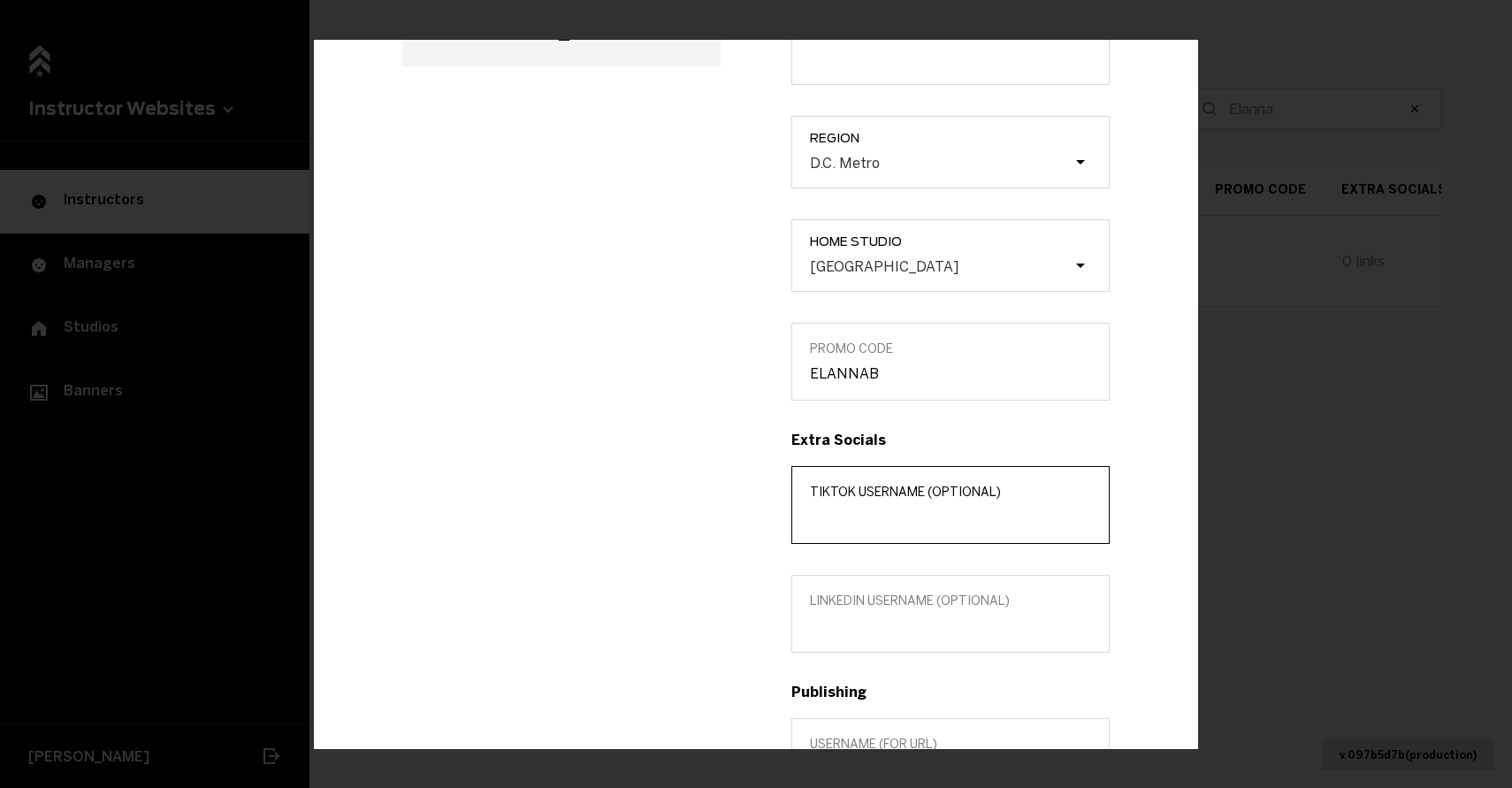
click at [839, 519] on input "TikTok username (optional)" at bounding box center [950, 516] width 281 height 17
paste input "_lannasarah"
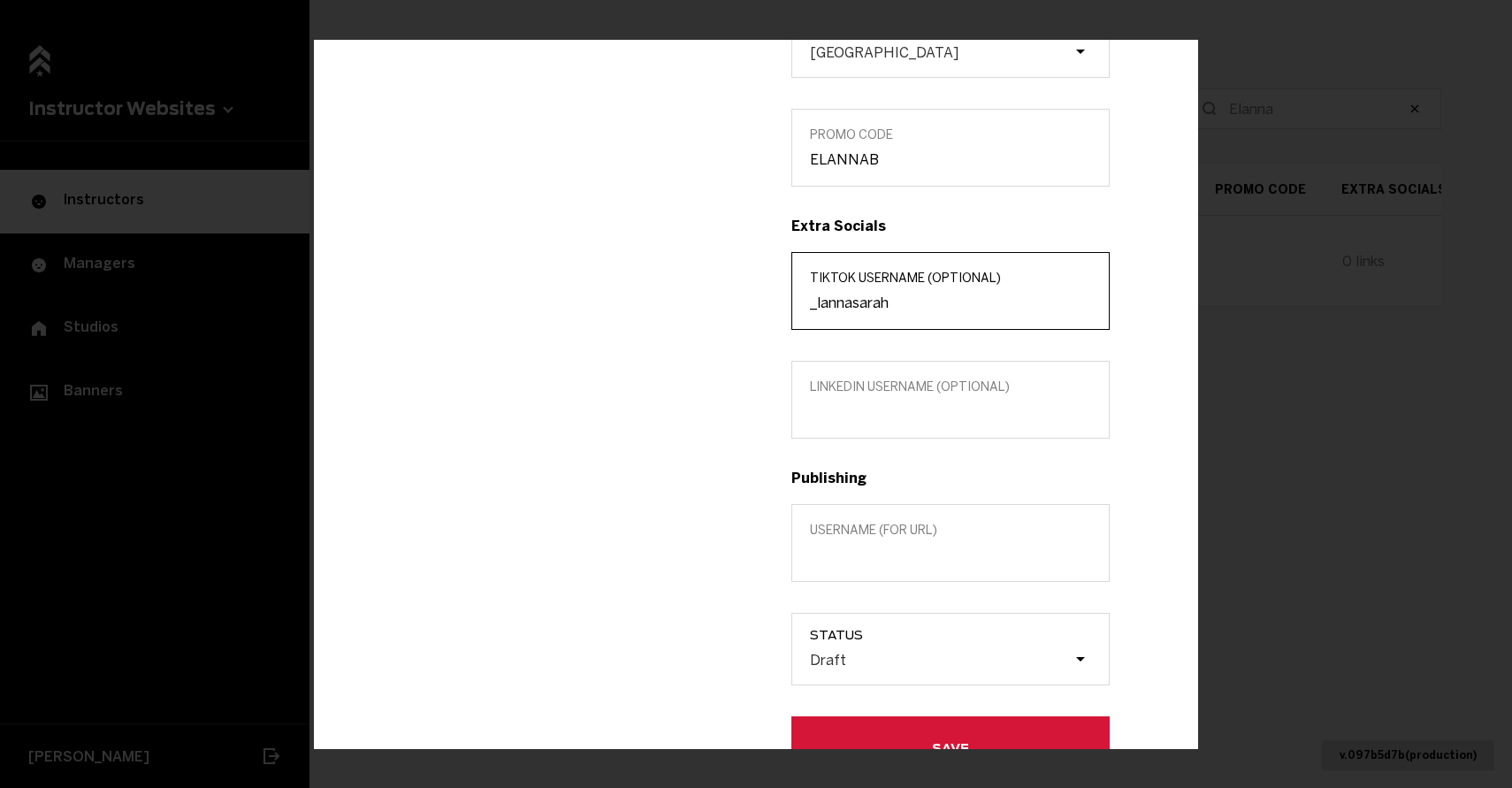
scroll to position [0, 0]
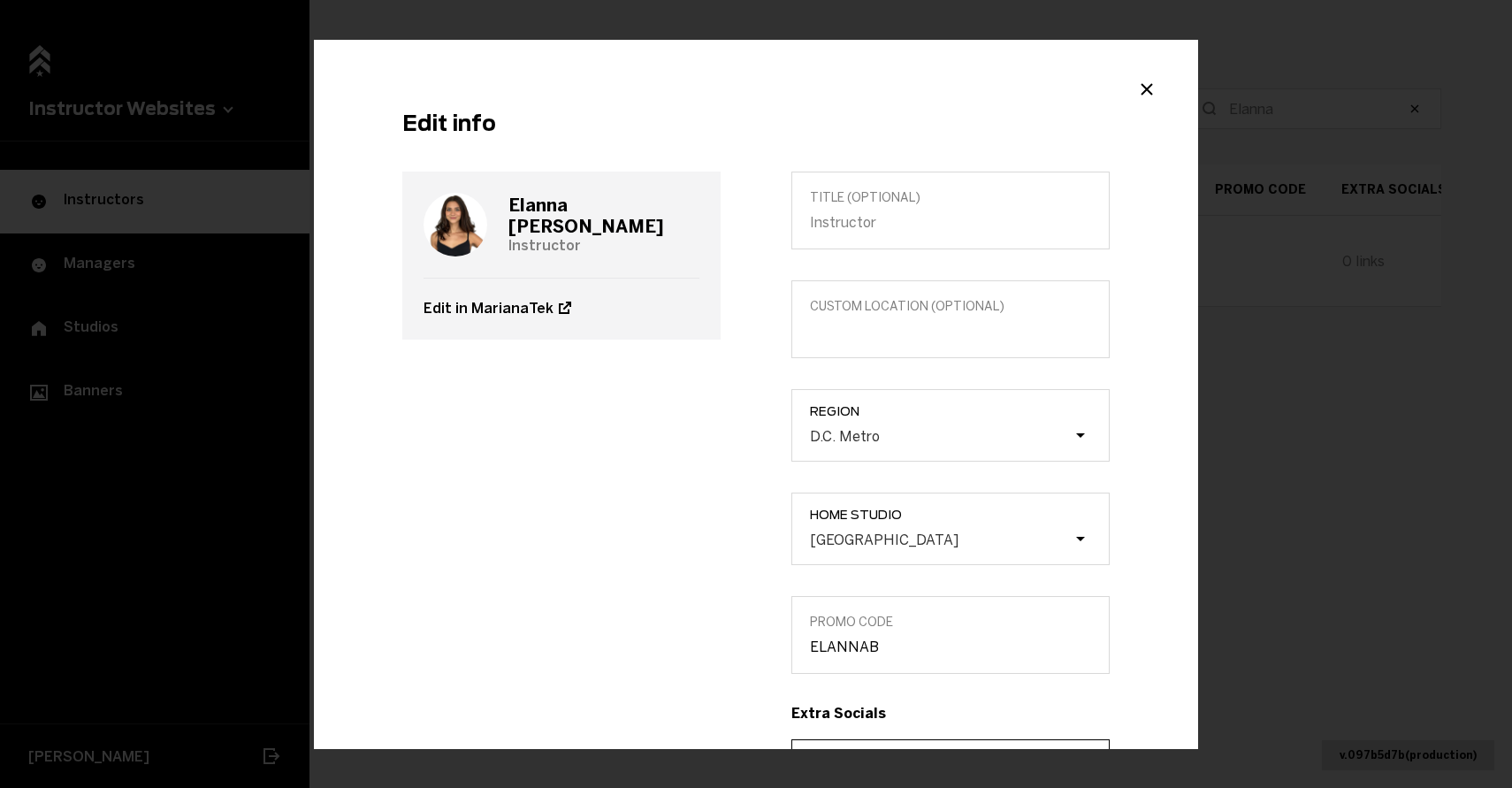
type input "_lannasarah"
drag, startPoint x: 670, startPoint y: 221, endPoint x: 453, endPoint y: 219, distance: 217.0
click at [453, 219] on div "[PERSON_NAME] Instructor" at bounding box center [561, 225] width 276 height 106
click at [621, 211] on h3 "[PERSON_NAME]" at bounding box center [603, 216] width 191 height 42
drag, startPoint x: 678, startPoint y: 214, endPoint x: 512, endPoint y: 216, distance: 166.0
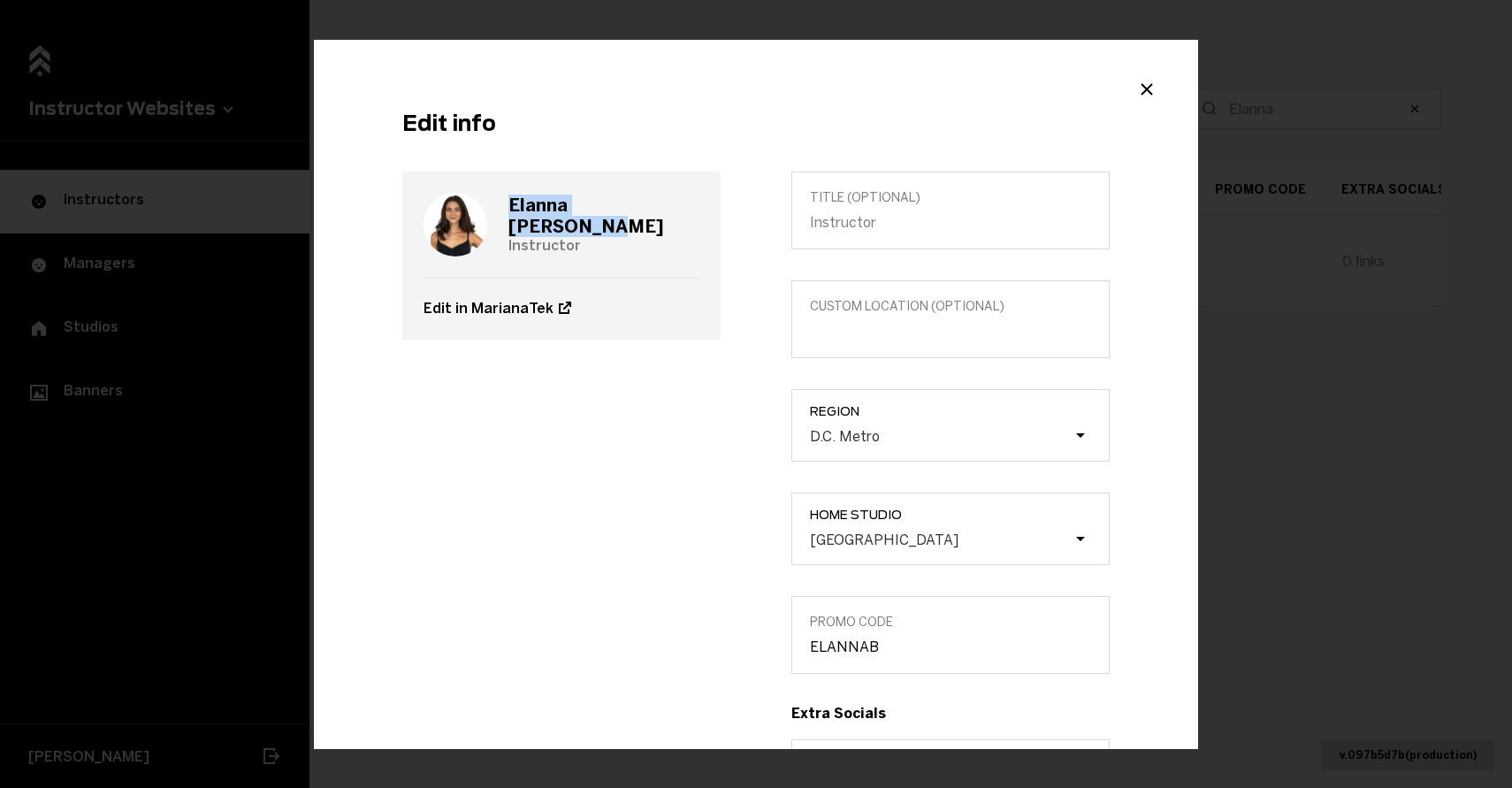
click at [512, 216] on div "[PERSON_NAME] Instructor" at bounding box center [561, 225] width 276 height 106
copy h3 "[PERSON_NAME]"
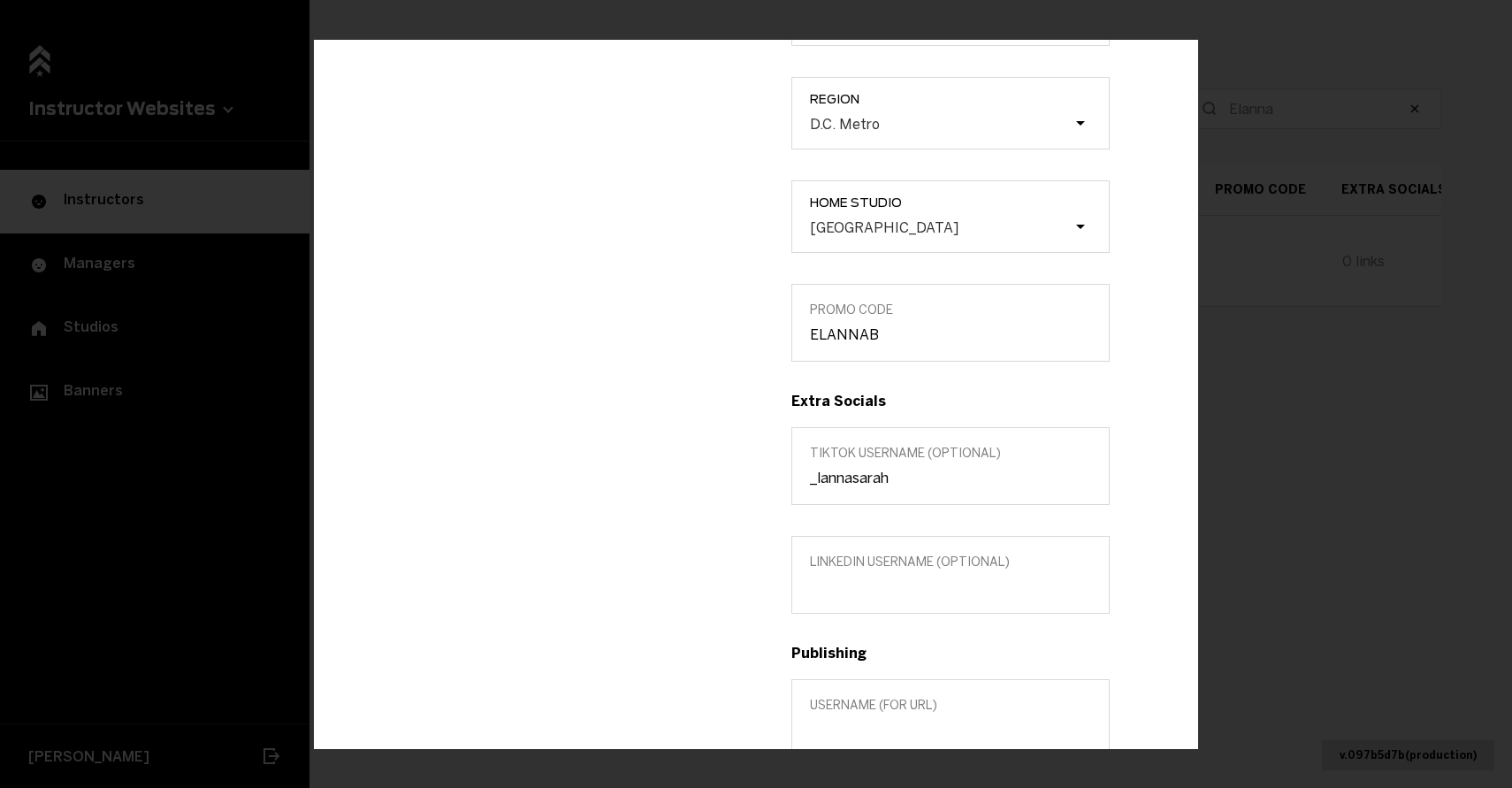
scroll to position [434, 0]
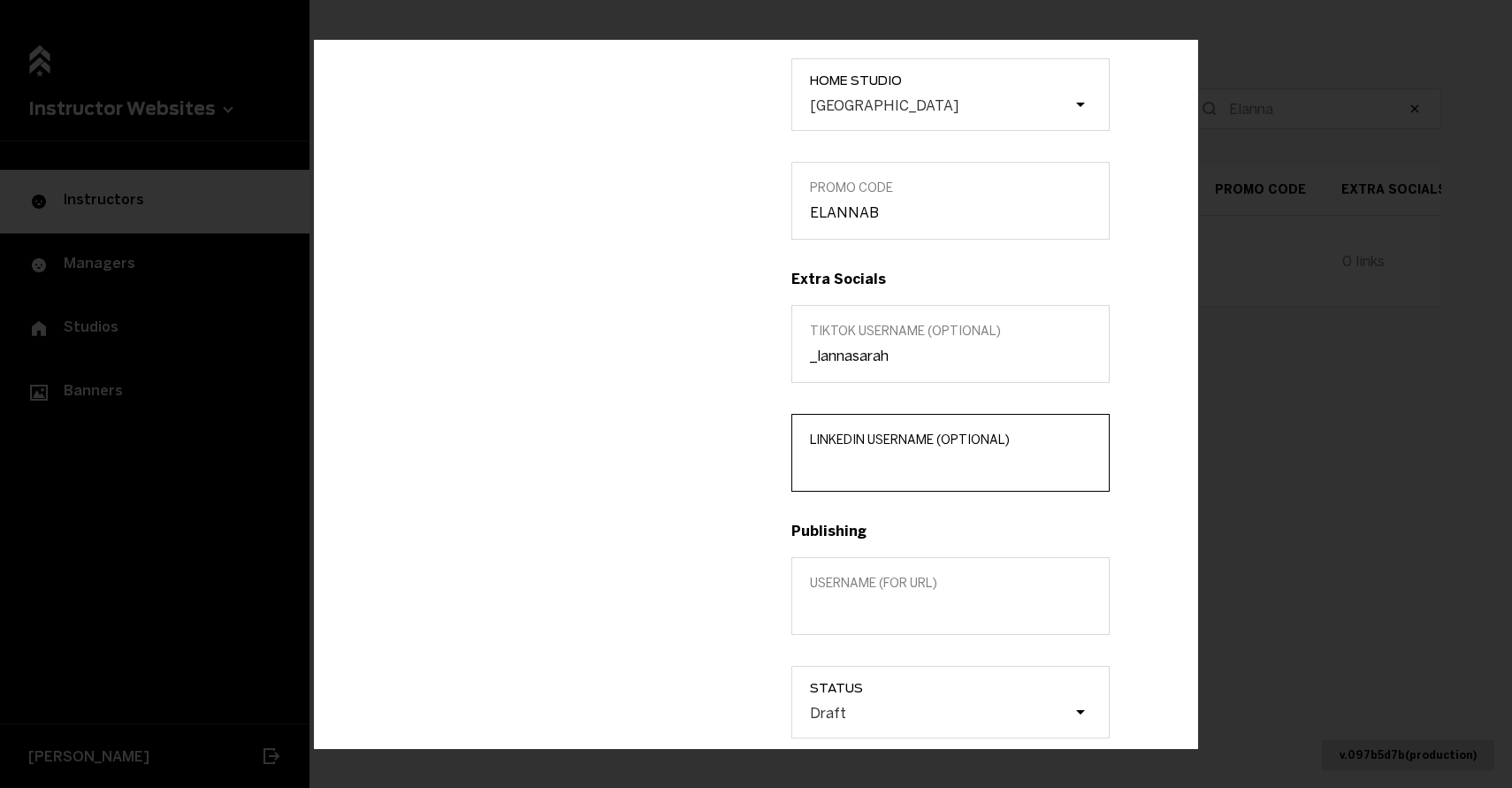
click at [891, 461] on input "LinkedIn username (optional)" at bounding box center [950, 464] width 281 height 17
click at [692, 581] on div "[PERSON_NAME] Instructor Edit in MarianaTek" at bounding box center [561, 285] width 389 height 1096
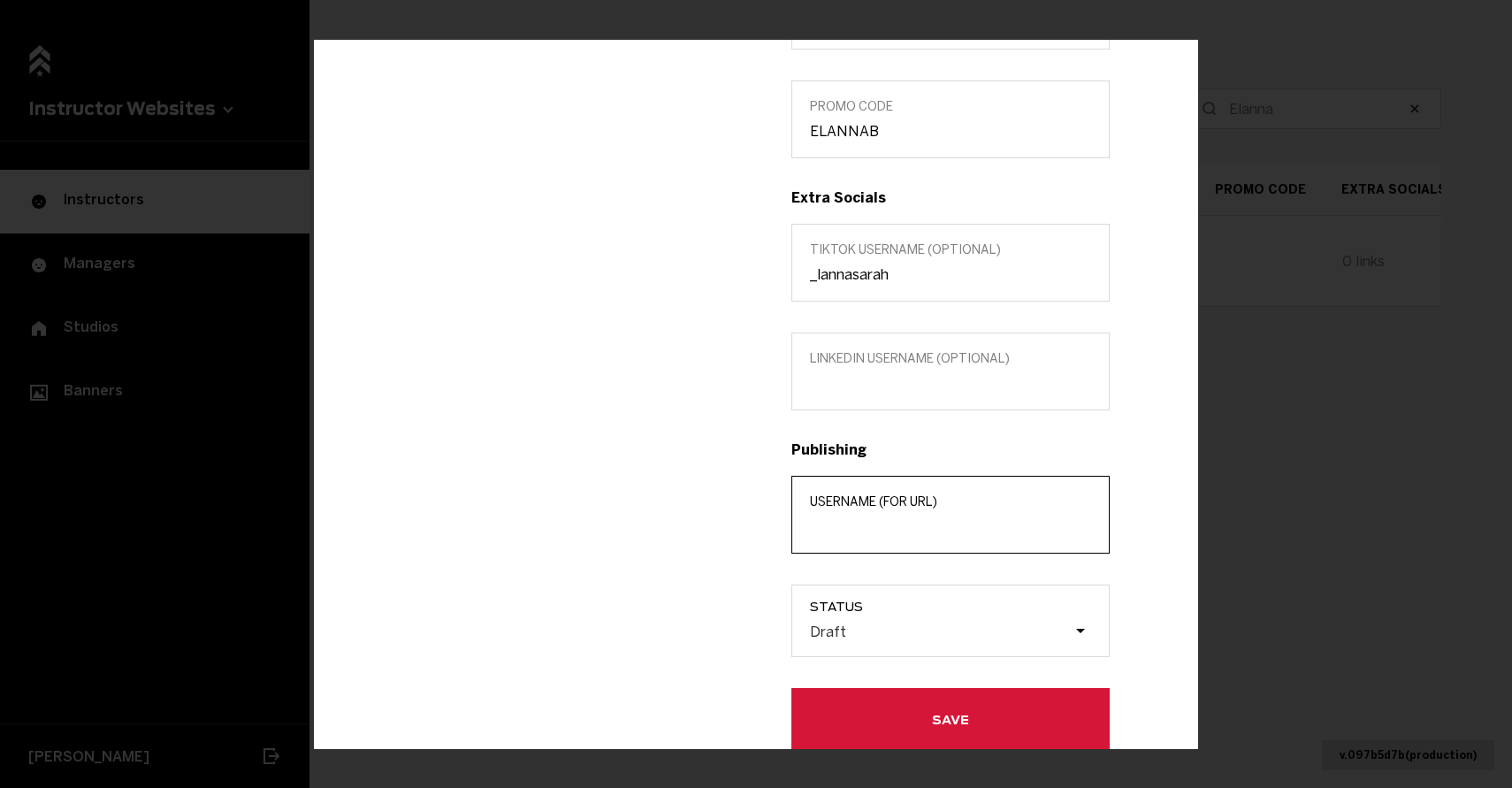
click at [941, 529] on input "Username (for url)" at bounding box center [950, 527] width 281 height 17
paste input "[PERSON_NAME]"
click at [858, 531] on input "[PERSON_NAME]" at bounding box center [950, 527] width 281 height 17
type input "[PERSON_NAME]"
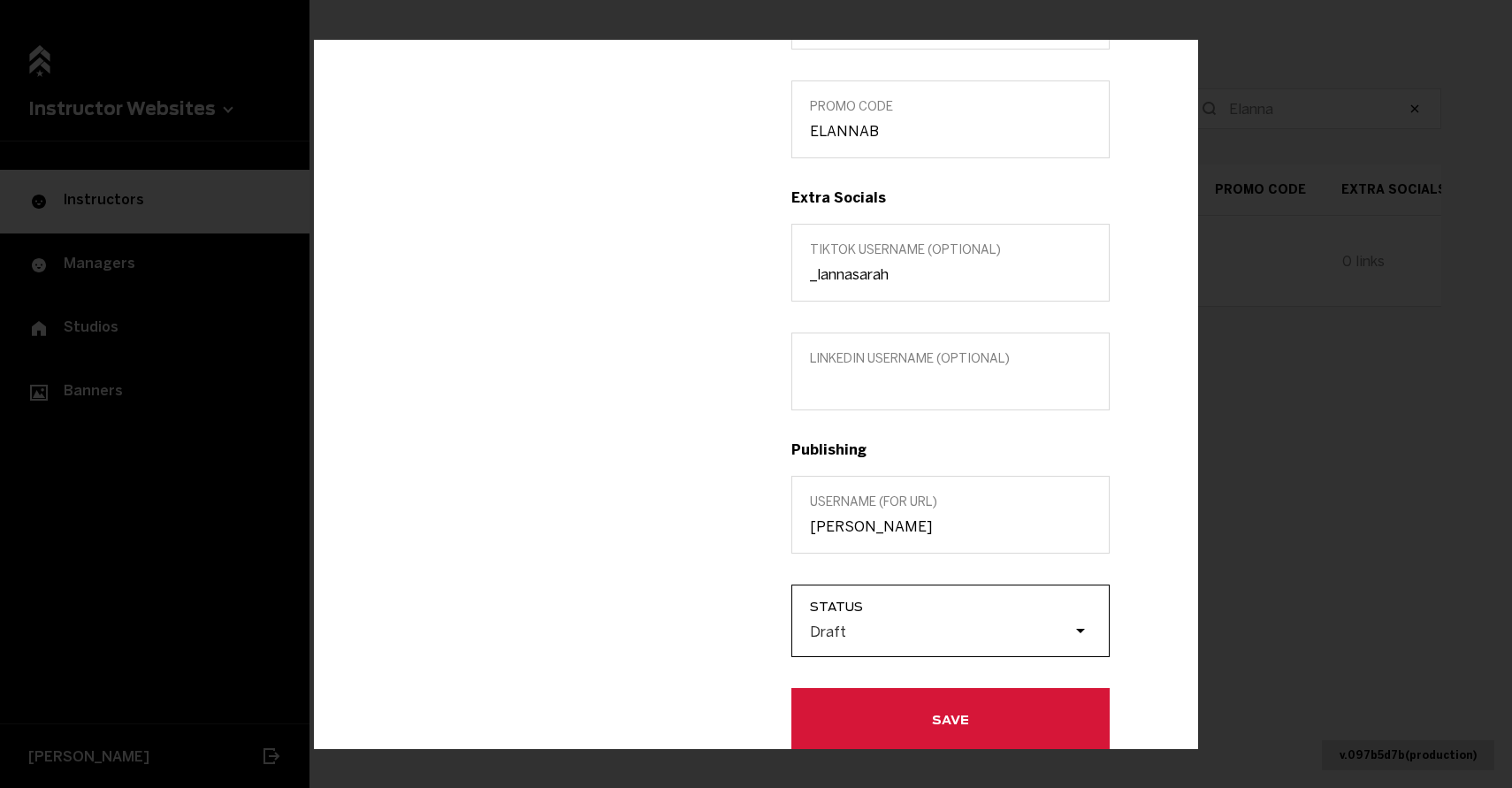
click at [971, 633] on div "Draft" at bounding box center [940, 631] width 265 height 17
click at [721, 631] on input "Status Draft" at bounding box center [721, 631] width 0 height 0
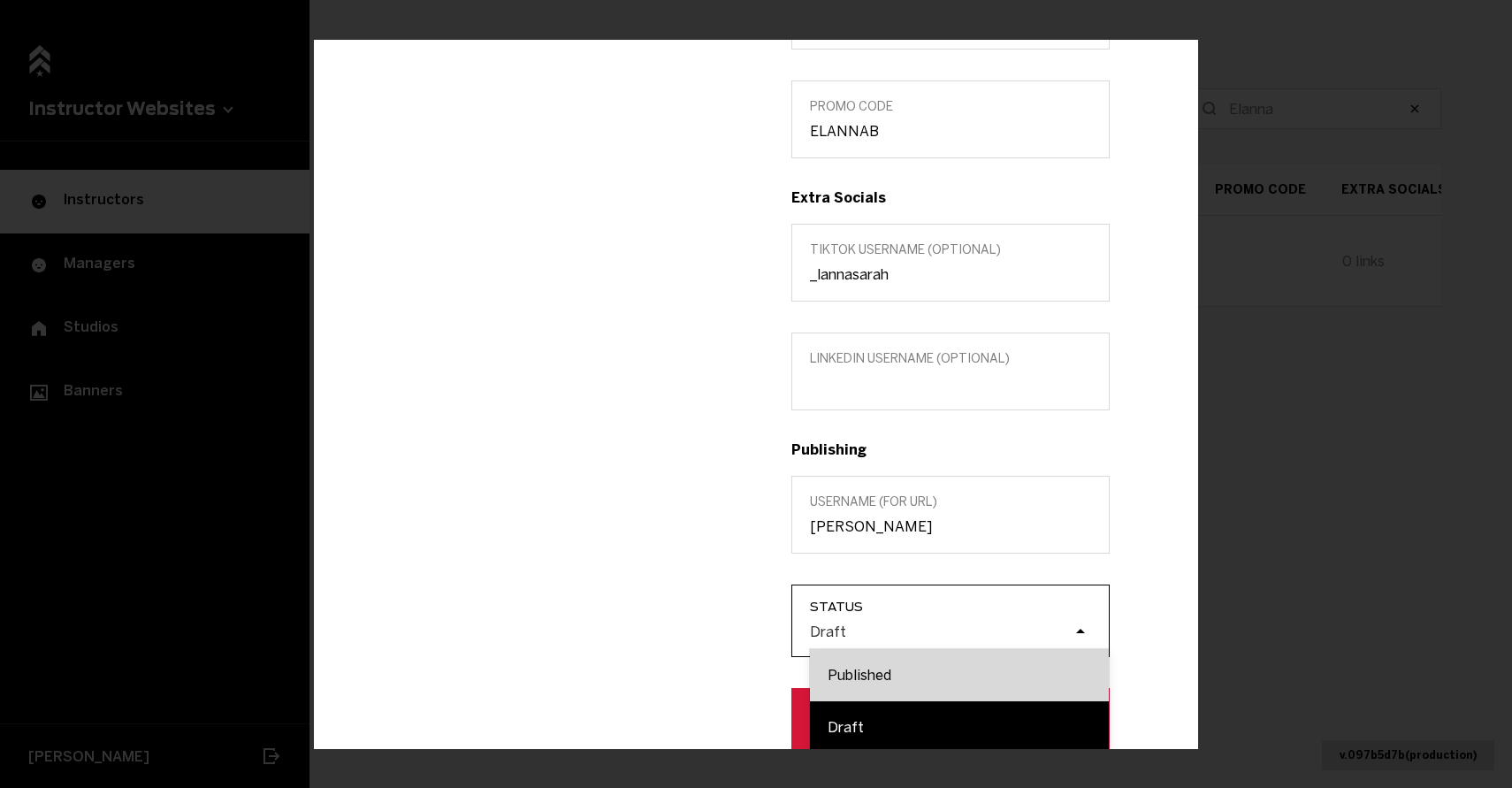
click at [922, 672] on div "Published" at bounding box center [959, 675] width 299 height 52
click at [721, 631] on input "Status option Published focused, 1 of 2. 2 results available. Use Up and Down t…" at bounding box center [721, 631] width 0 height 0
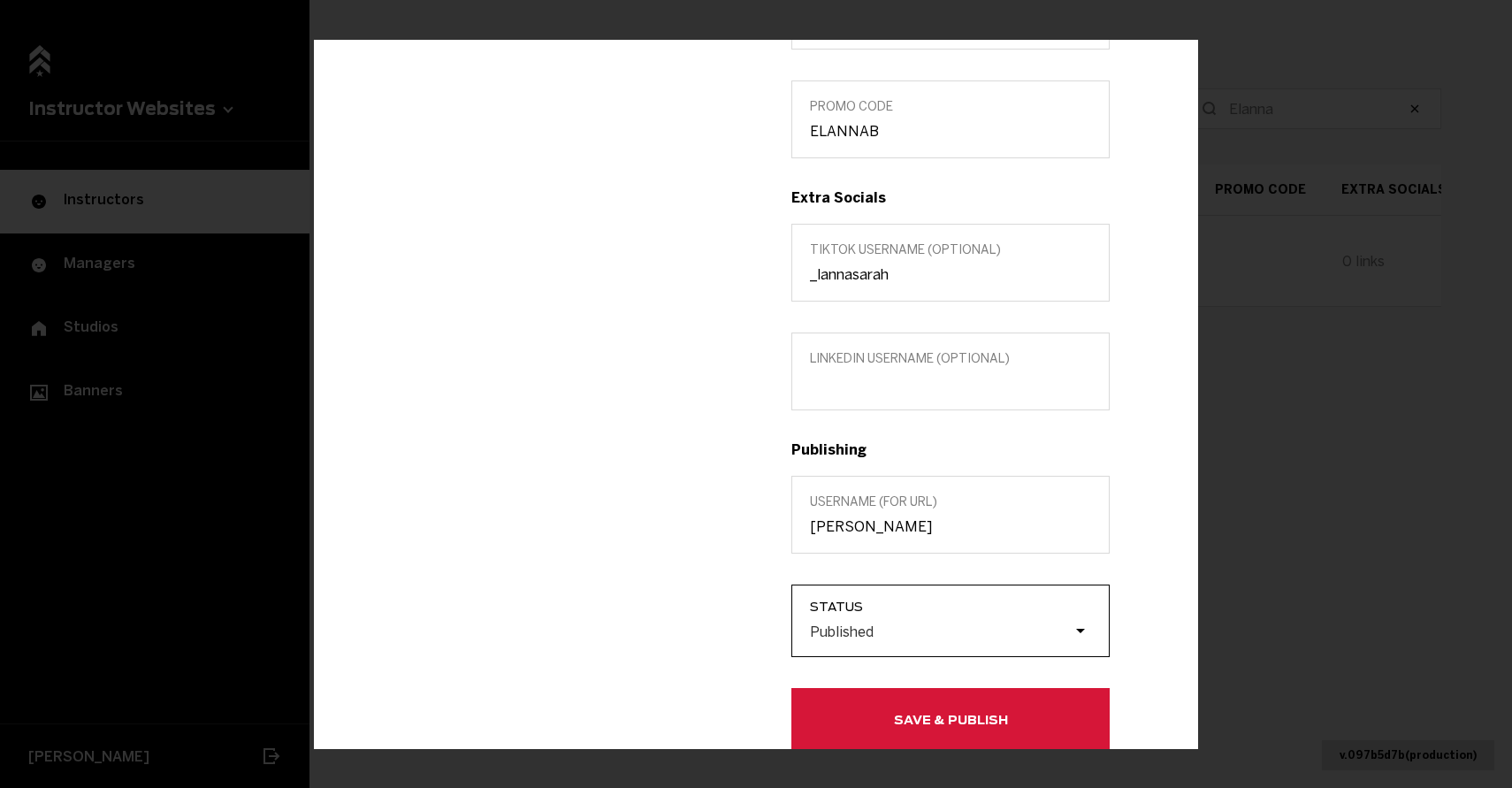
scroll to position [589, 0]
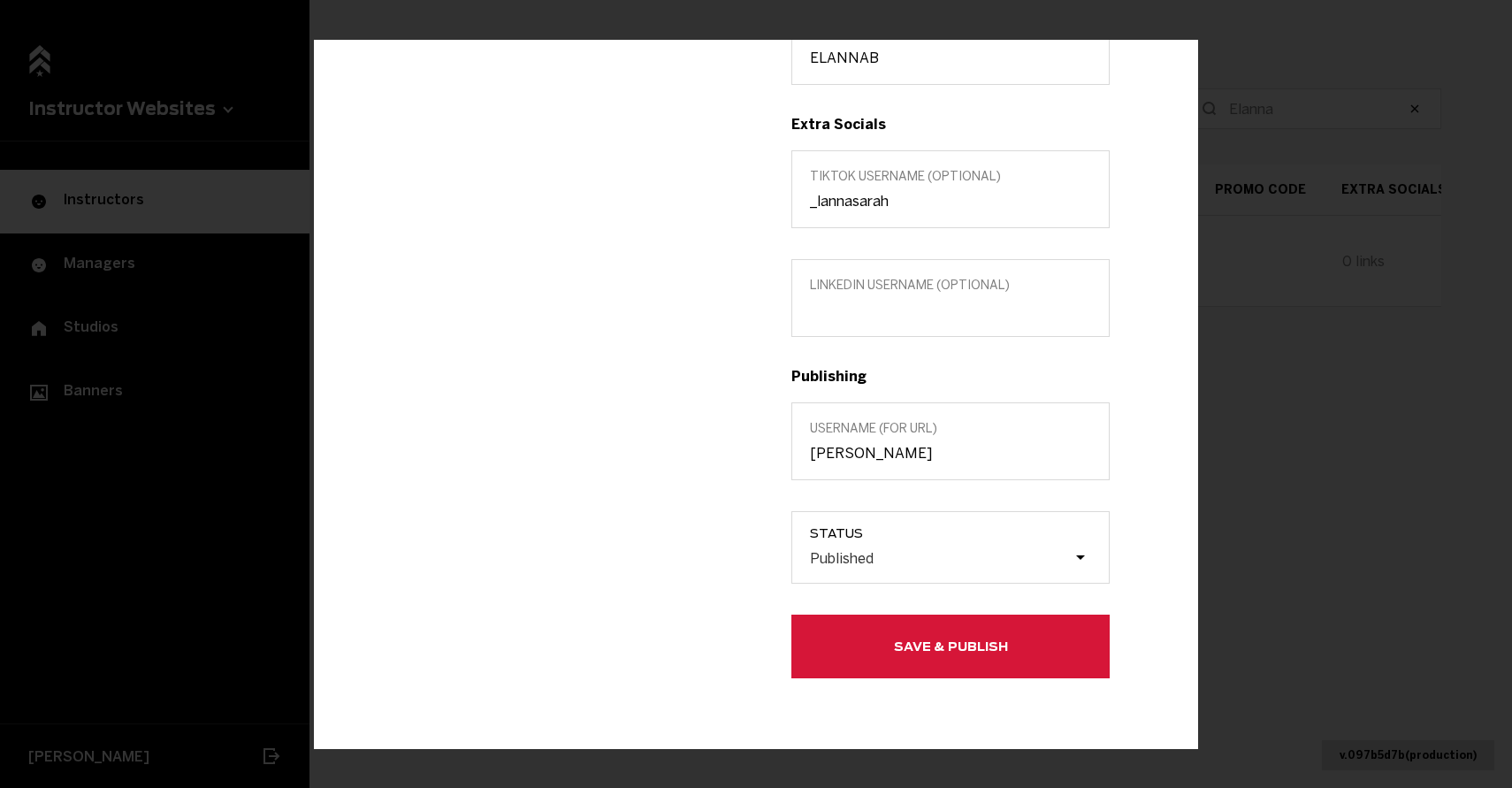
click at [0, 0] on span "Save & Publish" at bounding box center [0, 0] width 0 height 0
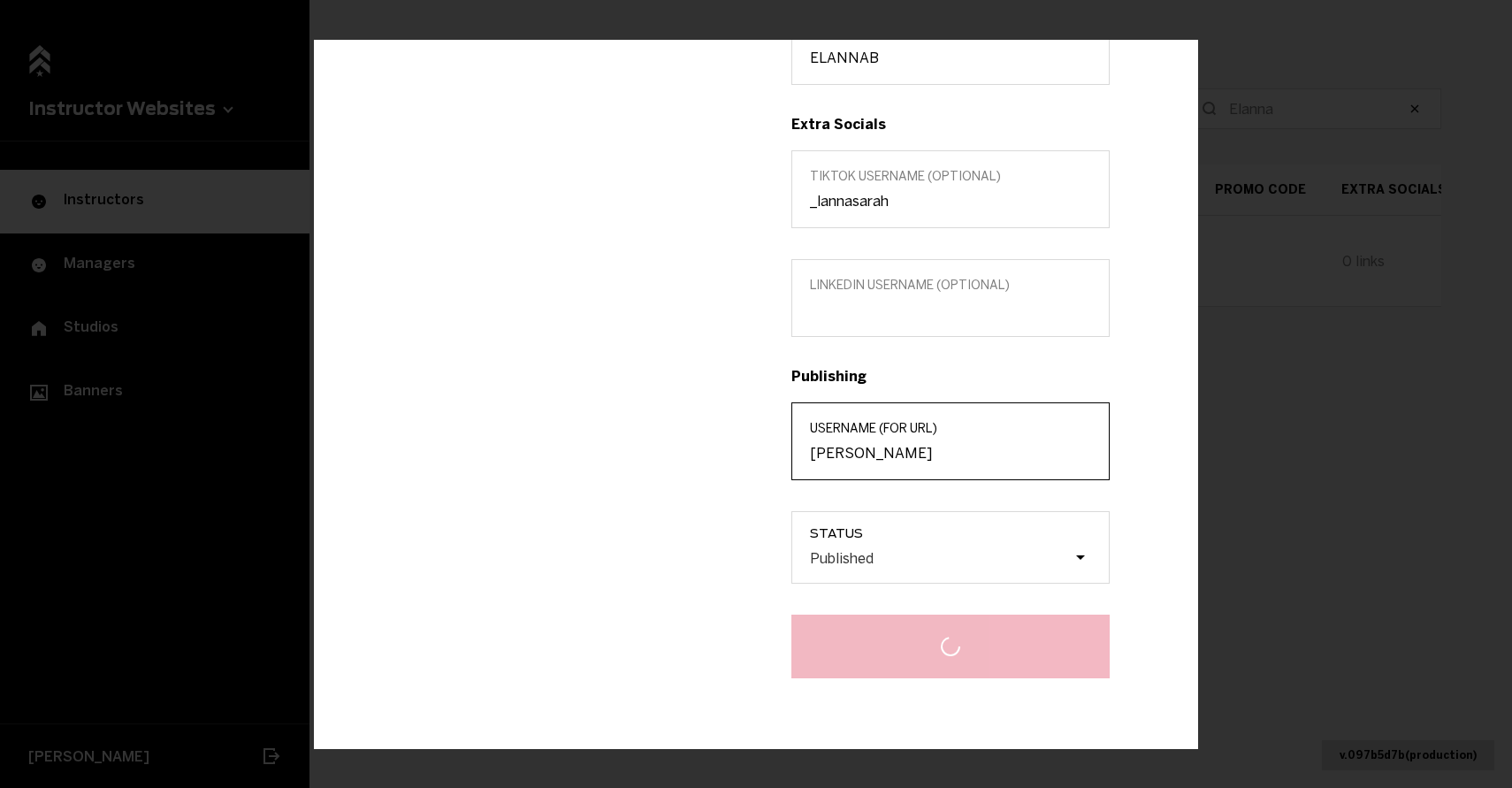
click at [886, 447] on input "[PERSON_NAME]" at bounding box center [950, 453] width 281 height 17
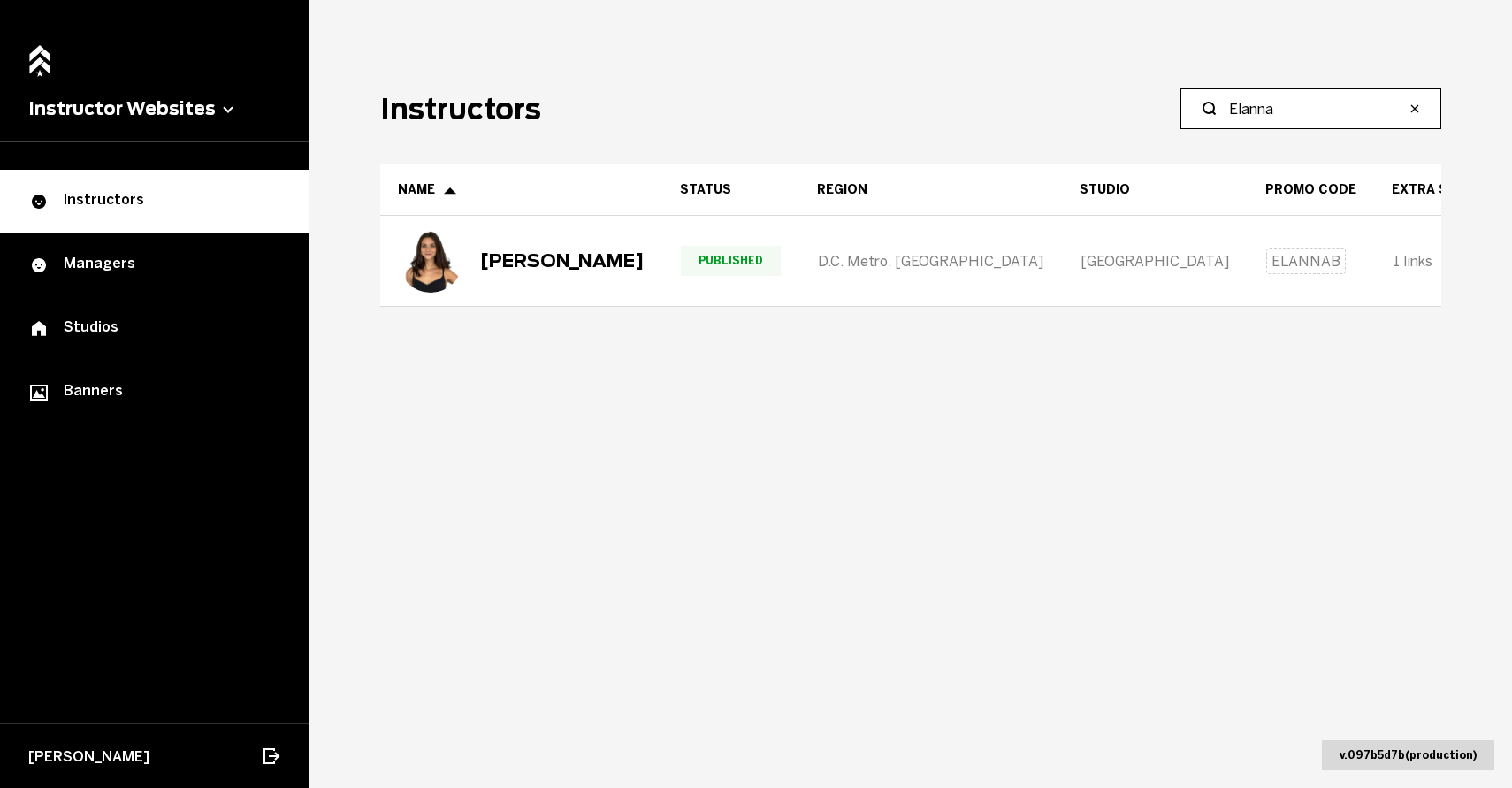
click at [1299, 117] on input "Elanna" at bounding box center [1317, 108] width 176 height 21
paste input "[PERSON_NAME]"
type input "[PERSON_NAME]"
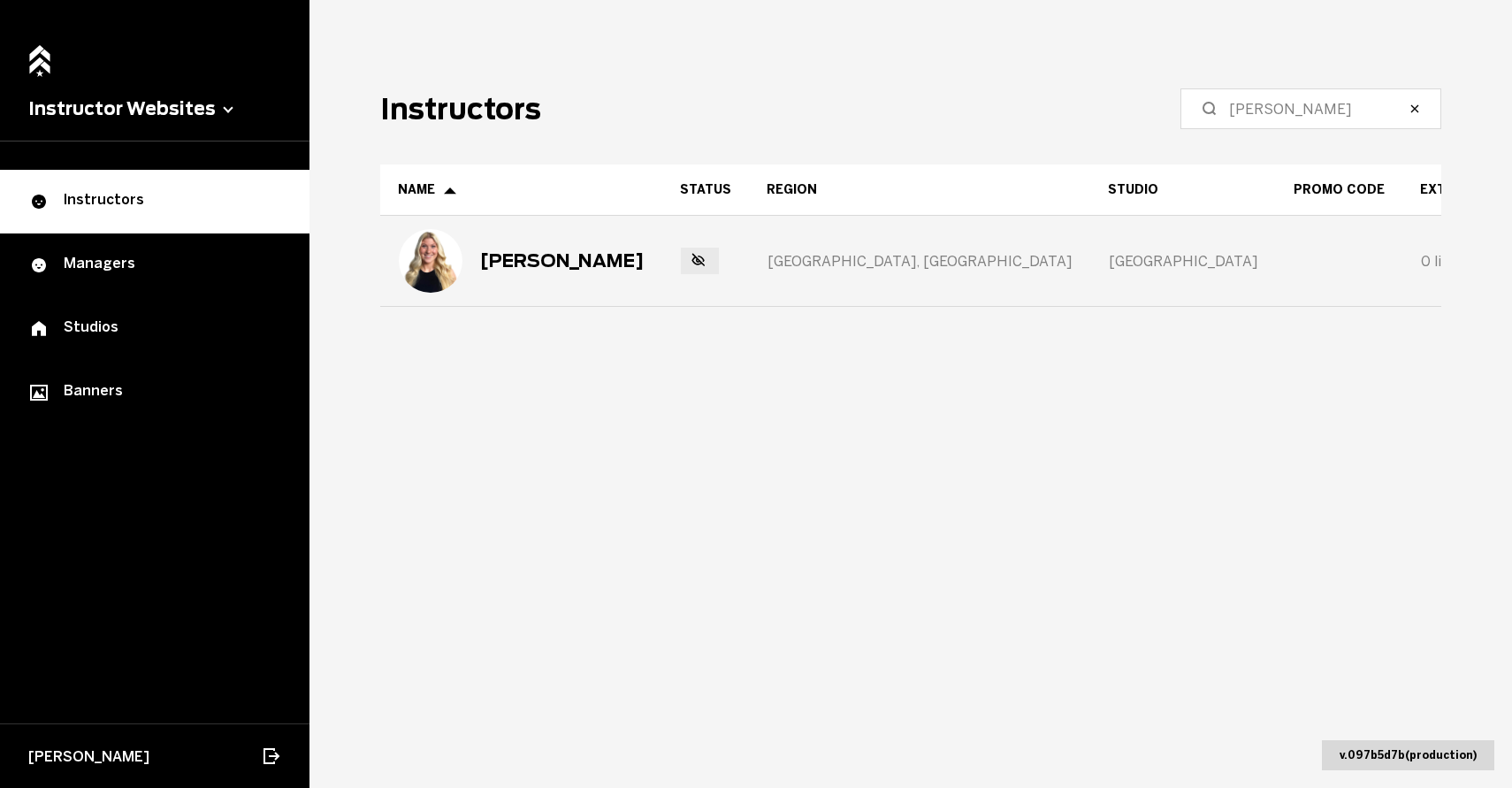
click at [464, 247] on div "[PERSON_NAME]" at bounding box center [521, 261] width 245 height 63
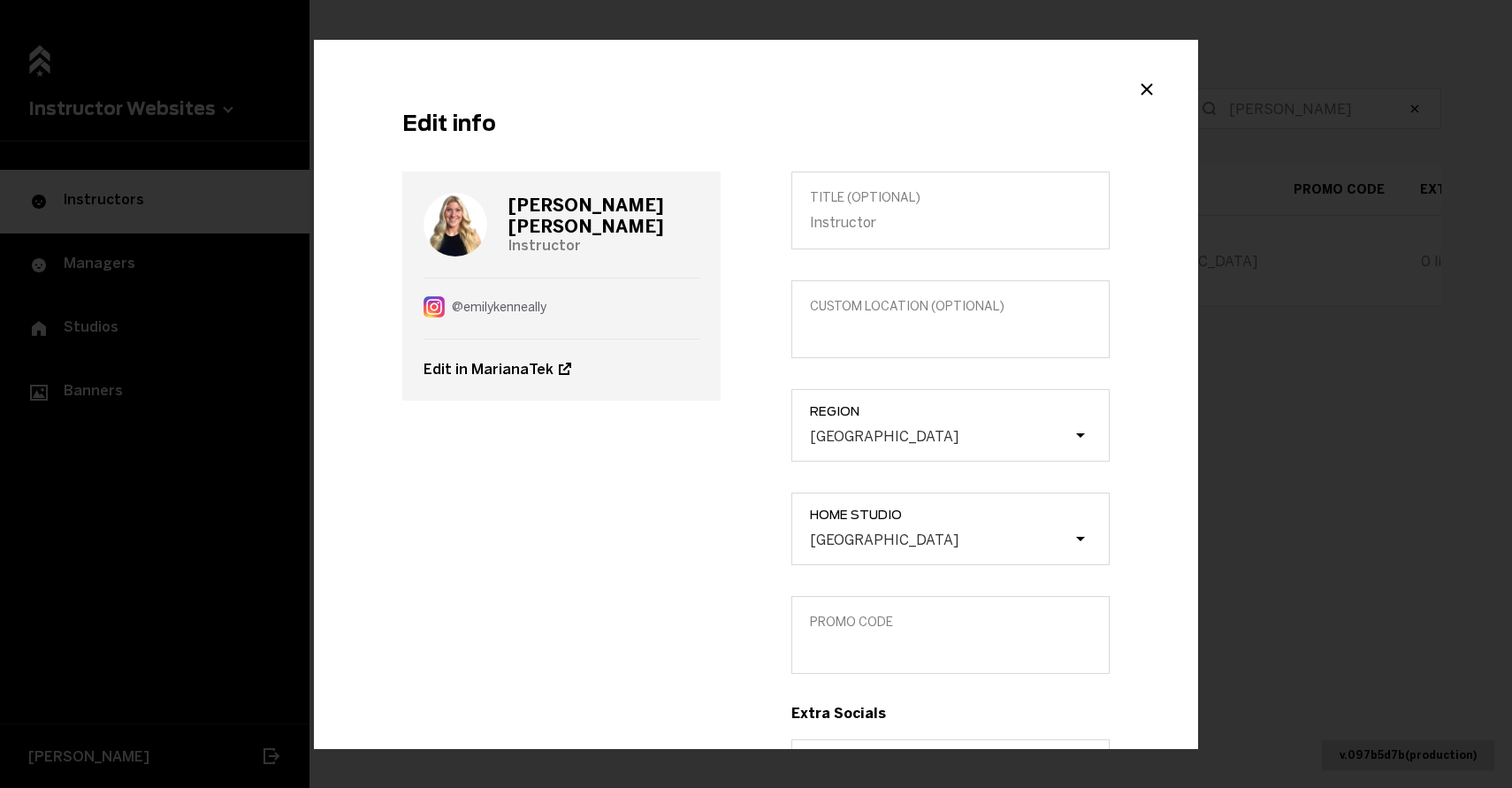
click at [629, 217] on h3 "[PERSON_NAME]" at bounding box center [603, 216] width 191 height 42
copy h3 "[PERSON_NAME]"
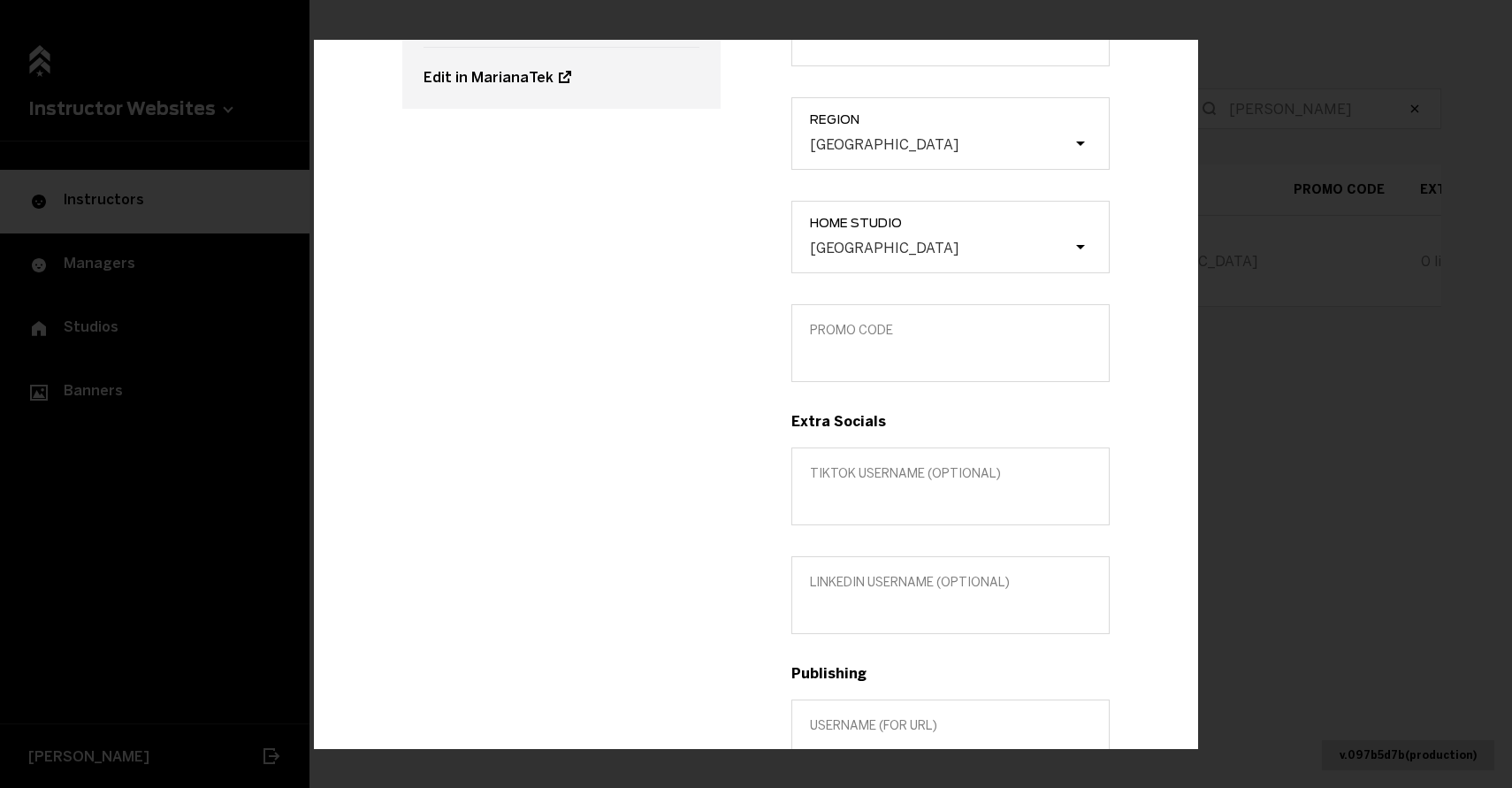
scroll to position [316, 0]
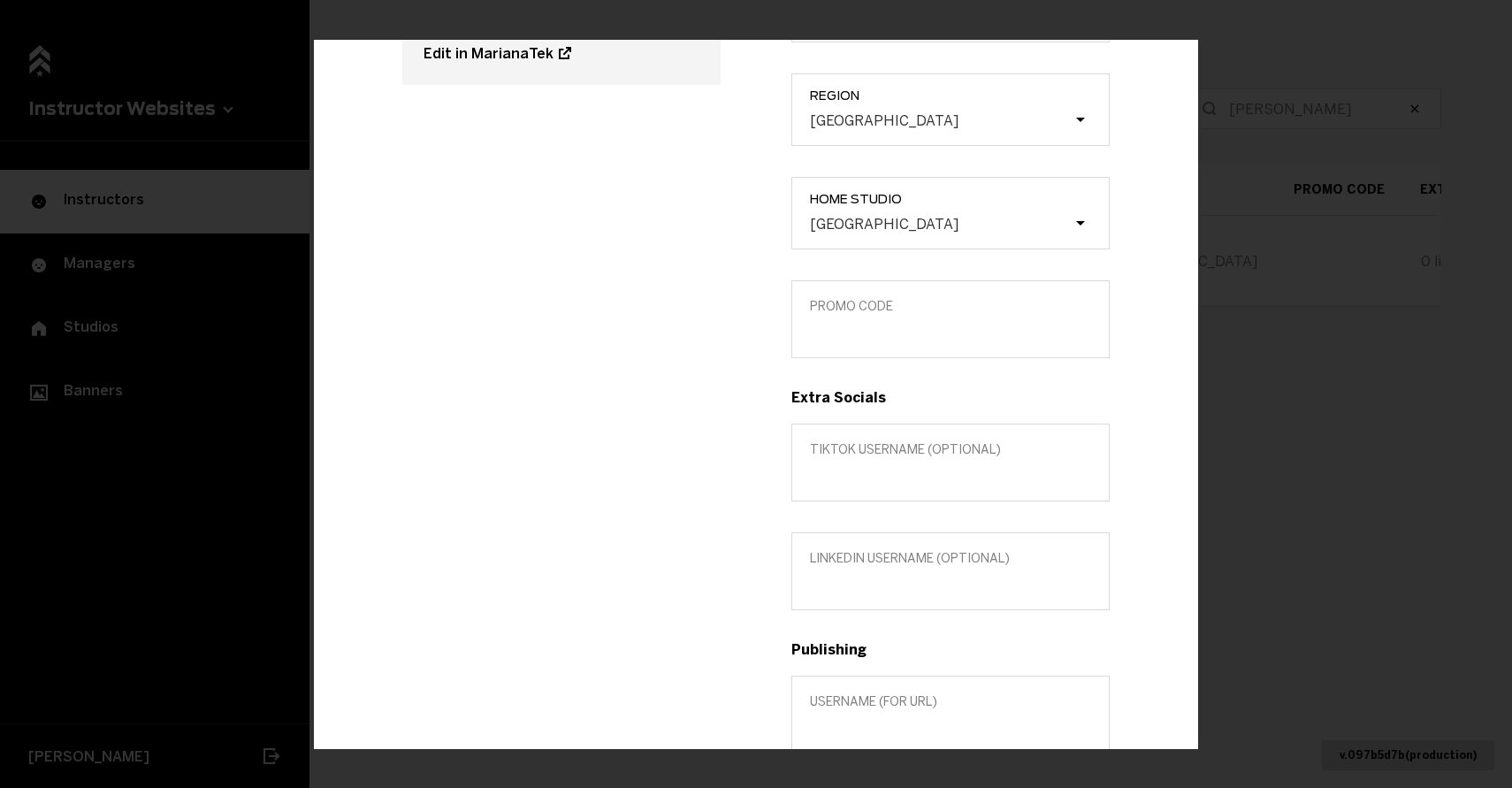
click at [854, 358] on div "Title (optional) Custom location (Optional) Region [GEOGRAPHIC_DATA] Home Studi…" at bounding box center [950, 404] width 389 height 1096
click at [844, 339] on input "Promo Code" at bounding box center [950, 331] width 281 height 17
paste input "EKENNEALLY"
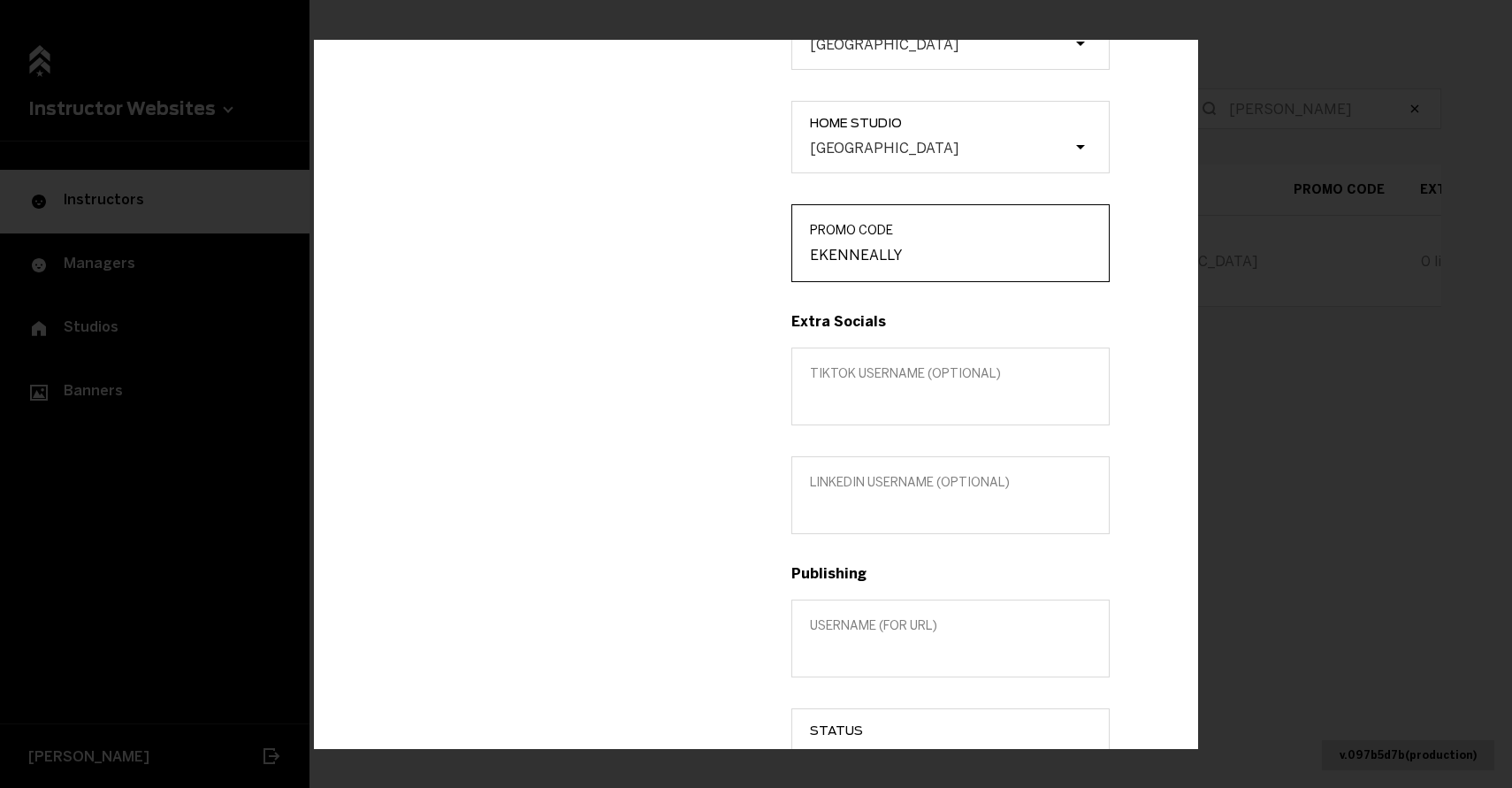
scroll to position [448, 0]
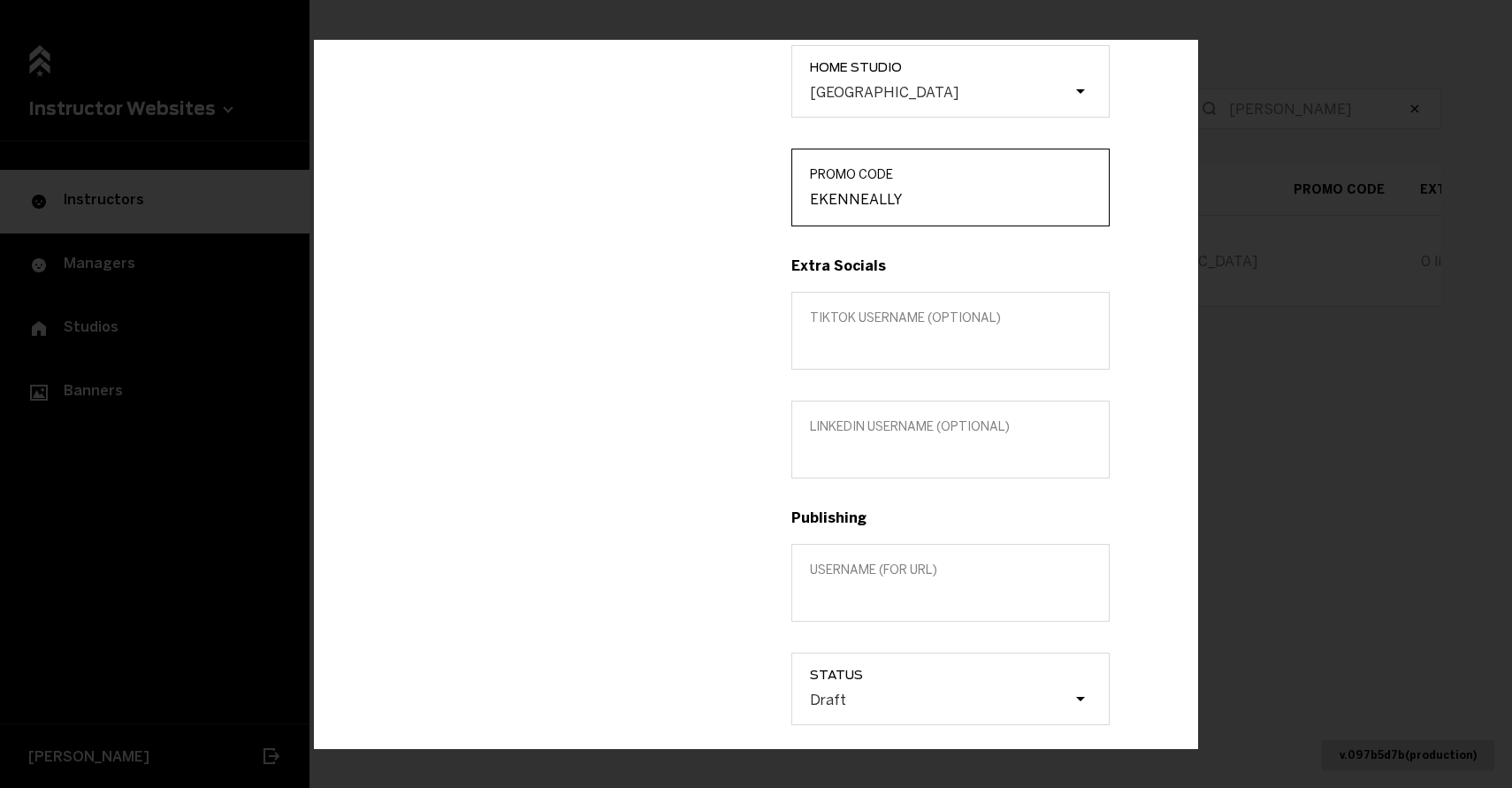
type input "EKENNEALLY"
click at [971, 356] on label "TikTok username (optional)" at bounding box center [950, 330] width 318 height 78
click at [971, 351] on input "TikTok username (optional)" at bounding box center [950, 342] width 281 height 17
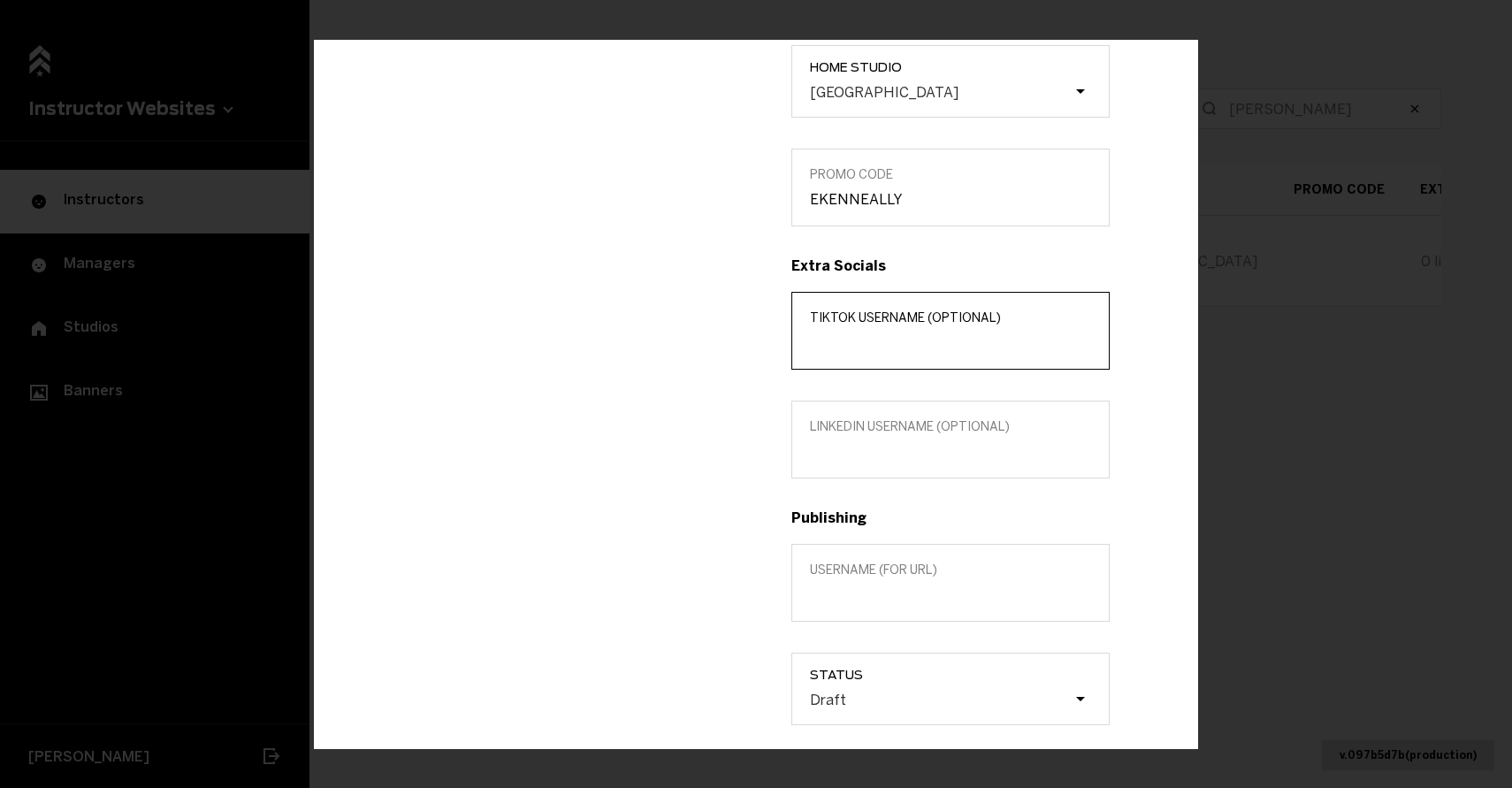
paste input "Ekenneally"
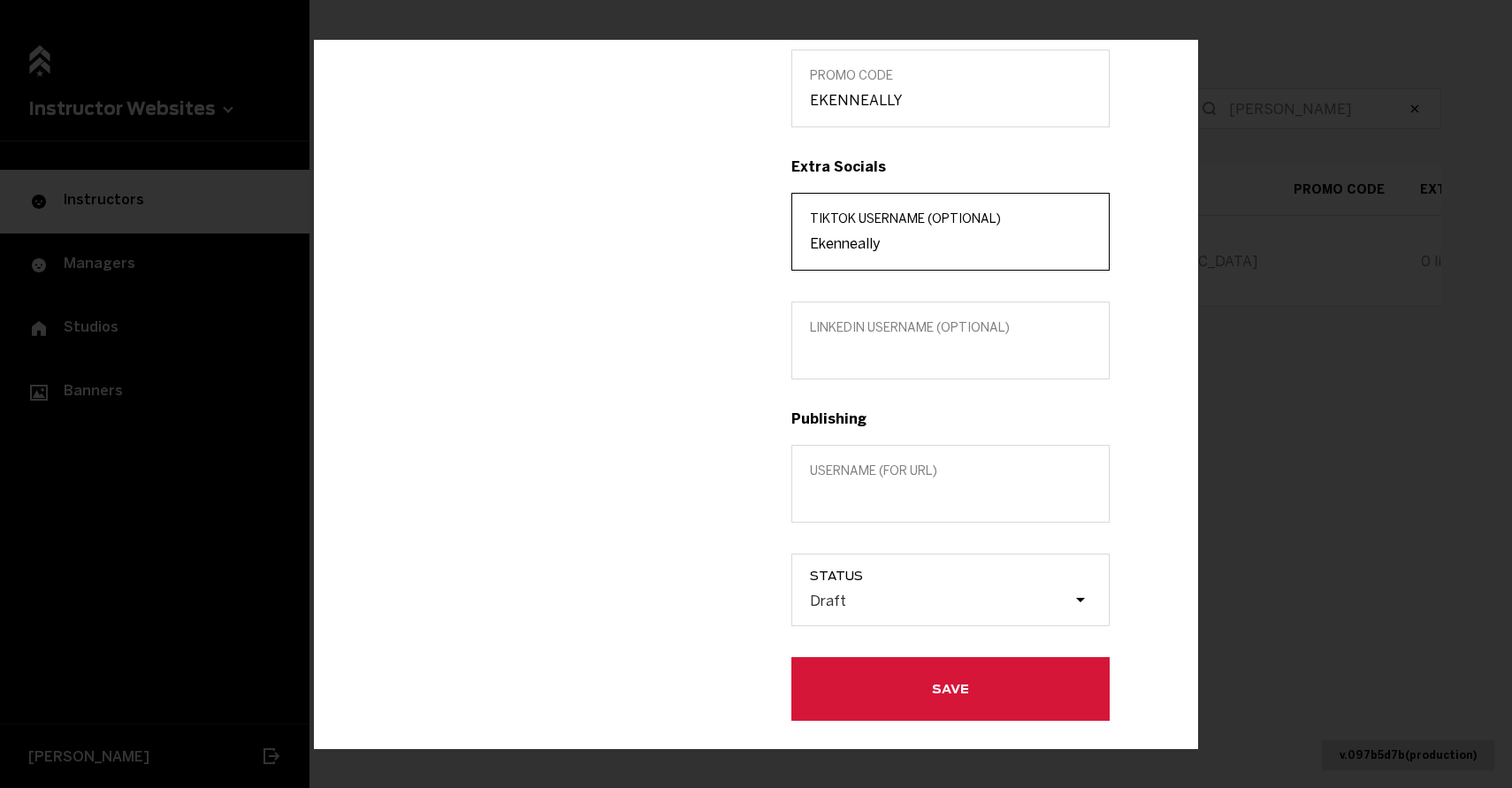
type input "Ekenneally"
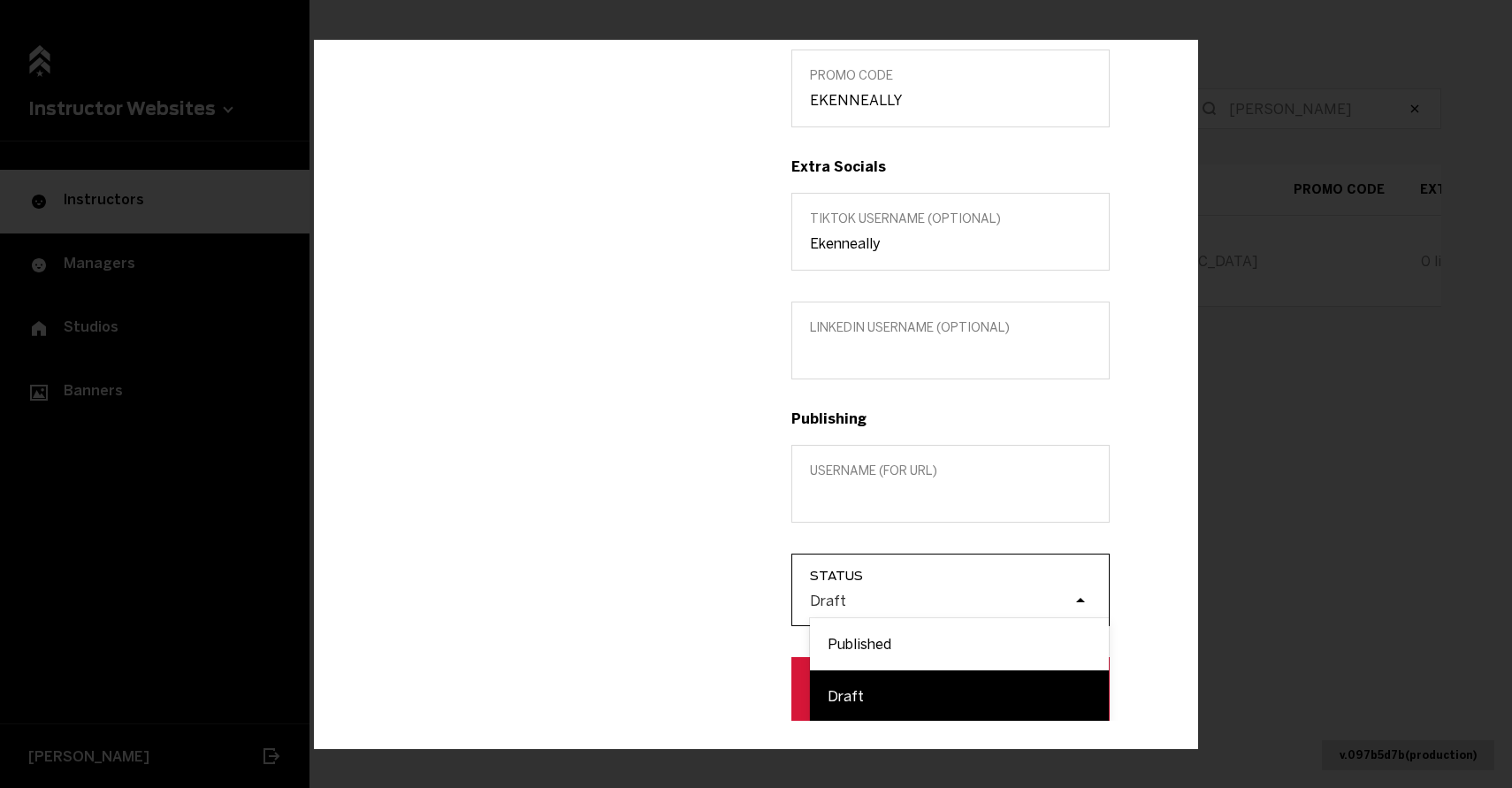
click at [889, 586] on div "Draft" at bounding box center [959, 601] width 299 height 34
click at [721, 601] on input "Status option Draft focused, 2 of 2. 2 results available. Use Up and Down to ch…" at bounding box center [721, 601] width 0 height 0
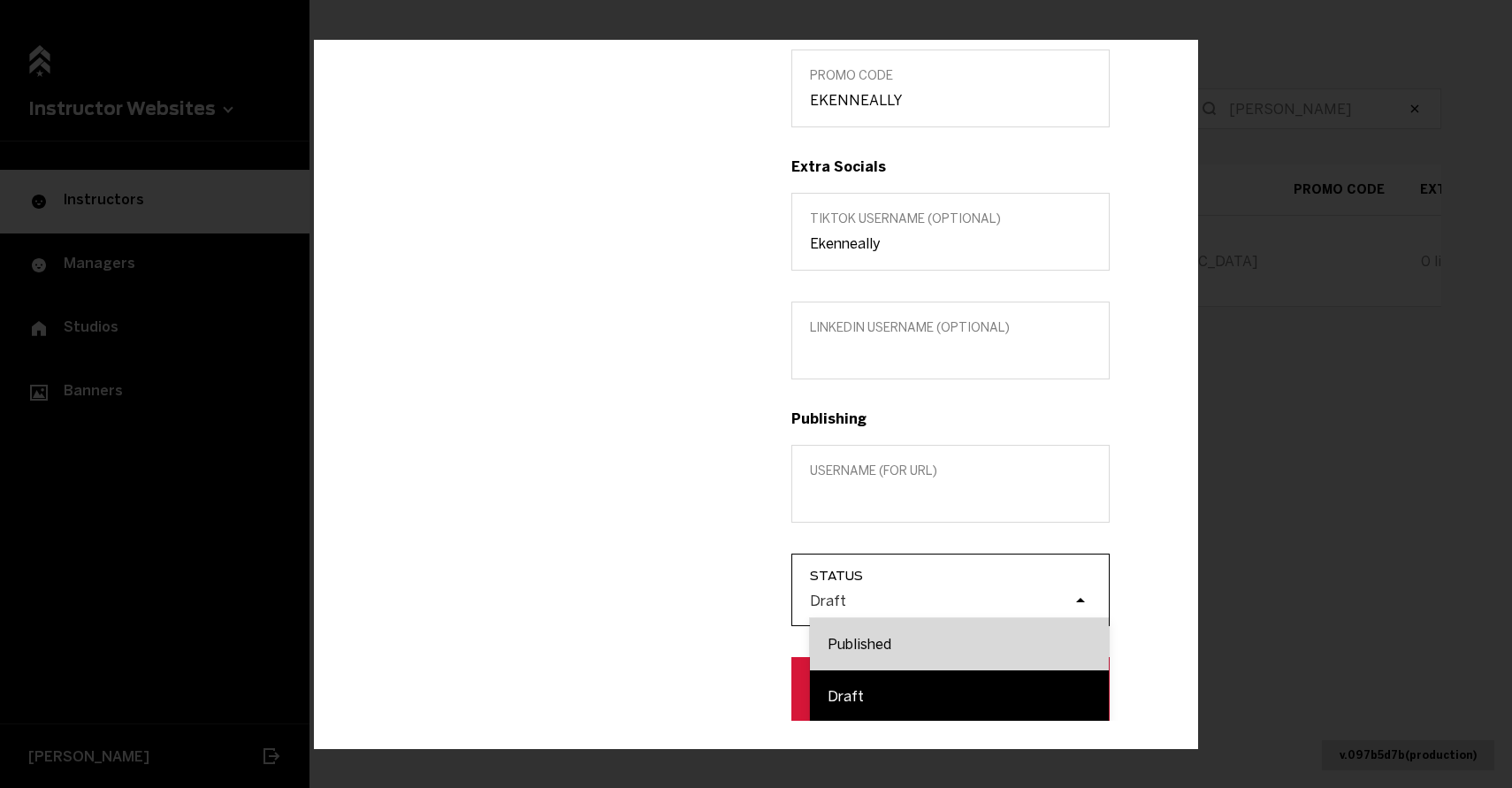
click at [879, 632] on div "Published" at bounding box center [959, 644] width 299 height 52
click at [721, 601] on input "Status option Published focused, 1 of 2. 2 results available. Use Up and Down t…" at bounding box center [721, 601] width 0 height 0
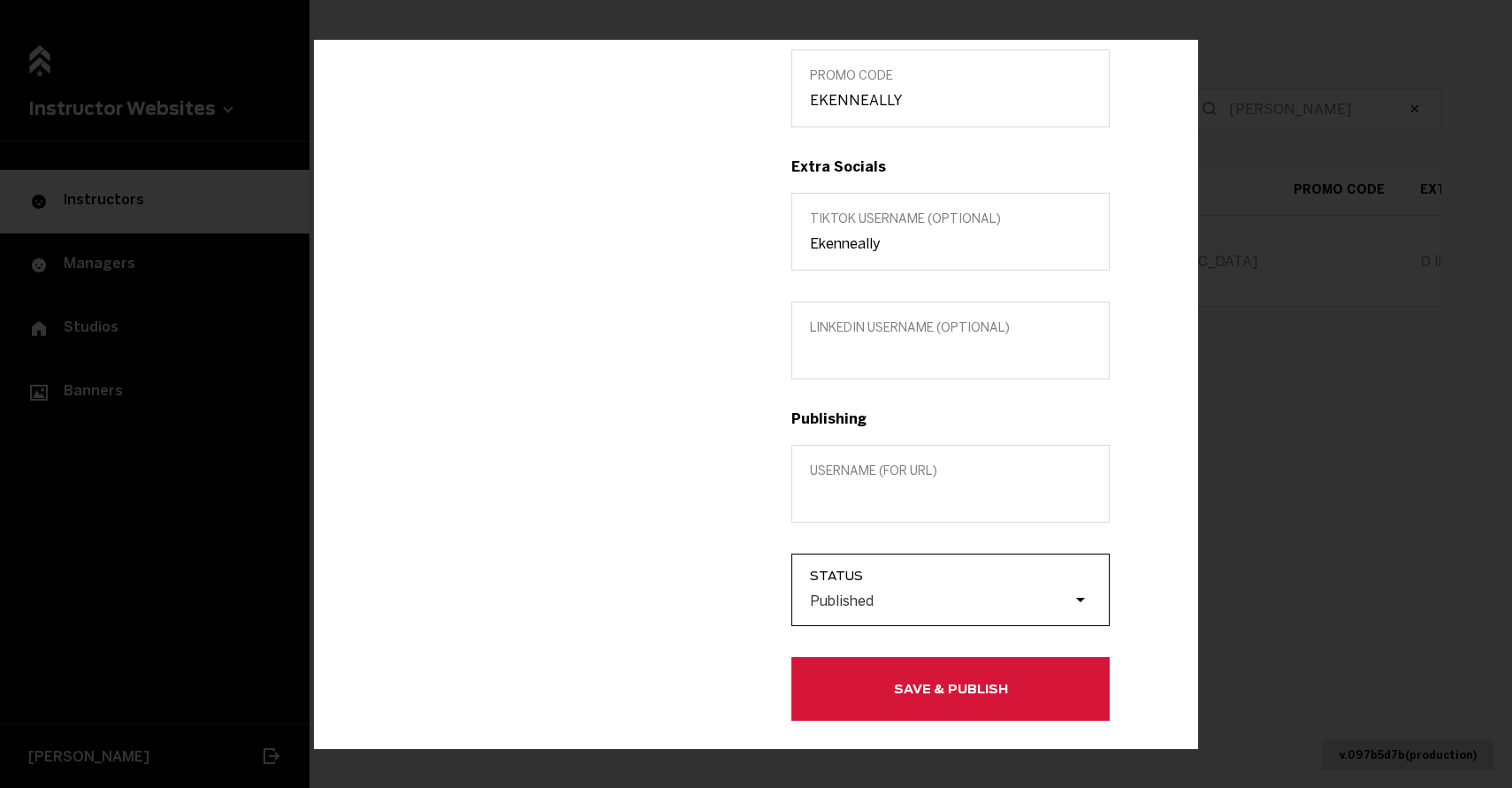
scroll to position [113, 0]
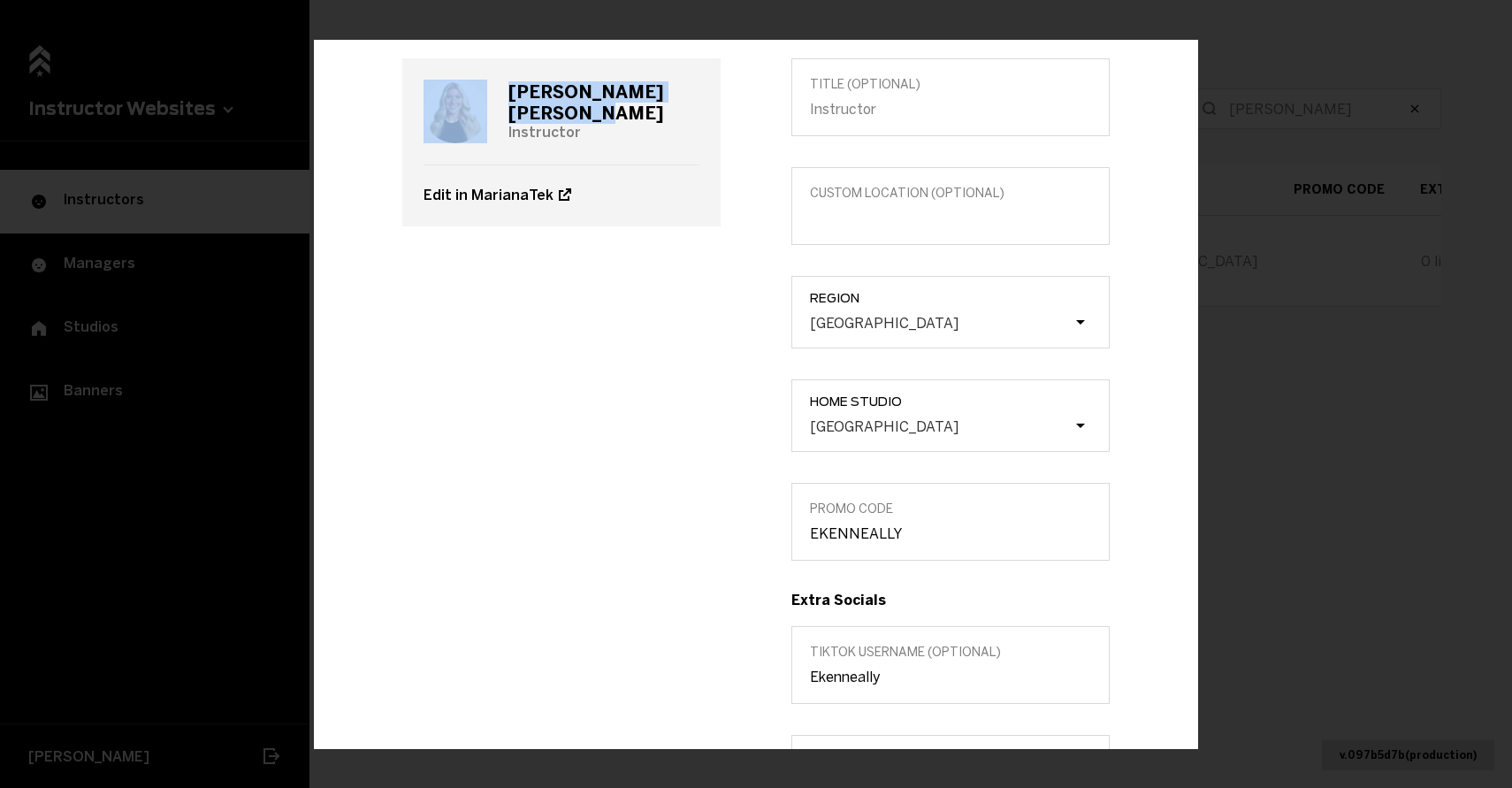
drag, startPoint x: 678, startPoint y: 98, endPoint x: 494, endPoint y: 97, distance: 184.0
click at [494, 97] on div "[PERSON_NAME] Instructor" at bounding box center [561, 112] width 276 height 106
copy div "[PERSON_NAME]"
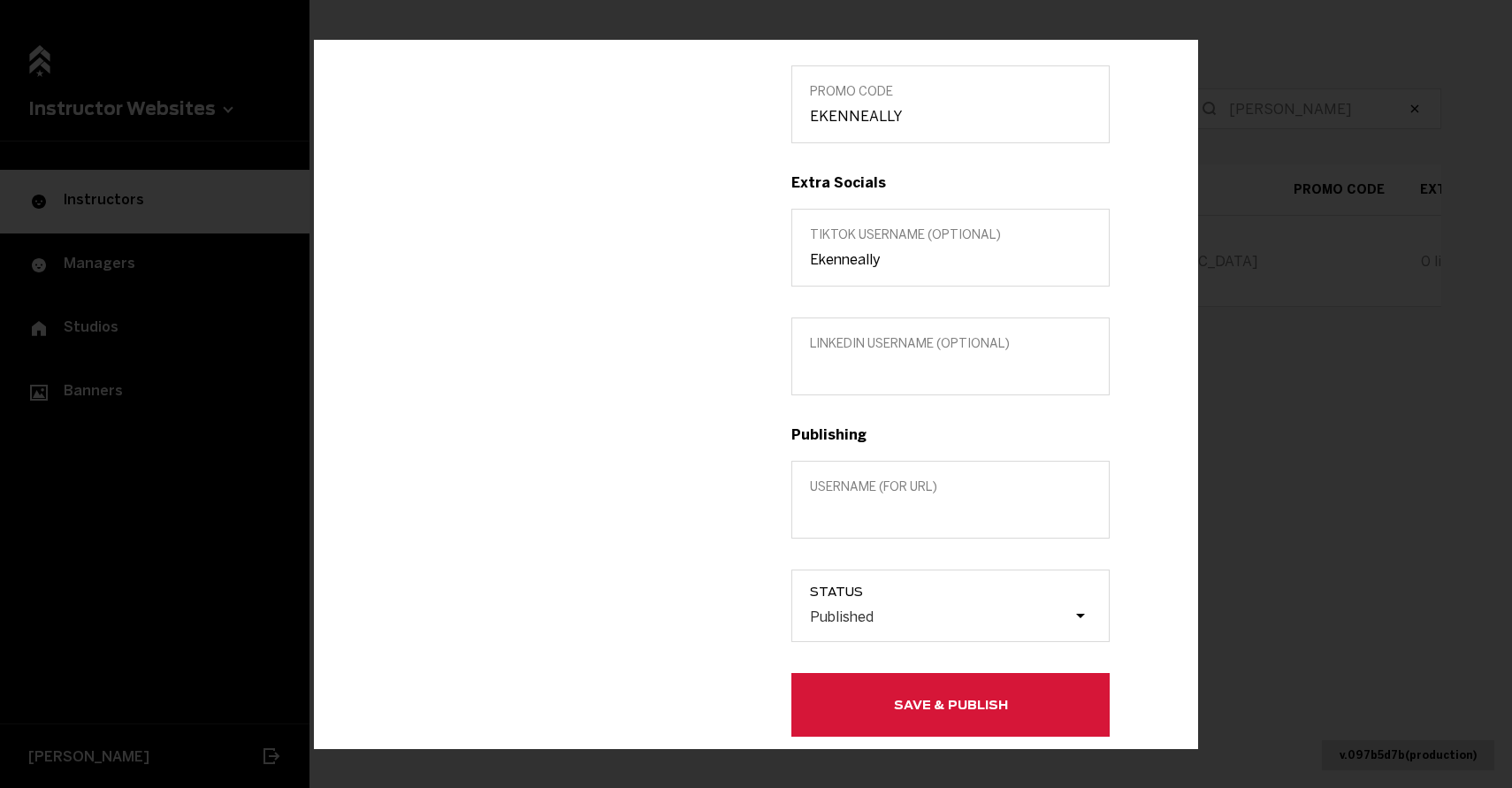
scroll to position [589, 0]
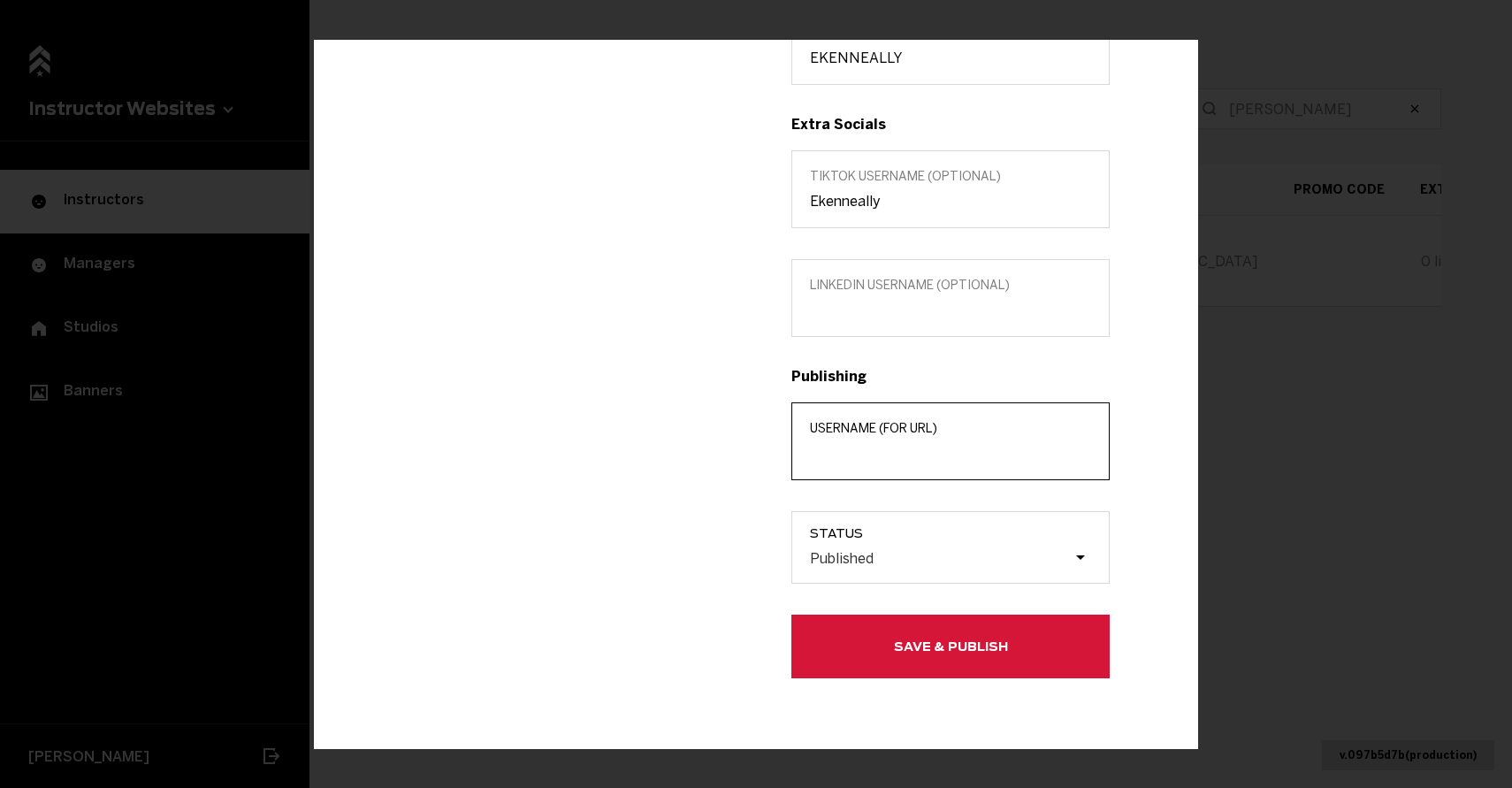
click at [871, 456] on input "Username (for url)" at bounding box center [950, 453] width 281 height 17
paste input "[PERSON_NAME]"
click at [852, 448] on input "[PERSON_NAME]" at bounding box center [950, 453] width 281 height 17
click at [891, 456] on input "[PERSON_NAME]" at bounding box center [950, 453] width 281 height 17
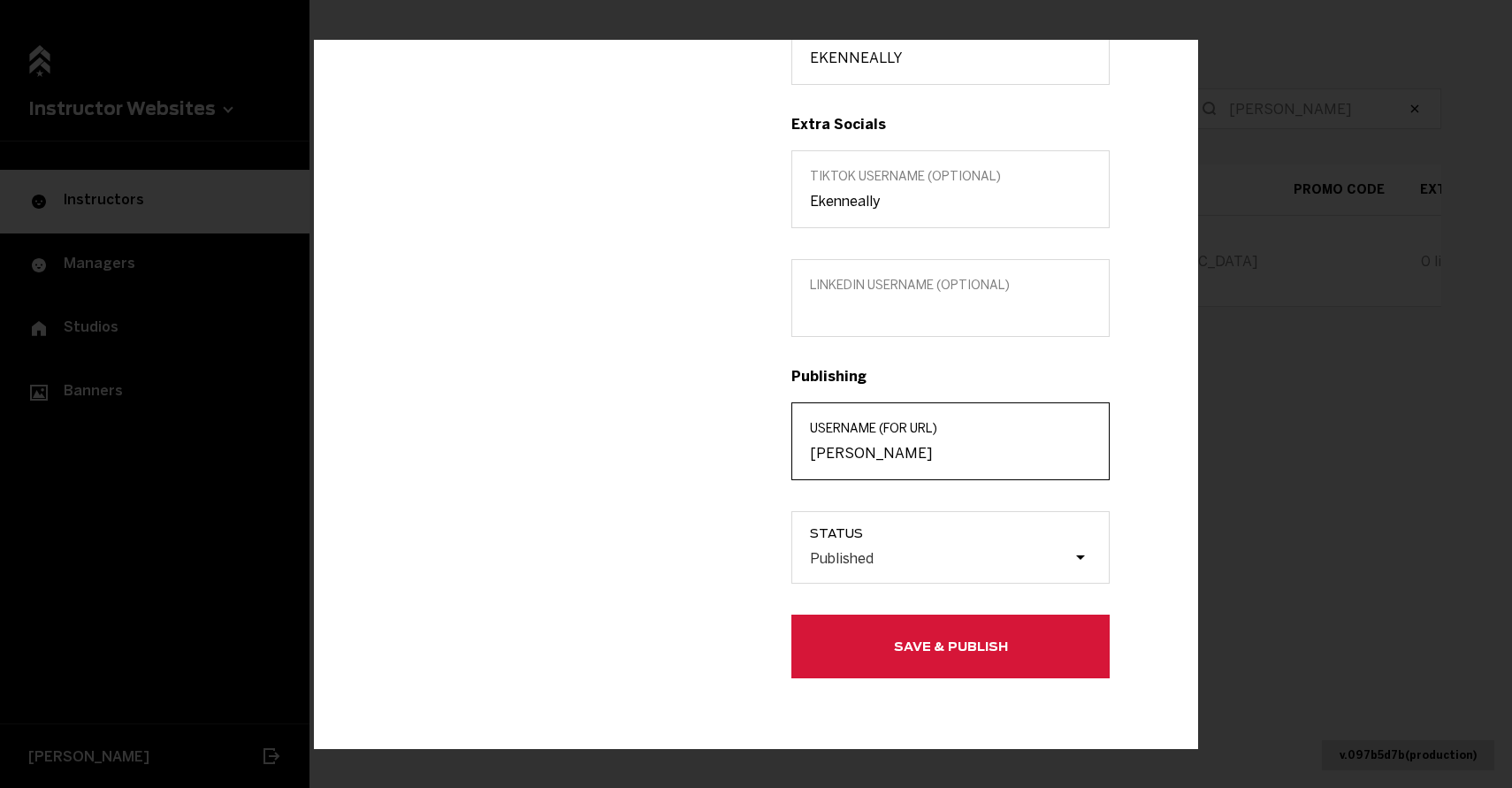
click at [891, 456] on input "[PERSON_NAME]" at bounding box center [950, 453] width 281 height 17
type input "[PERSON_NAME]"
click at [912, 646] on button "Save & Publish" at bounding box center [950, 646] width 318 height 63
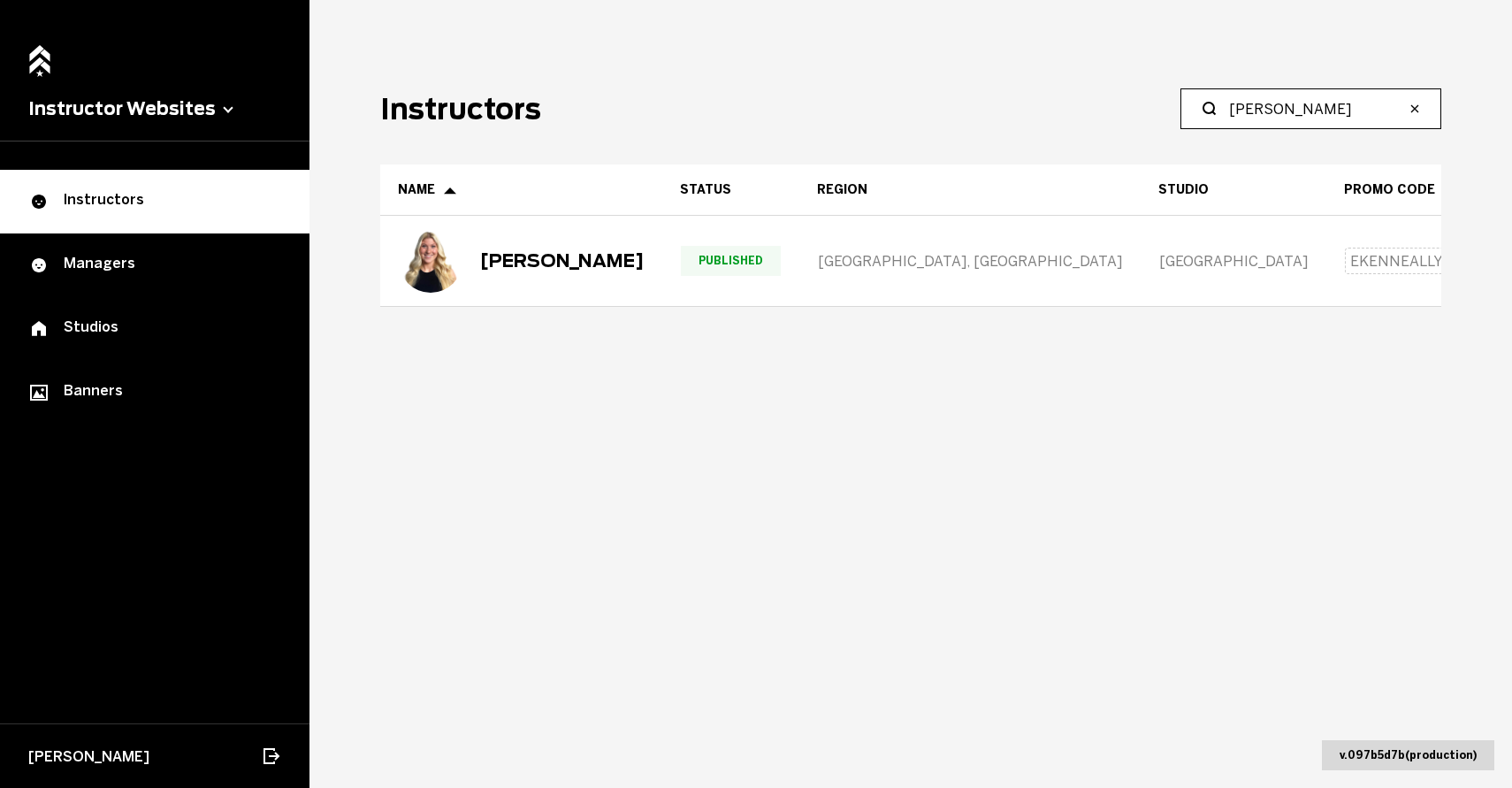
click at [1266, 106] on input "[PERSON_NAME]" at bounding box center [1317, 108] width 176 height 21
type input "[PERSON_NAME]"
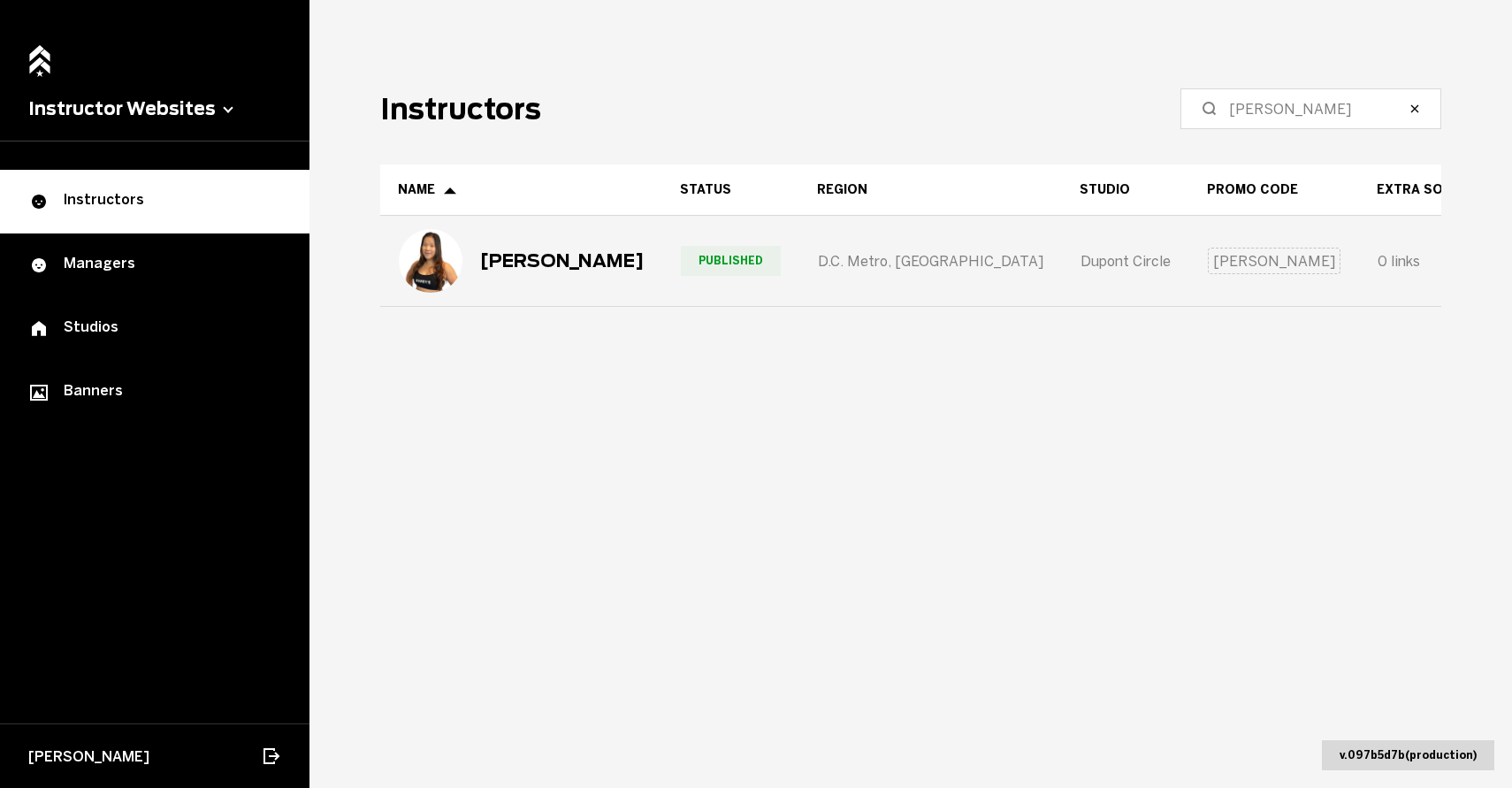
click at [552, 260] on div "[PERSON_NAME]" at bounding box center [562, 261] width 163 height 21
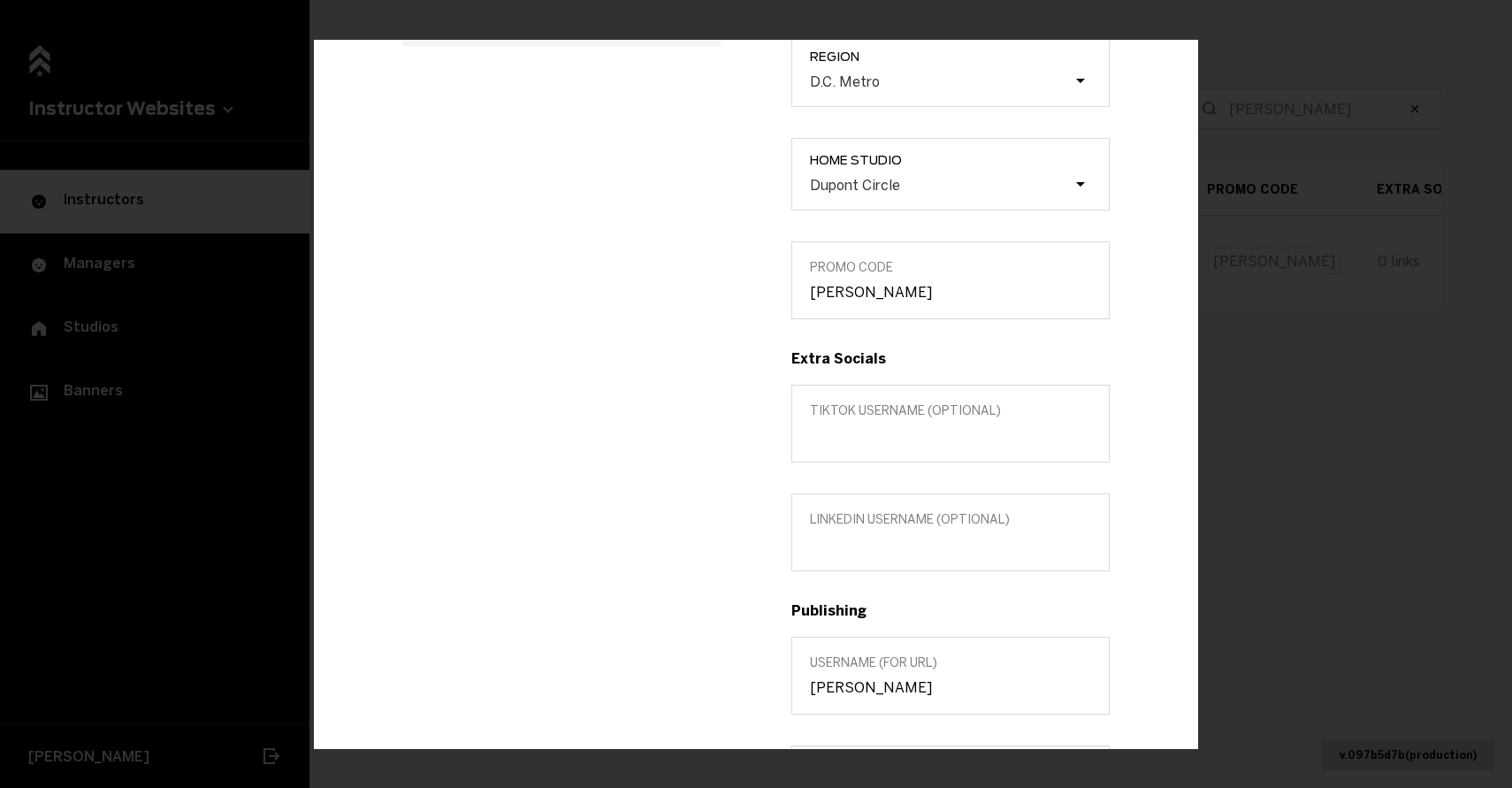
scroll to position [357, 0]
click at [851, 565] on label "LinkedIn username (optional)" at bounding box center [950, 530] width 318 height 78
click at [851, 551] on input "LinkedIn username (optional)" at bounding box center [950, 542] width 281 height 17
paste input "andreaglaser1"
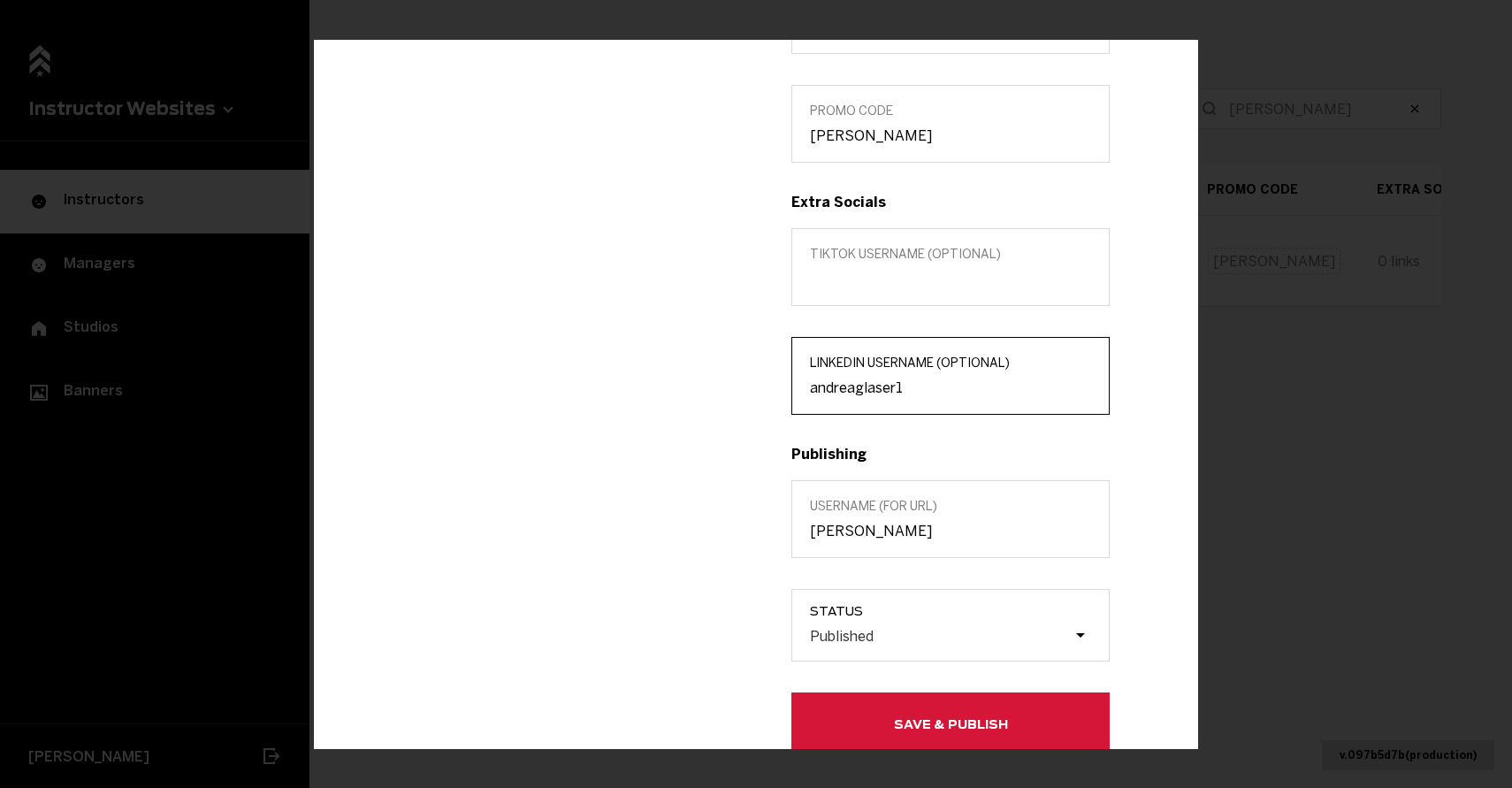
scroll to position [518, 0]
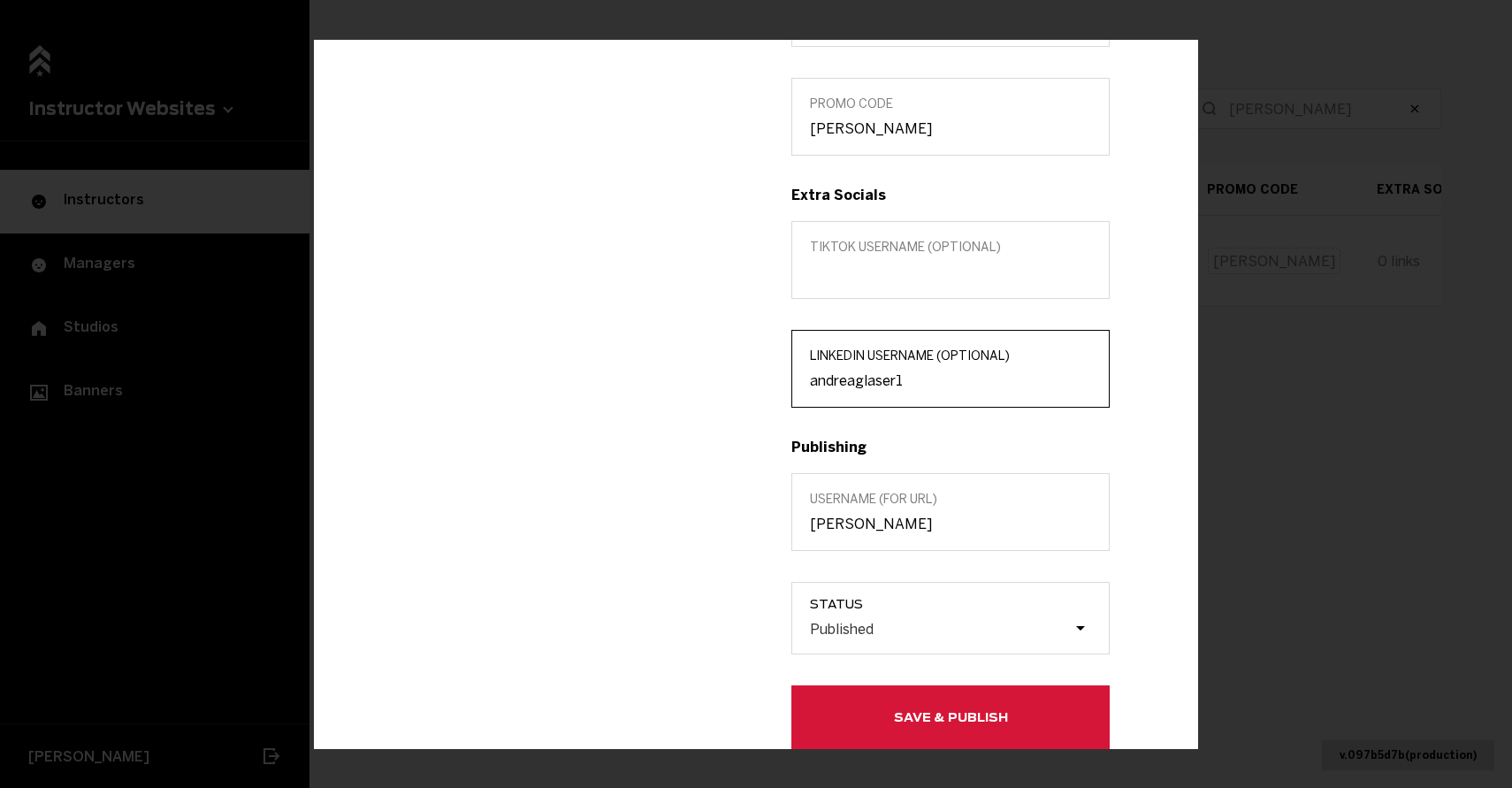
type input "andreaglaser1"
click at [891, 519] on input "[PERSON_NAME]" at bounding box center [950, 524] width 281 height 17
click at [912, 721] on button "Save & Publish" at bounding box center [950, 716] width 318 height 63
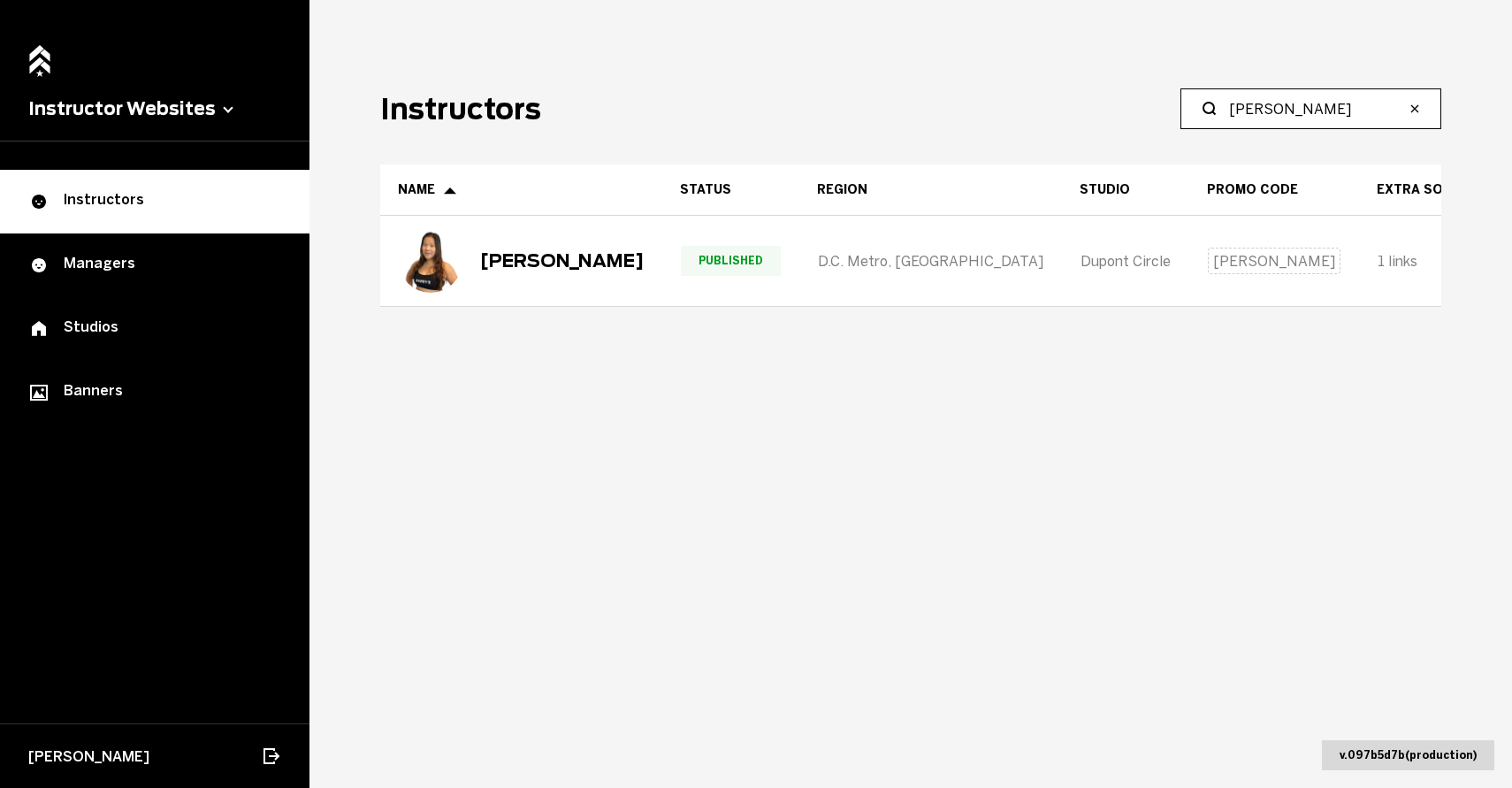
click at [1264, 117] on input "[PERSON_NAME]" at bounding box center [1317, 108] width 176 height 21
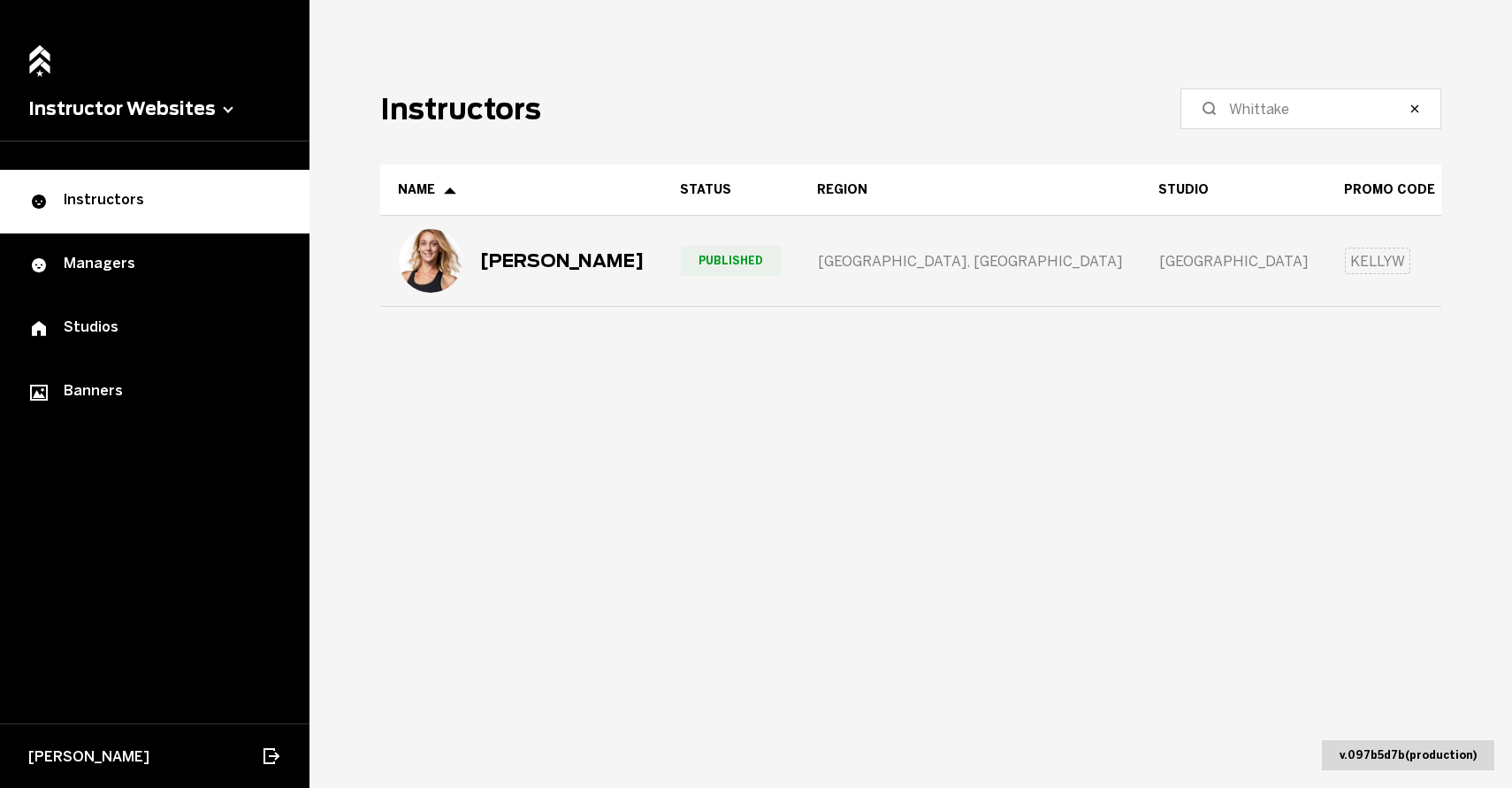
click at [590, 255] on div "[PERSON_NAME]" at bounding box center [562, 261] width 163 height 21
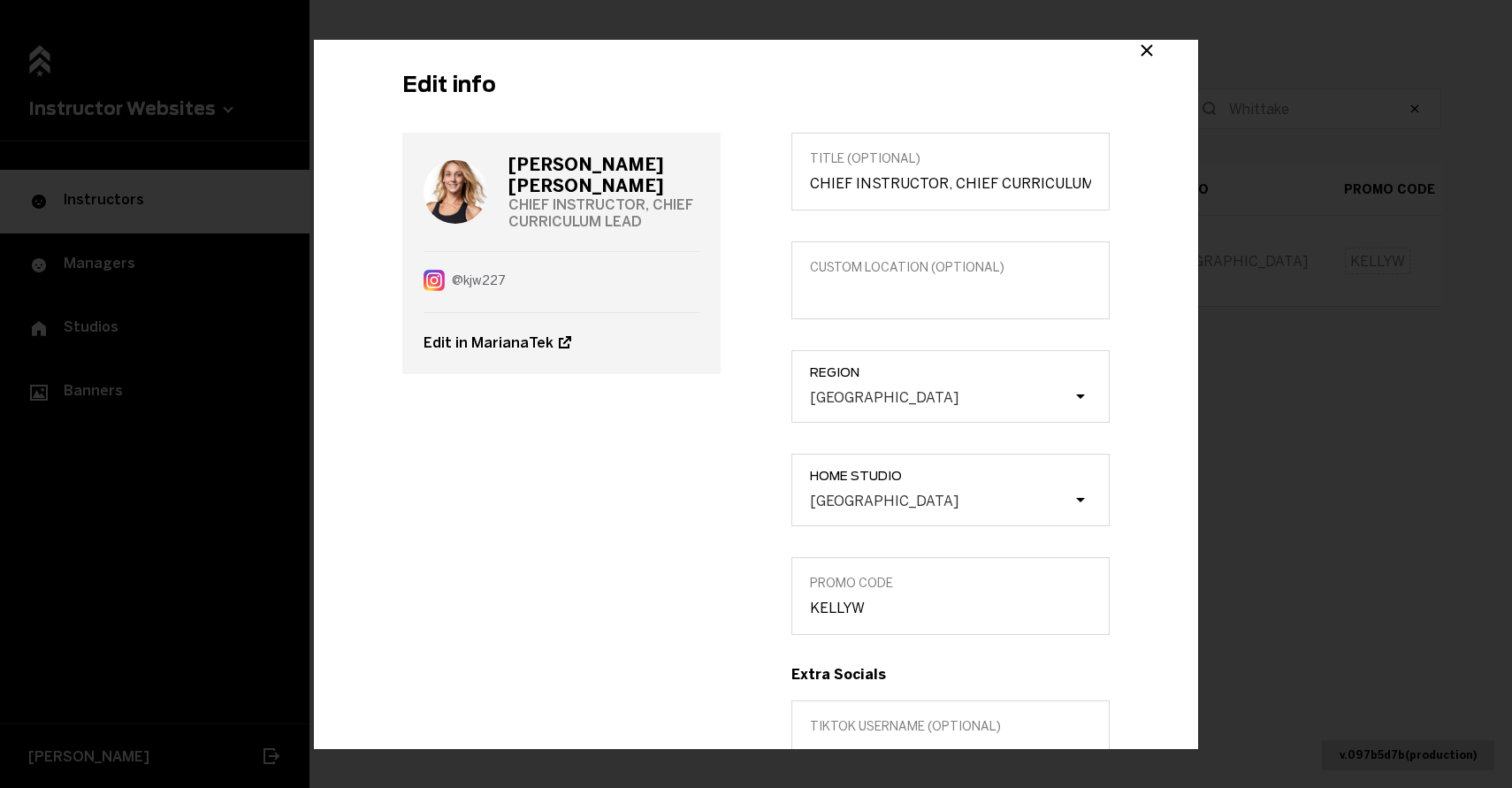
scroll to position [28, 0]
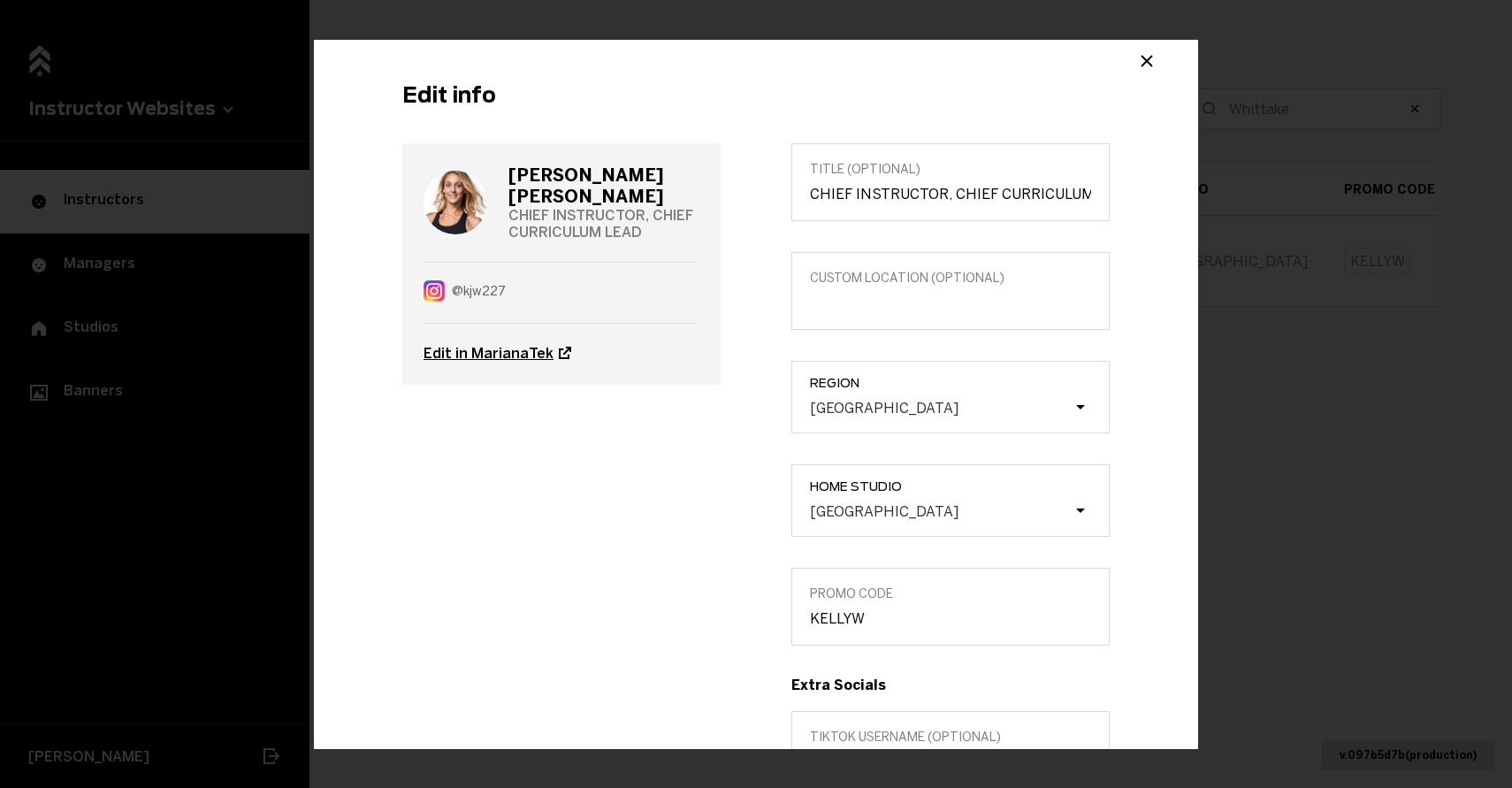
click at [541, 332] on link "Edit in MarianaTek" at bounding box center [561, 353] width 276 height 61
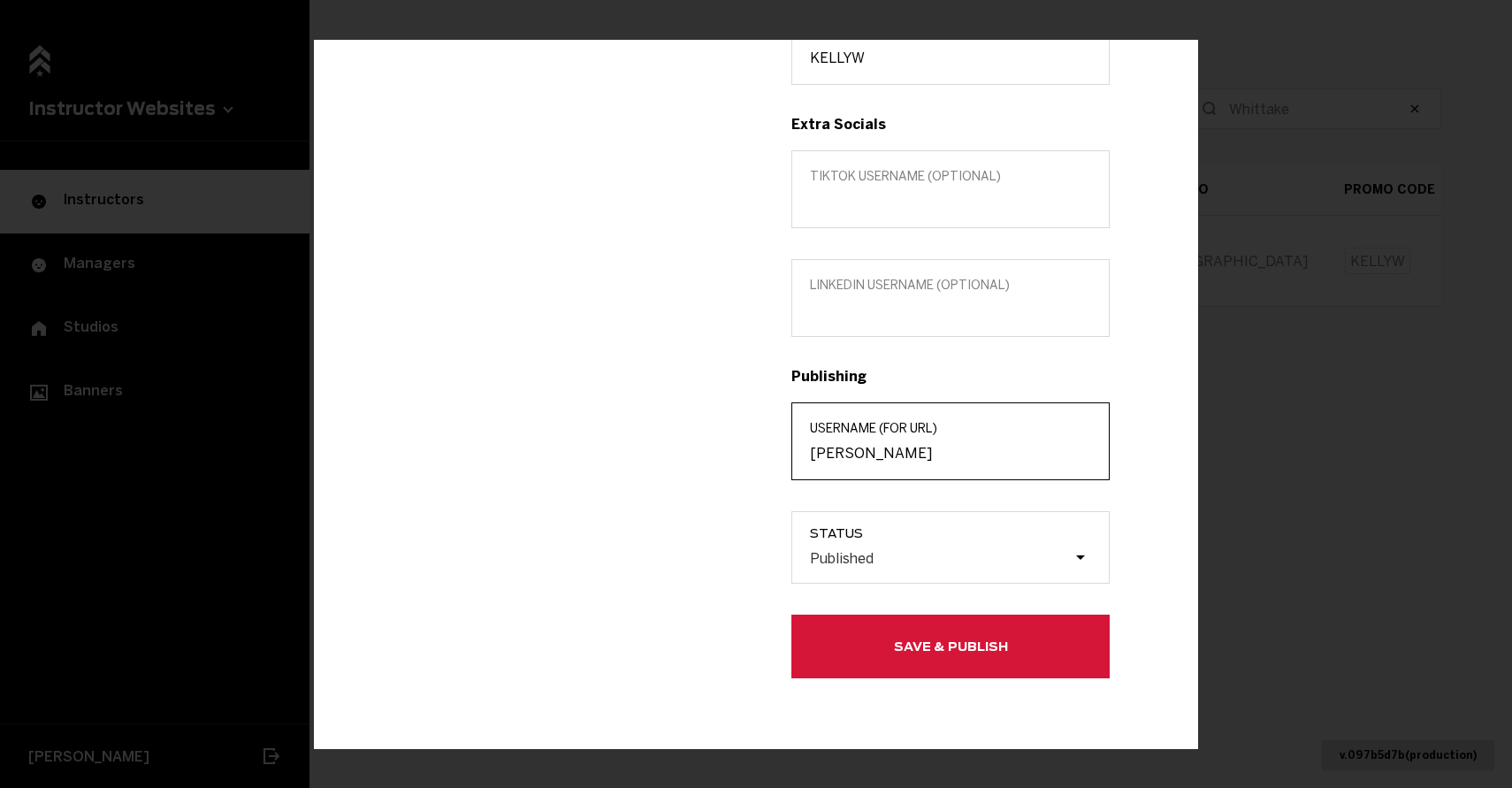
click at [958, 454] on input "[PERSON_NAME]" at bounding box center [950, 453] width 281 height 17
click at [955, 454] on input "[PERSON_NAME]" at bounding box center [950, 453] width 281 height 17
click at [0, 0] on span "Save & Publish" at bounding box center [0, 0] width 0 height 0
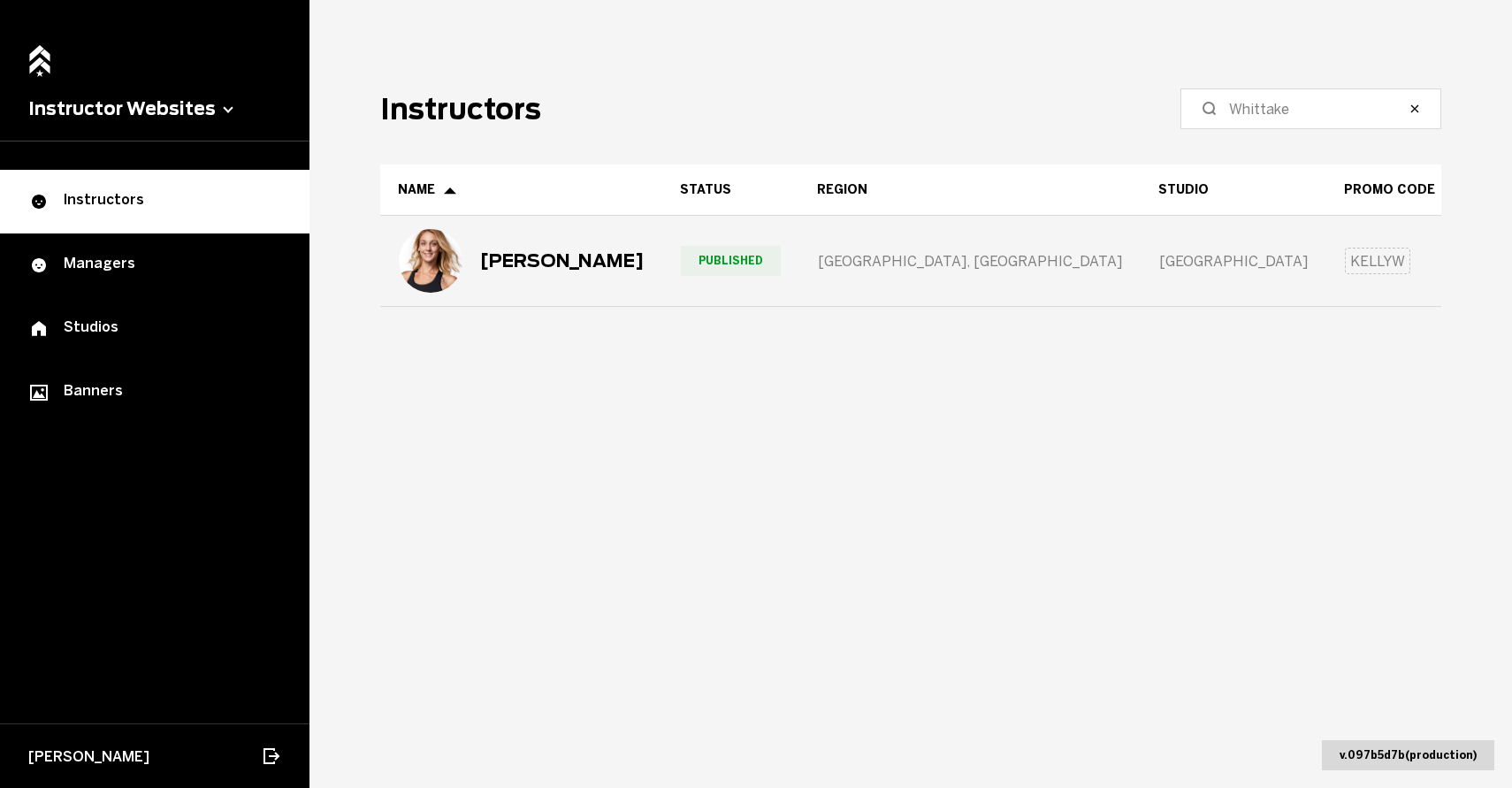
click at [488, 298] on div "[PERSON_NAME]" at bounding box center [522, 261] width 281 height 88
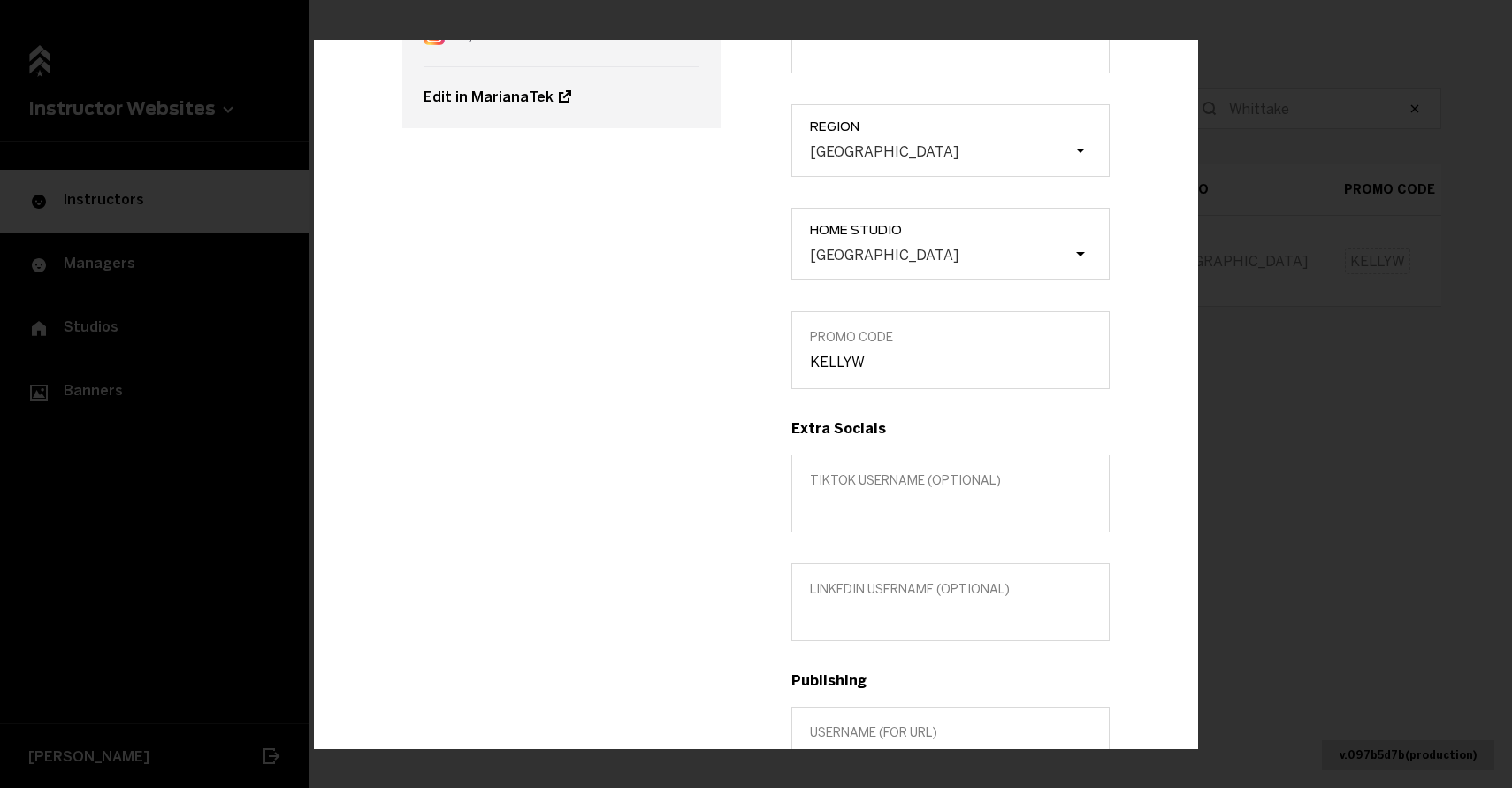
scroll to position [0, 0]
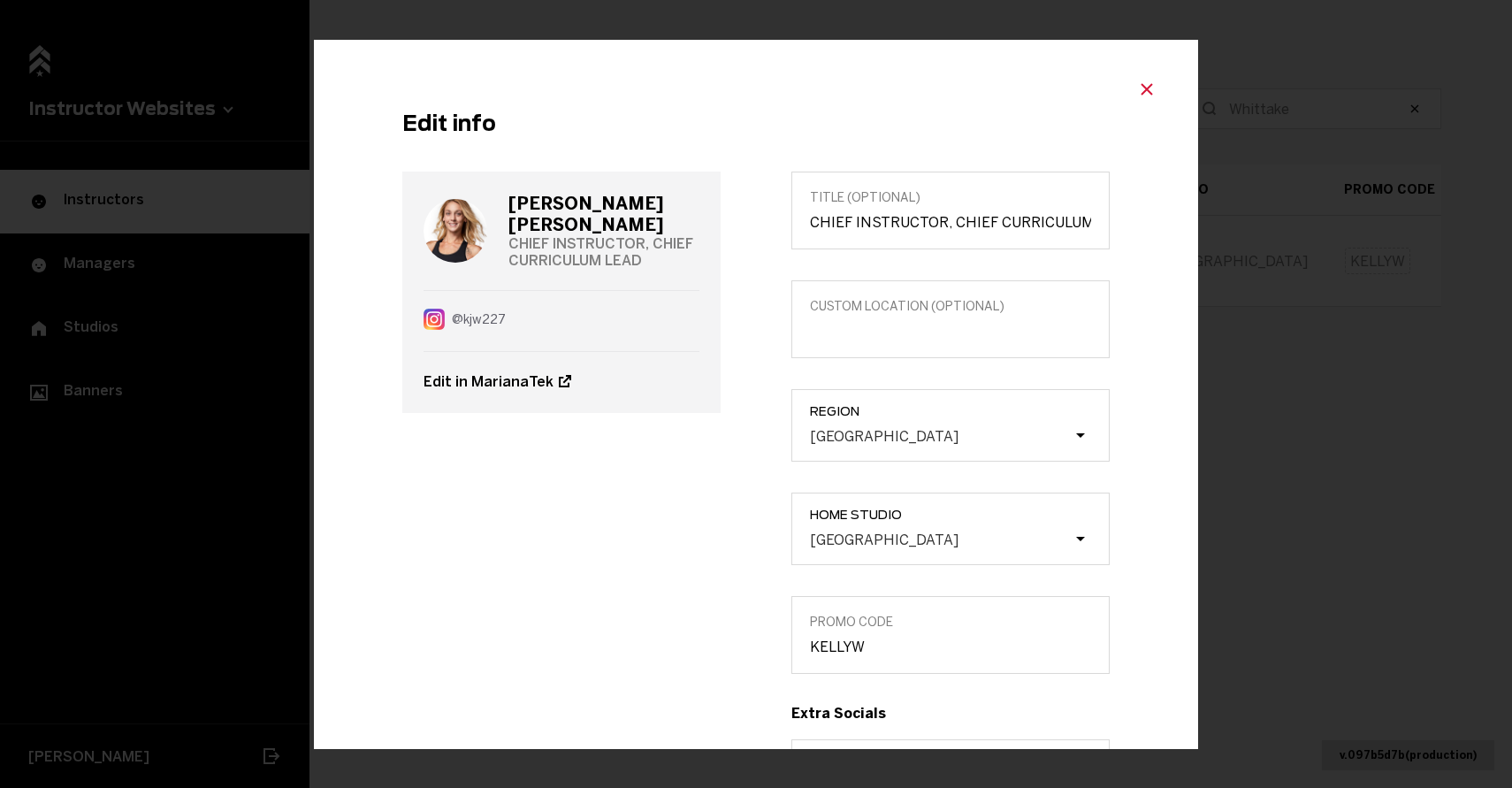
click at [1153, 96] on icon "Close modal" at bounding box center [1146, 89] width 21 height 21
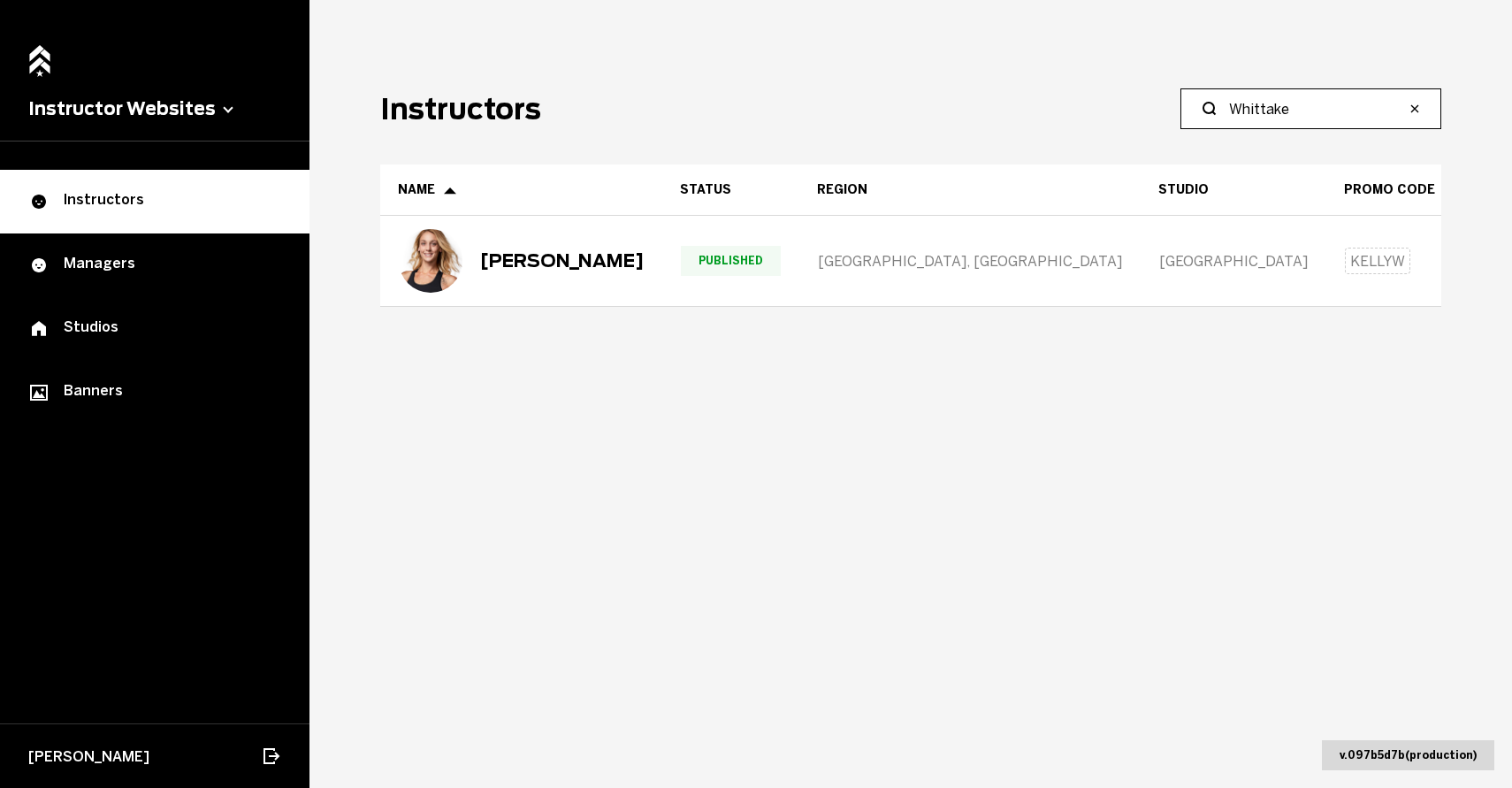
click at [1302, 103] on input "Whittake" at bounding box center [1317, 108] width 176 height 21
type input "Hastings"
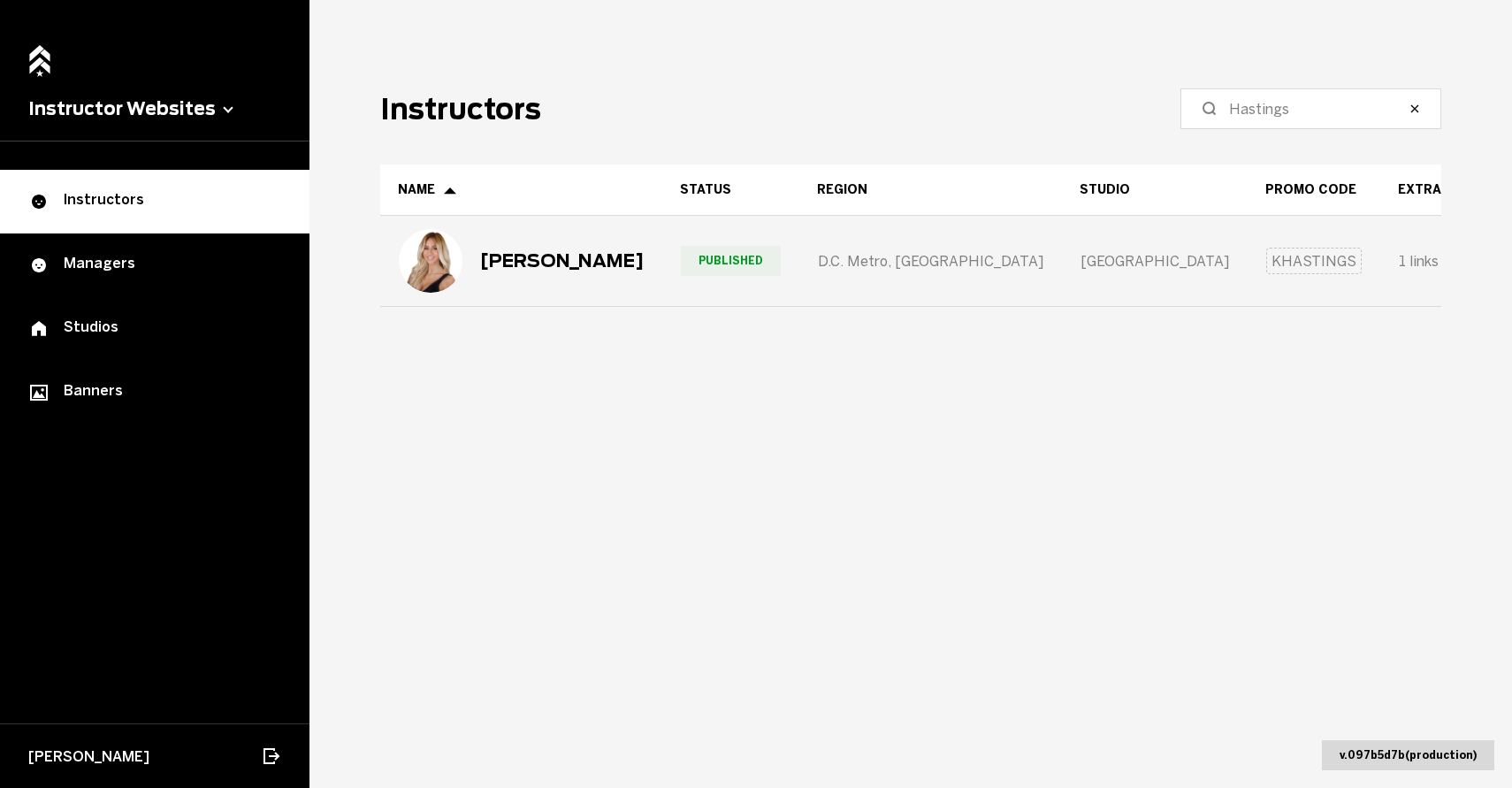
click at [539, 241] on div "[PERSON_NAME]" at bounding box center [521, 261] width 245 height 63
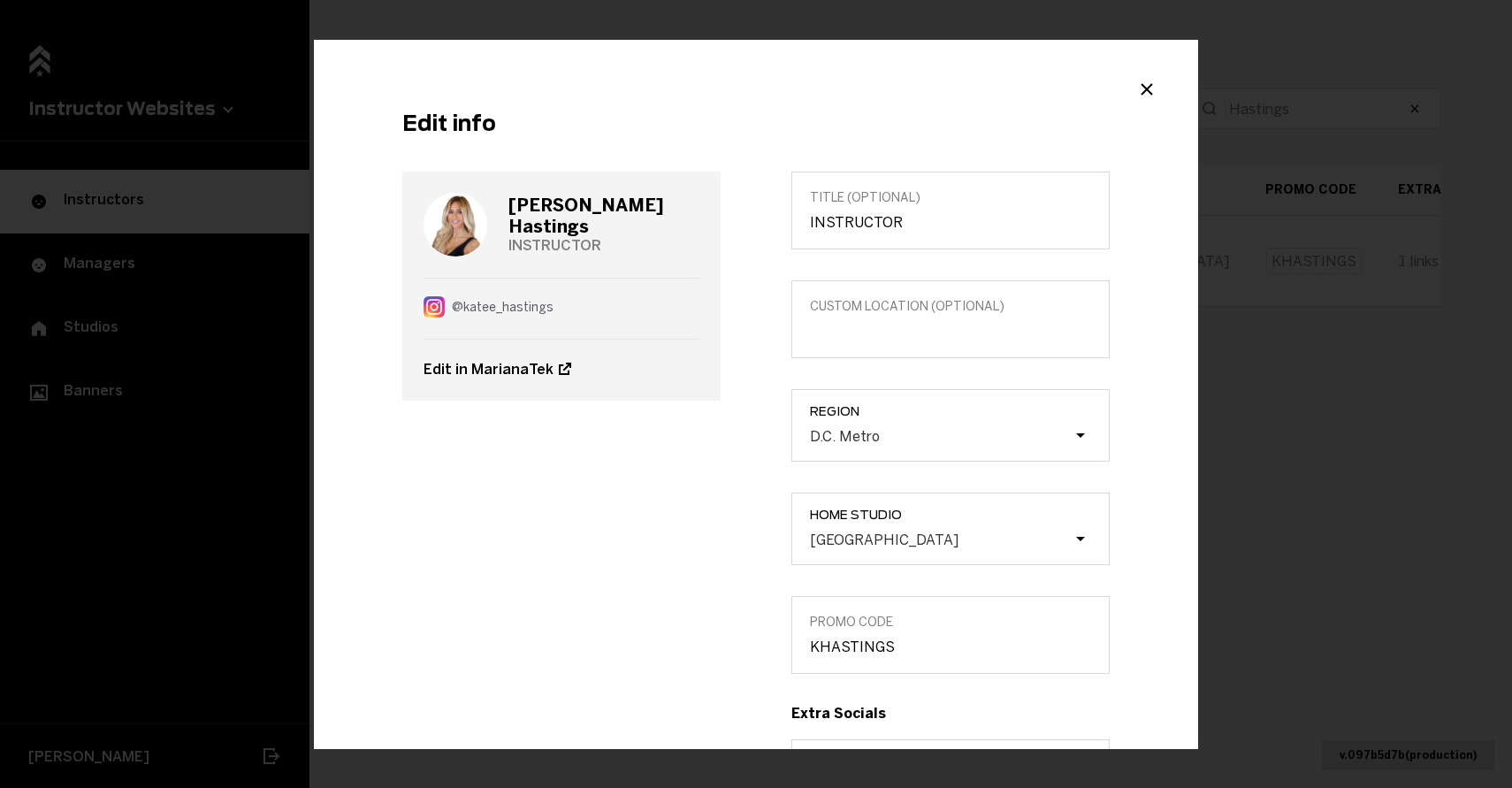
scroll to position [303, 0]
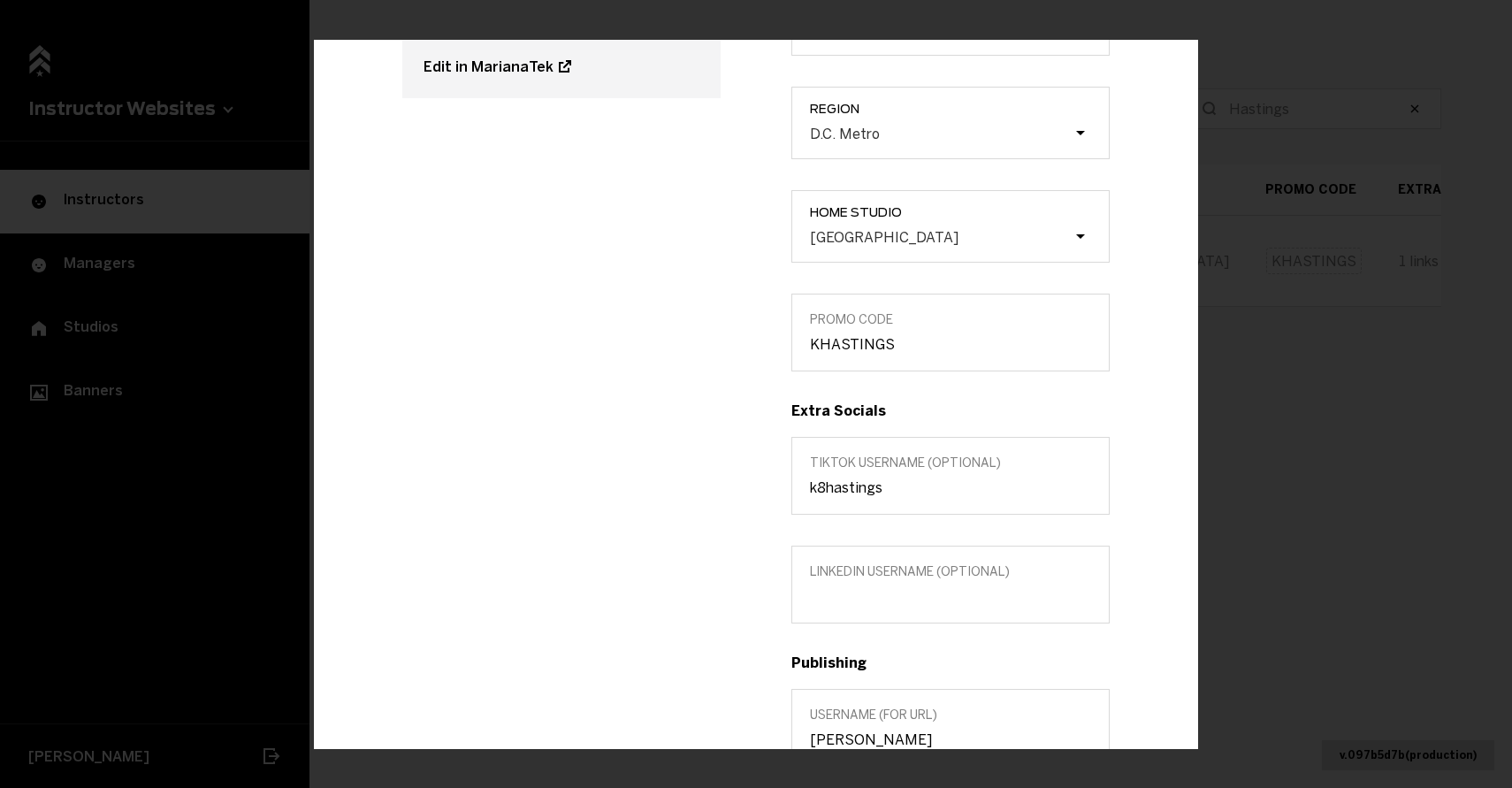
click at [886, 495] on label "TikTok username (optional) k8hastings" at bounding box center [950, 475] width 318 height 78
click at [886, 495] on input "k8hastings" at bounding box center [950, 488] width 281 height 17
click at [886, 495] on label "TikTok username (optional) k8hastings" at bounding box center [950, 475] width 318 height 78
click at [886, 495] on input "k8hastings" at bounding box center [950, 488] width 281 height 17
click at [886, 495] on label "TikTok username (optional) k8hastings" at bounding box center [950, 475] width 318 height 78
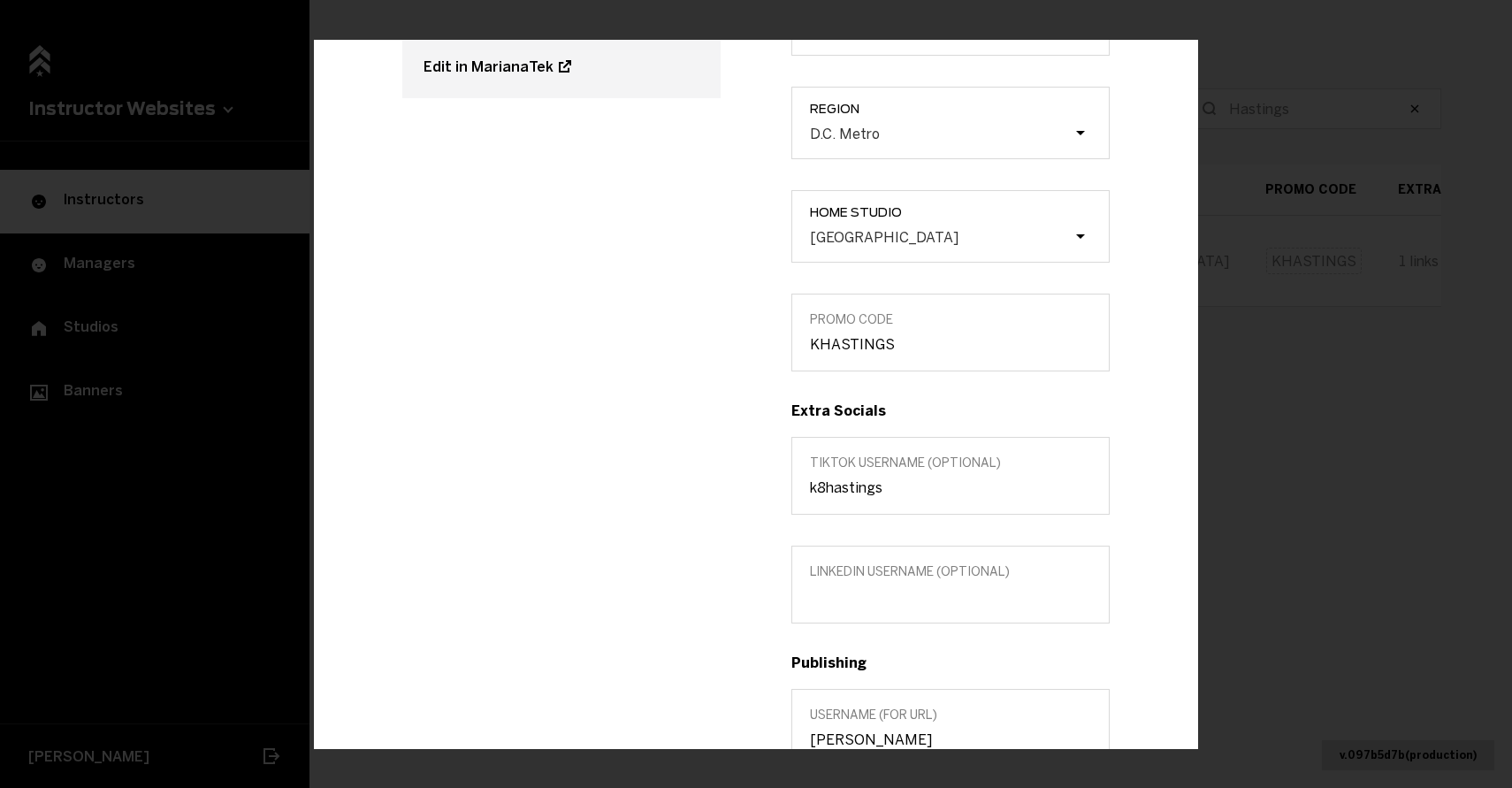
click at [886, 495] on input "k8hastings" at bounding box center [950, 488] width 281 height 17
click at [875, 489] on input "k8hastings" at bounding box center [950, 488] width 281 height 17
paste input "Thedaily"
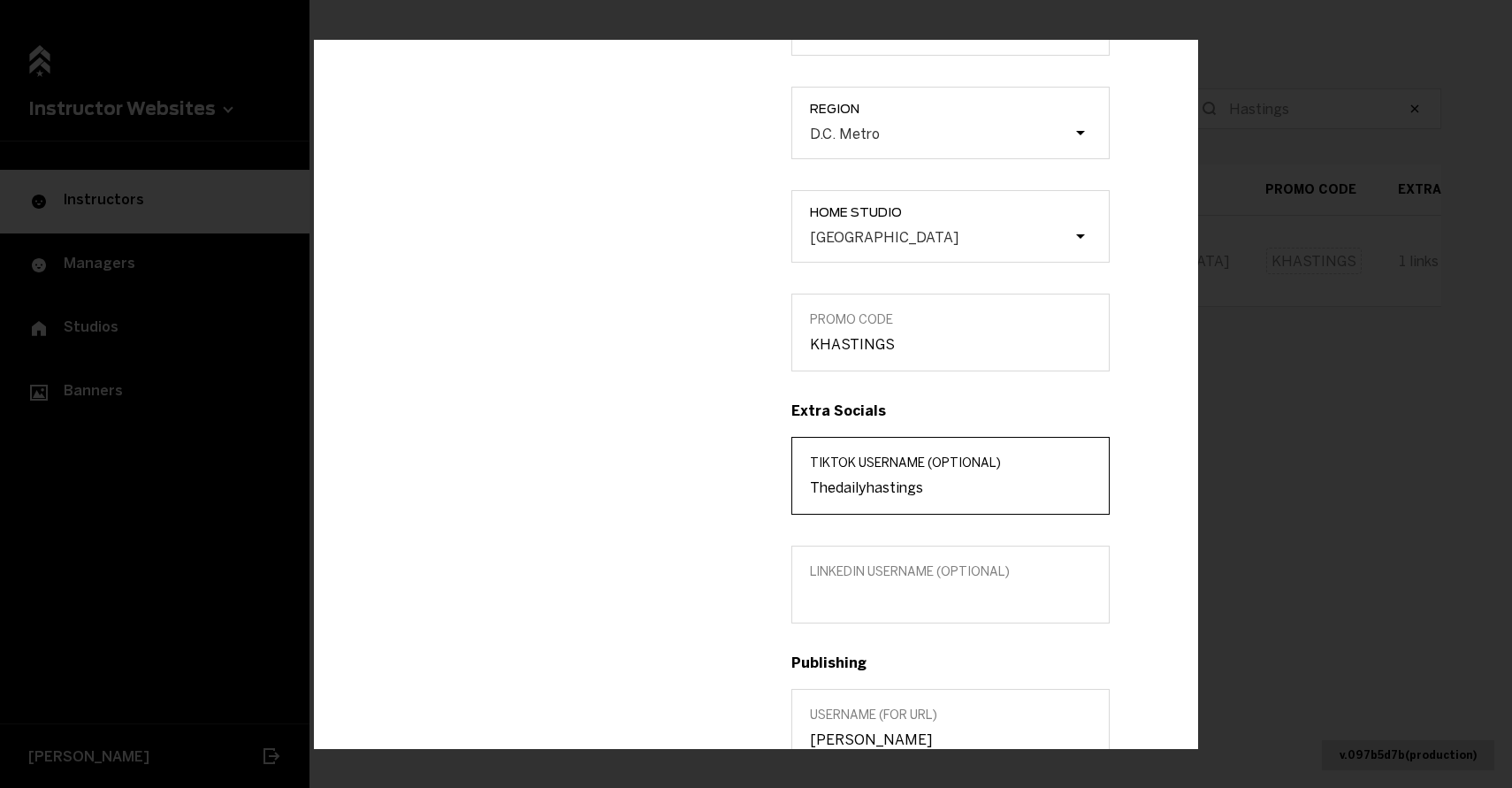
type input "Thedailyhastings"
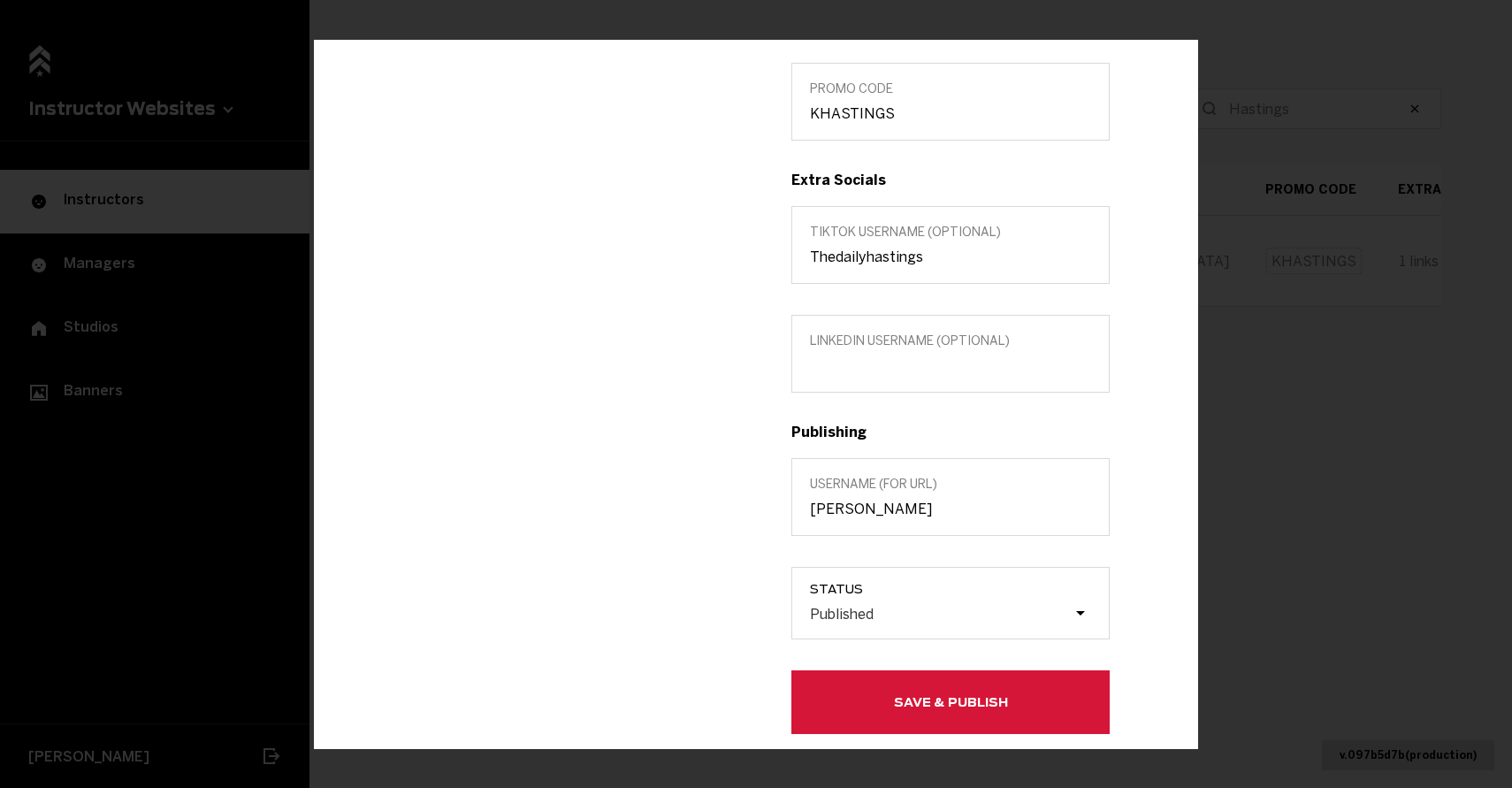
click at [866, 522] on label "Username (for url) [PERSON_NAME]" at bounding box center [950, 496] width 318 height 78
click at [866, 517] on input "[PERSON_NAME]" at bounding box center [950, 509] width 281 height 17
click at [866, 522] on label "Username (for url) [PERSON_NAME]" at bounding box center [950, 496] width 318 height 78
click at [866, 517] on input "[PERSON_NAME]" at bounding box center [950, 509] width 281 height 17
click at [865, 505] on input "[PERSON_NAME]" at bounding box center [950, 509] width 281 height 17
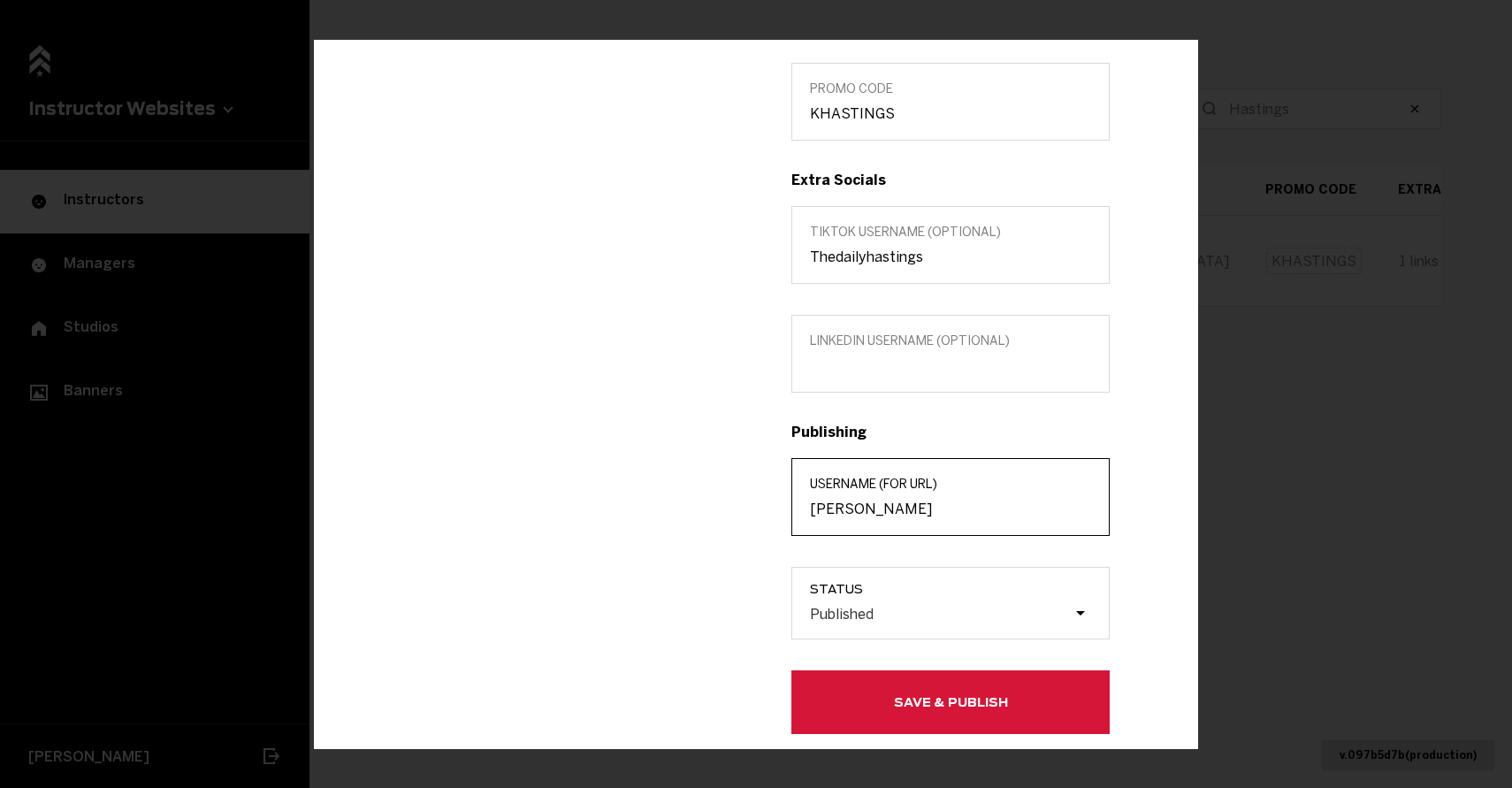
click at [865, 505] on input "[PERSON_NAME]" at bounding box center [950, 509] width 281 height 17
click at [924, 709] on button "Save & Publish" at bounding box center [950, 702] width 318 height 63
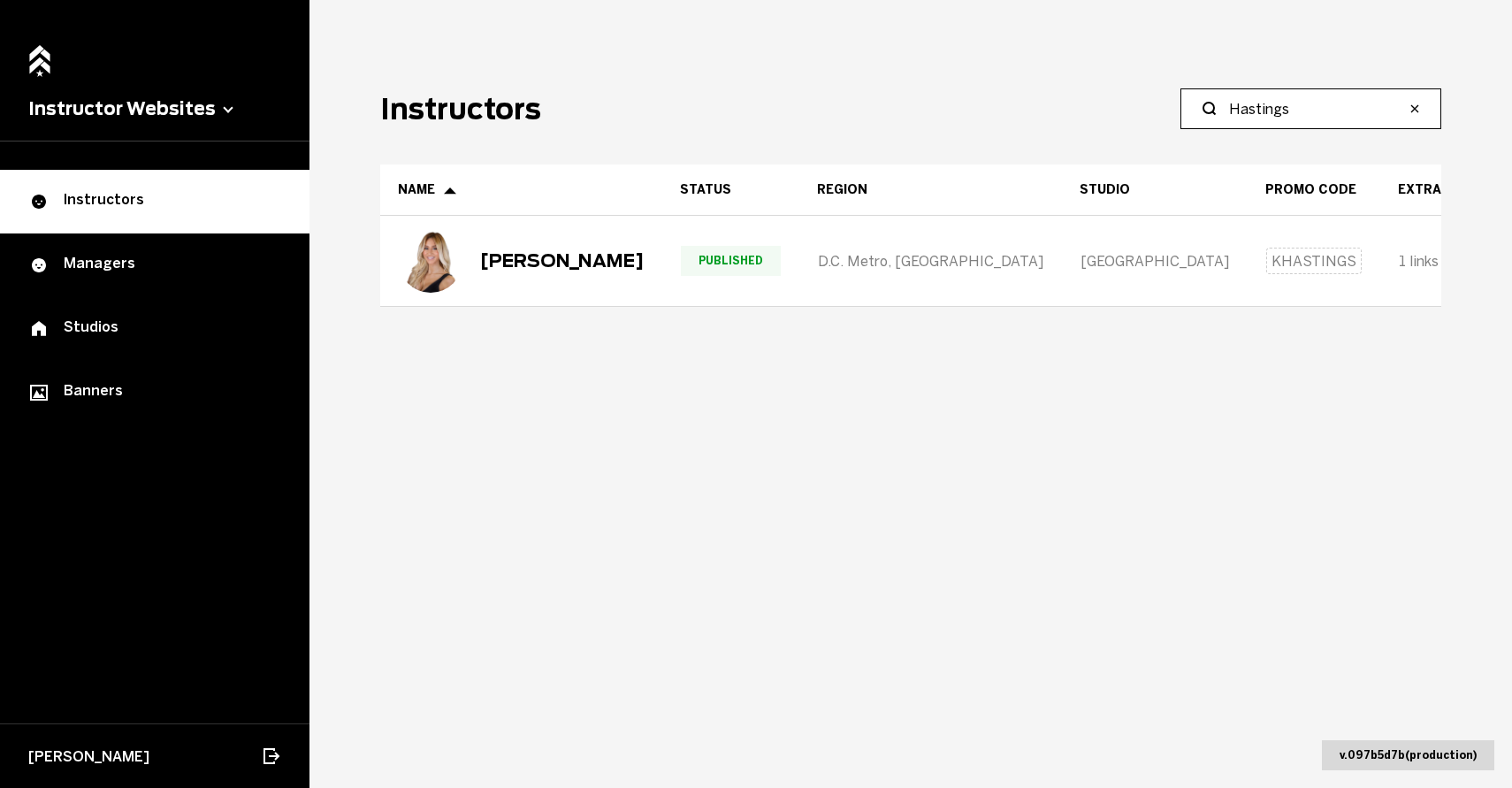
click at [1263, 112] on input "Hastings" at bounding box center [1317, 108] width 176 height 21
click at [1263, 111] on input "Hastings" at bounding box center [1317, 108] width 176 height 21
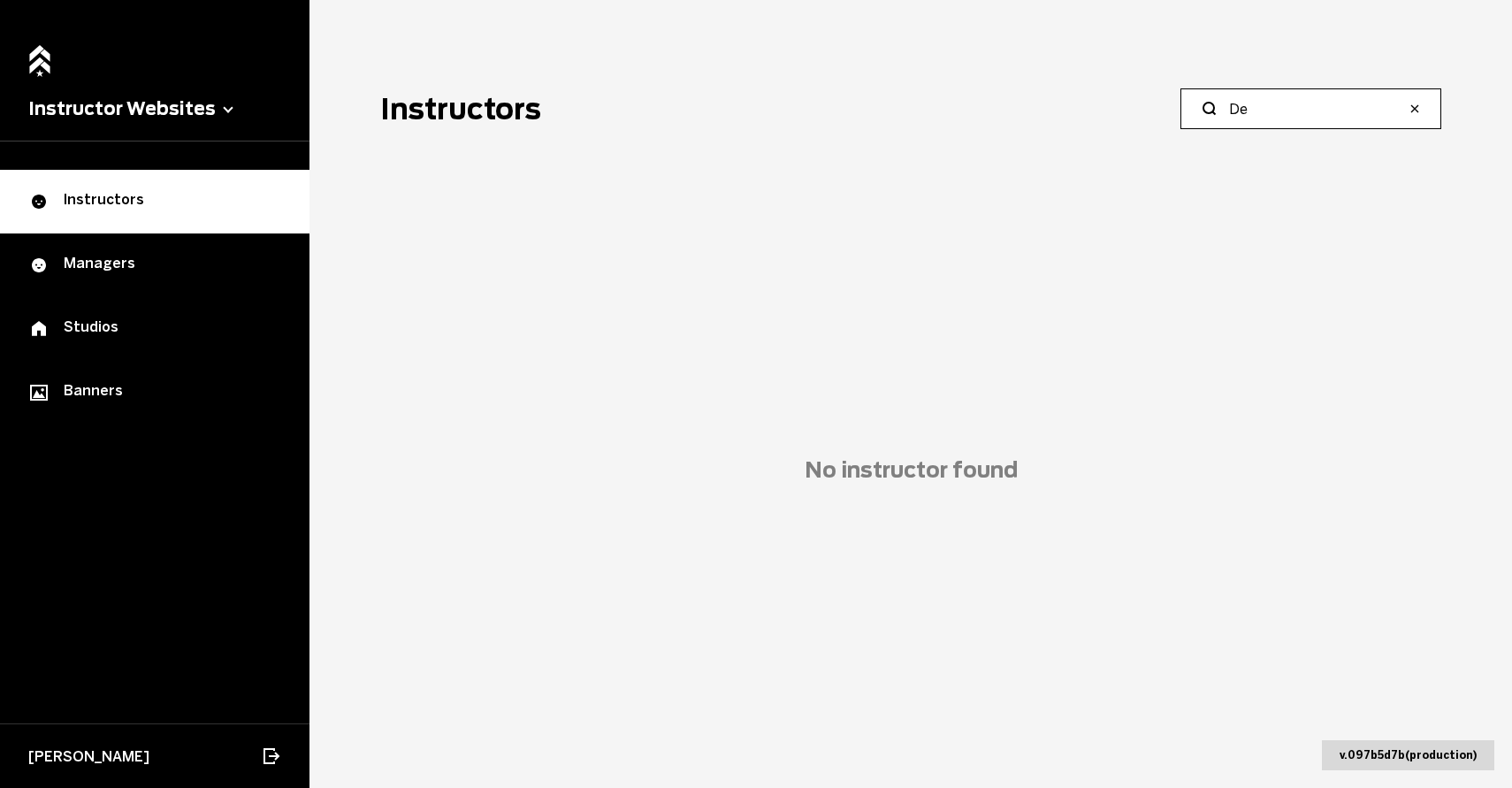
type input "D"
click at [1286, 111] on input "Ashling" at bounding box center [1317, 108] width 176 height 21
click at [1299, 117] on input "Ashling" at bounding box center [1317, 108] width 176 height 21
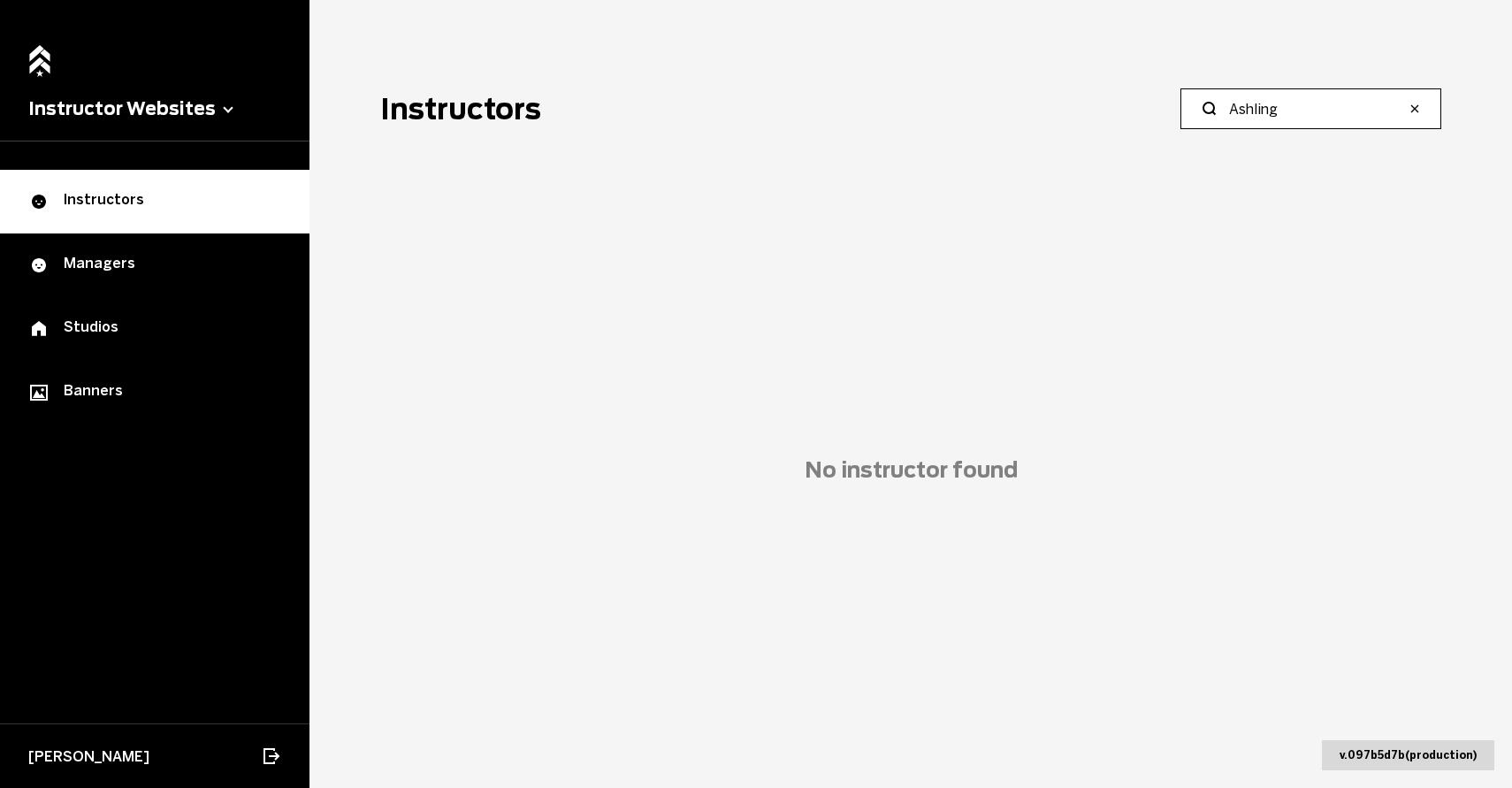
click at [1299, 117] on input "Ashling" at bounding box center [1317, 108] width 176 height 21
click at [1259, 114] on input "Ashling" at bounding box center [1317, 108] width 176 height 21
paste input "[PERSON_NAME]"
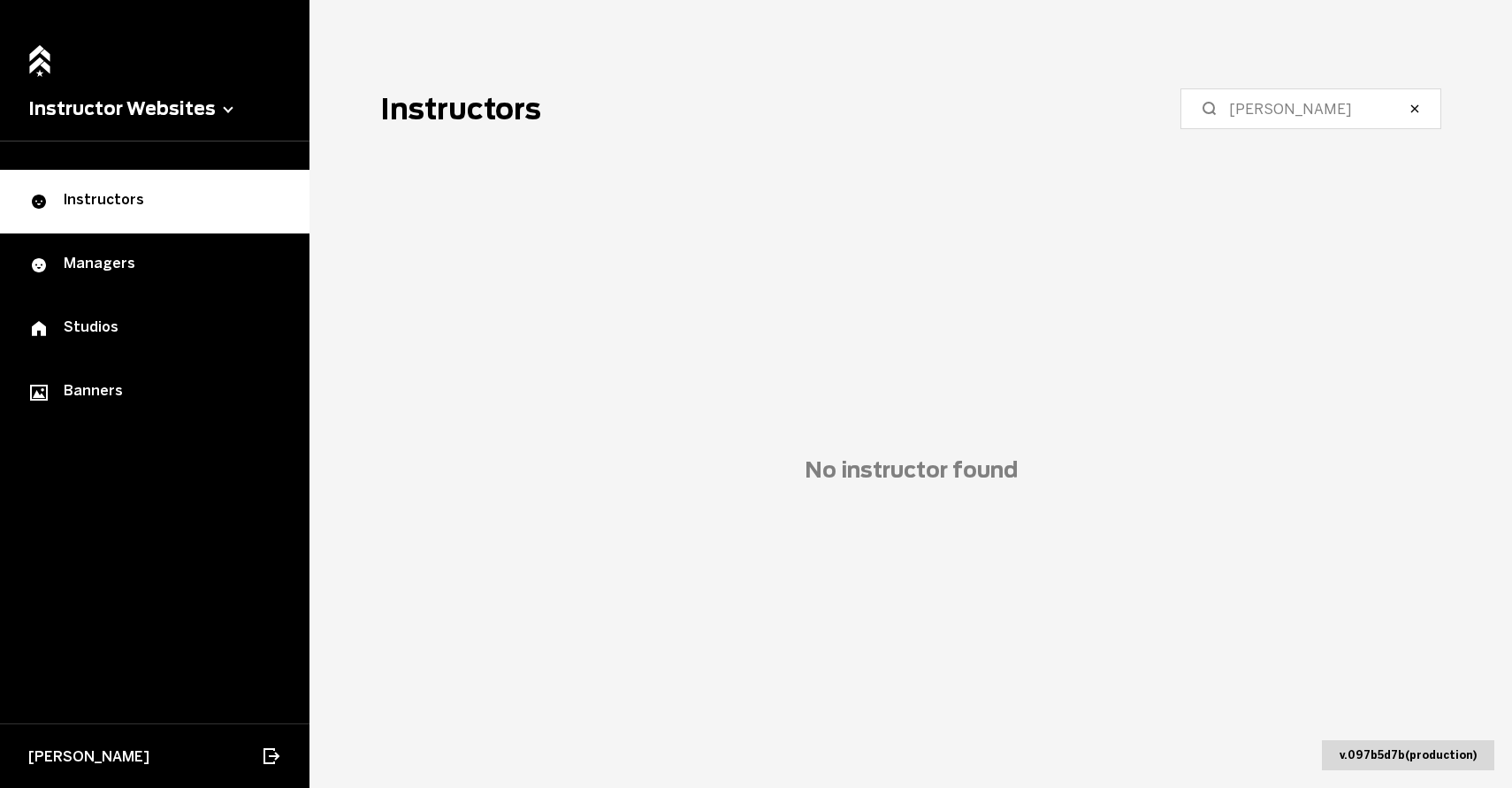
click at [1220, 99] on icon at bounding box center [1208, 108] width 21 height 21
click at [1229, 99] on input "[PERSON_NAME]" at bounding box center [1317, 108] width 176 height 21
click at [1244, 99] on label "[PERSON_NAME]" at bounding box center [1310, 108] width 260 height 40
click at [1244, 99] on input "[PERSON_NAME]" at bounding box center [1317, 108] width 176 height 21
click at [1244, 99] on label "[PERSON_NAME]" at bounding box center [1310, 108] width 260 height 40
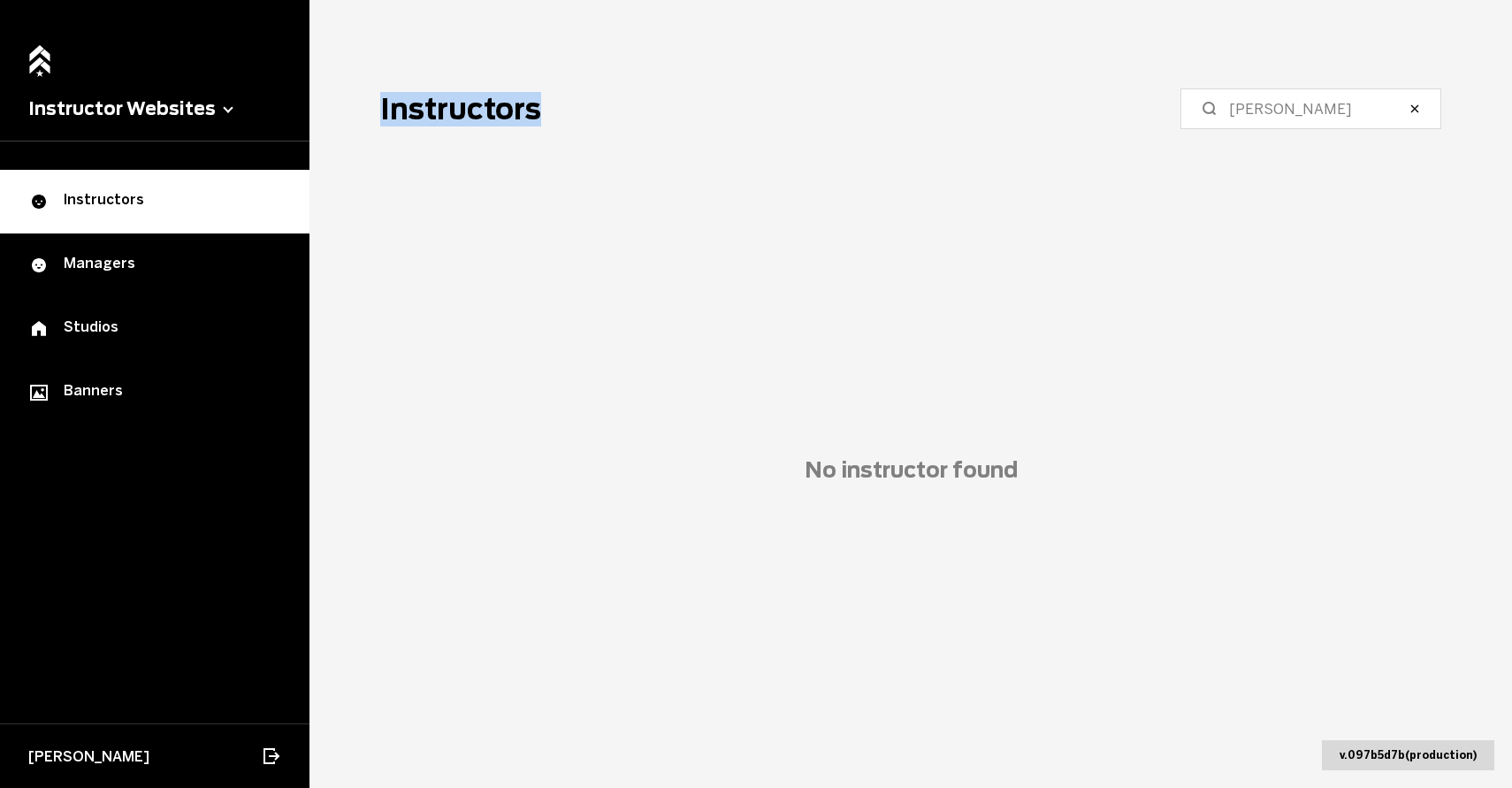
click at [1244, 99] on input "[PERSON_NAME]" at bounding box center [1317, 108] width 176 height 21
click at [1244, 99] on label "[PERSON_NAME]" at bounding box center [1310, 108] width 260 height 40
click at [1244, 99] on input "[PERSON_NAME]" at bounding box center [1317, 108] width 176 height 21
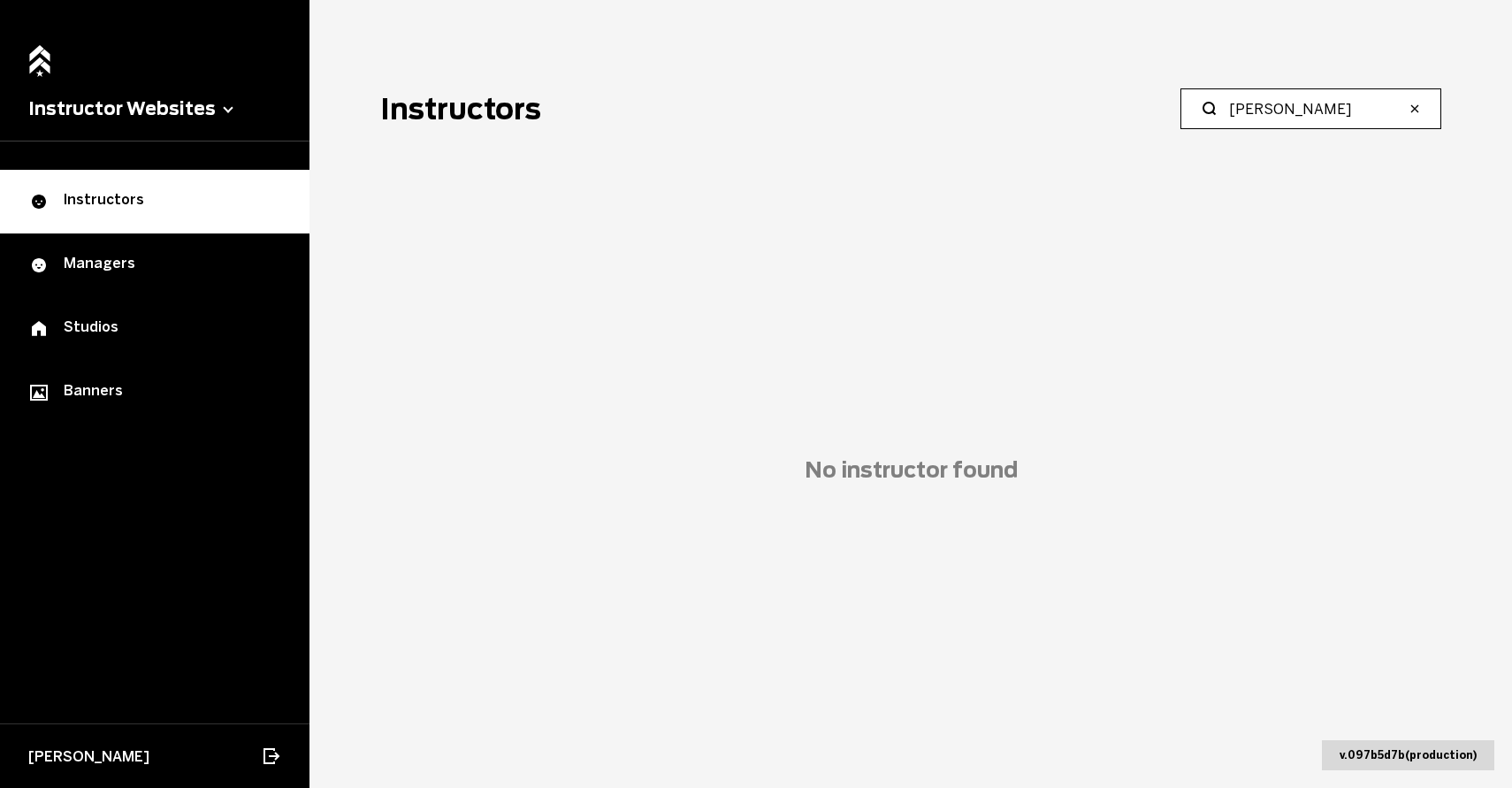
click at [1275, 108] on input "[PERSON_NAME]" at bounding box center [1317, 108] width 176 height 21
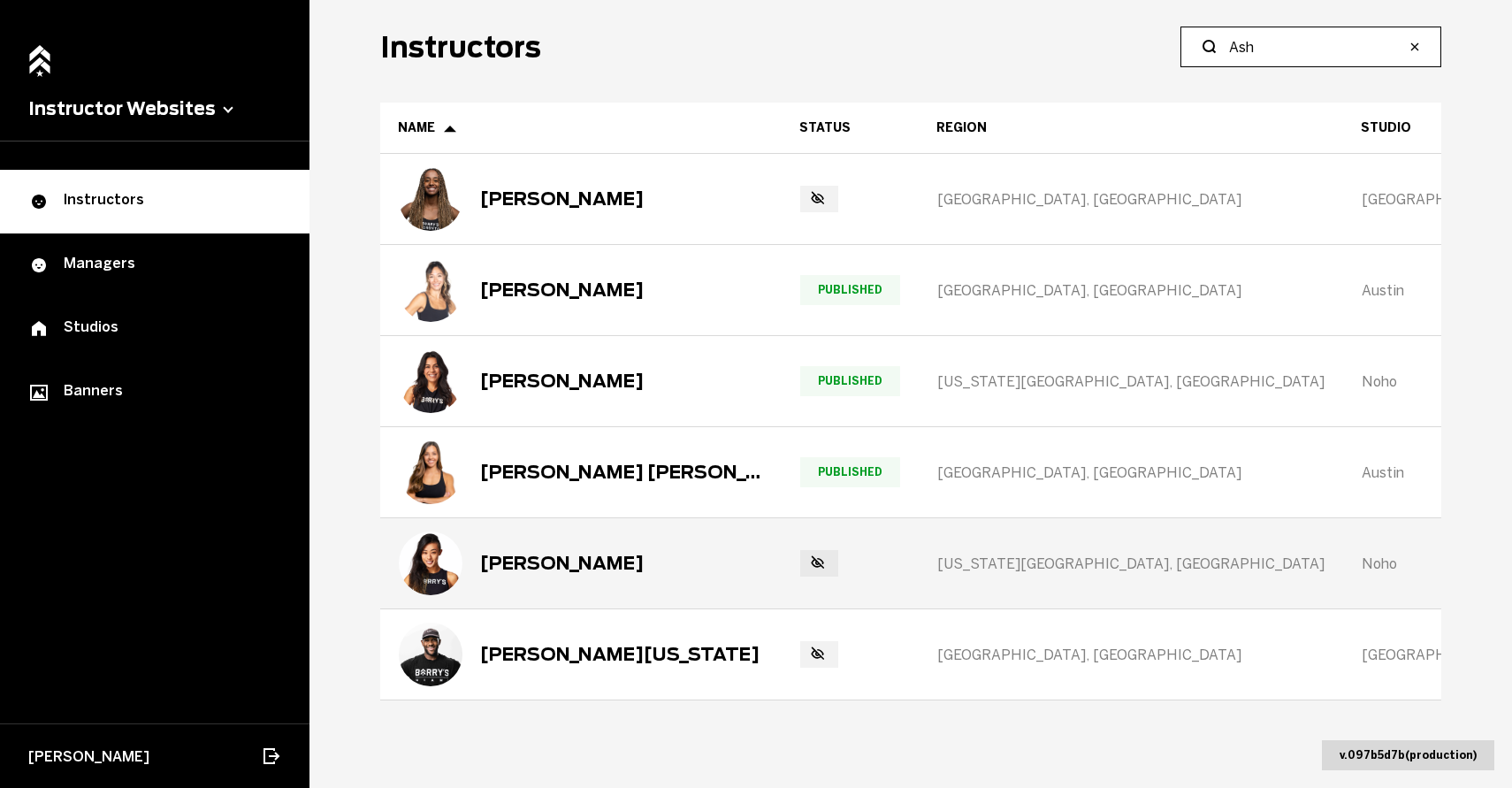
scroll to position [0, 0]
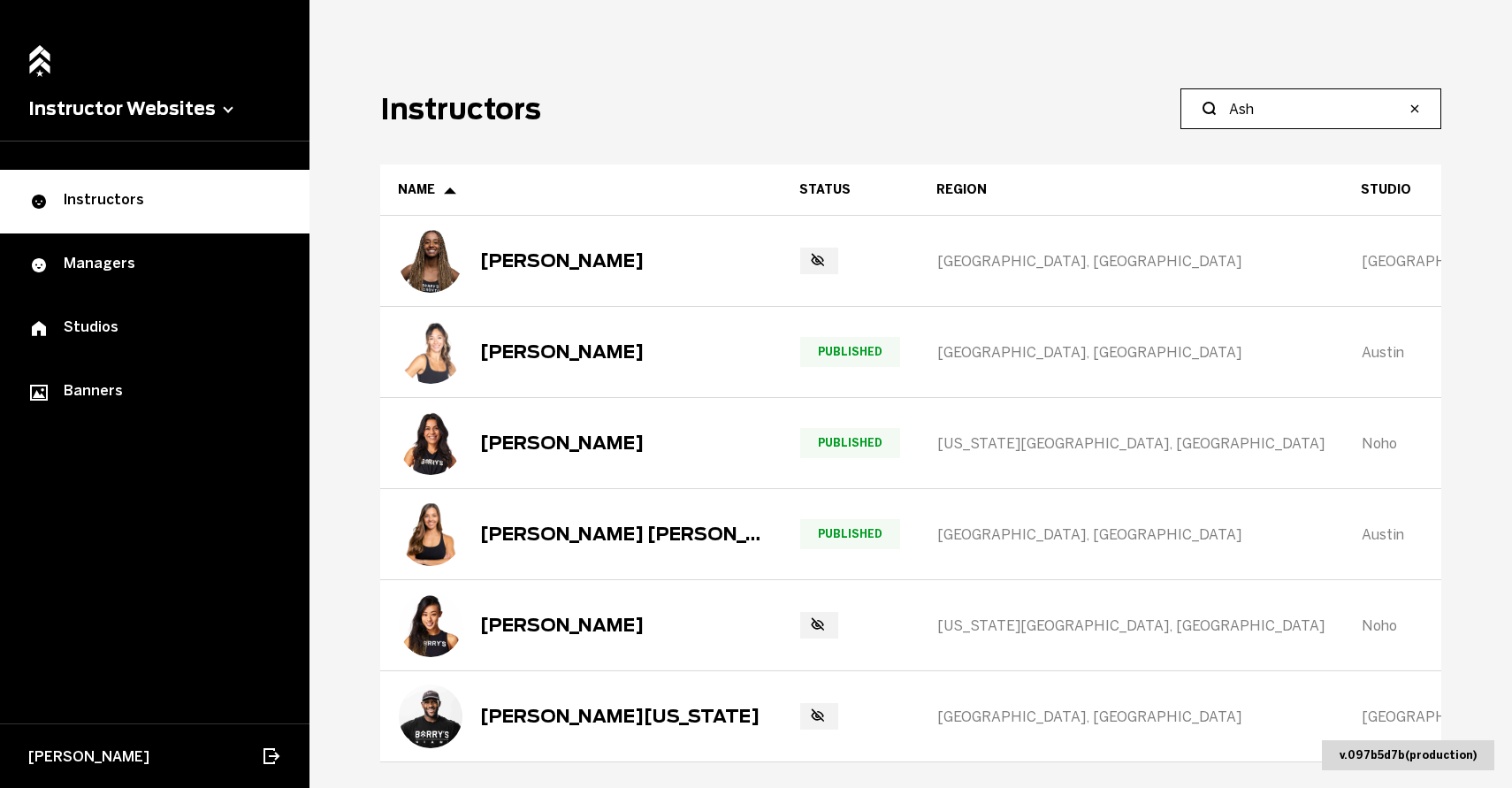
click at [1291, 114] on input "Ash" at bounding box center [1317, 108] width 176 height 21
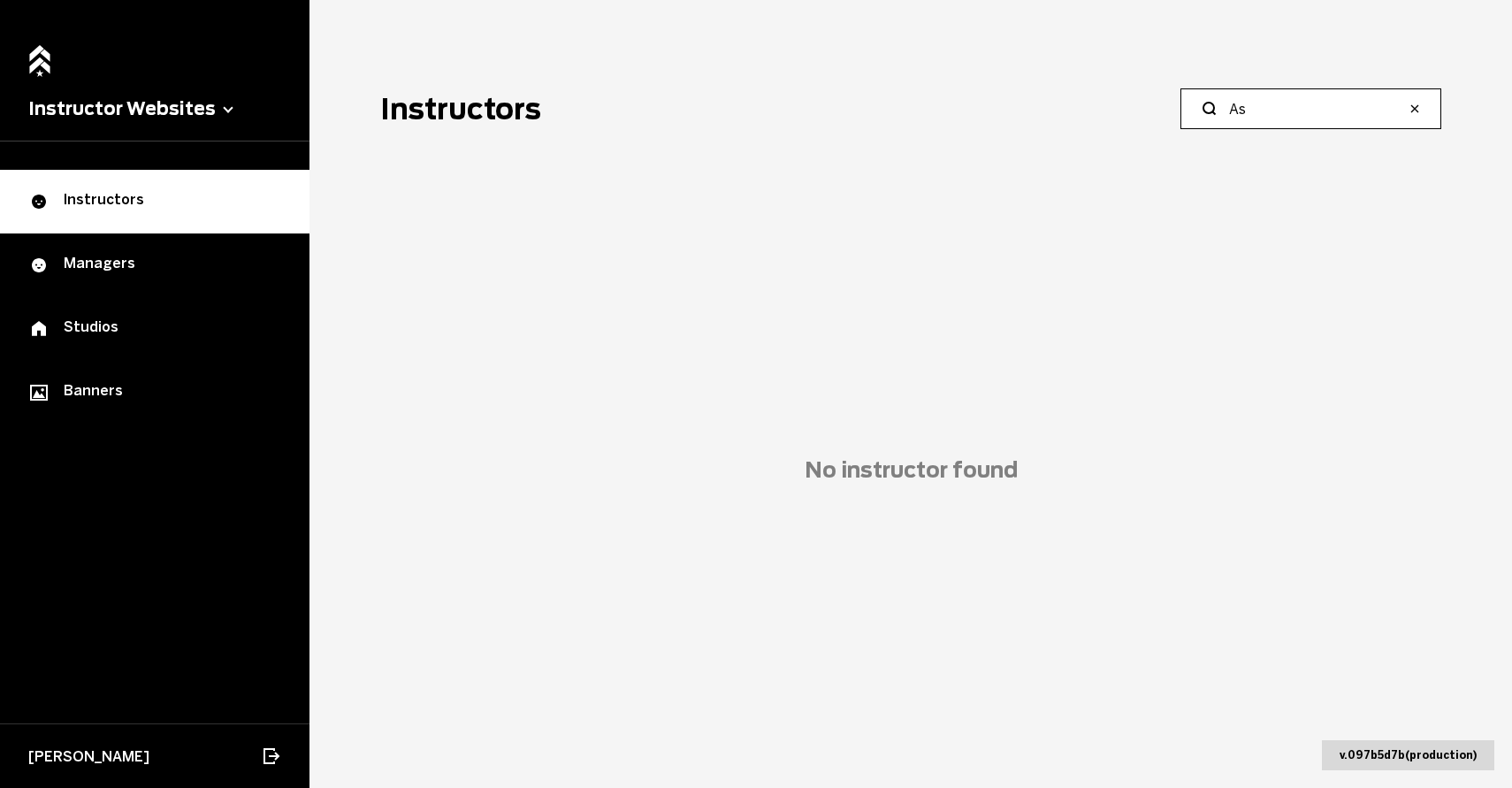
type input "A"
click at [1294, 124] on label "[PERSON_NAME]" at bounding box center [1310, 108] width 260 height 40
click at [1294, 119] on input "[PERSON_NAME]" at bounding box center [1317, 108] width 176 height 21
click at [1294, 115] on input "[PERSON_NAME]" at bounding box center [1317, 108] width 176 height 21
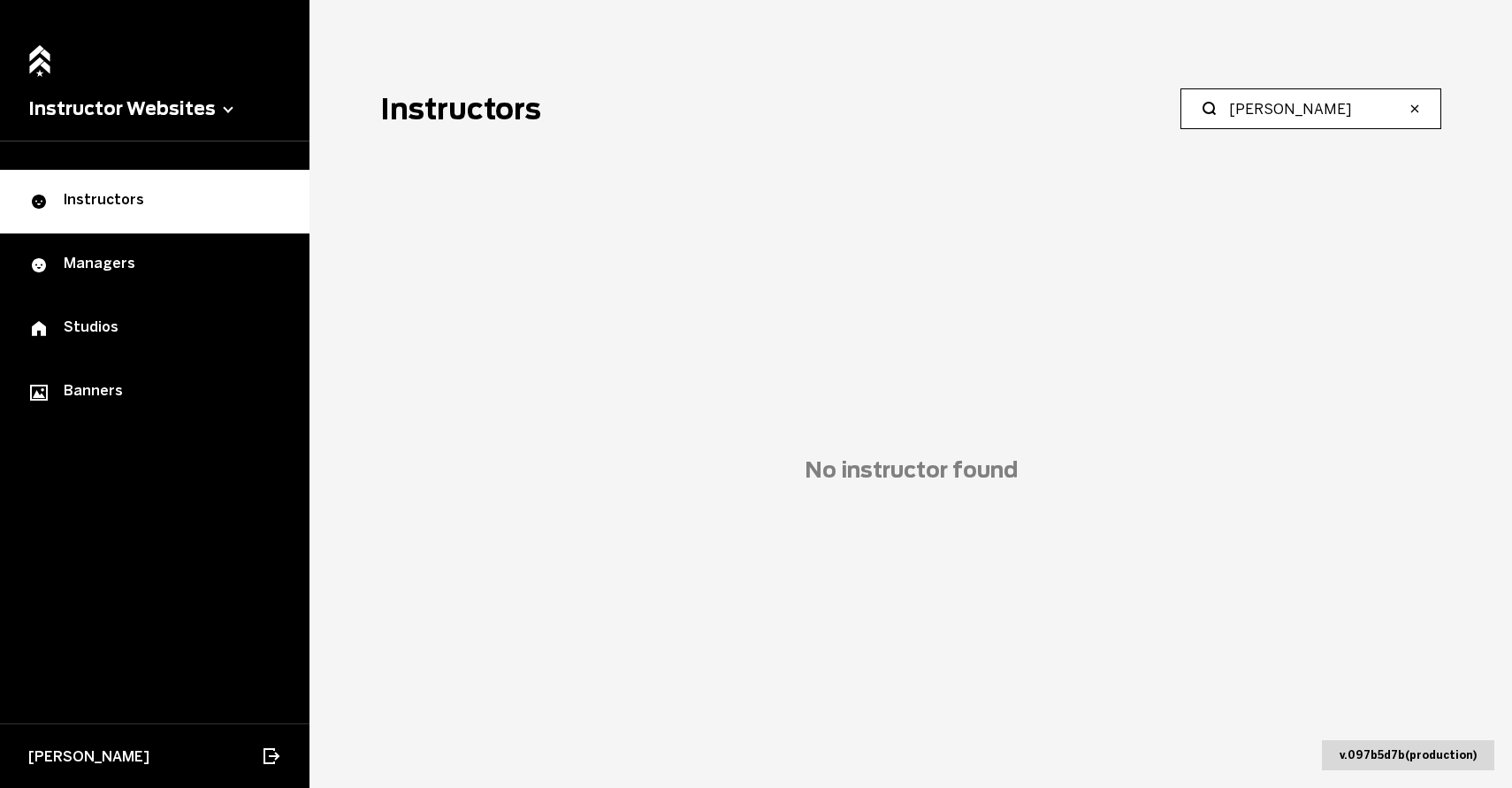
click at [1294, 115] on input "[PERSON_NAME]" at bounding box center [1317, 108] width 176 height 21
paste input "[PERSON_NAME][EMAIL_ADDRESS][DOMAIN_NAME]"
type input "[PERSON_NAME][EMAIL_ADDRESS][DOMAIN_NAME]"
click at [787, 443] on span "No instructor found" at bounding box center [911, 470] width 1061 height 611
click at [1319, 111] on input "[PERSON_NAME][EMAIL_ADDRESS][DOMAIN_NAME]" at bounding box center [1317, 108] width 176 height 21
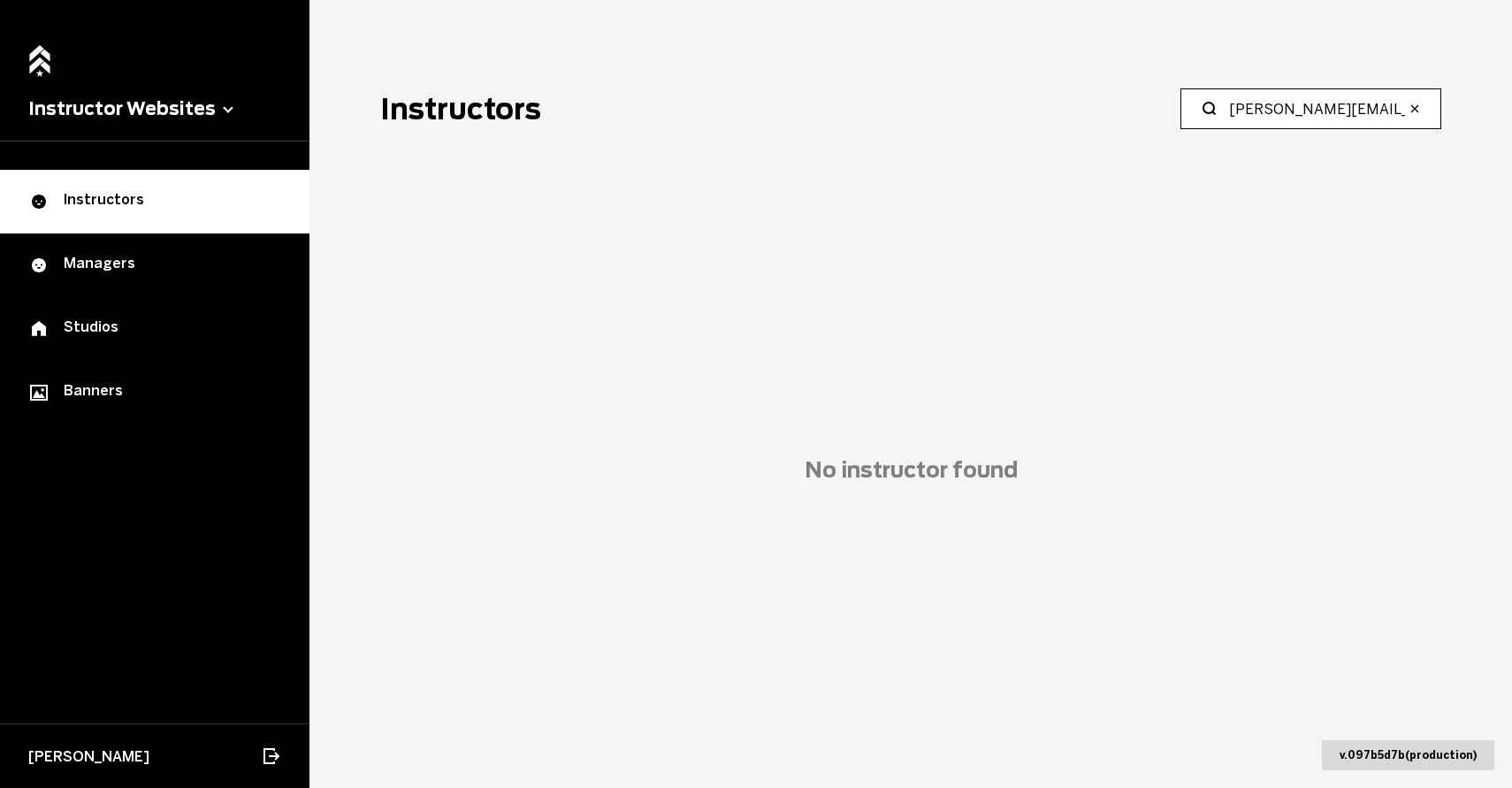
click at [1319, 111] on input "[PERSON_NAME][EMAIL_ADDRESS][DOMAIN_NAME]" at bounding box center [1317, 108] width 176 height 21
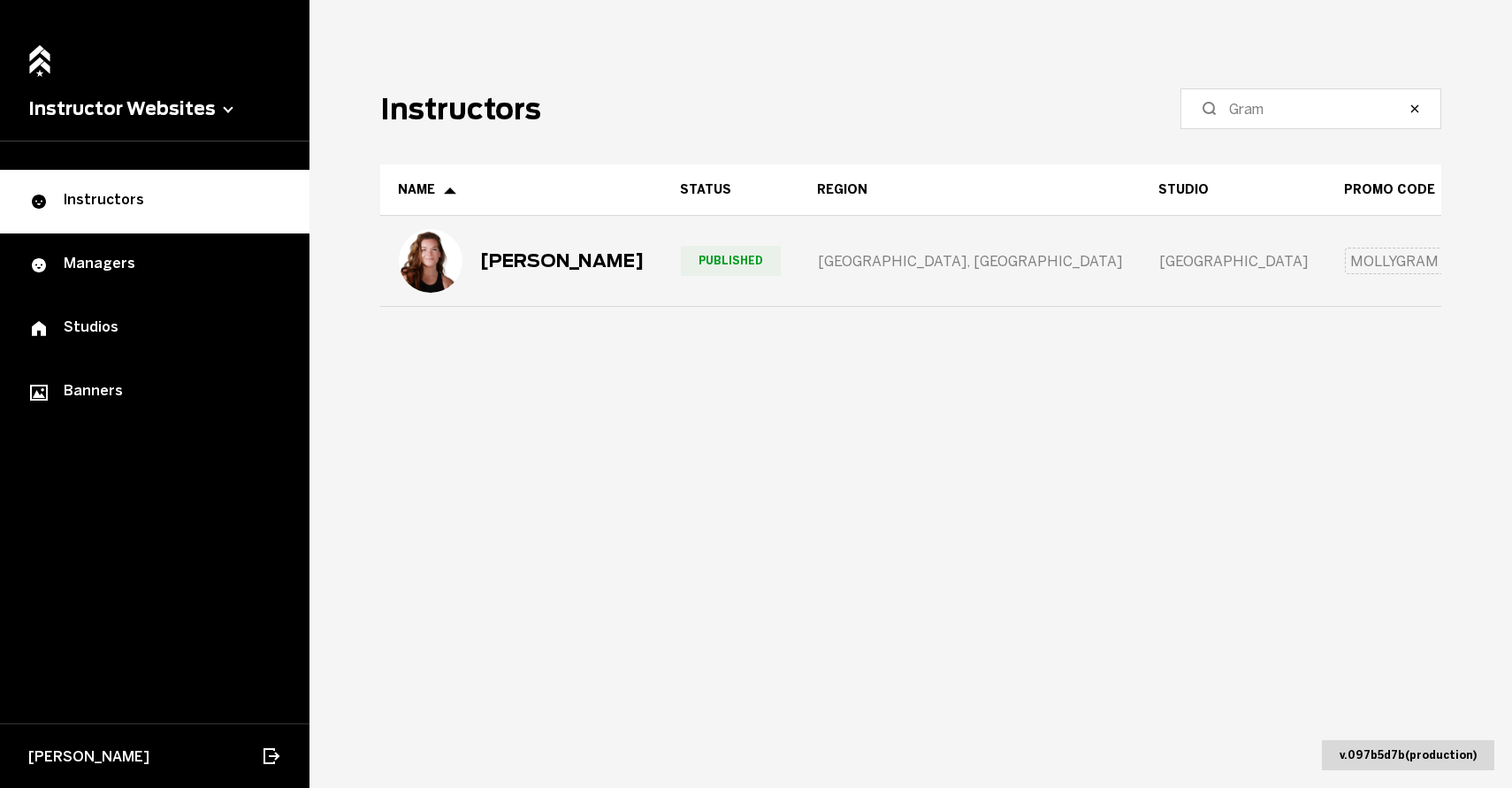
click at [546, 276] on div "[PERSON_NAME]" at bounding box center [521, 261] width 245 height 63
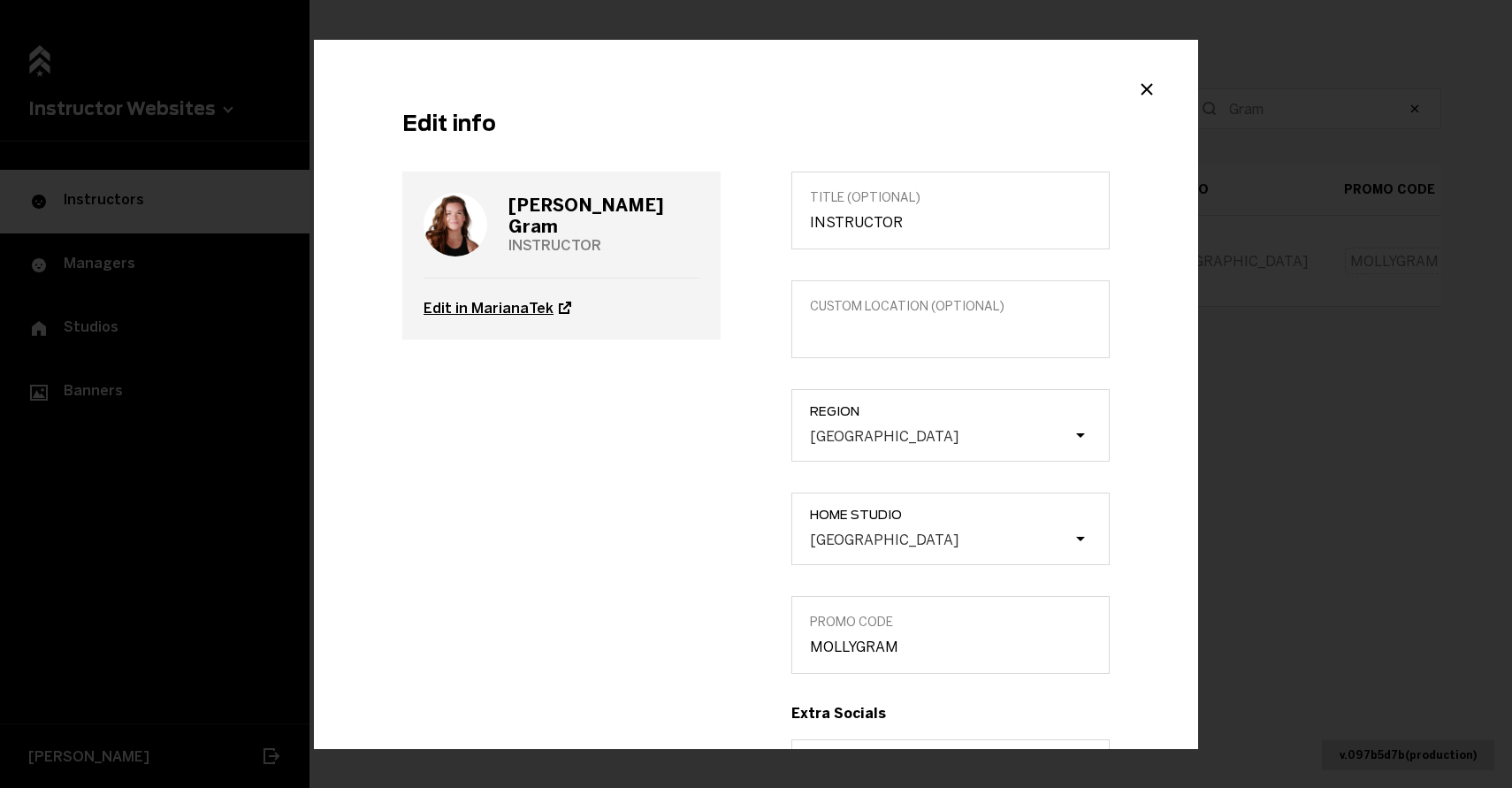
click at [480, 311] on link "Edit in MarianaTek" at bounding box center [561, 308] width 276 height 61
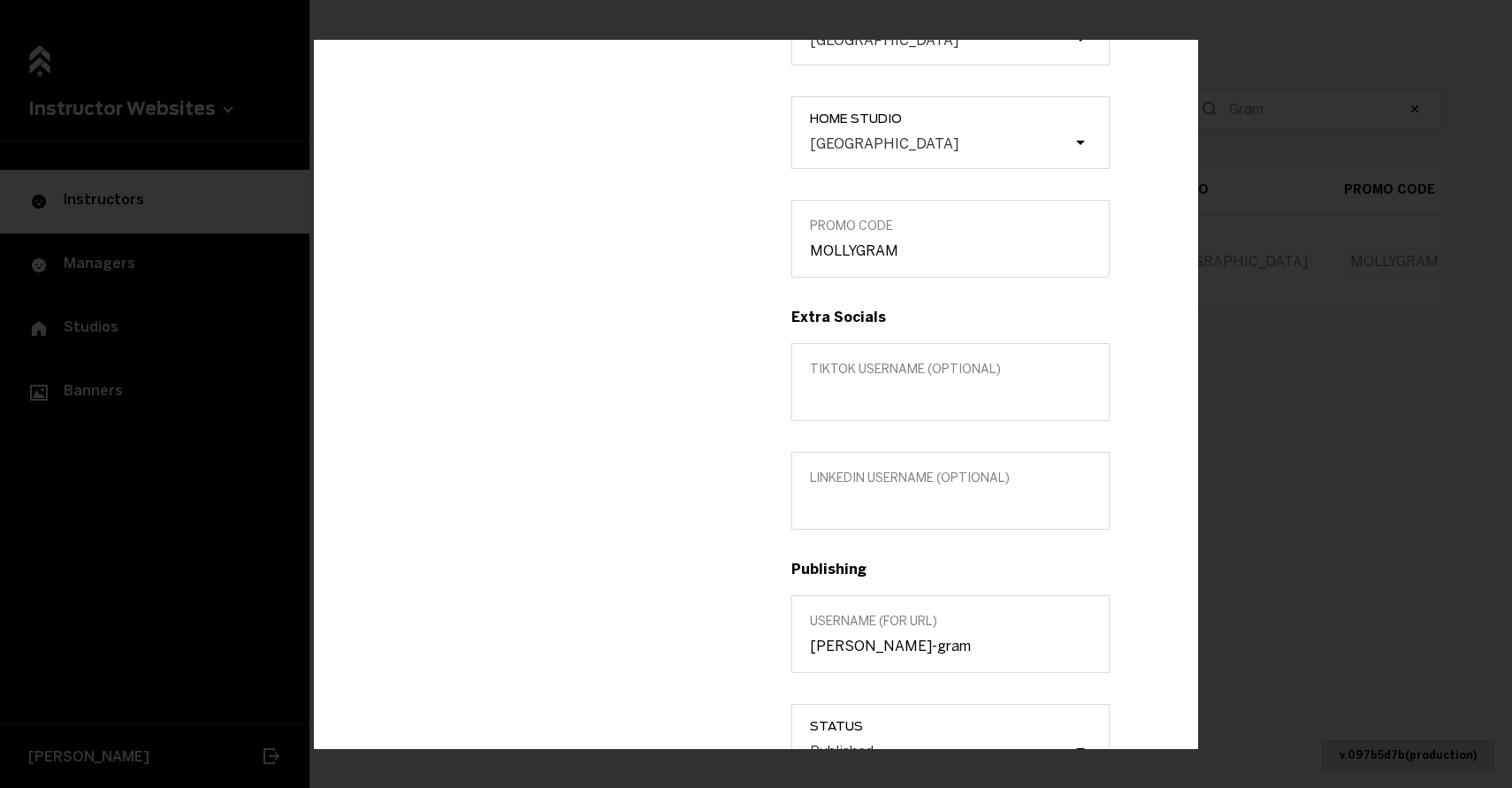
scroll to position [589, 0]
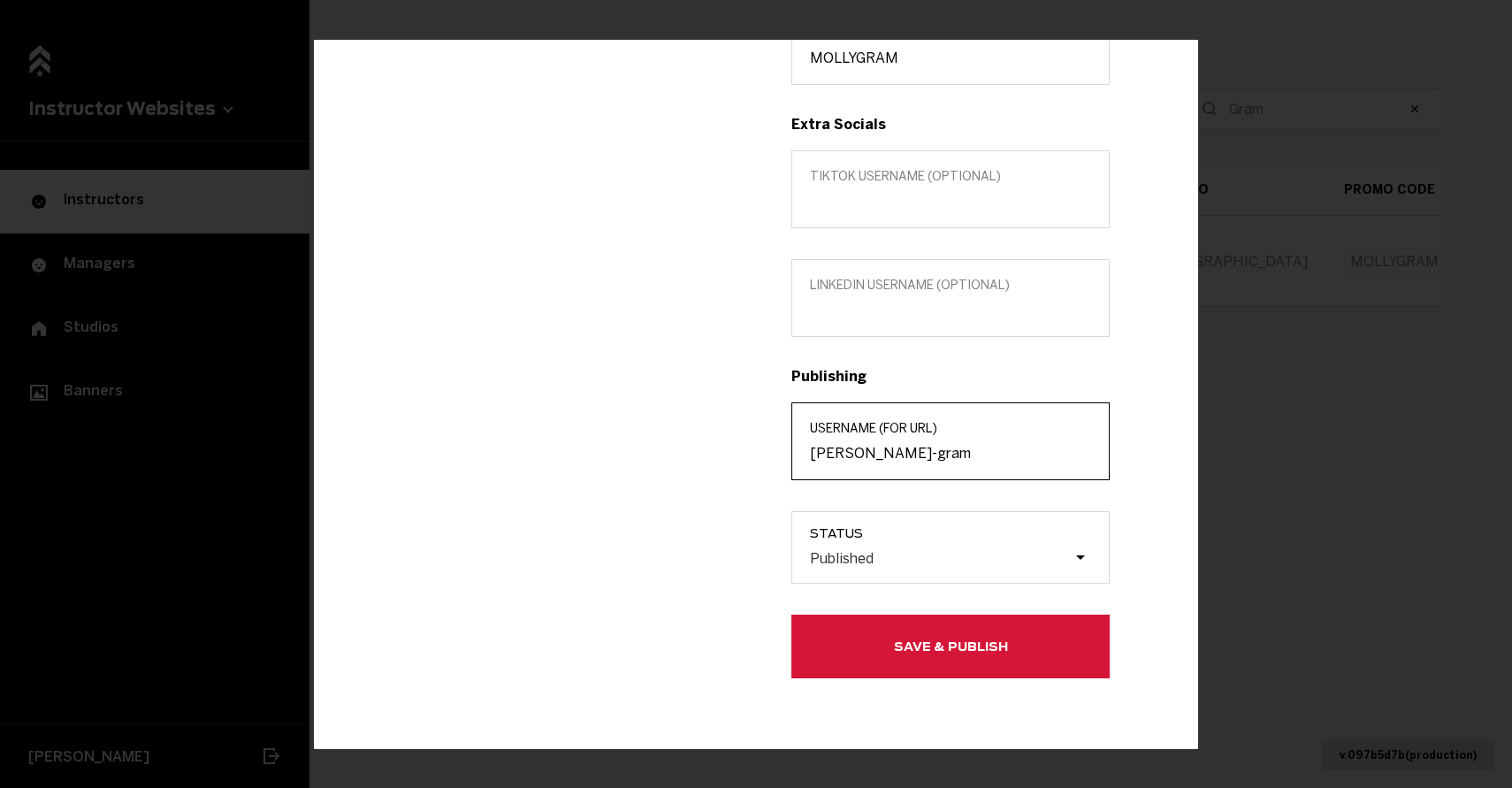
click at [893, 459] on input "[PERSON_NAME]-gram" at bounding box center [950, 453] width 281 height 17
click at [782, 161] on div "Title (optional) INSTRUCTOR Custom location (Optional) Region [GEOGRAPHIC_DATA]…" at bounding box center [950, 130] width 389 height 1096
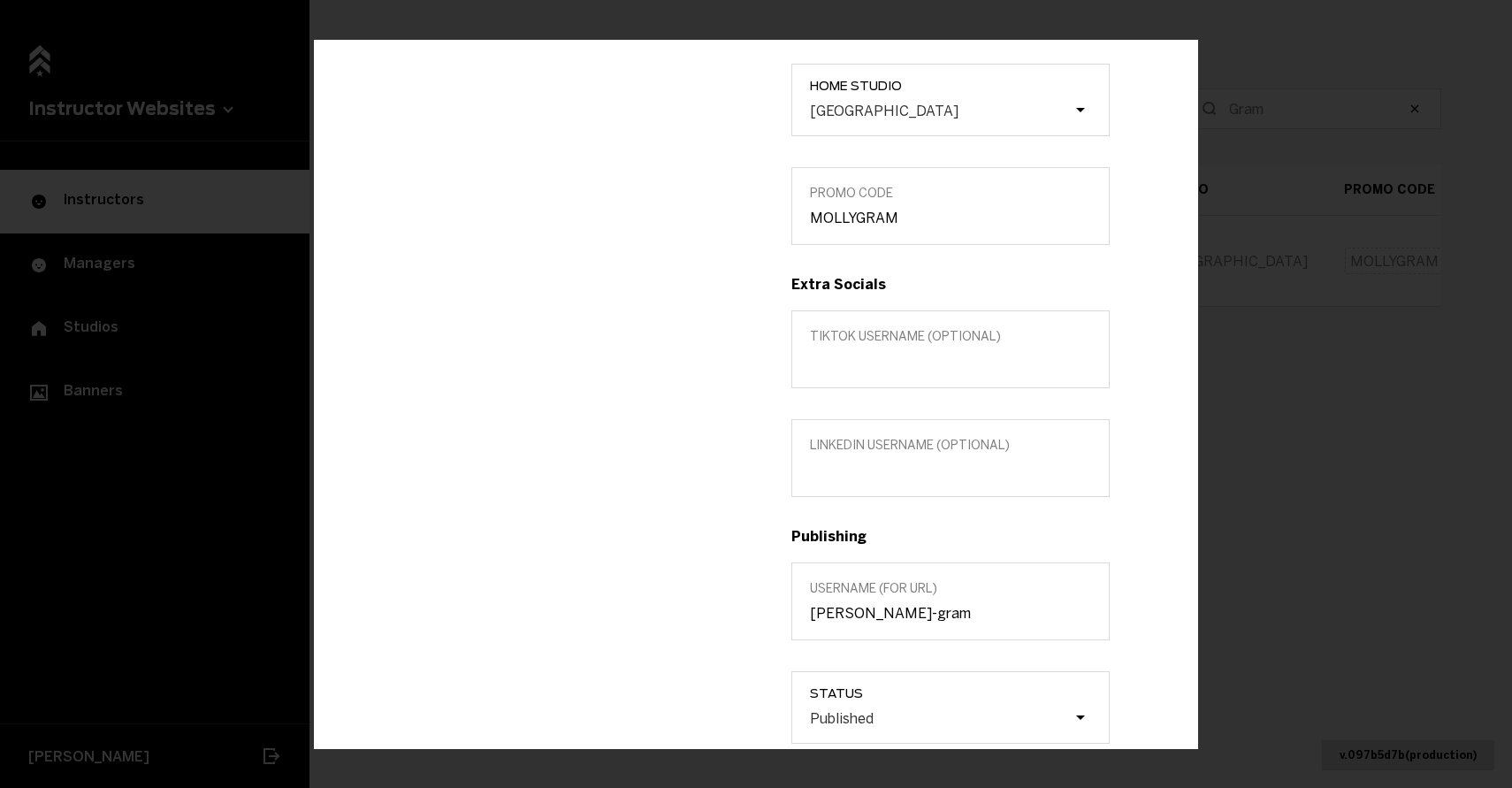
scroll to position [0, 0]
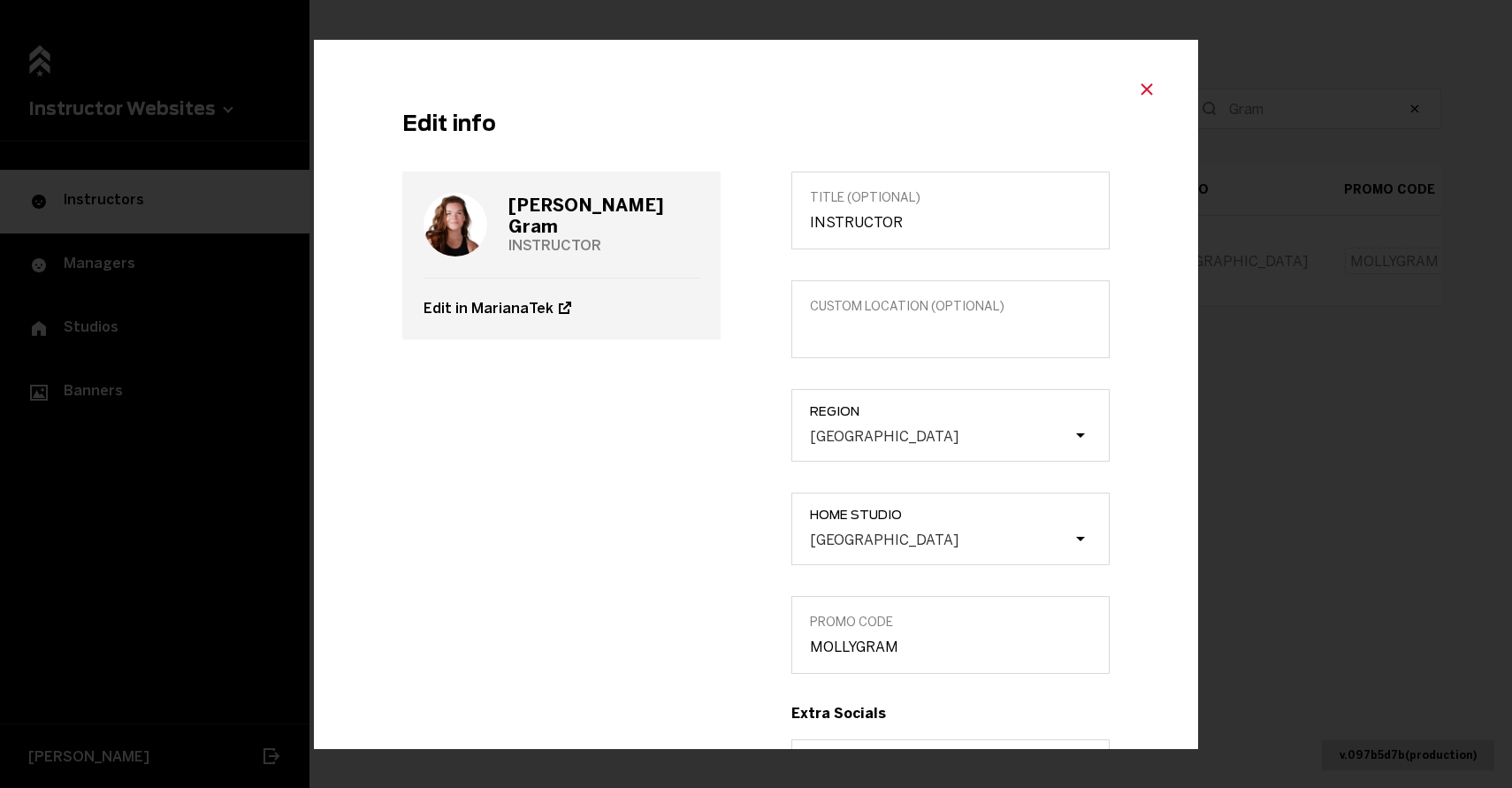
click at [1157, 94] on button "Close modal" at bounding box center [1146, 88] width 32 height 27
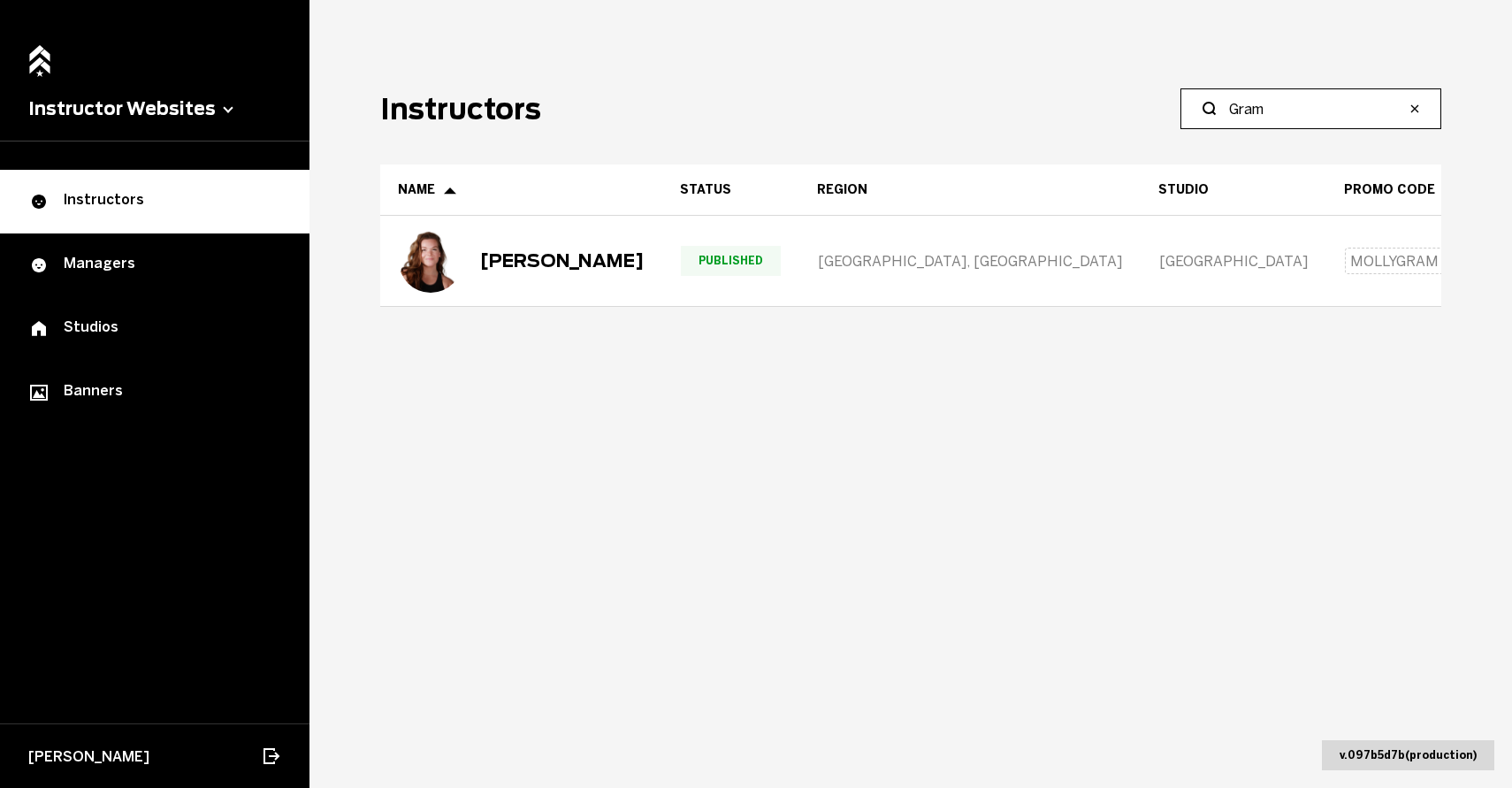
click at [1285, 111] on input "Gram" at bounding box center [1317, 108] width 176 height 21
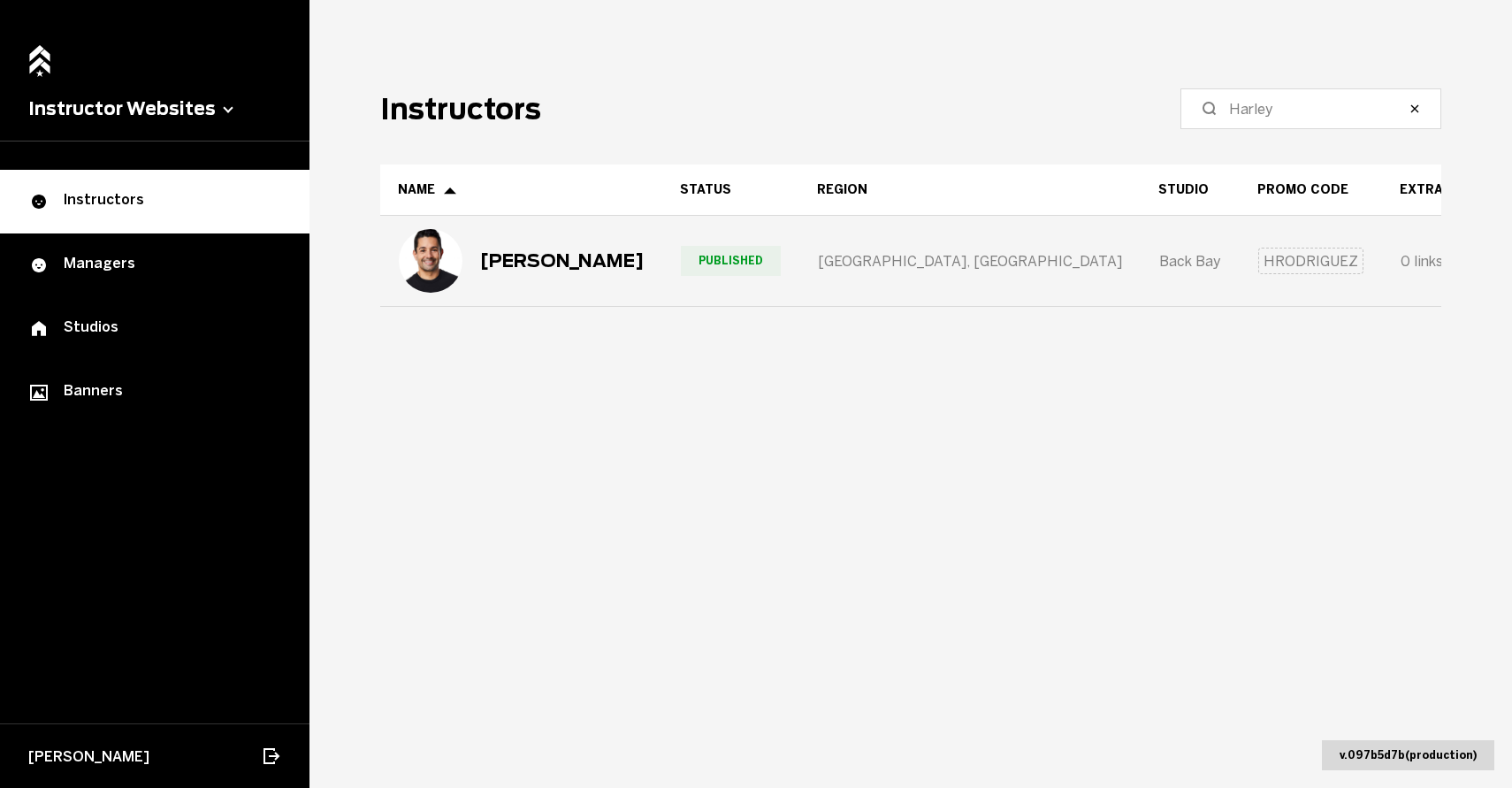
click at [535, 256] on div "[PERSON_NAME]" at bounding box center [562, 261] width 163 height 21
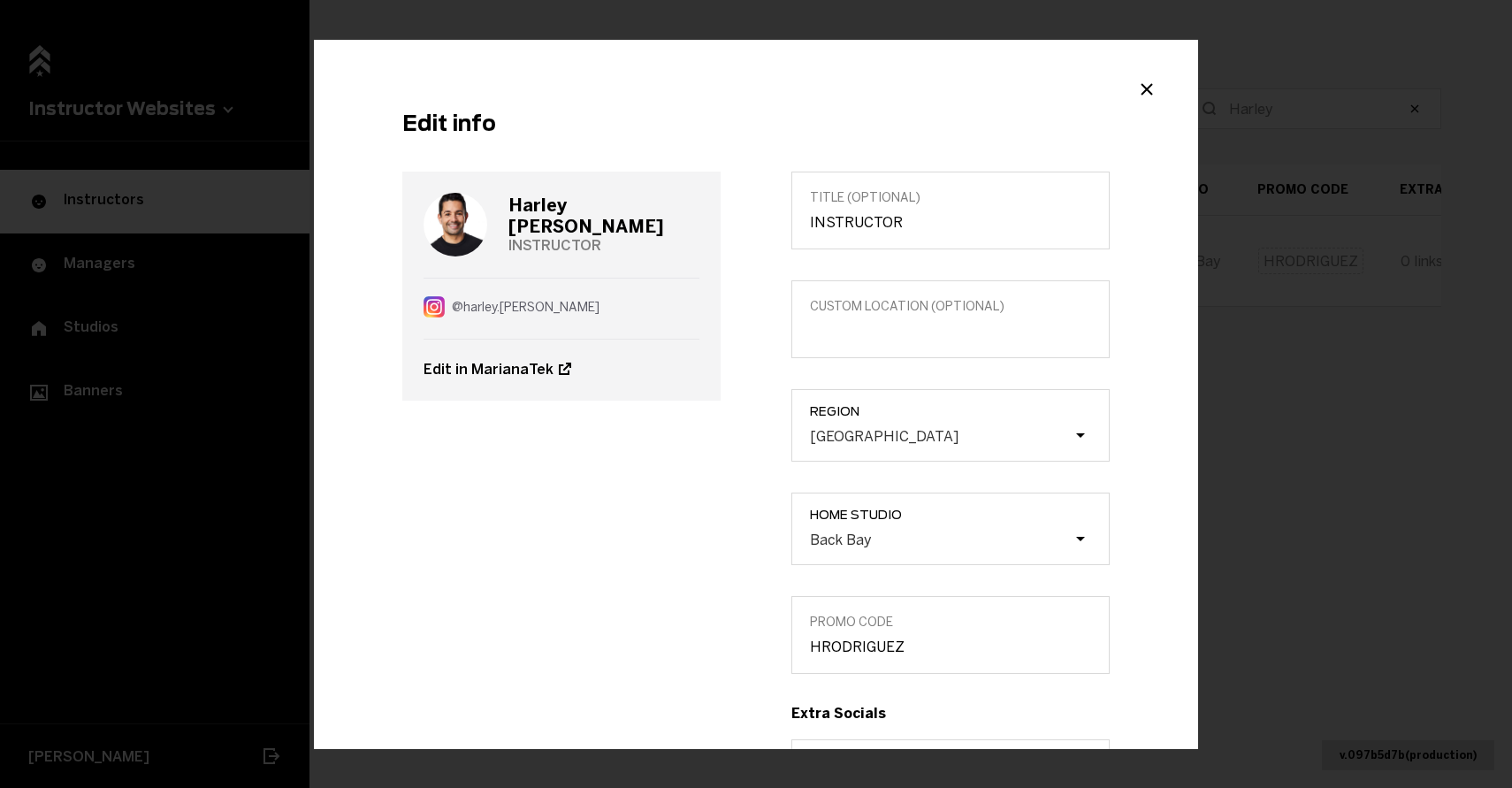
click at [896, 558] on label "Home Studio Back Bay" at bounding box center [950, 528] width 318 height 72
click at [721, 539] on input "Home Studio Back Bay" at bounding box center [721, 539] width 0 height 0
click at [891, 541] on div "Back Bay" at bounding box center [940, 538] width 265 height 17
click at [721, 539] on input "Home Studio 0 results available. Select is focused , press Down to open the men…" at bounding box center [721, 539] width 0 height 0
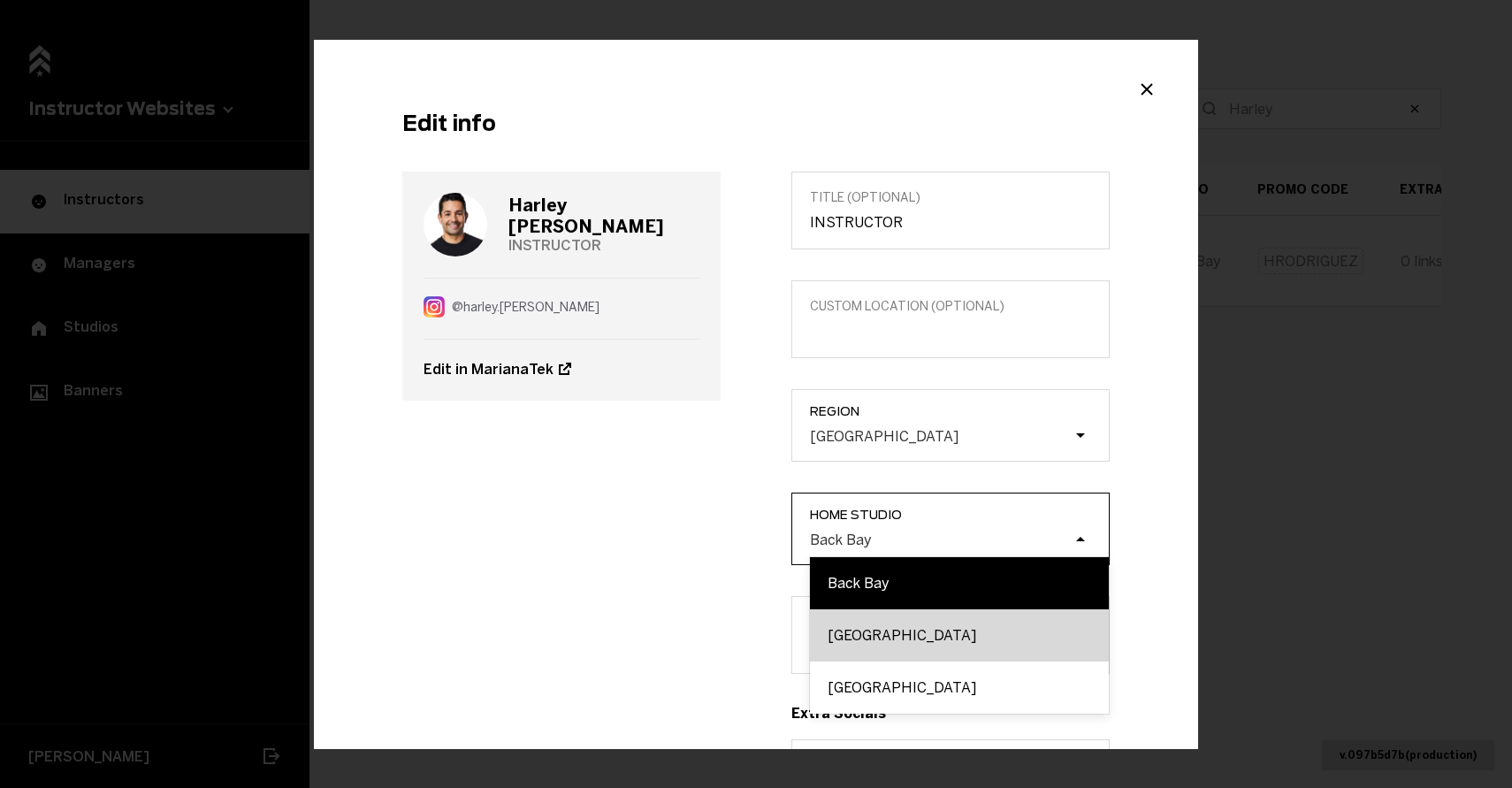
click at [885, 623] on div "[GEOGRAPHIC_DATA]" at bounding box center [959, 635] width 299 height 52
click at [721, 539] on input "Home Studio option [GEOGRAPHIC_DATA] Downtown focused, 2 of 3. 3 results availa…" at bounding box center [721, 539] width 0 height 0
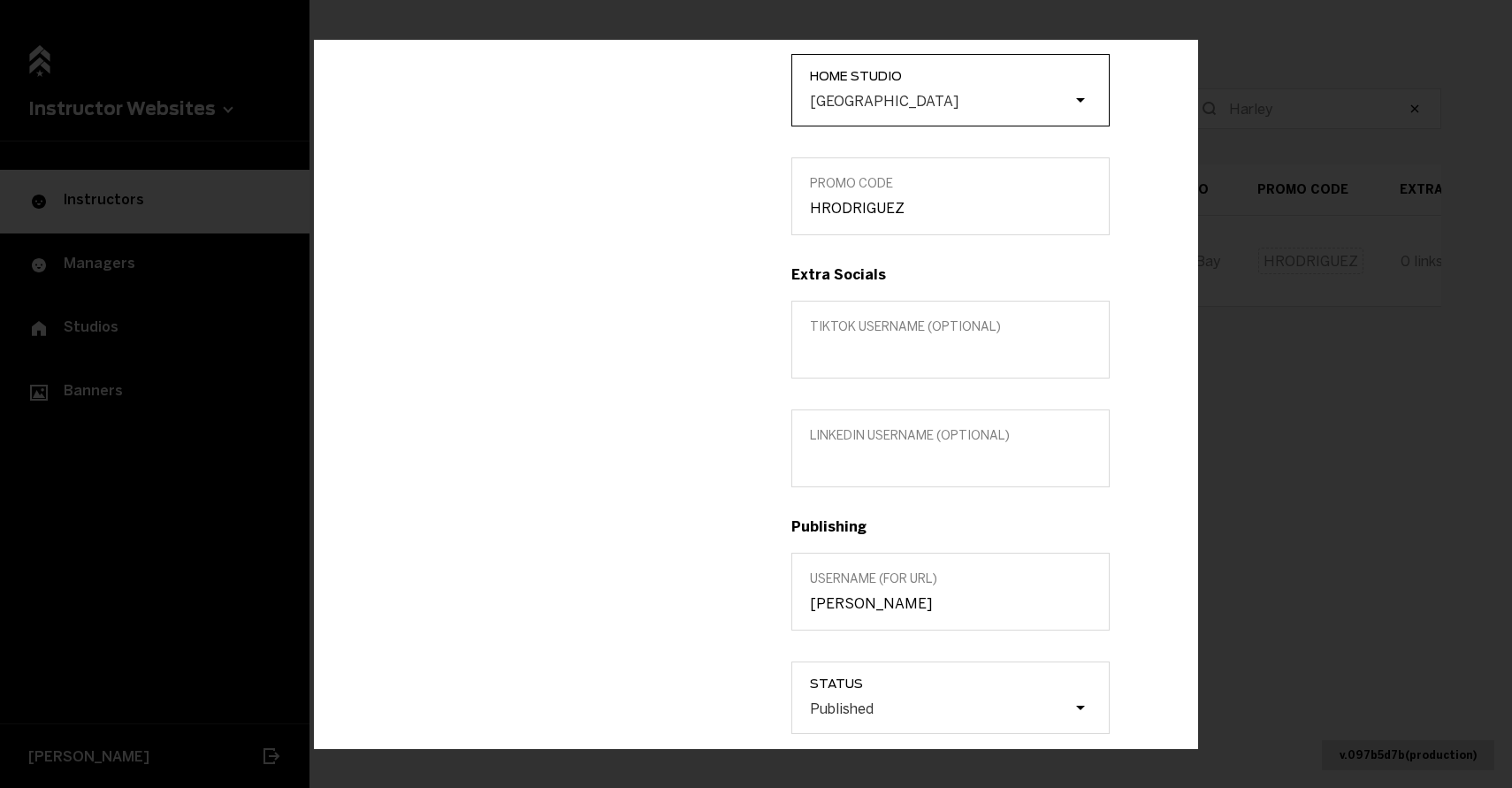
scroll to position [478, 0]
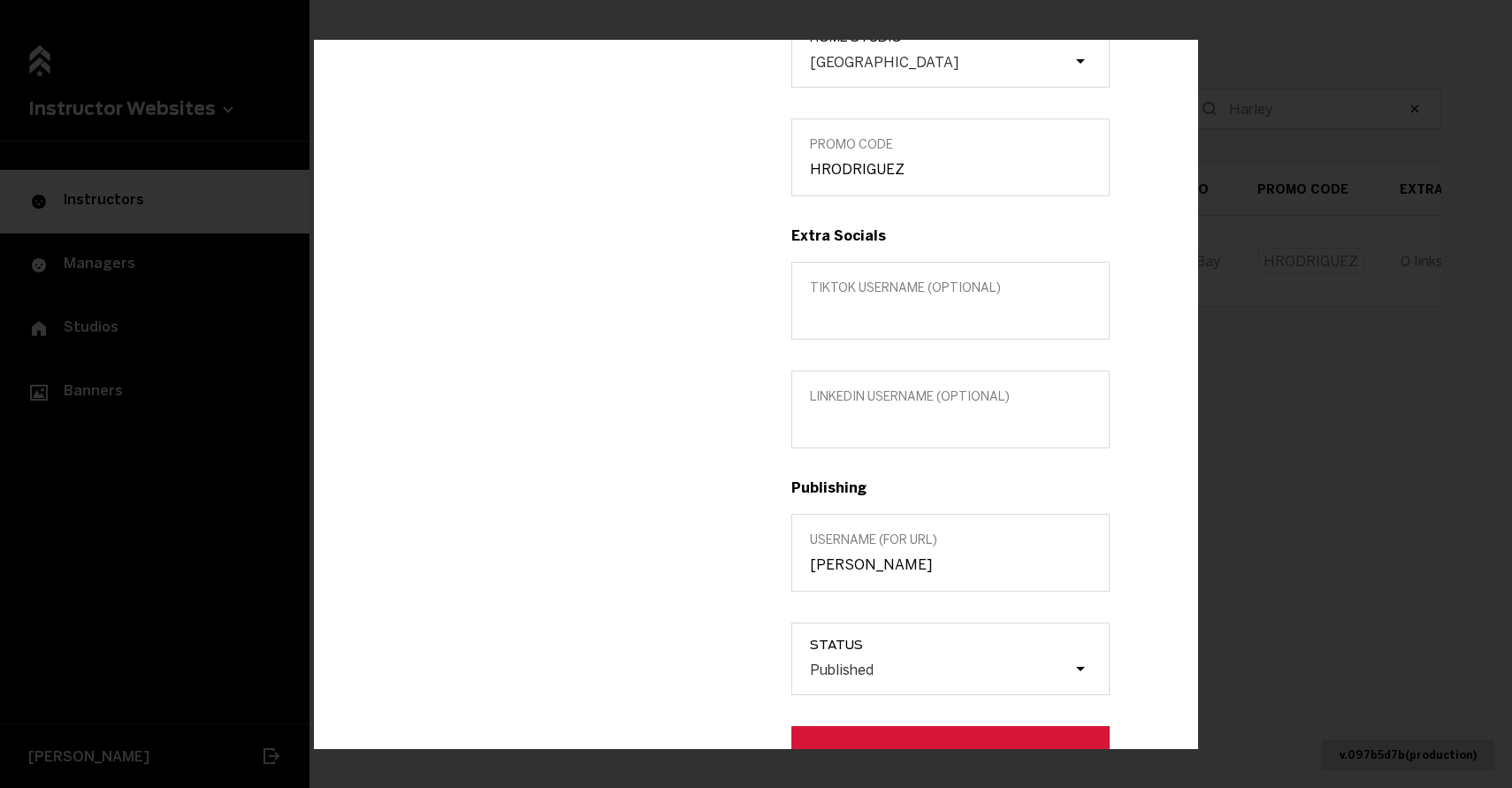
click at [852, 573] on label "Username (for url) [PERSON_NAME]" at bounding box center [950, 552] width 318 height 78
click at [852, 573] on input "[PERSON_NAME]" at bounding box center [950, 564] width 281 height 17
click at [852, 562] on input "[PERSON_NAME]" at bounding box center [950, 564] width 281 height 17
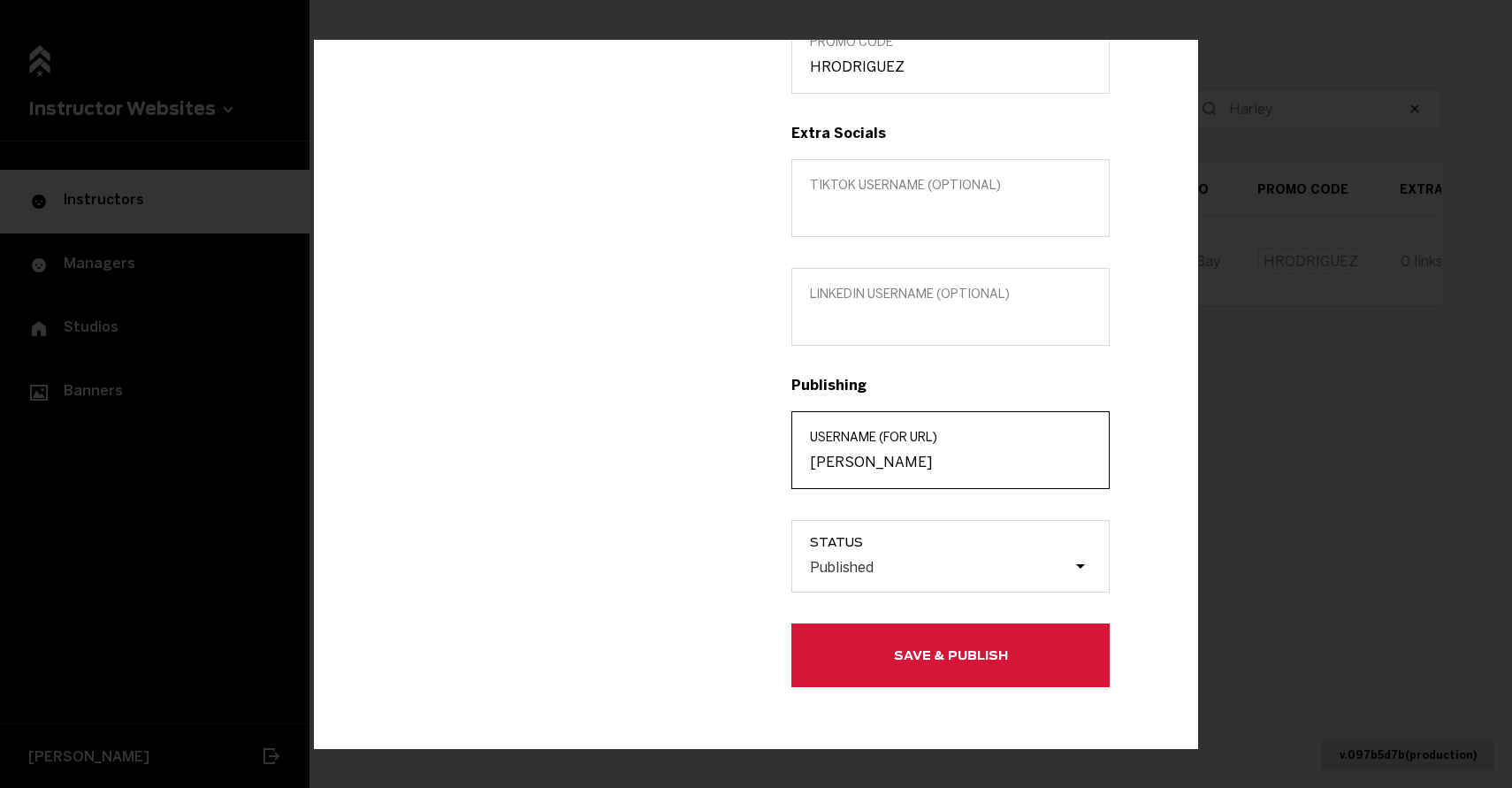
scroll to position [589, 0]
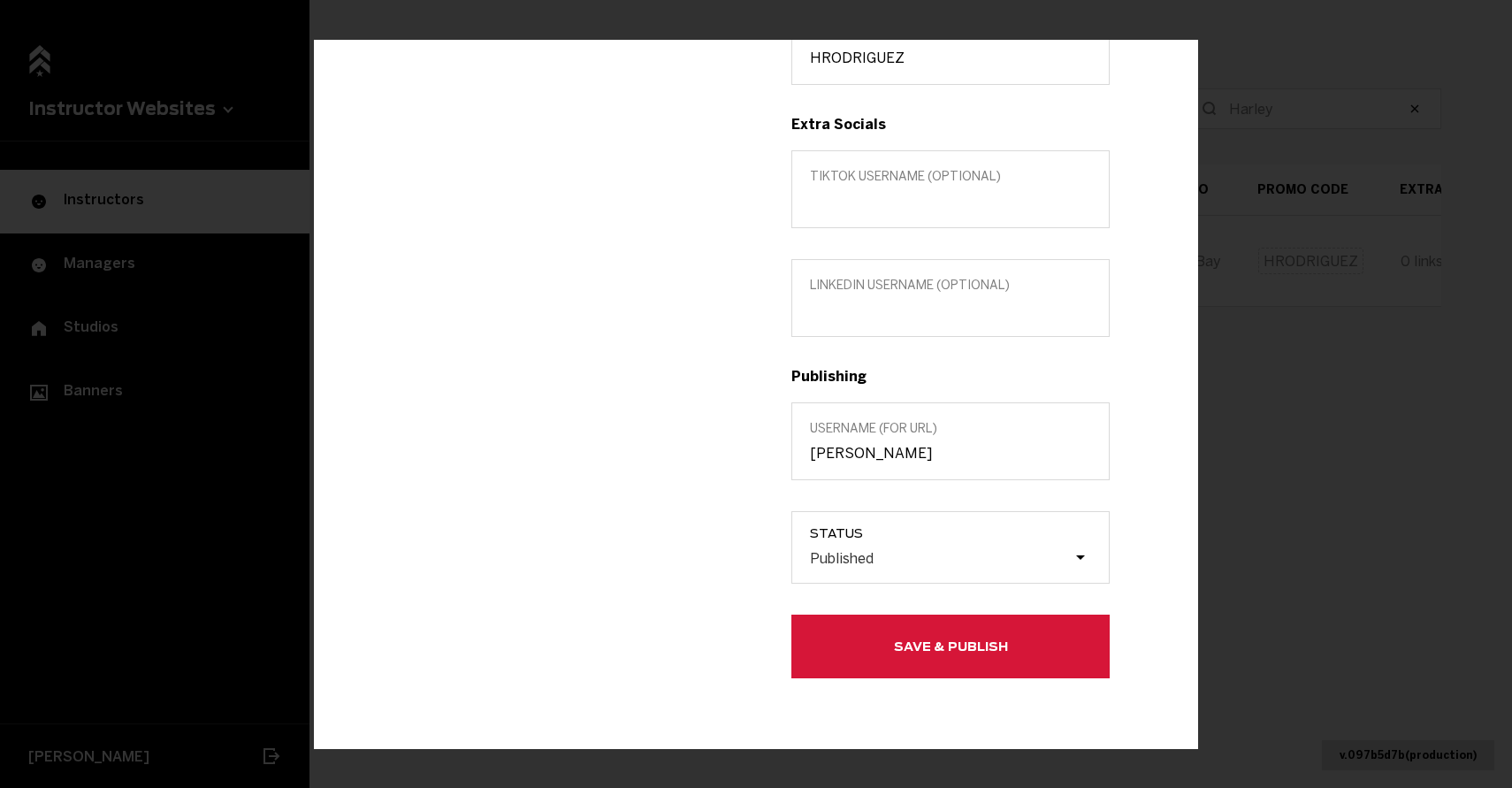
click at [888, 647] on button "Save & Publish" at bounding box center [950, 646] width 318 height 63
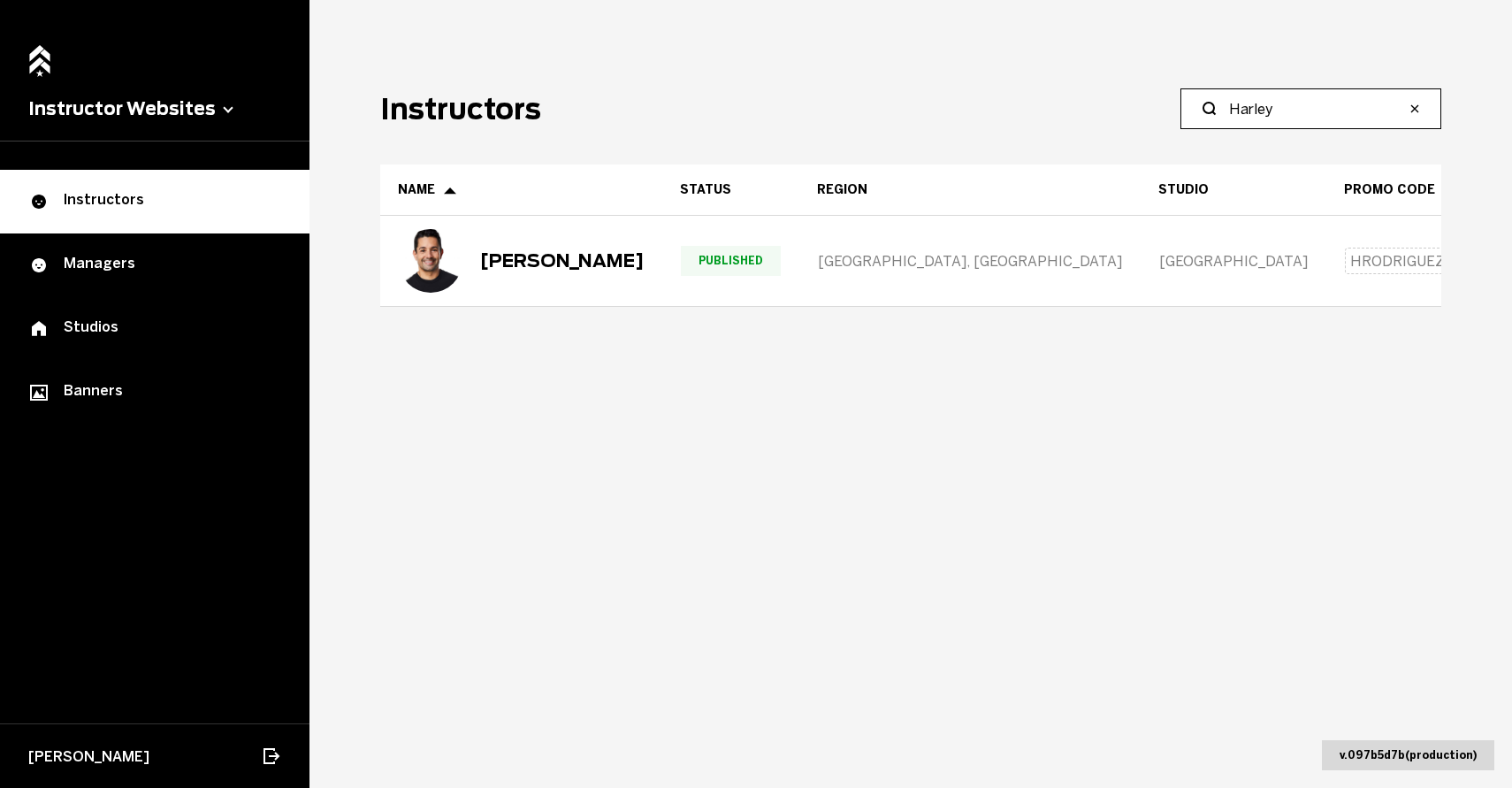
click at [1252, 117] on input "Harley" at bounding box center [1317, 108] width 176 height 21
type input "[PERSON_NAME]"
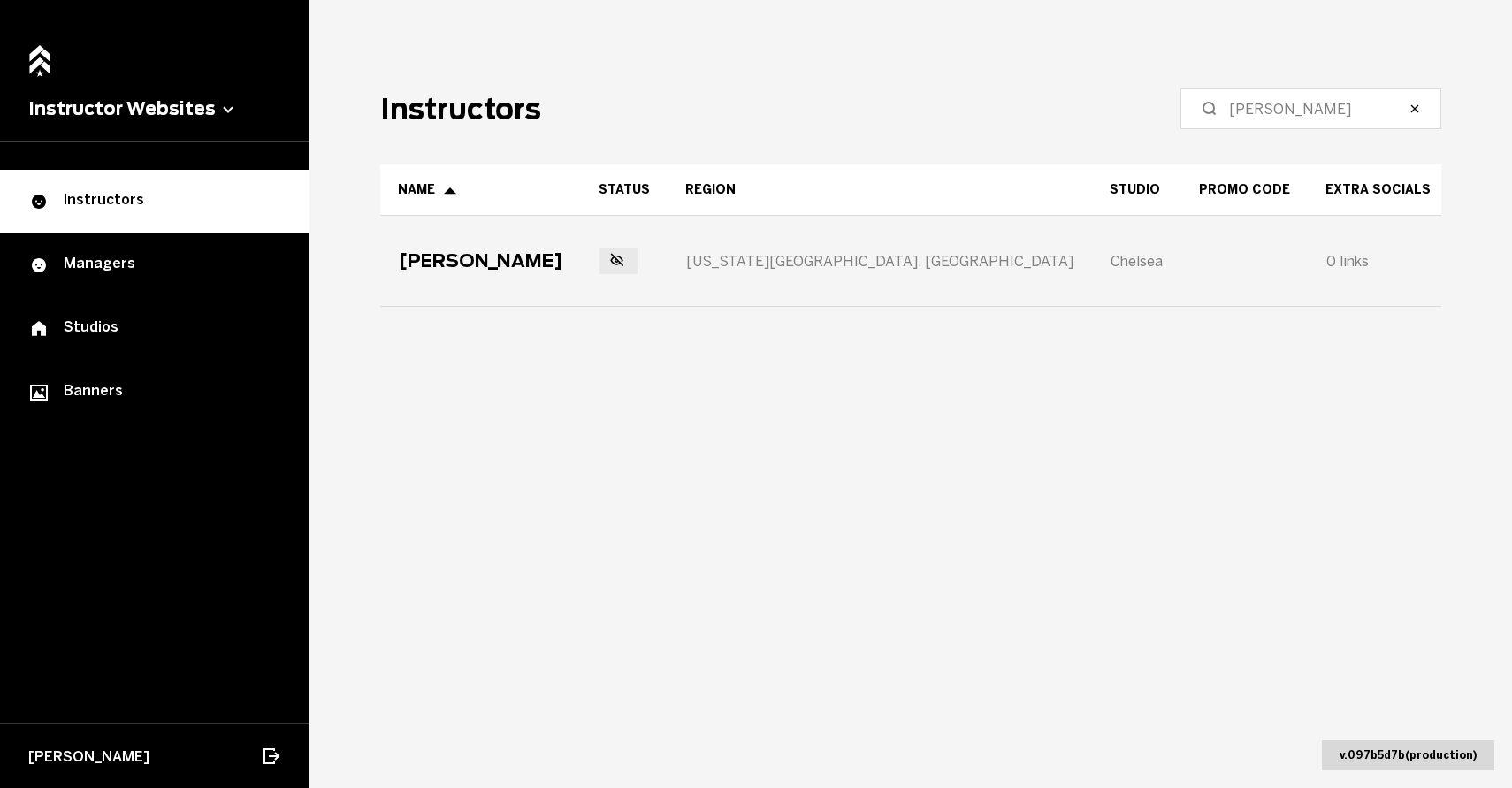
click at [537, 277] on div "[PERSON_NAME]" at bounding box center [480, 261] width 199 height 88
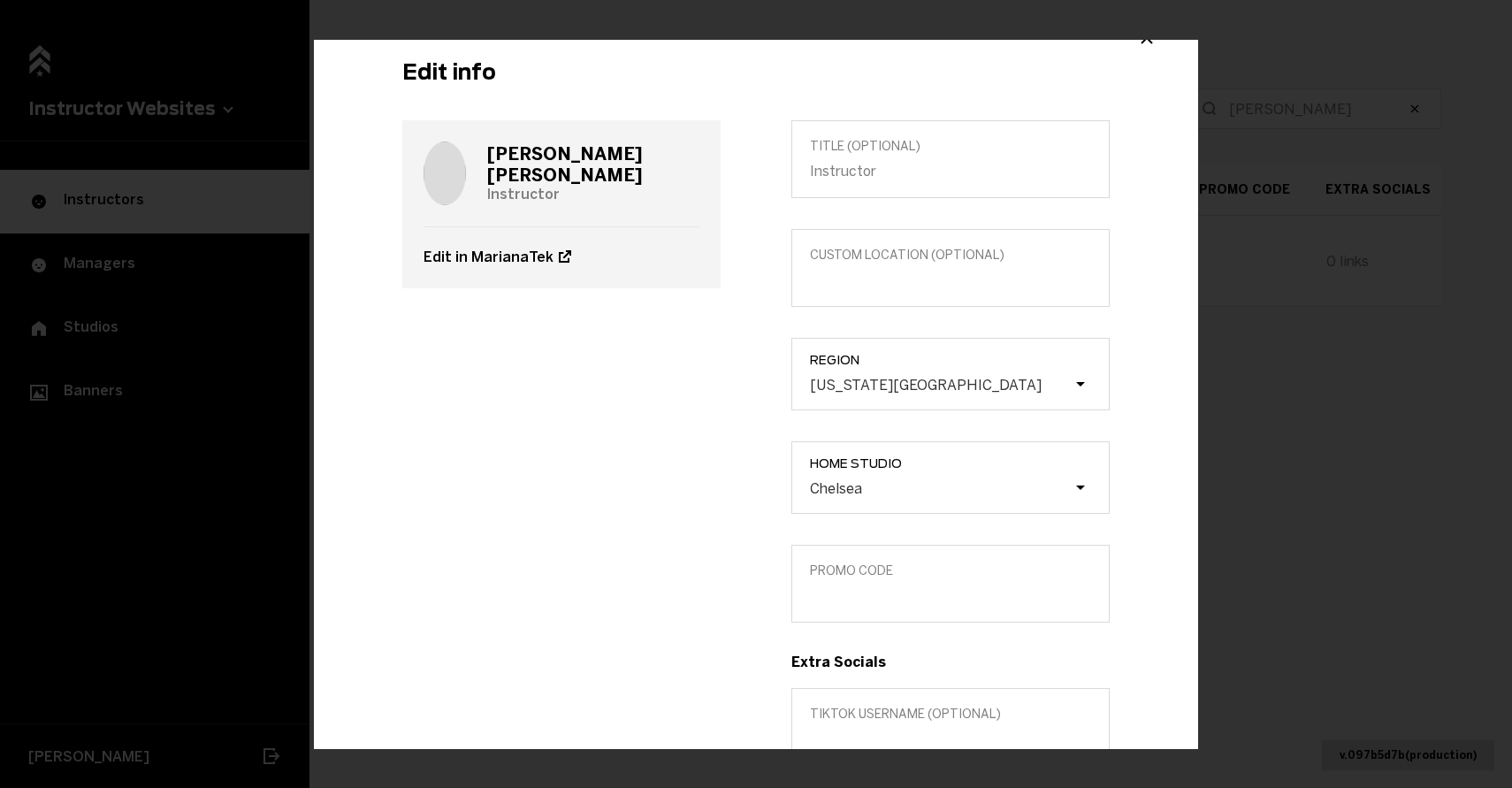
scroll to position [59, 0]
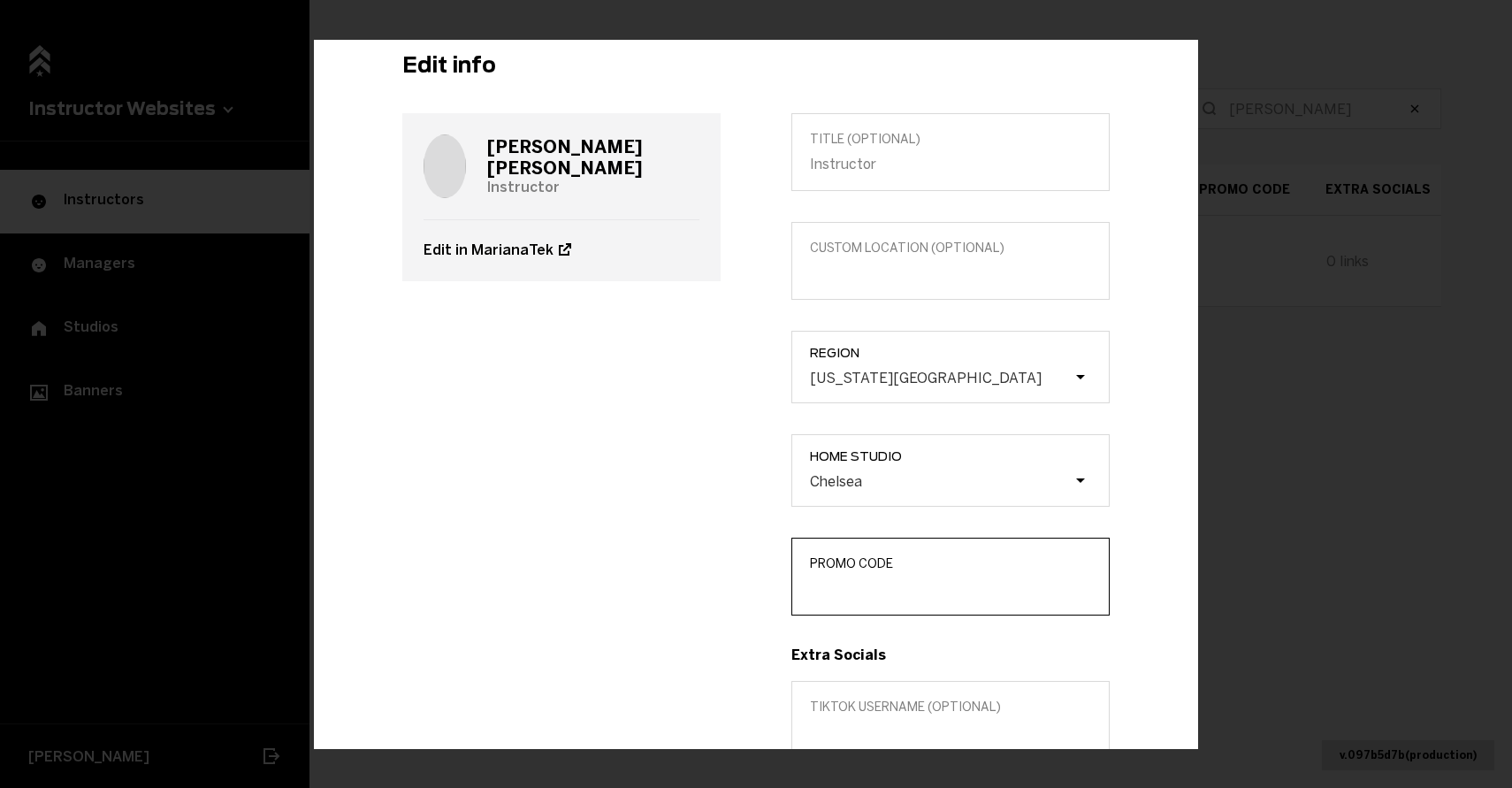
click at [868, 588] on input "Promo Code" at bounding box center [950, 588] width 281 height 17
click at [846, 587] on input "MICHAELF" at bounding box center [950, 588] width 281 height 17
click at [912, 583] on input "MICHAELF" at bounding box center [950, 588] width 281 height 17
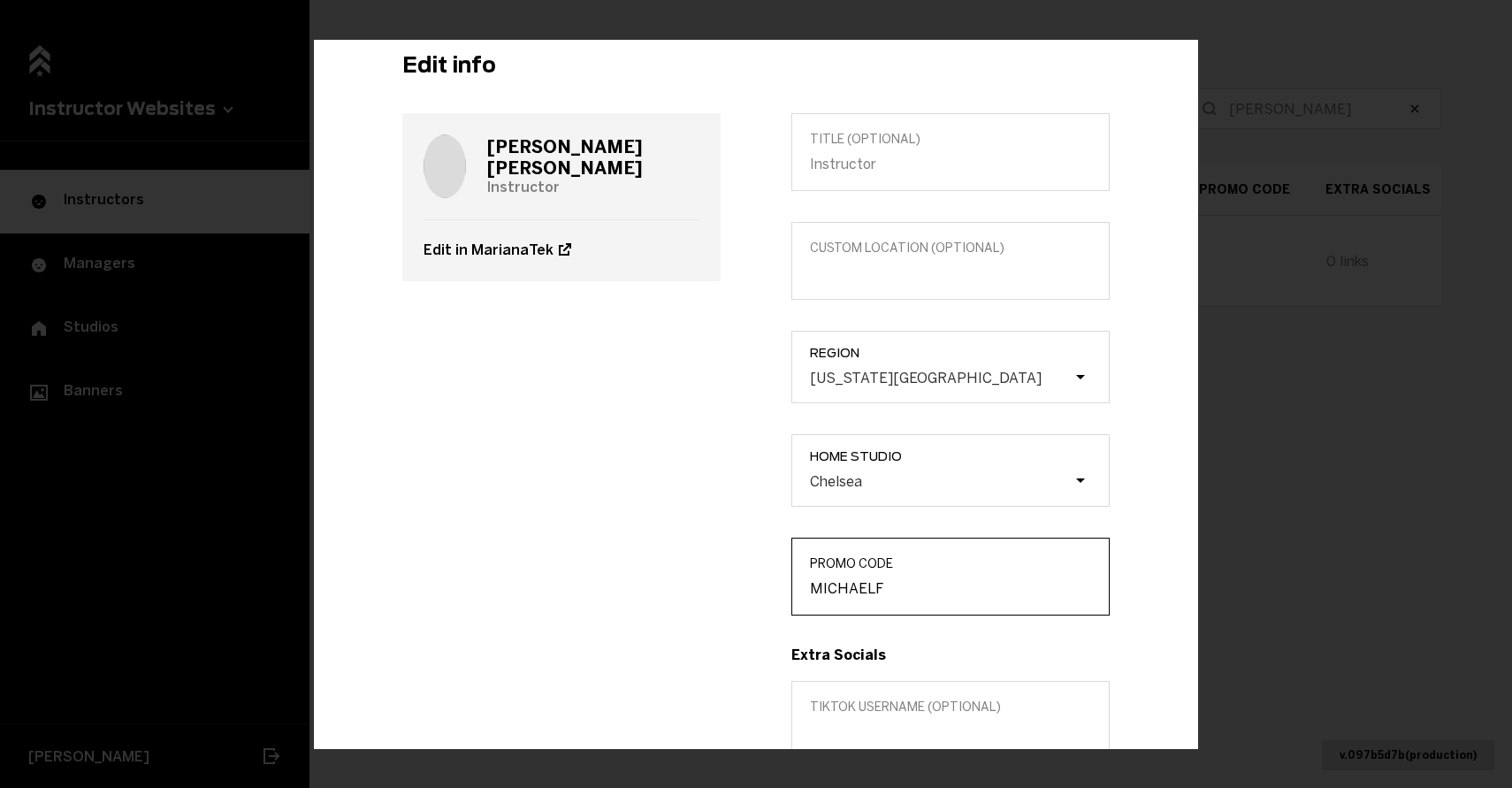
click at [912, 583] on input "MICHAELF" at bounding box center [950, 588] width 281 height 17
paste input "[PERSON_NAME]"
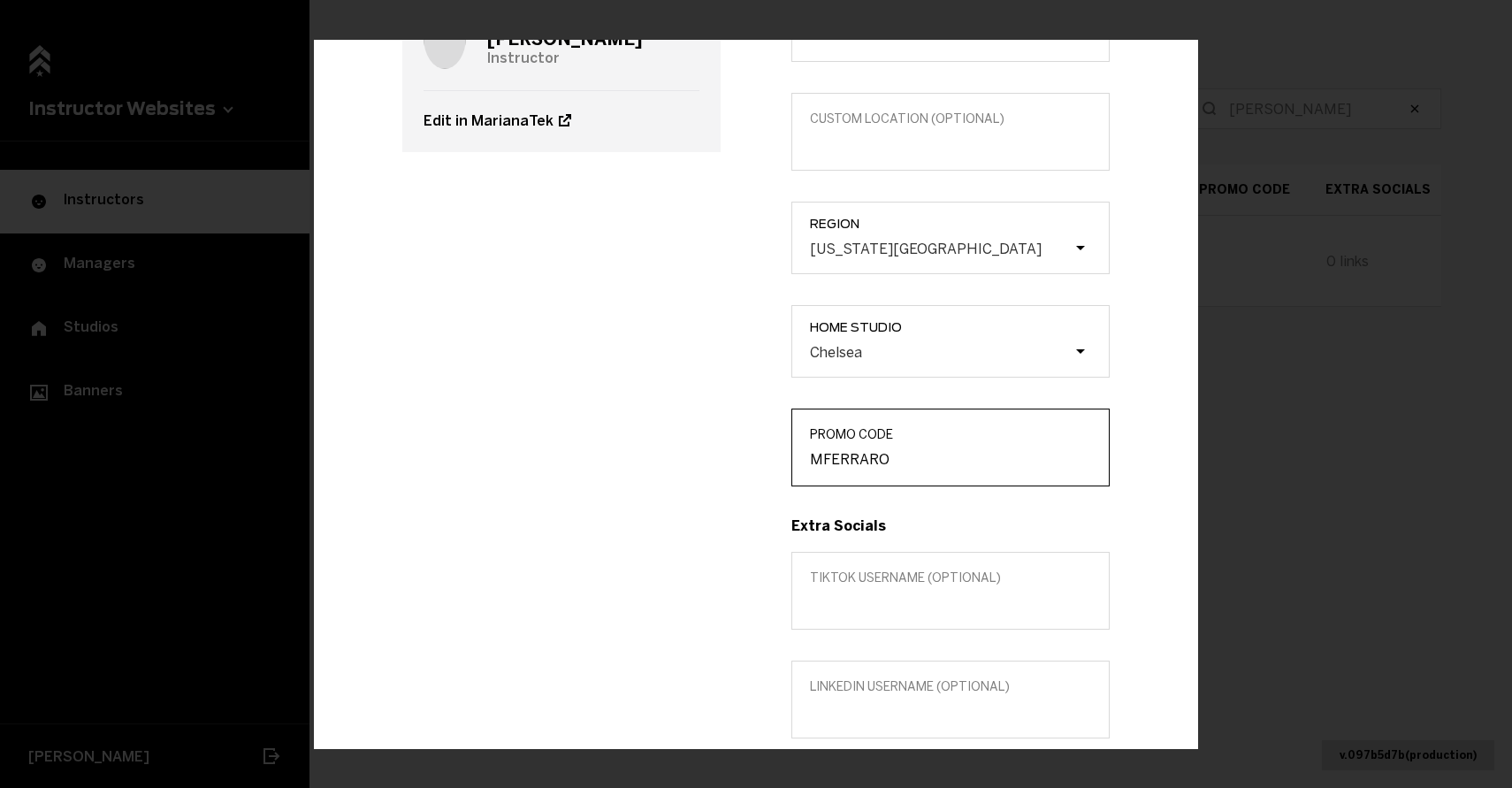
type input "MFERRARO"
click at [480, 112] on link "Edit in MarianaTek" at bounding box center [561, 120] width 276 height 61
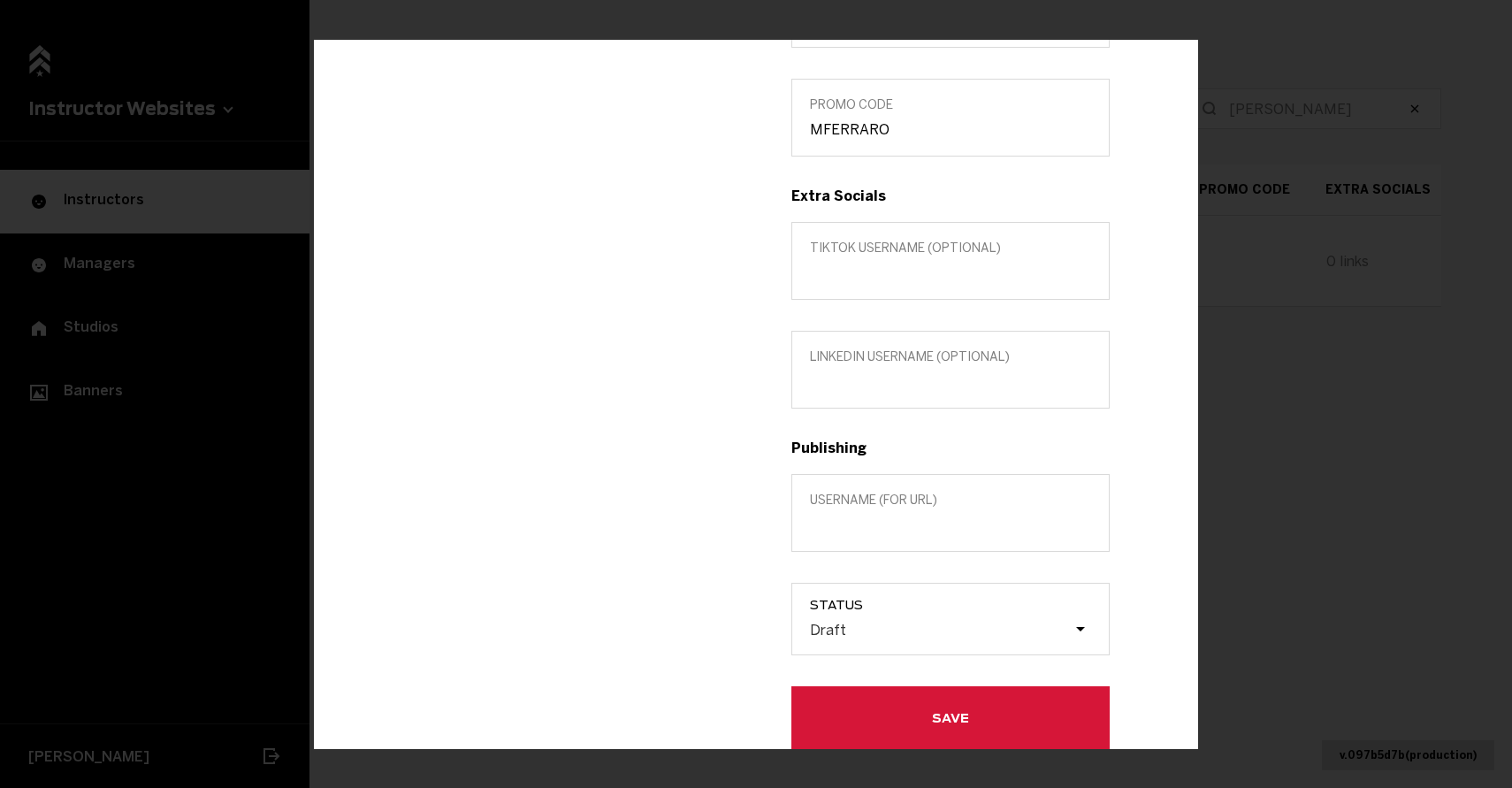
scroll to position [589, 0]
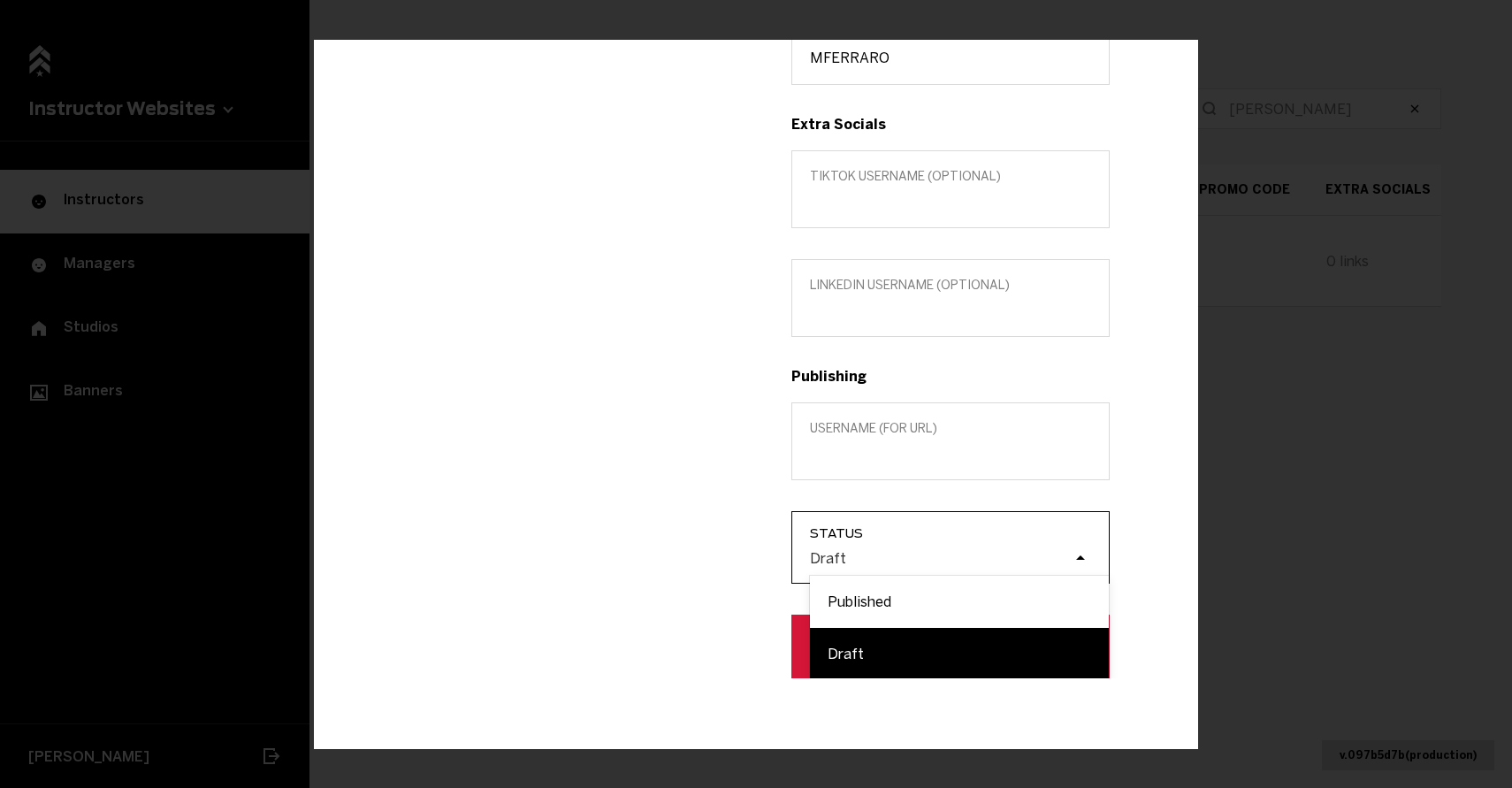
click at [902, 560] on div "Draft" at bounding box center [940, 558] width 265 height 17
click at [721, 558] on input "Status option Draft focused, 2 of 2. 2 results available. Use Up and Down to ch…" at bounding box center [721, 558] width 0 height 0
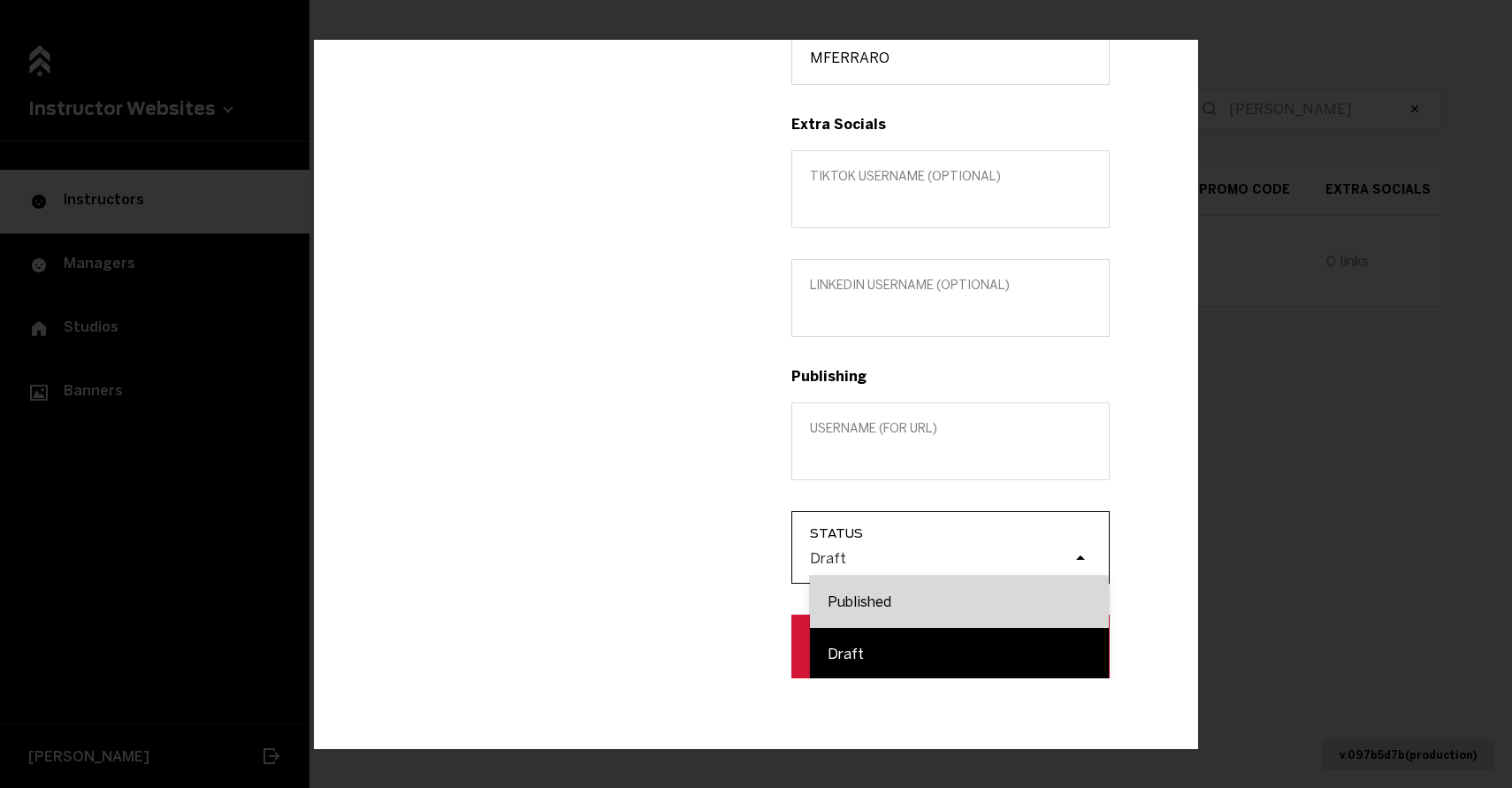
click at [899, 609] on div "Published" at bounding box center [959, 602] width 299 height 52
click at [721, 558] on input "Status option Published focused, 1 of 2. 2 results available. Use Up and Down t…" at bounding box center [721, 558] width 0 height 0
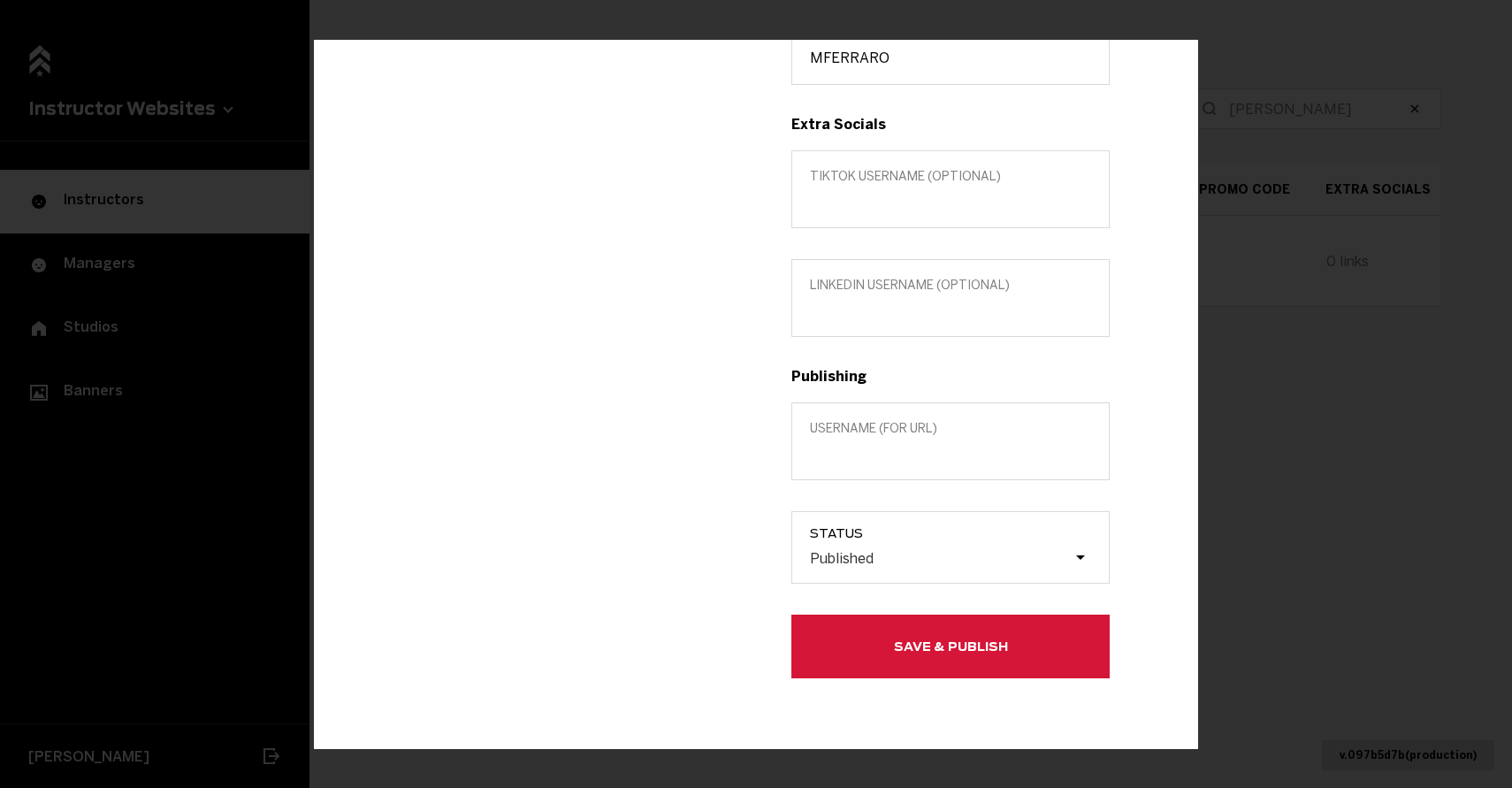
click at [850, 474] on label "Username (for url)" at bounding box center [950, 441] width 318 height 78
click at [850, 461] on input "Username (for url)" at bounding box center [950, 453] width 281 height 17
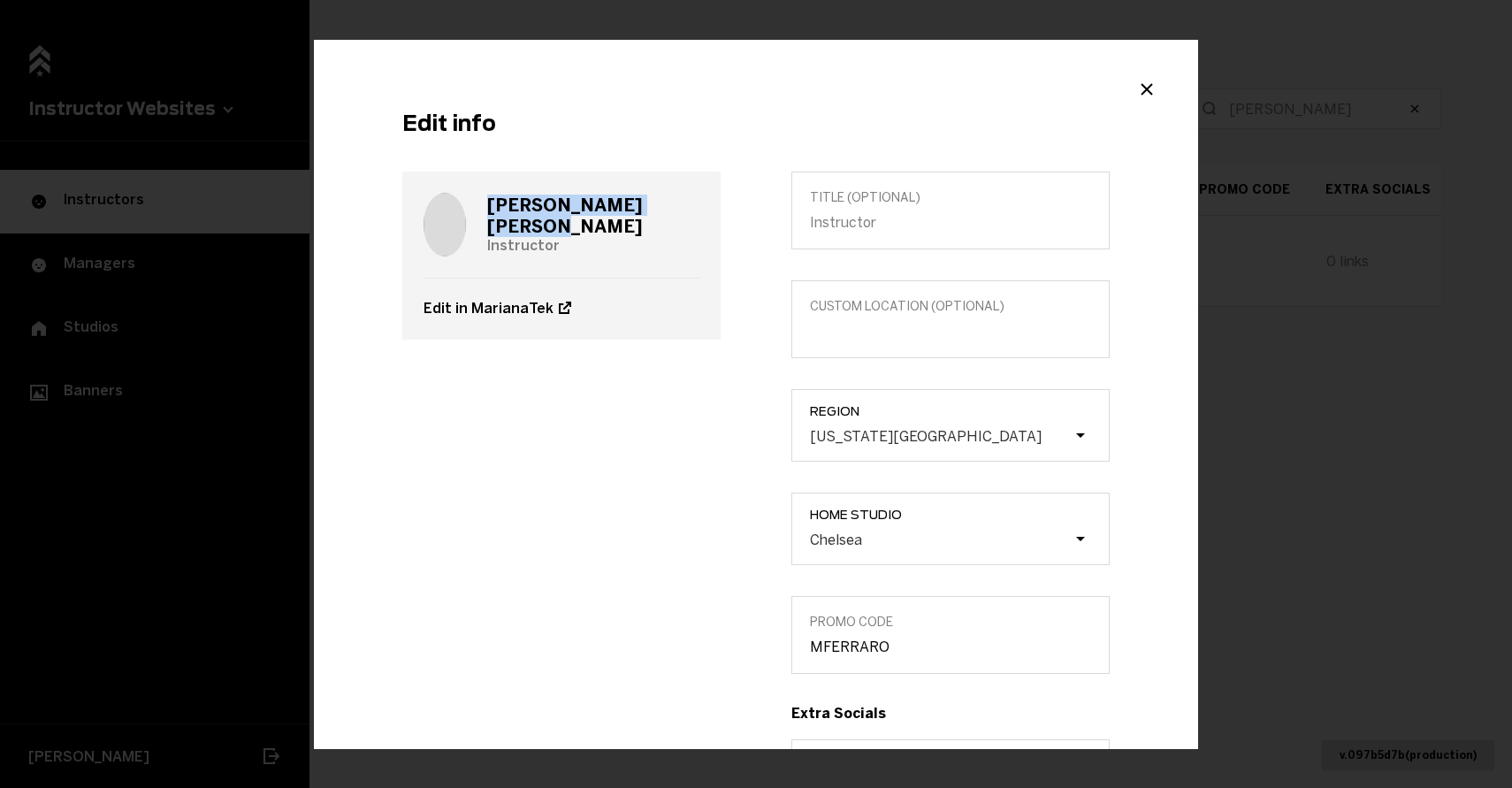
drag, startPoint x: 651, startPoint y: 218, endPoint x: 508, endPoint y: 214, distance: 143.1
click at [508, 214] on div "[PERSON_NAME] Instructor" at bounding box center [561, 225] width 276 height 106
copy h3 "[PERSON_NAME]"
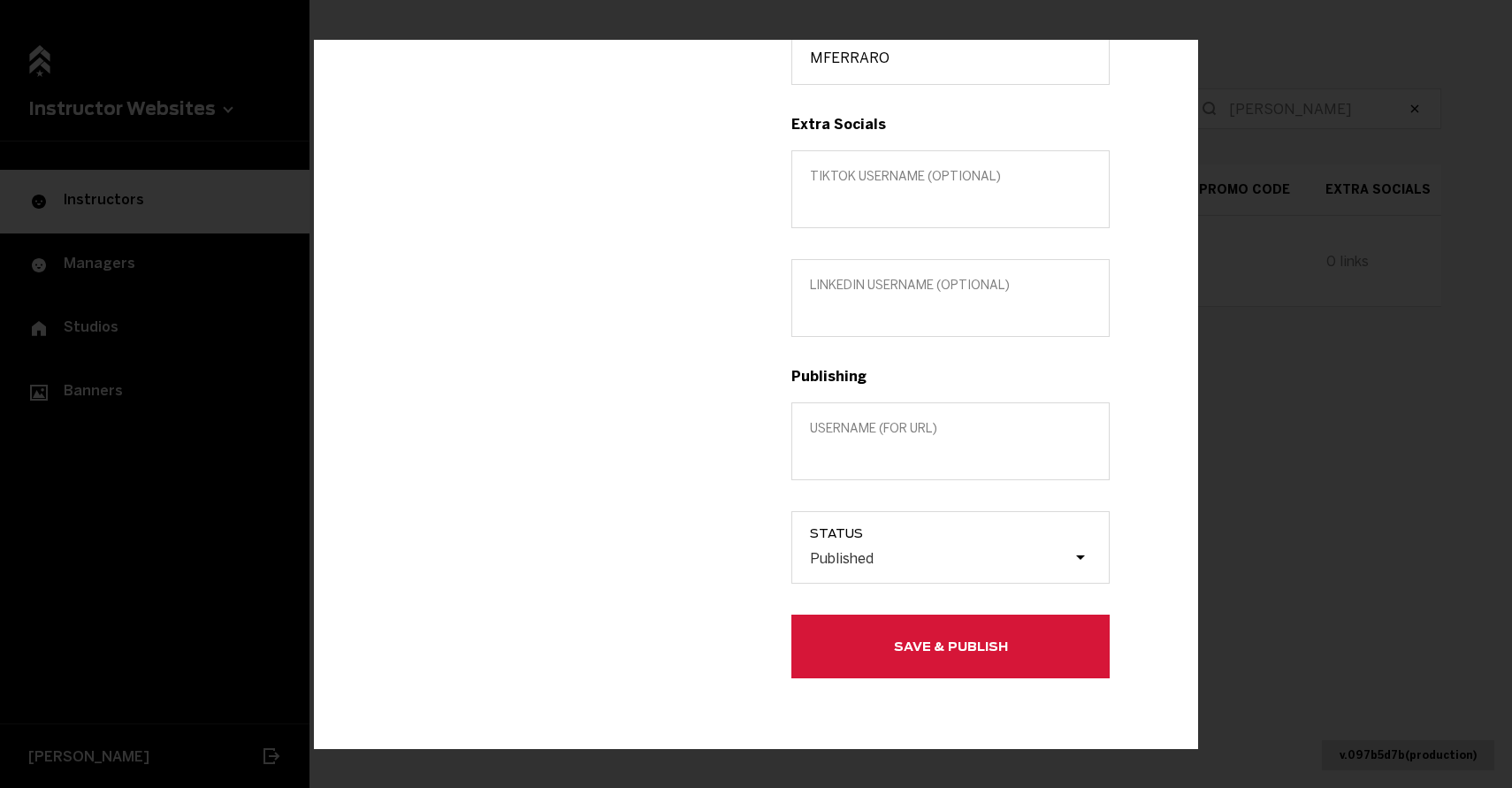
click at [899, 439] on label "Username (for url)" at bounding box center [950, 441] width 318 height 78
click at [899, 445] on input "Username (for url)" at bounding box center [950, 453] width 281 height 17
paste input "[PERSON_NAME]"
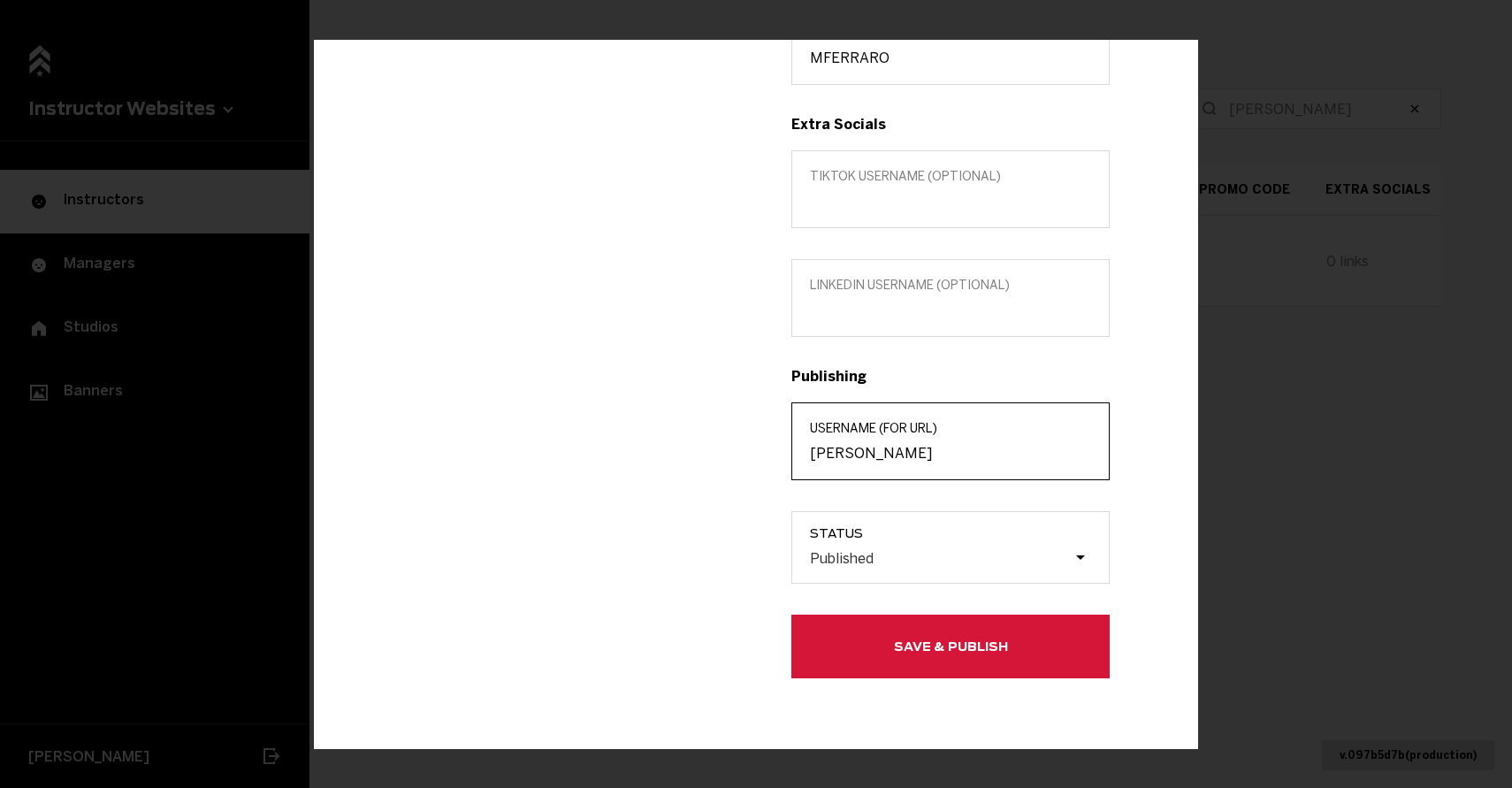
click at [863, 455] on input "[PERSON_NAME]" at bounding box center [950, 453] width 281 height 17
type input "[PERSON_NAME]"
click at [905, 469] on label "Username (for url) [PERSON_NAME]" at bounding box center [950, 441] width 318 height 78
click at [905, 461] on input "[PERSON_NAME]" at bounding box center [950, 453] width 281 height 17
click at [903, 456] on input "[PERSON_NAME]" at bounding box center [950, 453] width 281 height 17
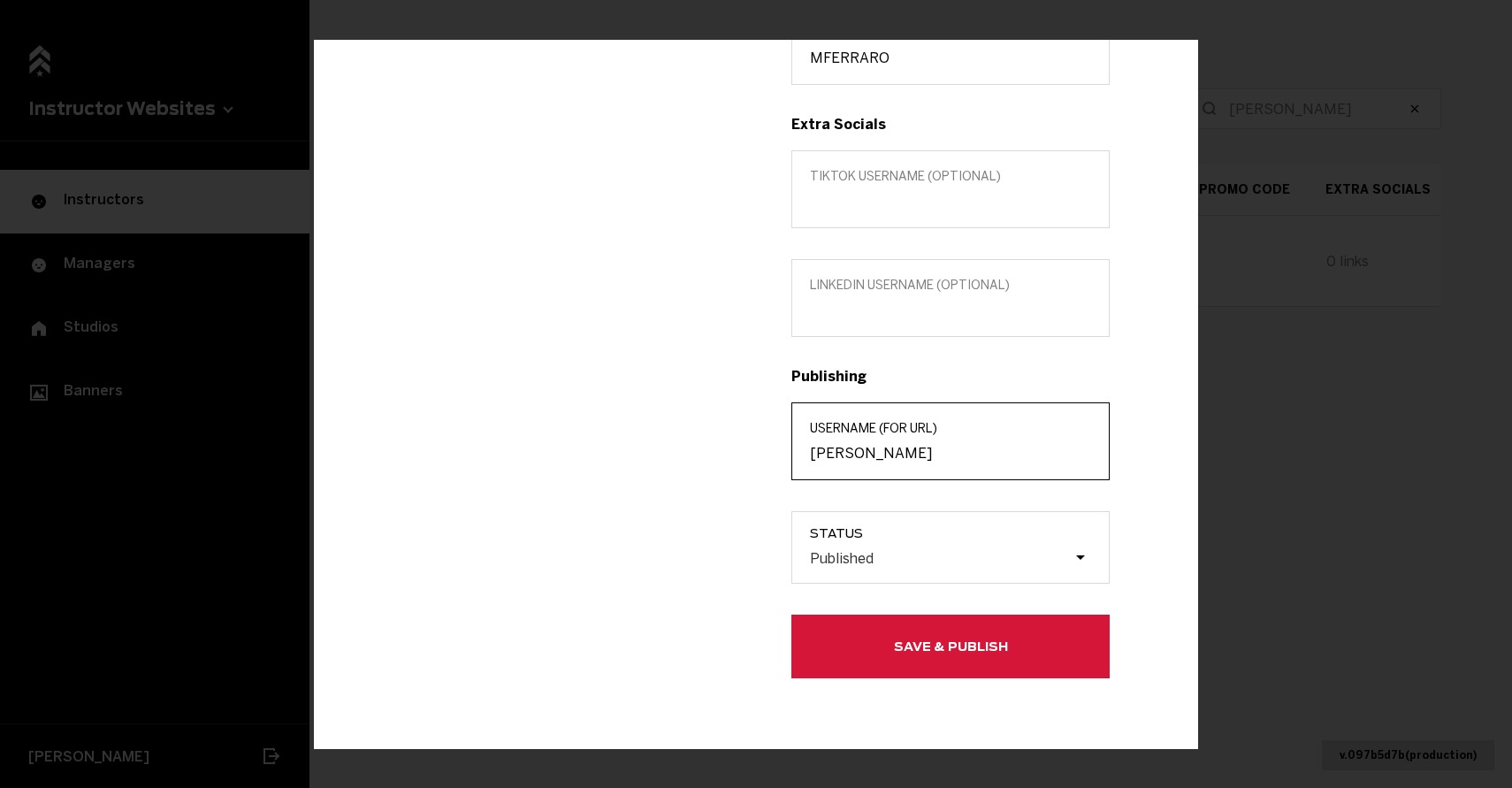
click at [903, 456] on input "[PERSON_NAME]" at bounding box center [950, 453] width 281 height 17
click at [938, 656] on button "Save & Publish" at bounding box center [950, 646] width 318 height 63
